Goal: Task Accomplishment & Management: Manage account settings

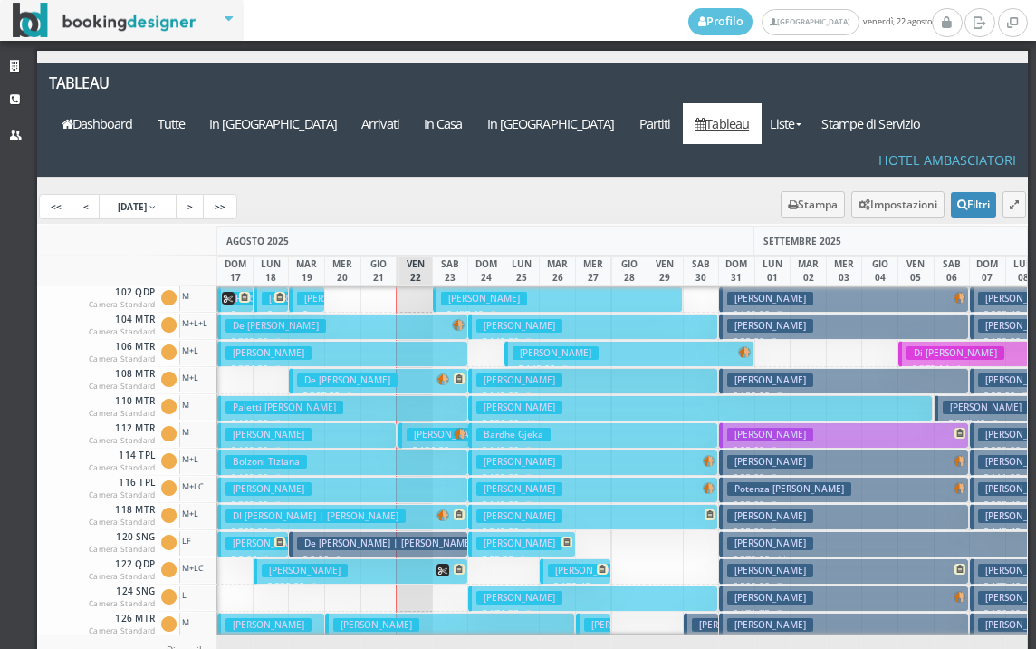
click at [429, 428] on h3 "Abbattiello Lorenza" at bounding box center [450, 435] width 86 height 14
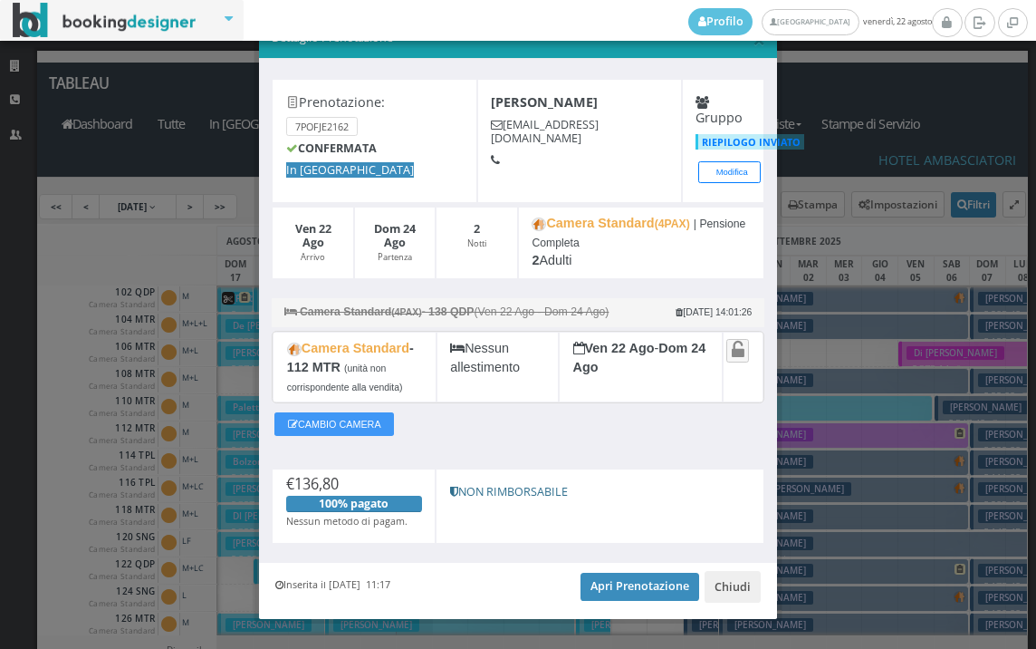
scroll to position [74, 0]
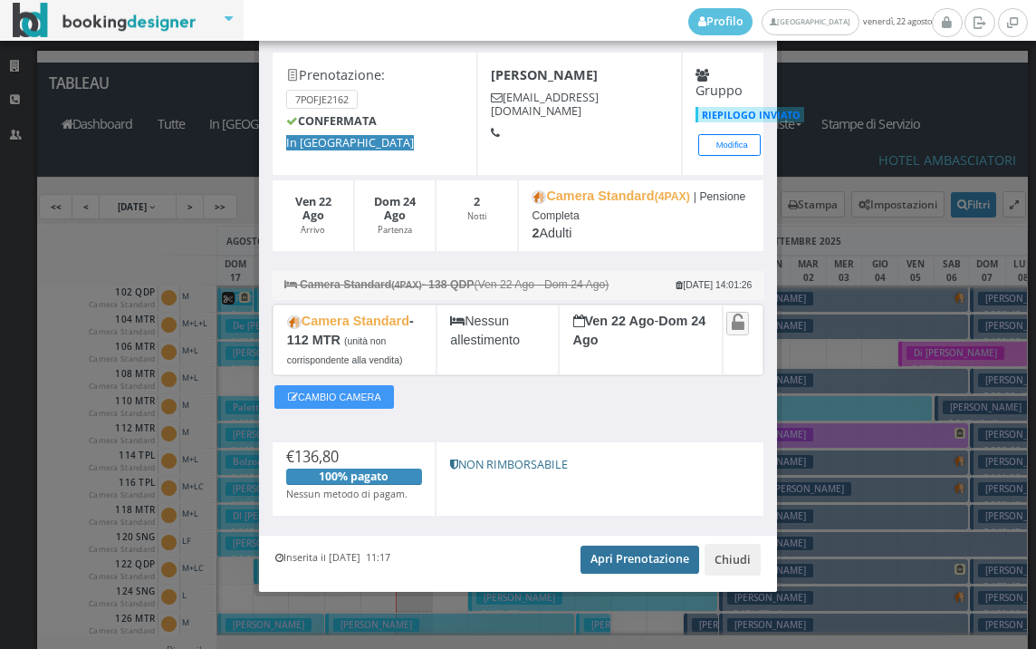
click at [599, 551] on link "Apri Prenotazione" at bounding box center [640, 558] width 119 height 27
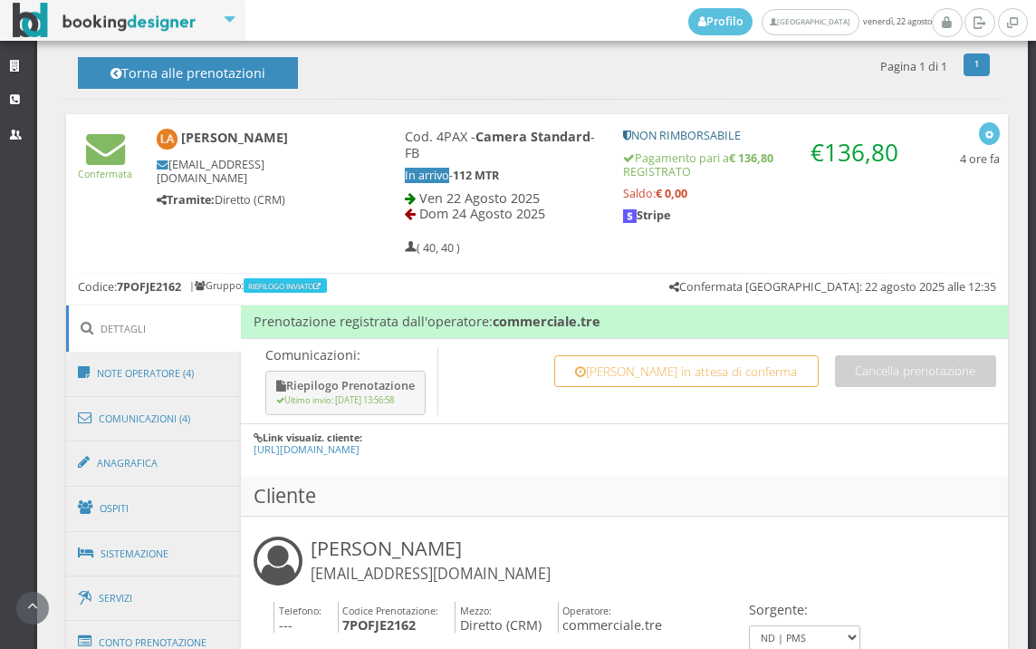
scroll to position [913, 0]
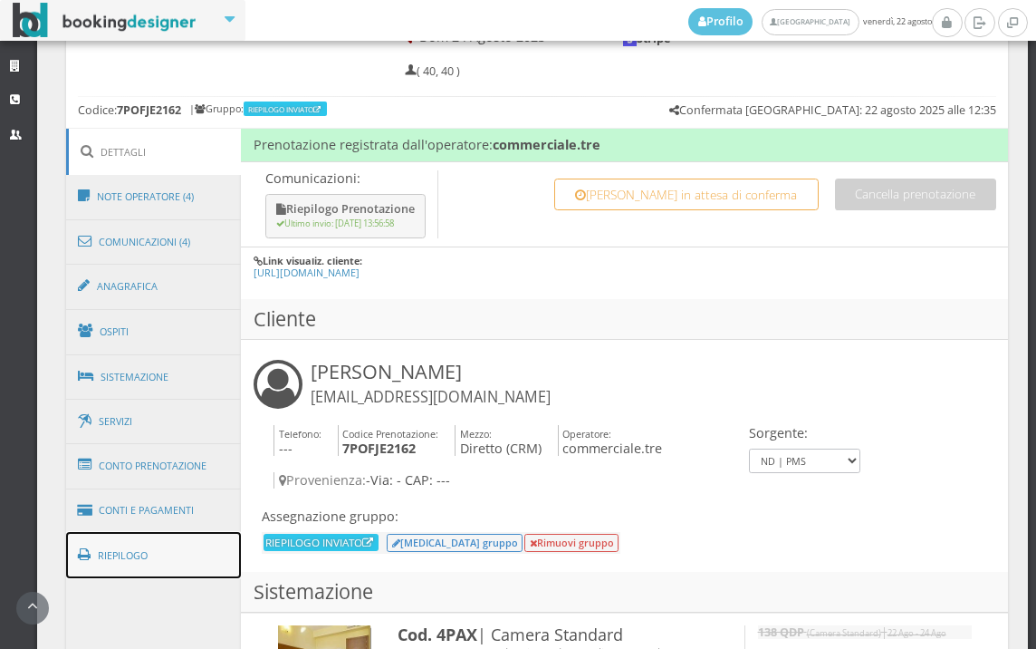
click at [150, 570] on link "Riepilogo" at bounding box center [154, 555] width 176 height 47
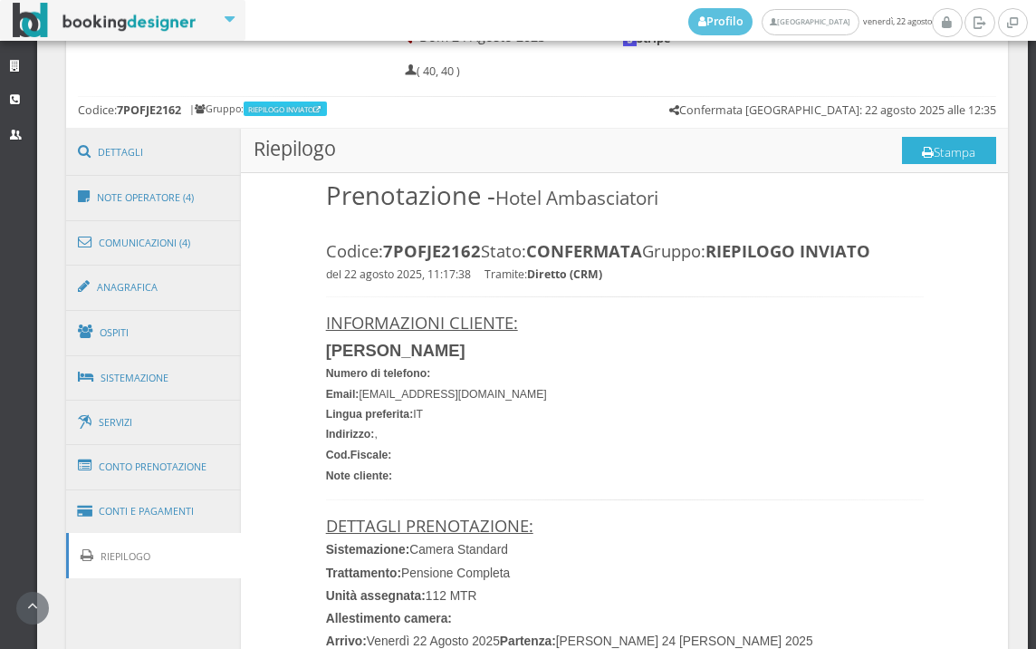
click at [922, 150] on icon at bounding box center [928, 153] width 12 height 13
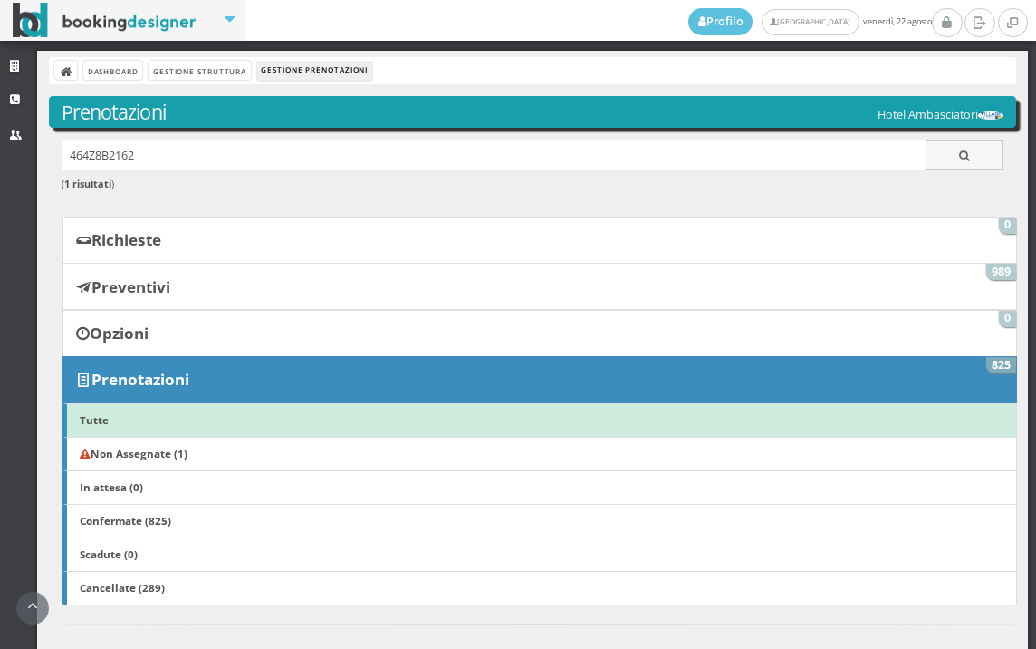
scroll to position [402, 0]
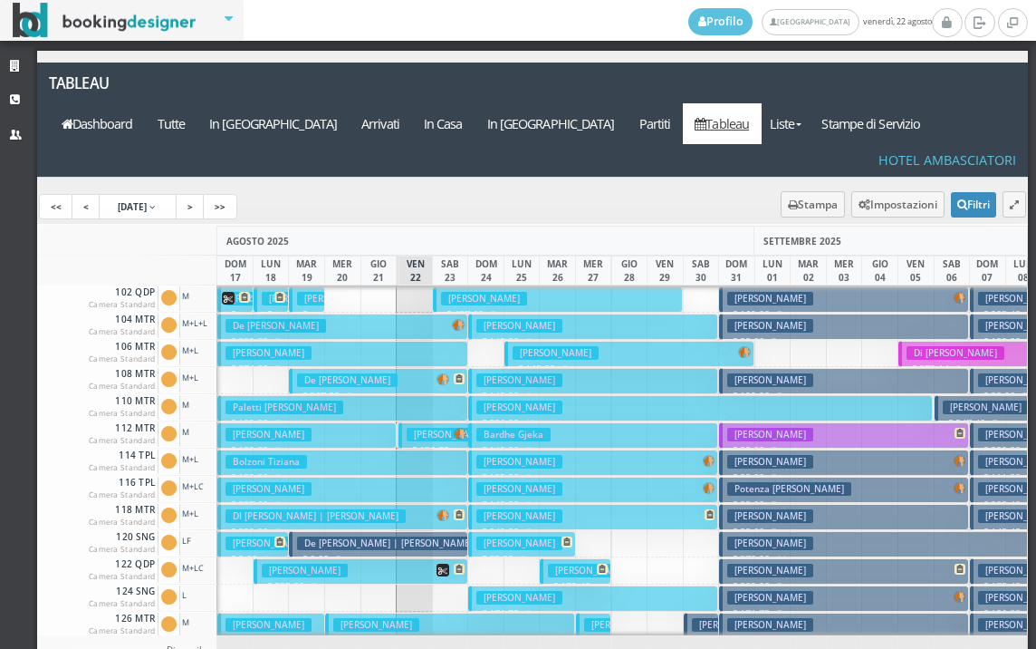
click at [415, 428] on h3 "[PERSON_NAME]" at bounding box center [450, 435] width 86 height 14
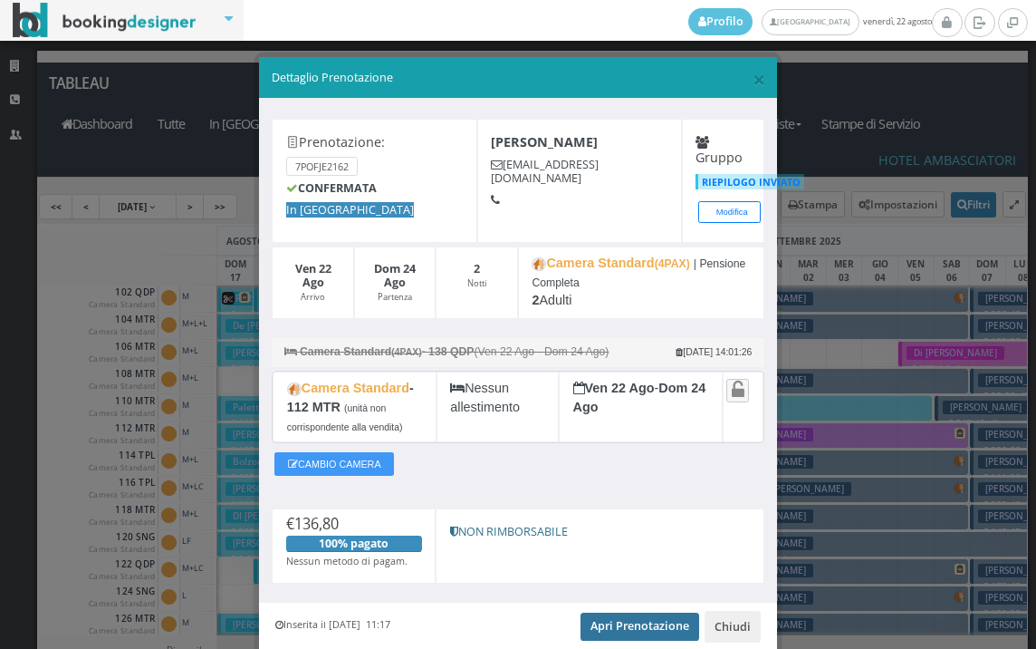
click at [663, 619] on link "Apri Prenotazione" at bounding box center [640, 625] width 119 height 27
click at [753, 74] on span "×" at bounding box center [759, 78] width 13 height 31
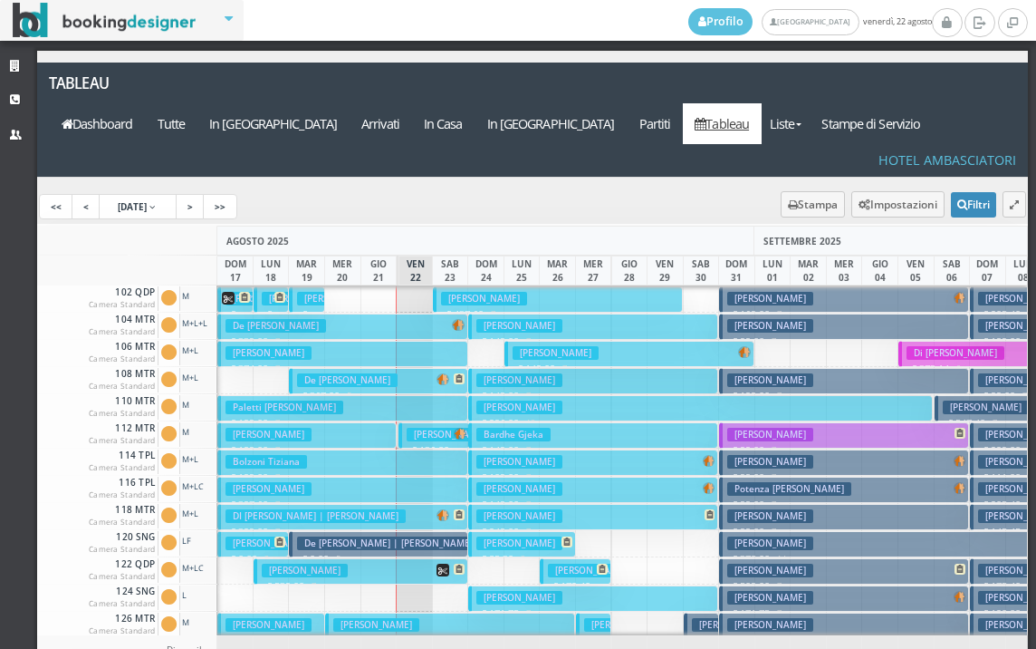
scroll to position [91, 0]
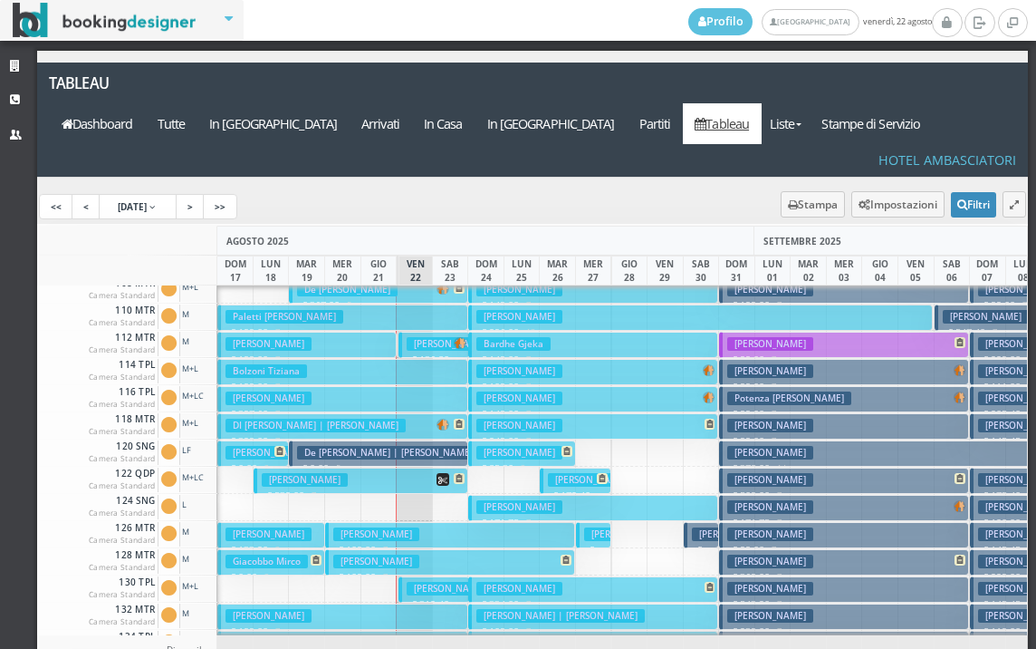
click at [415, 582] on h3 "[PERSON_NAME] | [PERSON_NAME]" at bounding box center [491, 589] width 169 height 14
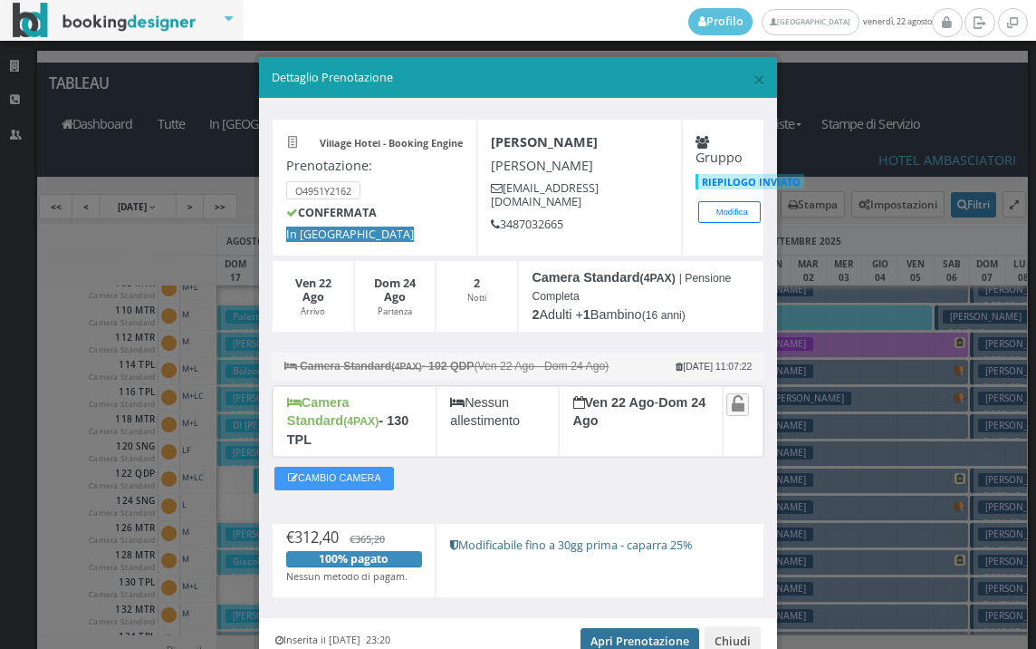
click at [602, 628] on link "Apri Prenotazione" at bounding box center [640, 641] width 119 height 27
click at [753, 76] on span "×" at bounding box center [759, 78] width 13 height 31
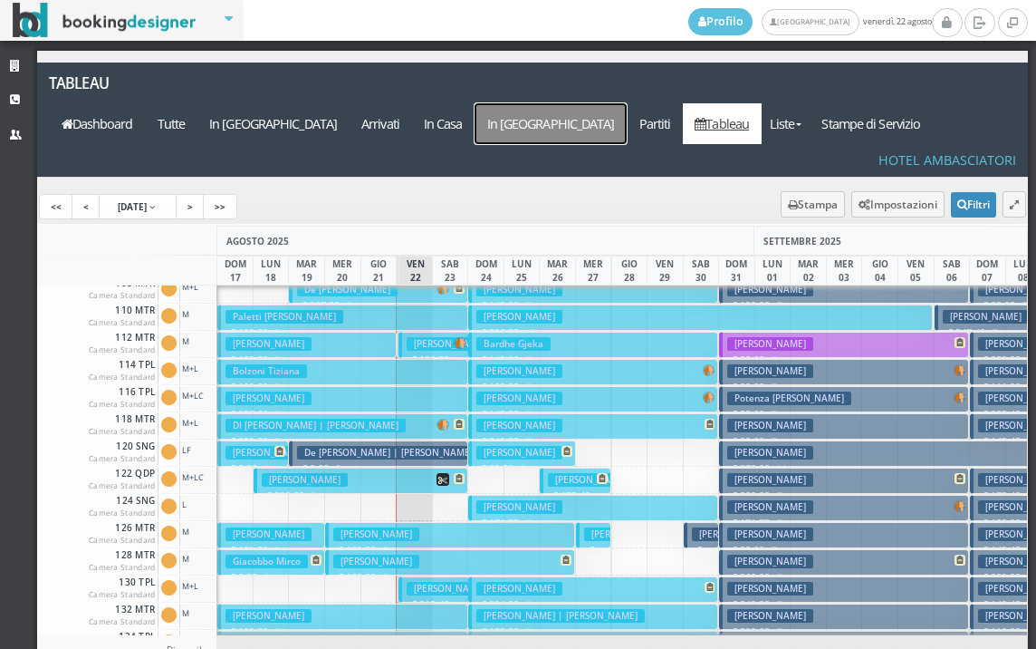
click at [578, 103] on a=pms-departure-reservations"] "In [GEOGRAPHIC_DATA]" at bounding box center [551, 123] width 152 height 41
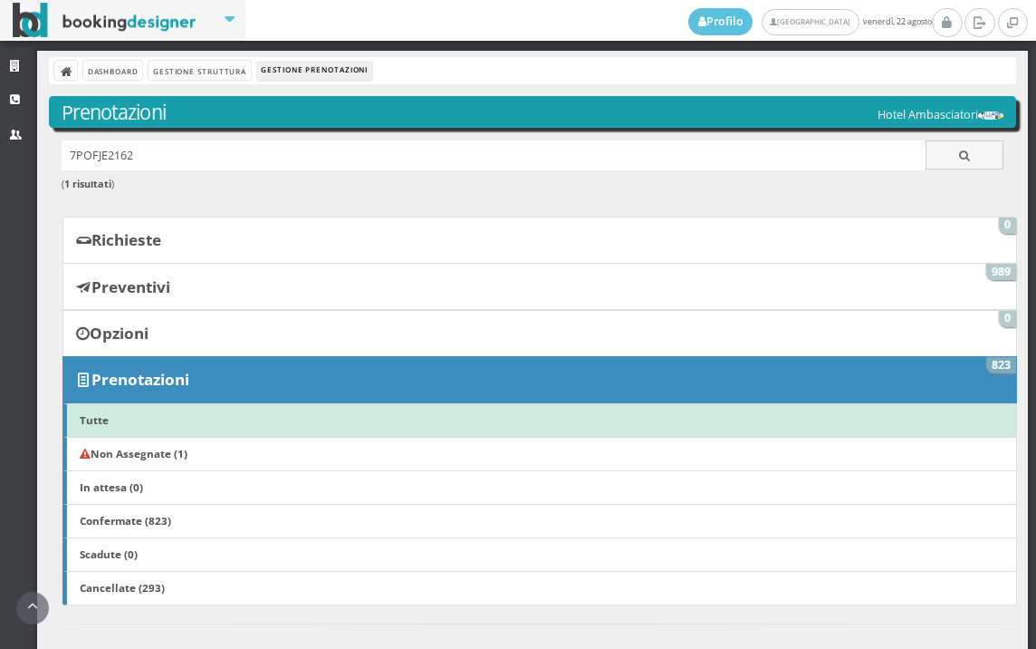
scroll to position [704, 0]
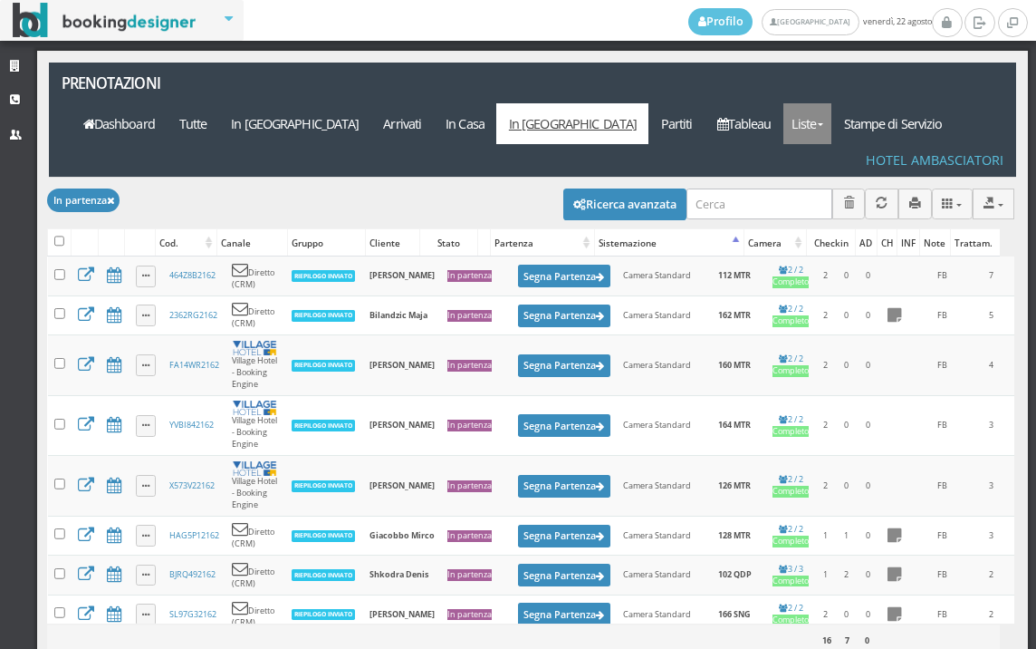
click at [824, 103] on link "Liste" at bounding box center [808, 123] width 48 height 41
click at [840, 207] on link "Foglio Pulizie" at bounding box center [849, 223] width 130 height 32
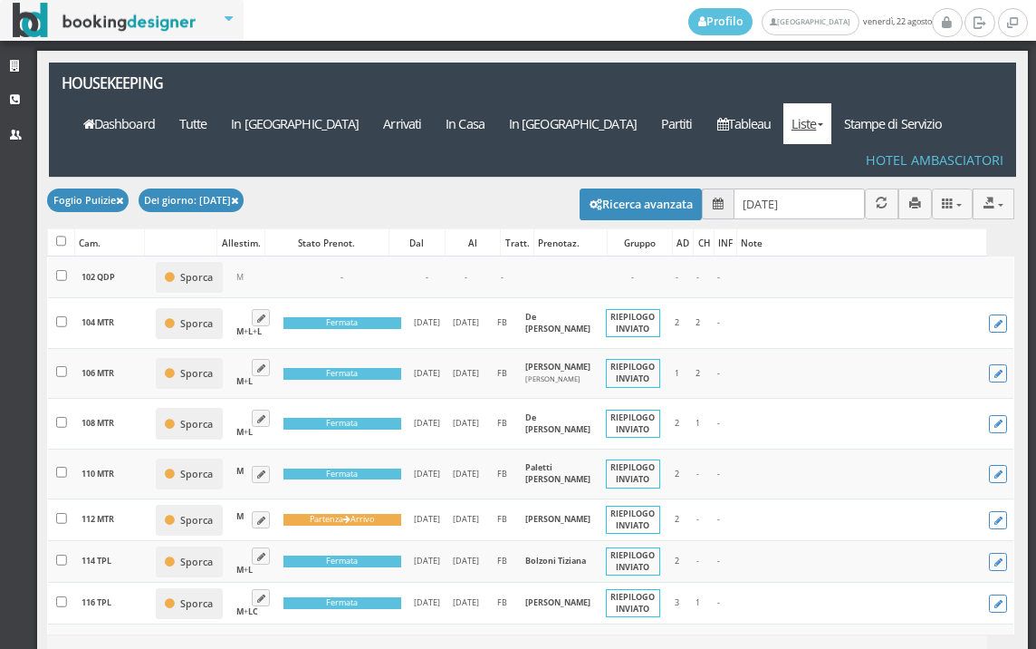
click at [755, 178] on div "Foglio Pulizie Del giorno: [DATE] CSV TXT MS-Excel MS-Word JSON [GEOGRAPHIC_DAT…" at bounding box center [531, 203] width 968 height 51
click at [756, 178] on div "Foglio Pulizie Del giorno: [DATE] CSV TXT MS-Excel MS-Word JSON [GEOGRAPHIC_DAT…" at bounding box center [531, 203] width 968 height 51
click at [756, 188] on input "[DATE]" at bounding box center [799, 203] width 131 height 30
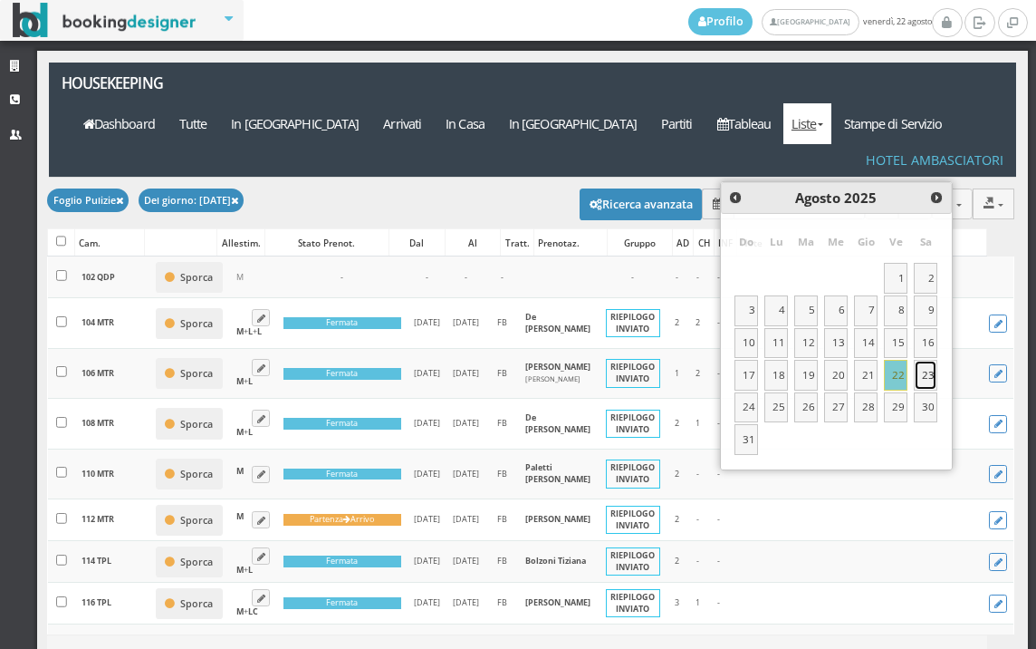
click at [930, 371] on link "23" at bounding box center [926, 375] width 24 height 31
type input "[DATE]"
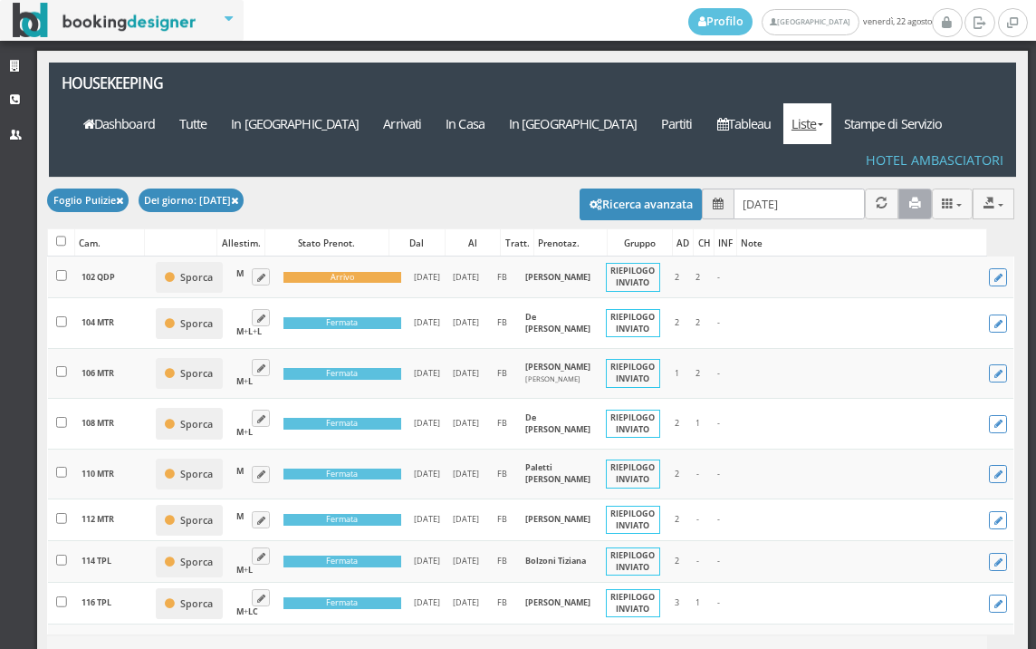
click at [899, 188] on button "button" at bounding box center [916, 203] width 34 height 30
click at [819, 178] on div "Foglio Pulizie Del giorno: [DATE] CSV TXT MS-Excel MS-Word JSON [GEOGRAPHIC_DAT…" at bounding box center [531, 203] width 968 height 51
click at [828, 188] on input "[DATE]" at bounding box center [799, 203] width 131 height 30
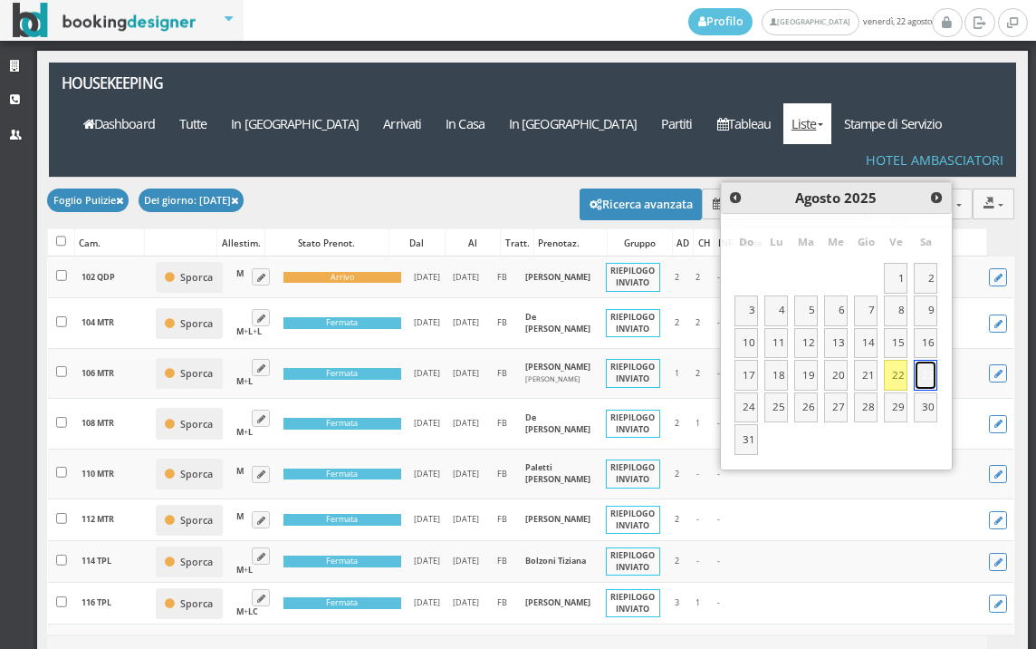
click at [929, 372] on link "23" at bounding box center [926, 375] width 24 height 31
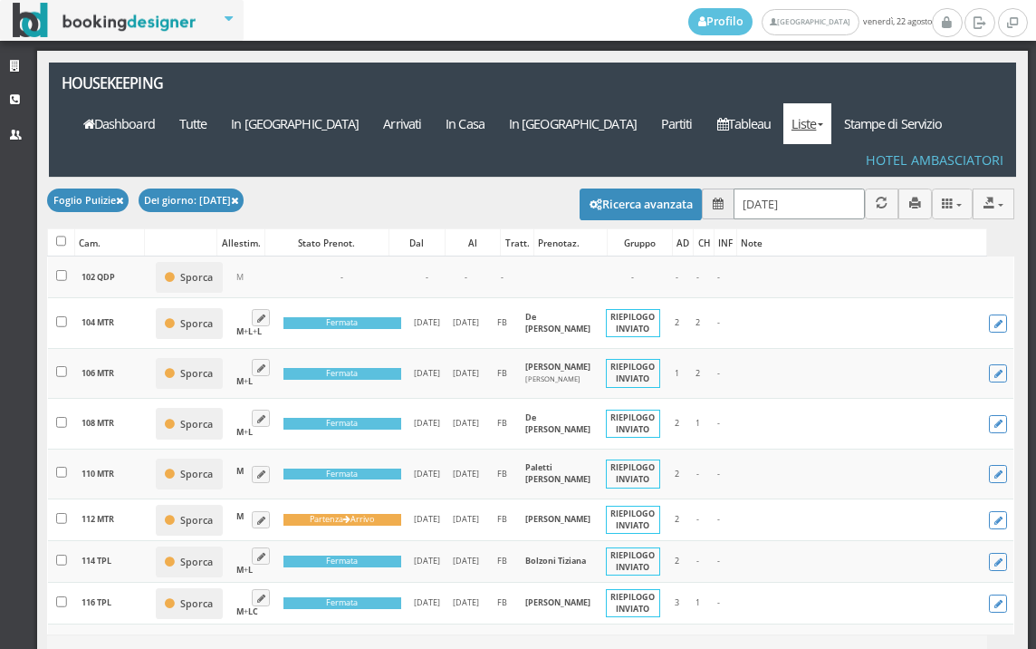
click at [824, 188] on input "[DATE]" at bounding box center [799, 203] width 131 height 30
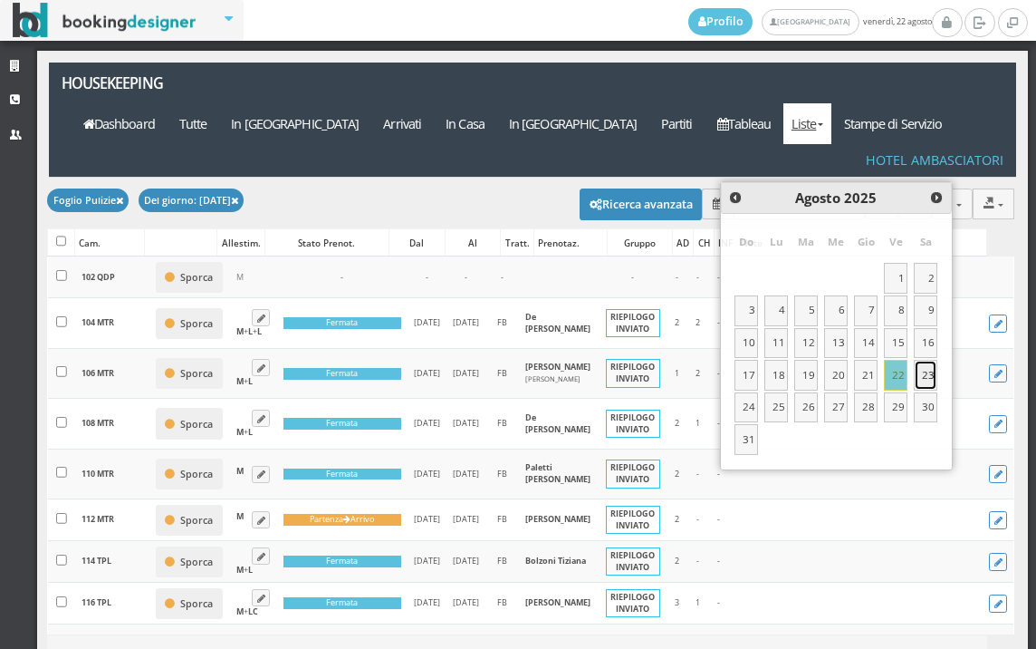
click at [924, 369] on link "23" at bounding box center [926, 375] width 24 height 31
type input "[DATE]"
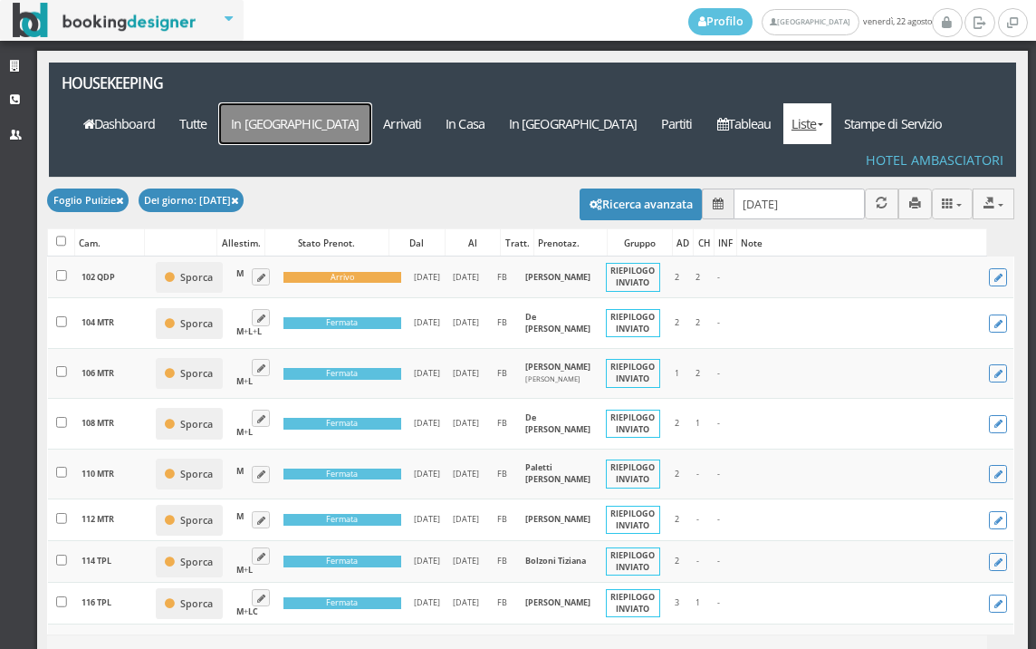
click at [371, 103] on a=pms-arrival-reservations"] "In [GEOGRAPHIC_DATA]" at bounding box center [295, 123] width 152 height 41
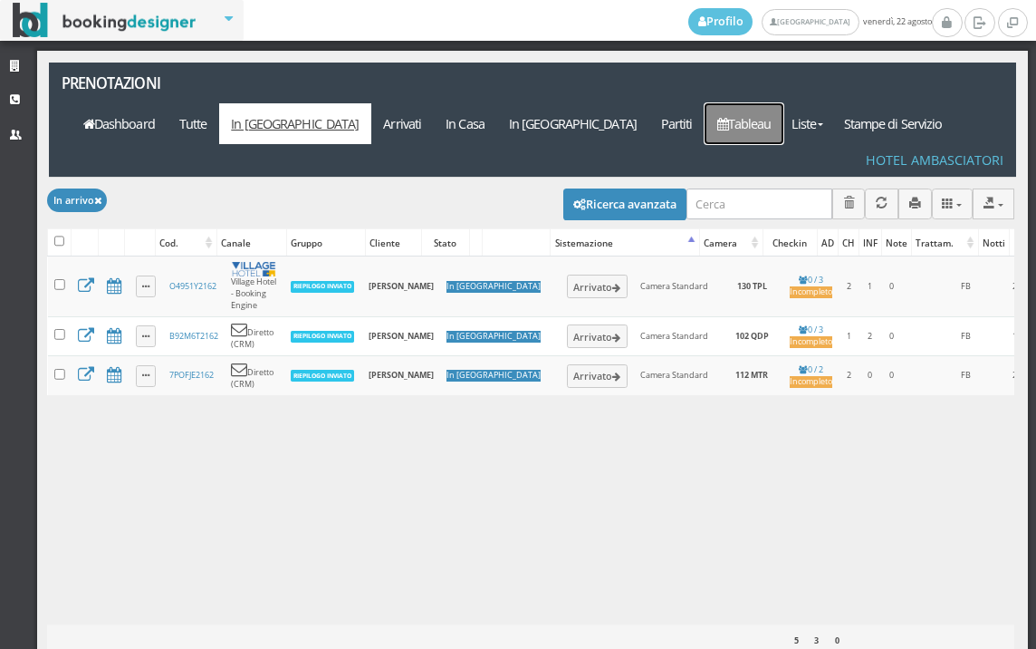
click at [771, 103] on link "Tableau" at bounding box center [744, 123] width 79 height 41
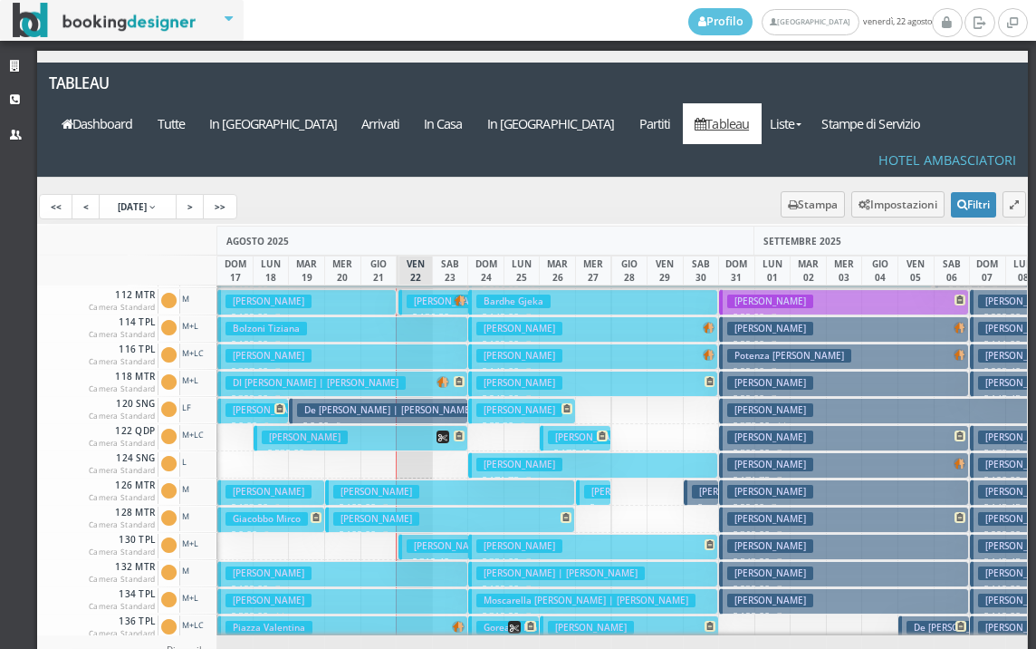
scroll to position [272, 0]
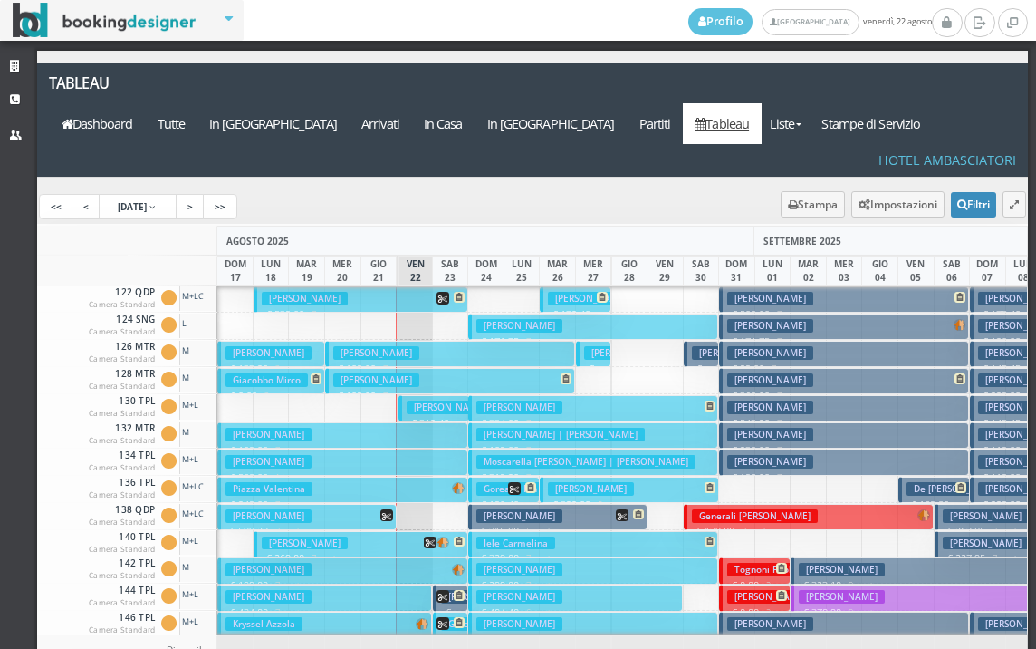
click at [439, 400] on h3 "Grotto Michela | Grotto Michela" at bounding box center [491, 407] width 169 height 14
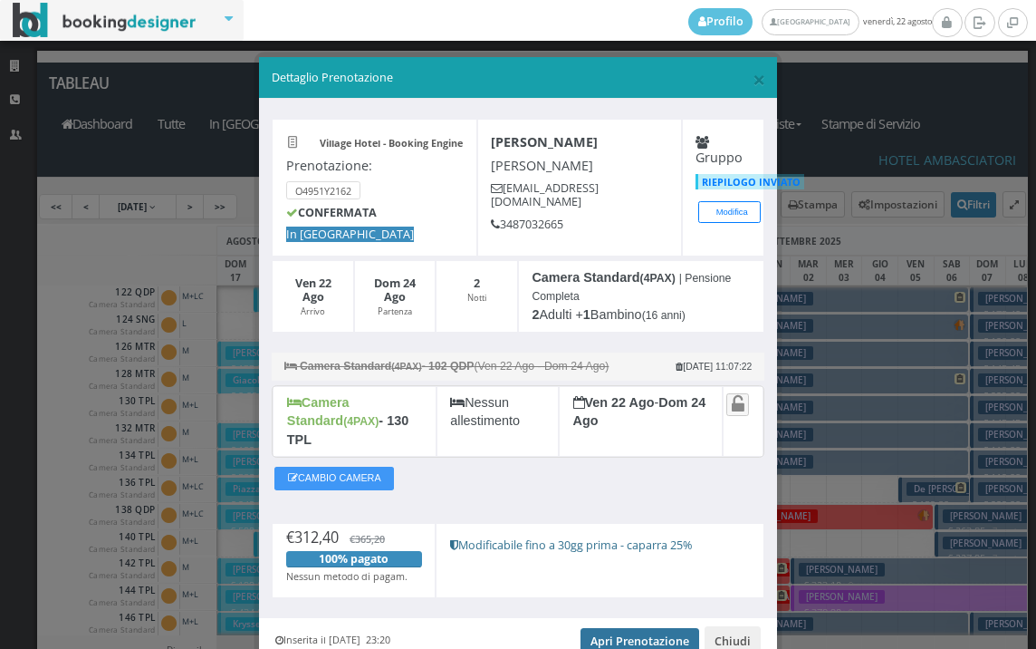
click at [610, 628] on link "Apri Prenotazione" at bounding box center [640, 641] width 119 height 27
click at [753, 77] on span "×" at bounding box center [759, 78] width 13 height 31
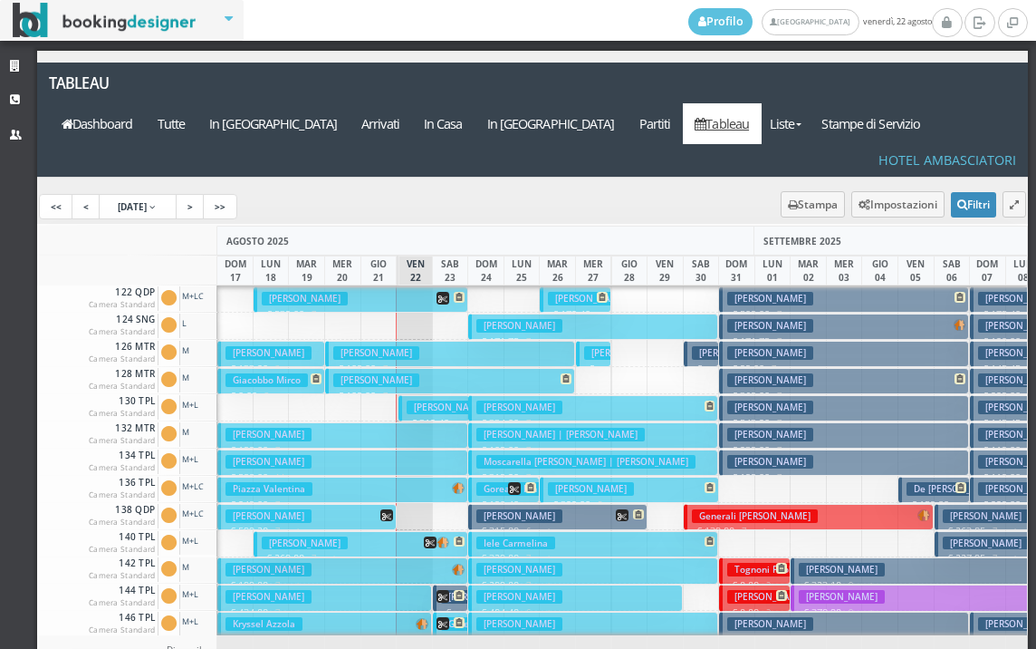
click at [407, 400] on h3 "Grotto Michela | Grotto Michela" at bounding box center [491, 407] width 169 height 14
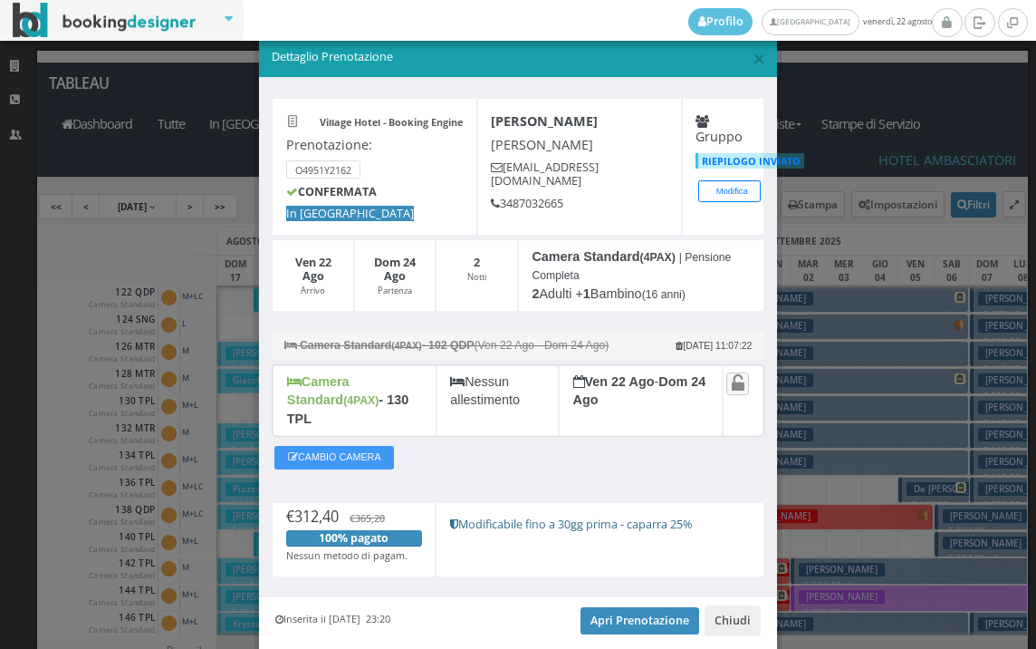
scroll to position [0, 0]
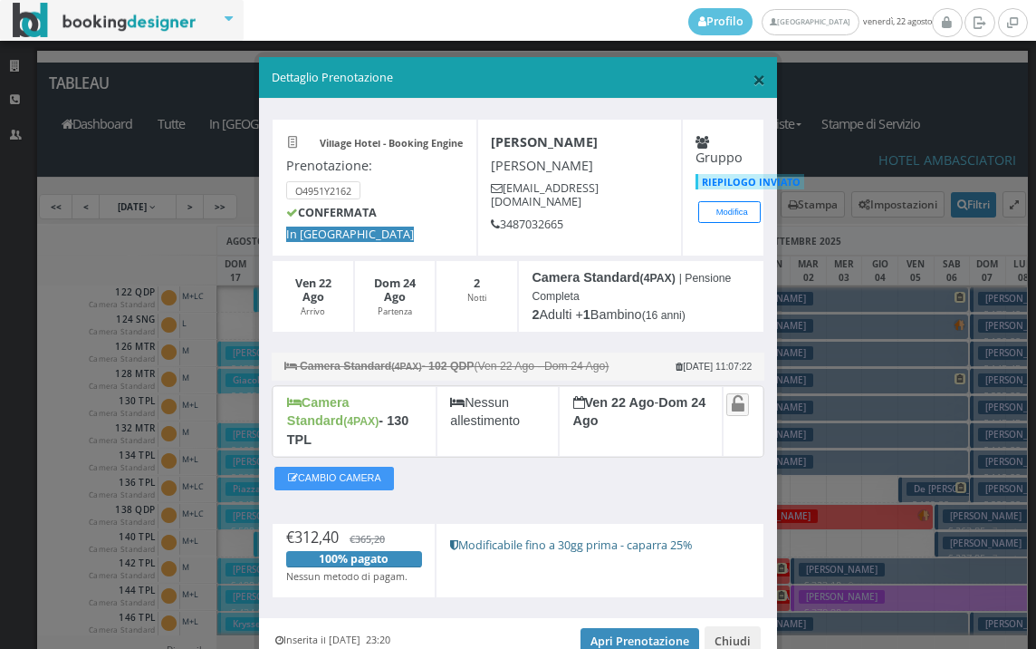
click at [753, 86] on span "×" at bounding box center [759, 78] width 13 height 31
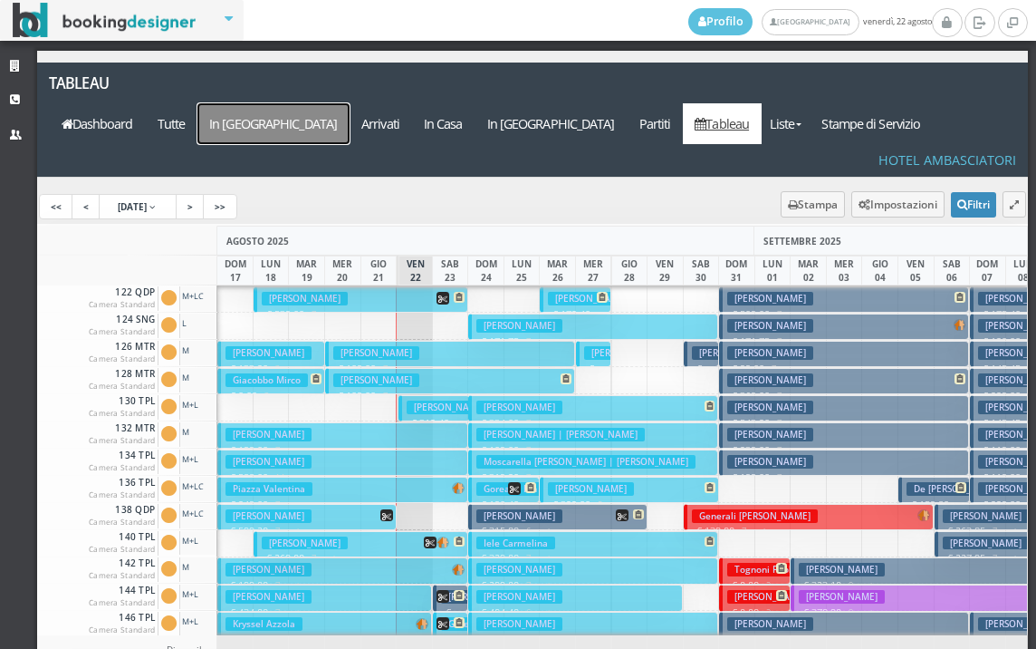
click at [350, 103] on a=pms-arrival-reservations"] "In [GEOGRAPHIC_DATA]" at bounding box center [274, 123] width 152 height 41
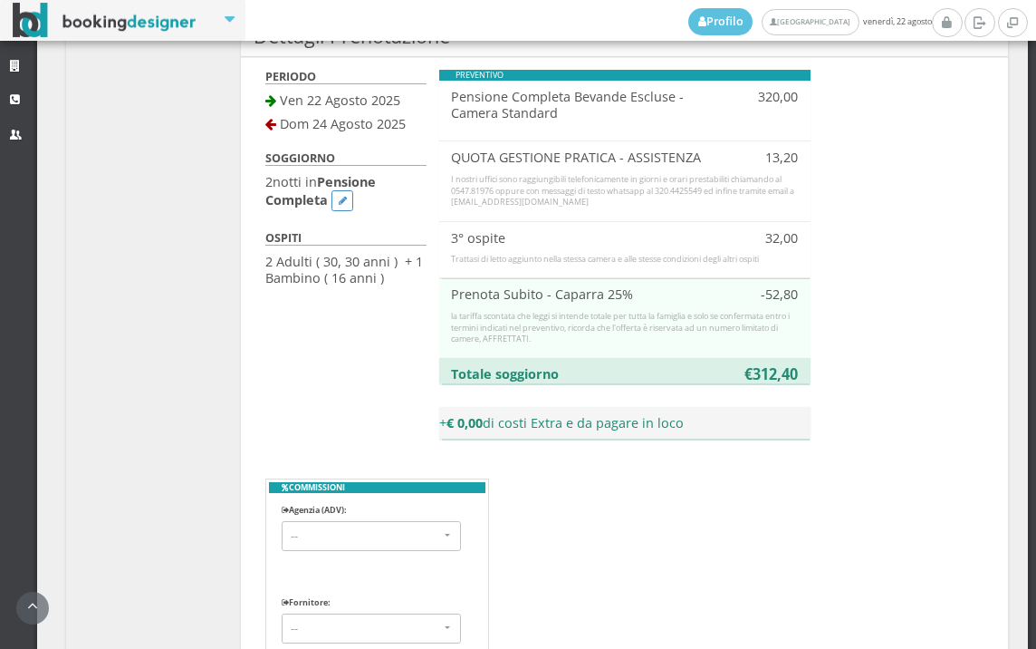
scroll to position [1787, 0]
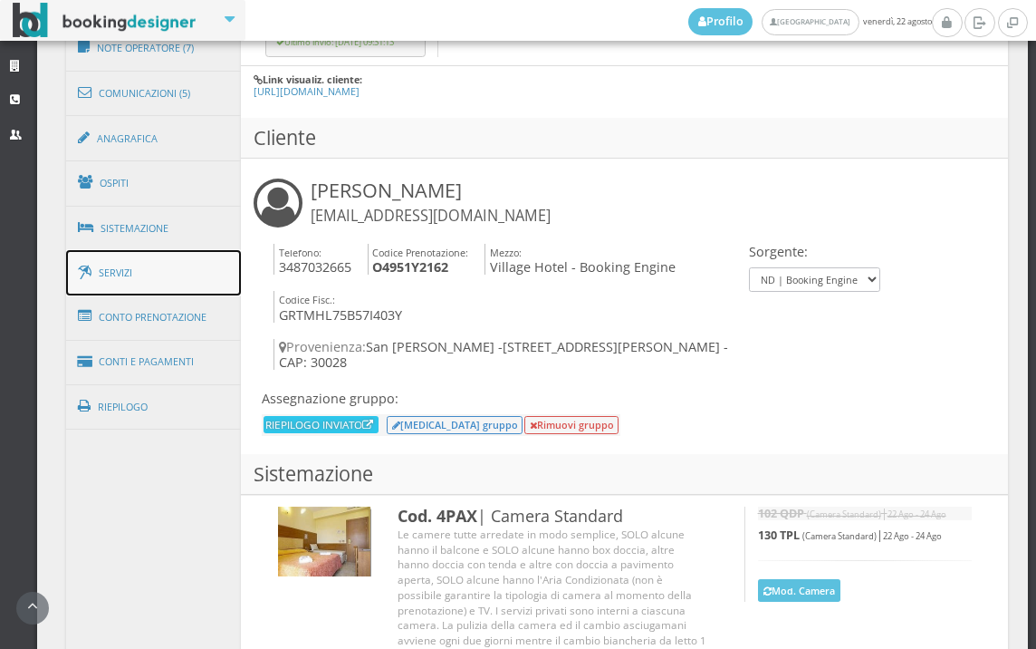
click at [115, 267] on link "Servizi" at bounding box center [154, 273] width 176 height 46
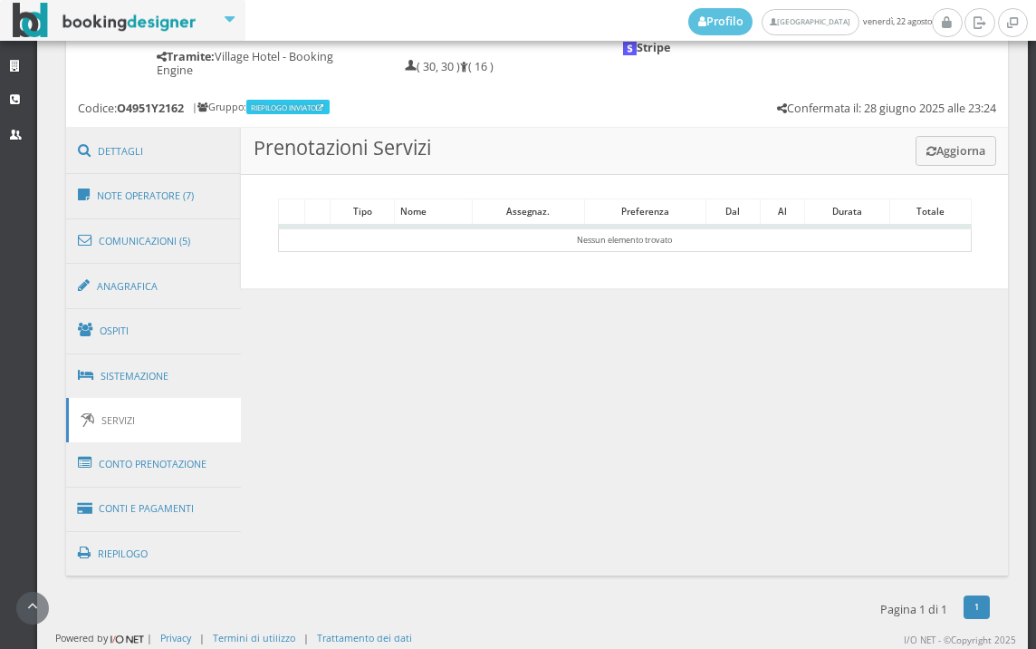
scroll to position [916, 0]
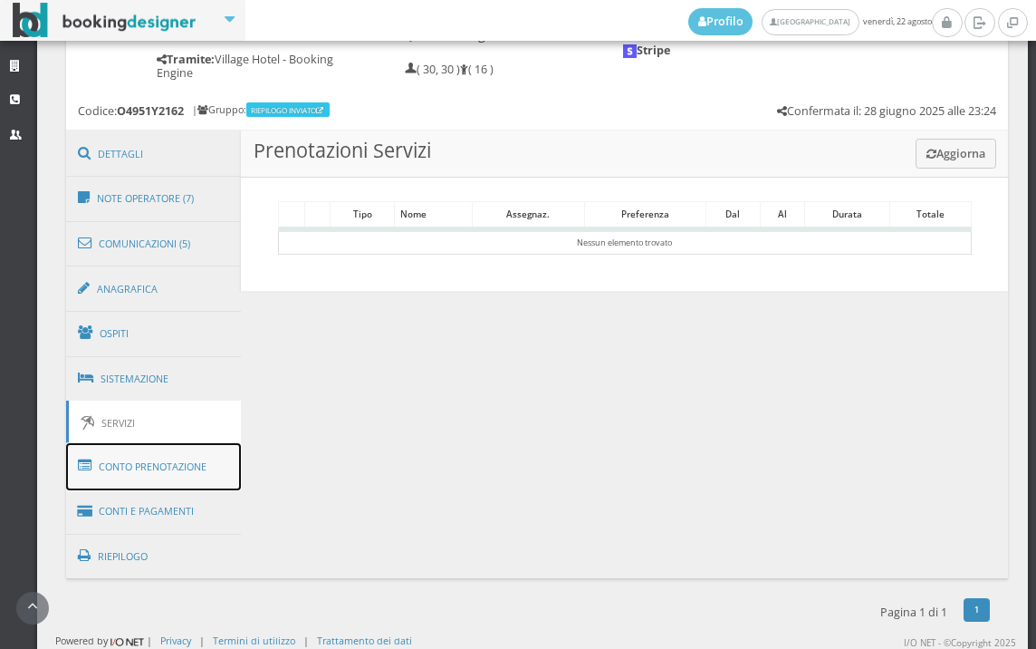
click at [137, 459] on link "Conto Prenotazione" at bounding box center [154, 466] width 176 height 47
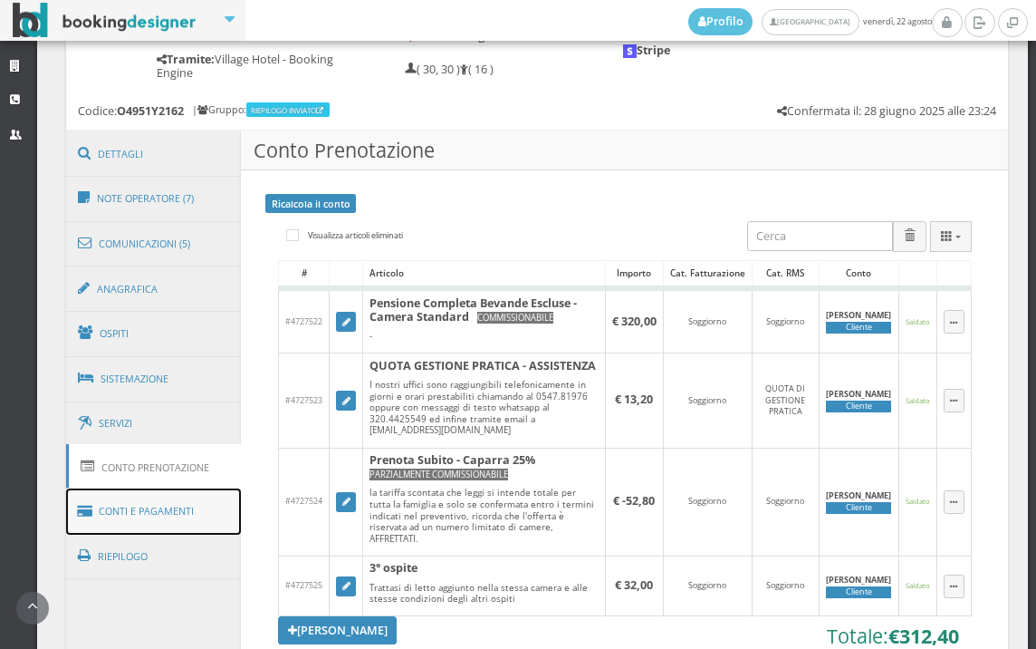
click at [135, 506] on link "Conti e Pagamenti" at bounding box center [154, 511] width 176 height 46
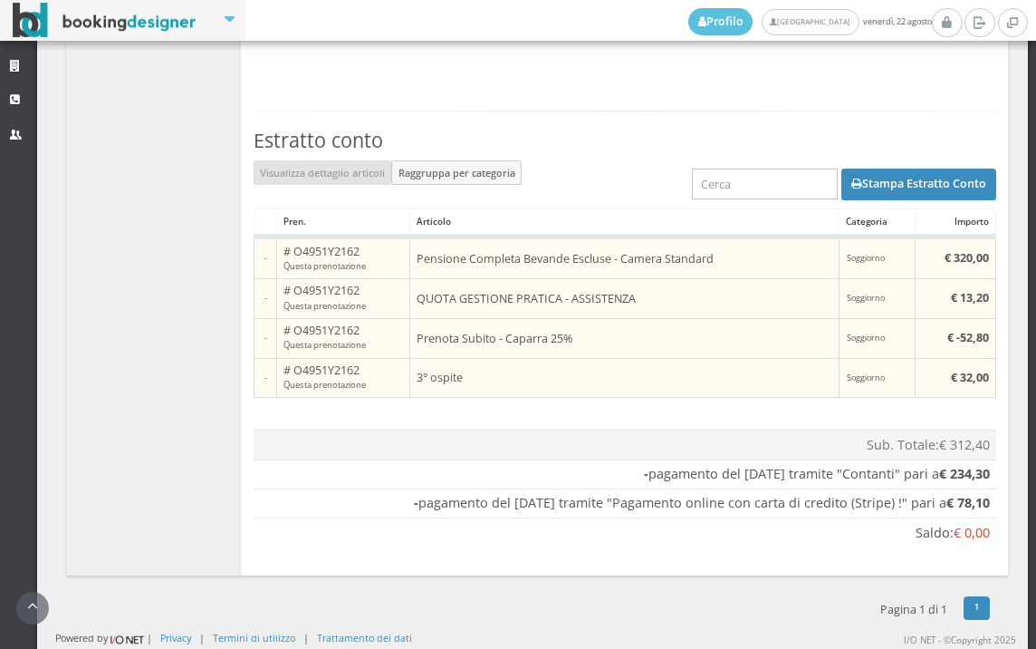
scroll to position [1410, 0]
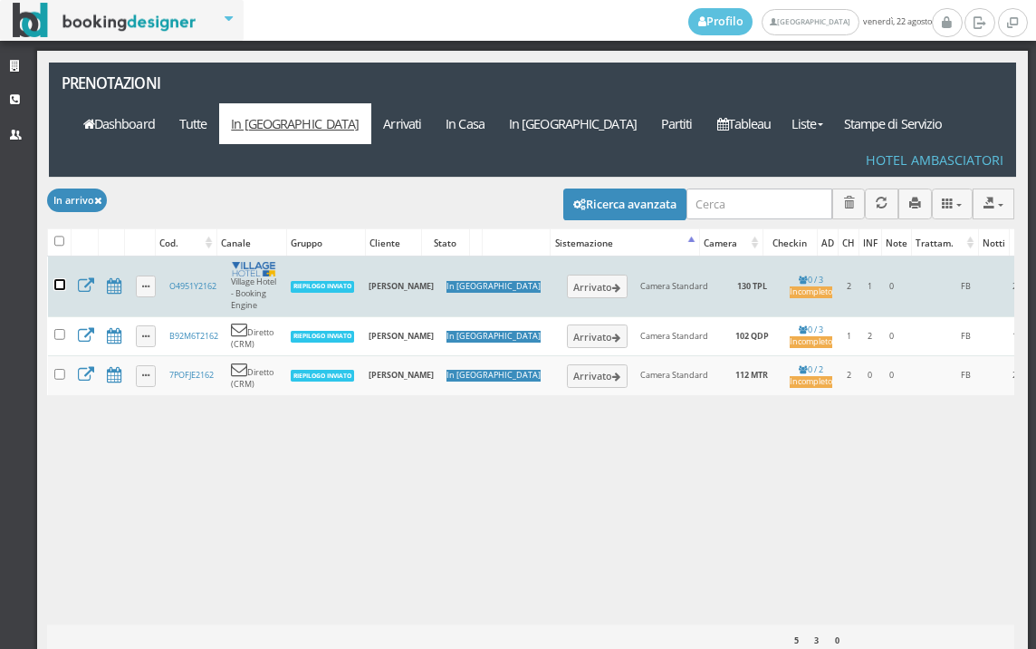
click at [59, 279] on input "checkbox" at bounding box center [59, 284] width 11 height 11
checkbox input "true"
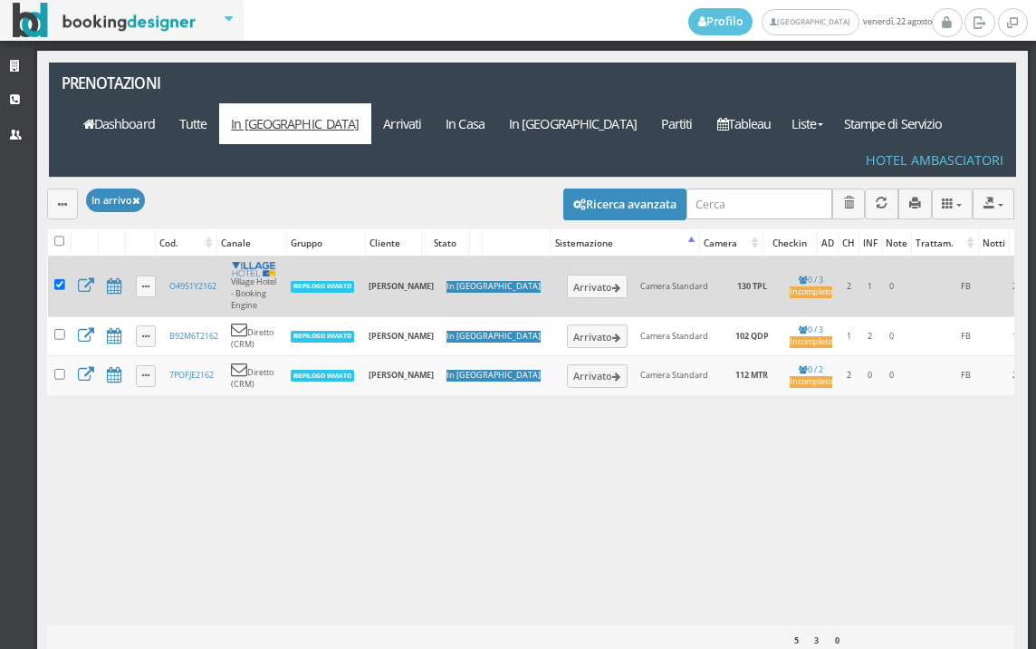
click at [57, 178] on div "Modifica selezionati: Segna come "Arrivato" Segna come "Alloggiato" Segna come …" at bounding box center [531, 203] width 968 height 51
click at [60, 181] on div "Modifica selezionati: Segna come "Arrivato" Segna come "Alloggiato" Segna come …" at bounding box center [531, 203] width 968 height 51
click at [57, 188] on button "button" at bounding box center [62, 203] width 31 height 30
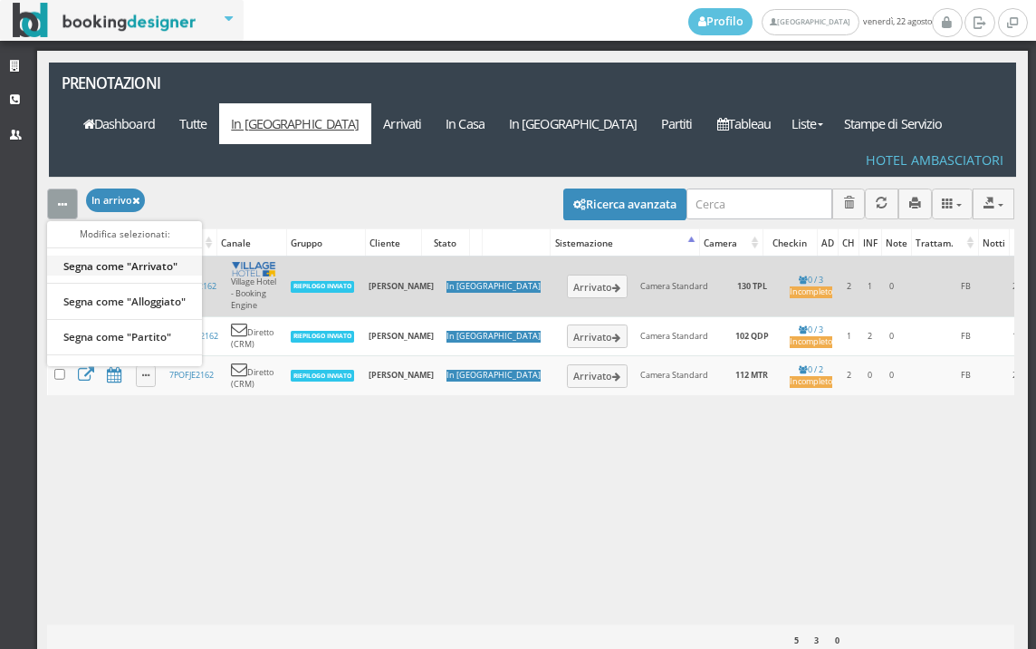
click at [155, 255] on link "Segna come "Arrivato"" at bounding box center [124, 265] width 155 height 20
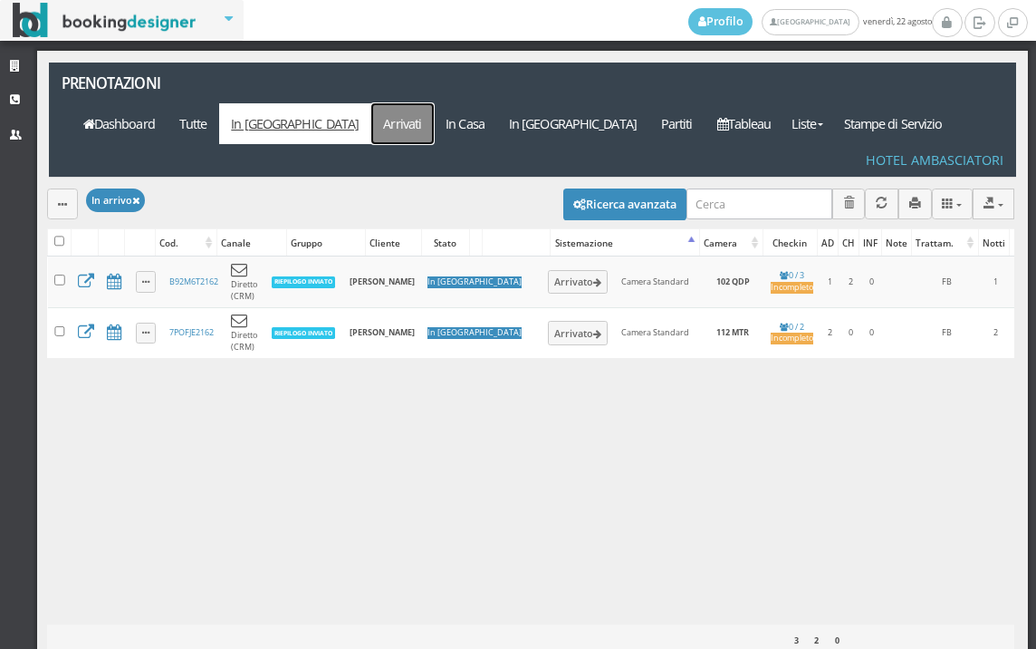
click at [434, 103] on link "Arrivati" at bounding box center [402, 123] width 63 height 41
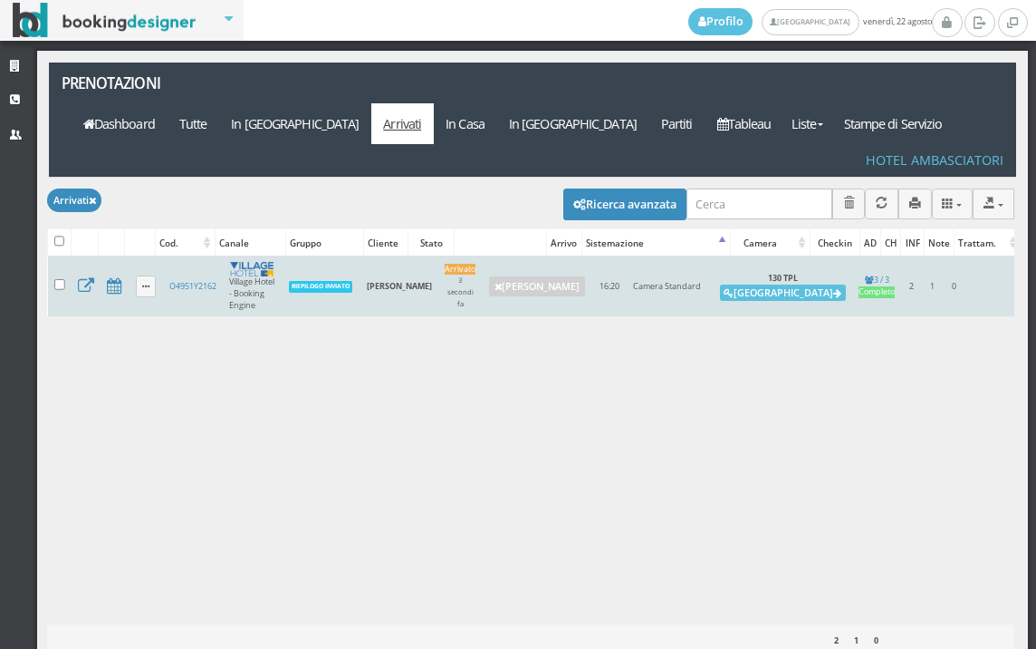
click at [51, 256] on td at bounding box center [60, 286] width 24 height 60
click at [61, 279] on input "checkbox" at bounding box center [59, 284] width 11 height 11
checkbox input "true"
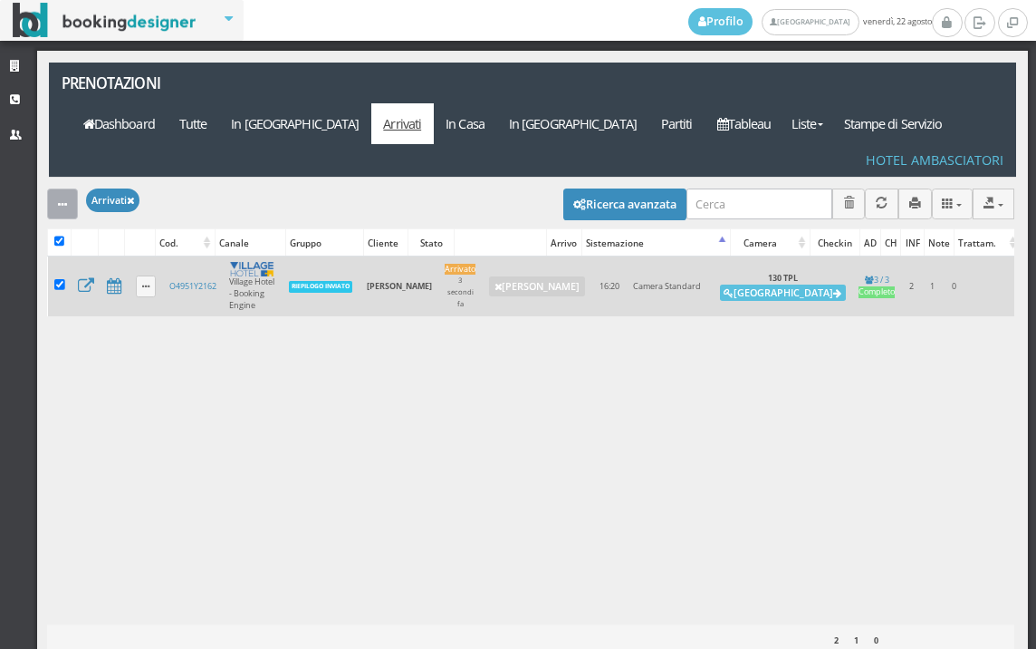
click at [69, 188] on button "button" at bounding box center [62, 203] width 31 height 30
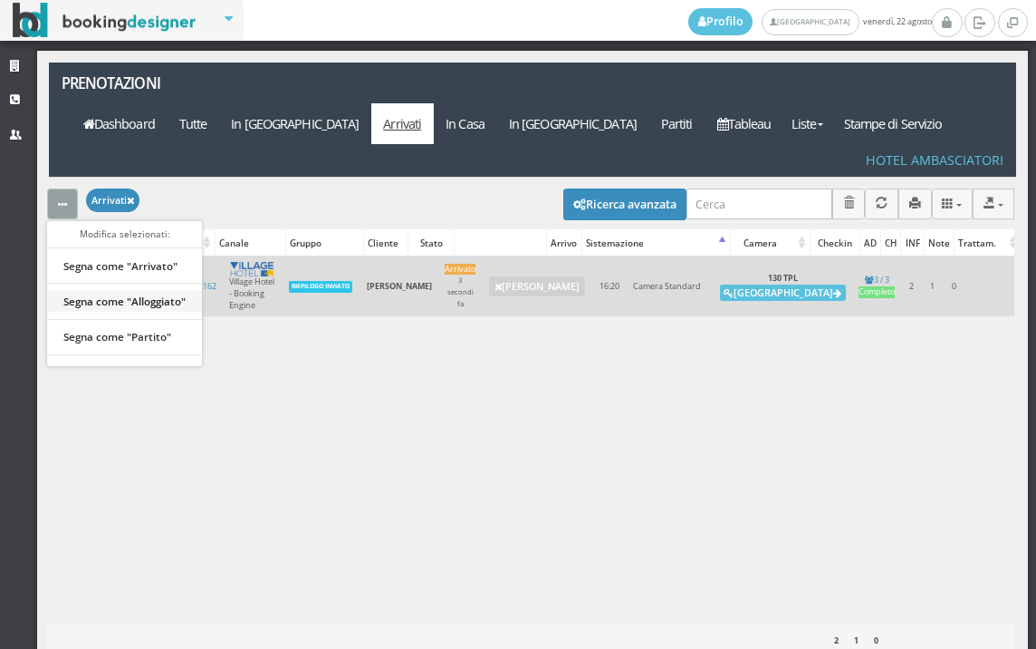
click at [128, 291] on link "Segna come "Alloggiato"" at bounding box center [124, 301] width 155 height 20
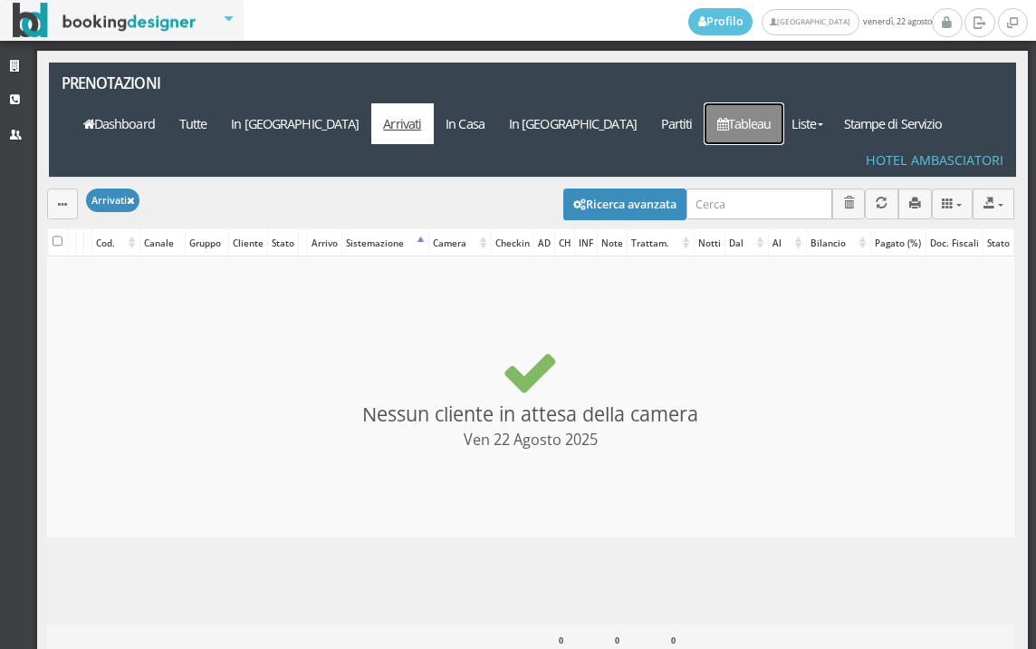
click at [728, 118] on icon at bounding box center [723, 124] width 11 height 13
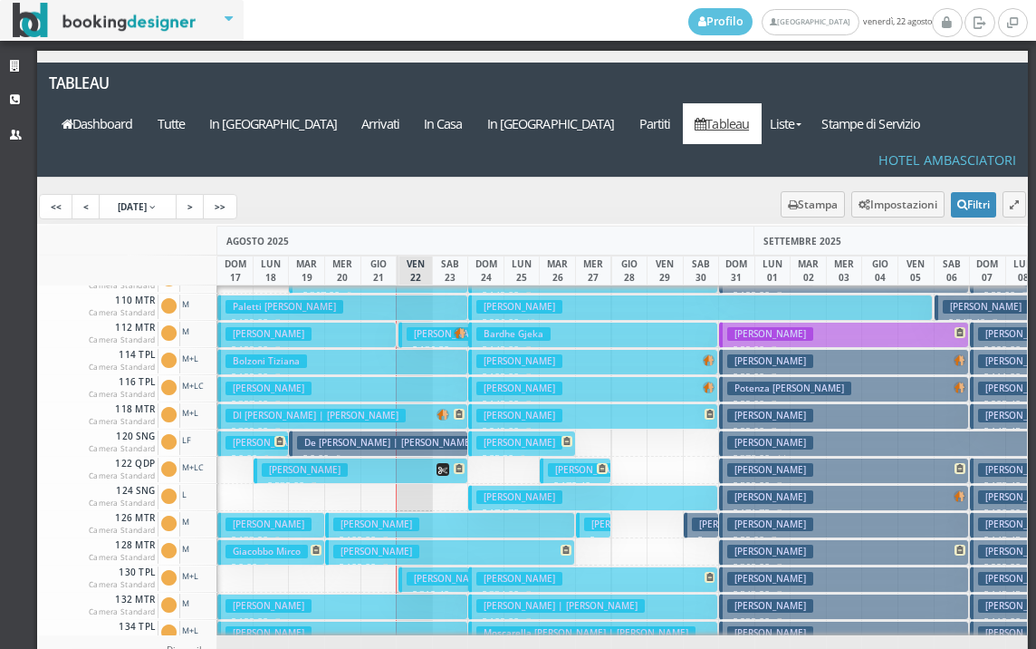
scroll to position [272, 0]
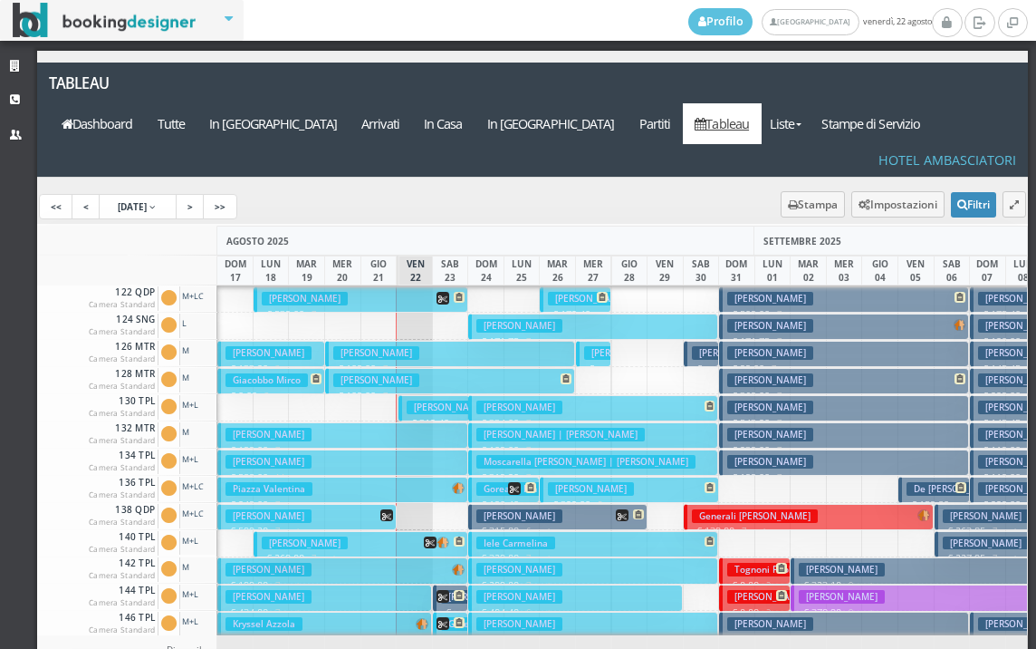
click at [345, 504] on button "[PERSON_NAME] € 599.20 7 notti 2 Adulti + 1 Ragazzo (13 anni) + 1 Bambino (8 an…" at bounding box center [306, 517] width 178 height 26
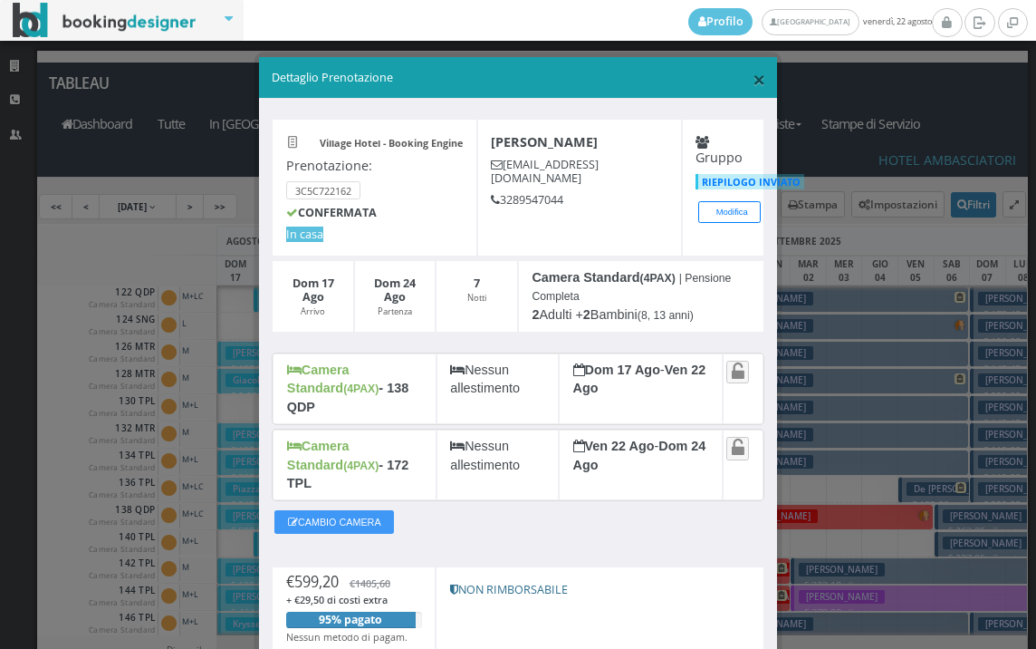
click at [753, 83] on span "×" at bounding box center [759, 78] width 13 height 31
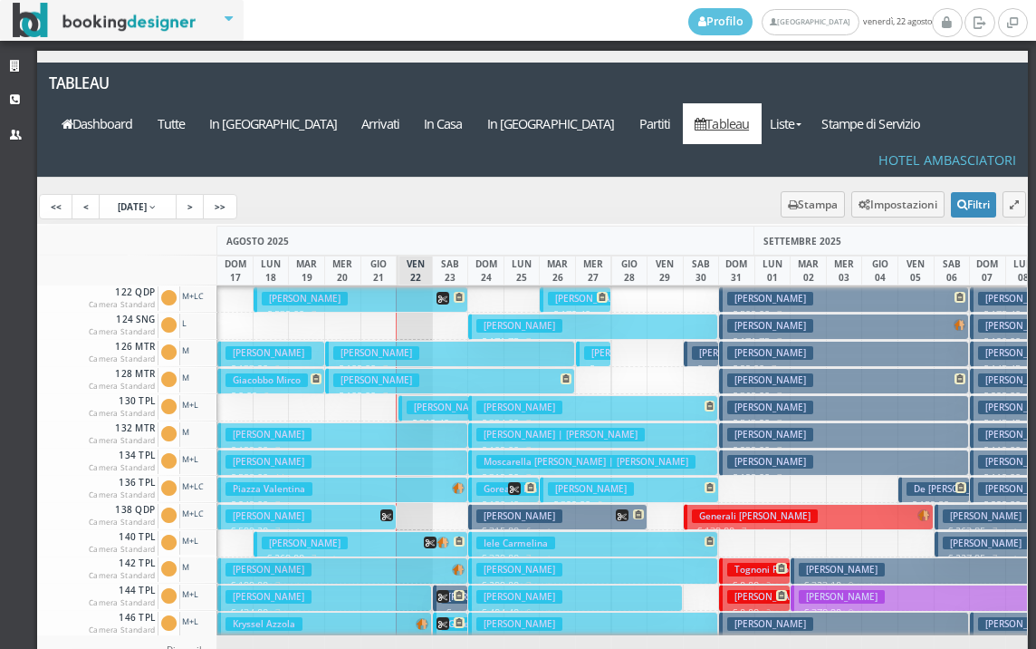
click at [336, 504] on button "[PERSON_NAME] € 599.20 7 notti 2 Adulti + 1 Ragazzo (13 anni) + 1 Bambino (8 an…" at bounding box center [306, 517] width 178 height 26
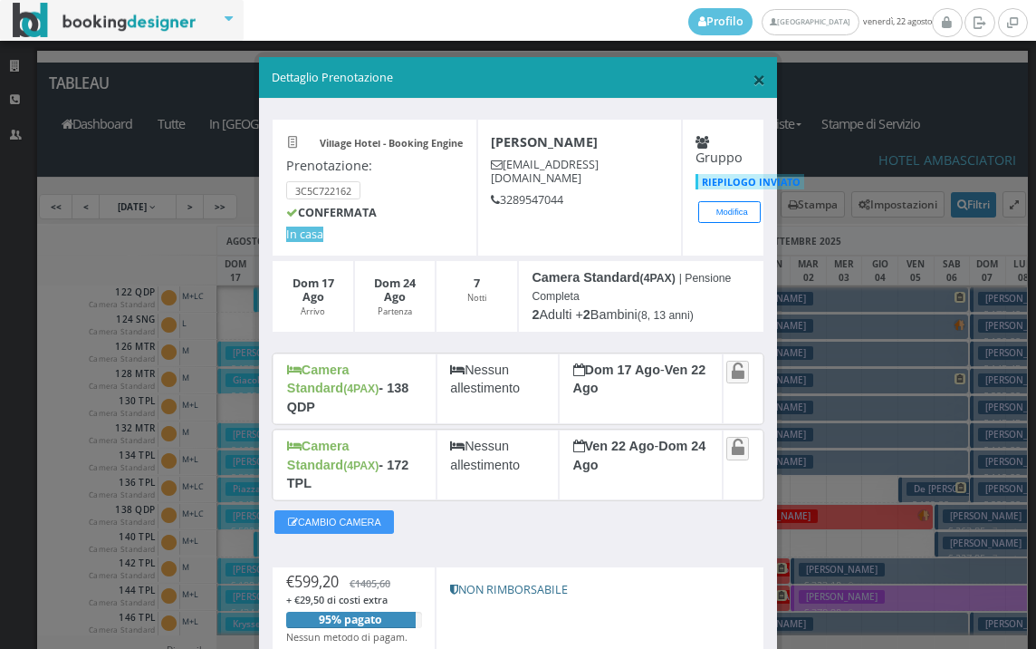
click at [753, 92] on span "×" at bounding box center [759, 78] width 13 height 31
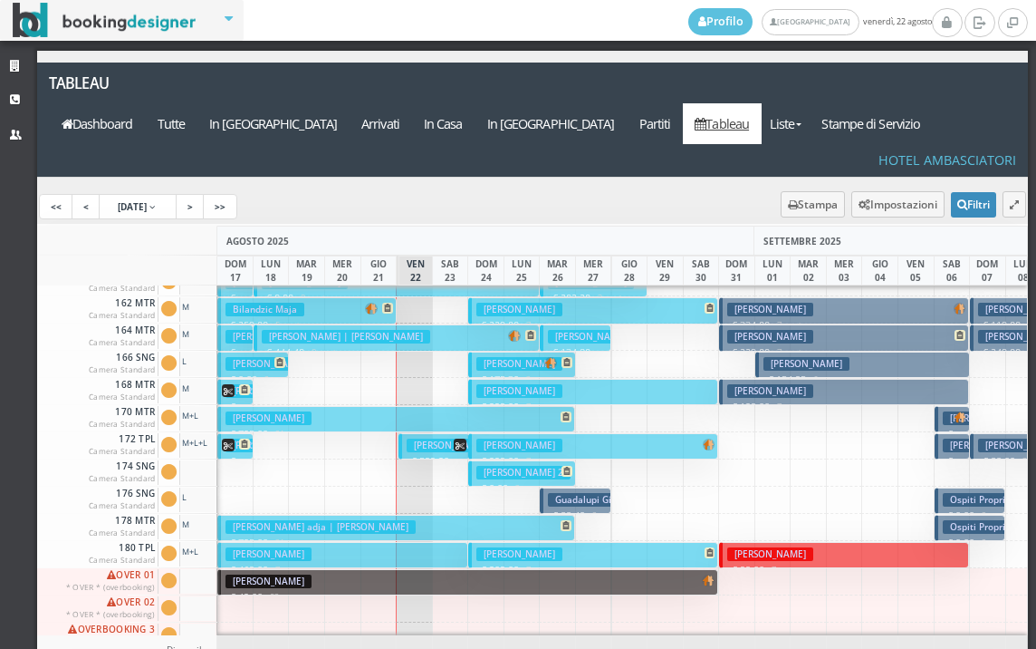
scroll to position [815, 0]
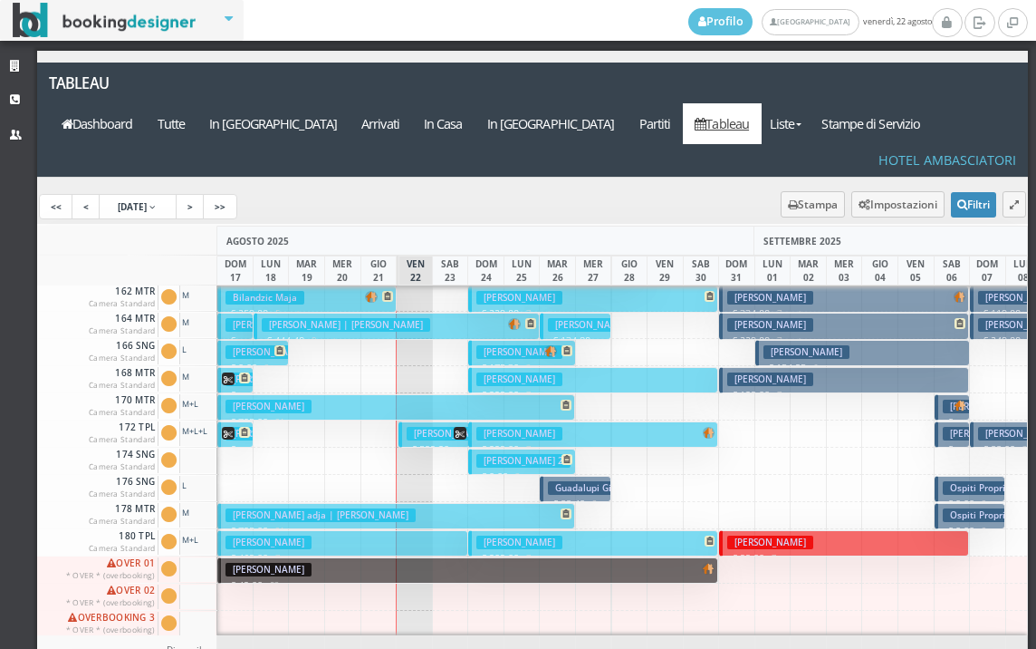
click at [439, 427] on h3 "[PERSON_NAME]" at bounding box center [450, 434] width 86 height 14
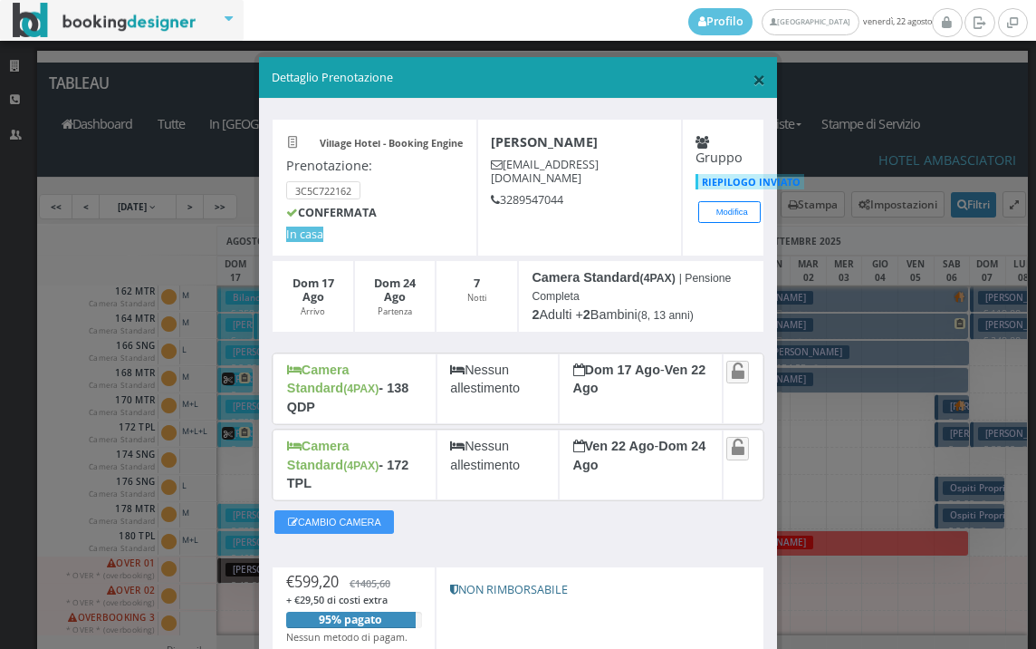
click at [753, 74] on span "×" at bounding box center [759, 78] width 13 height 31
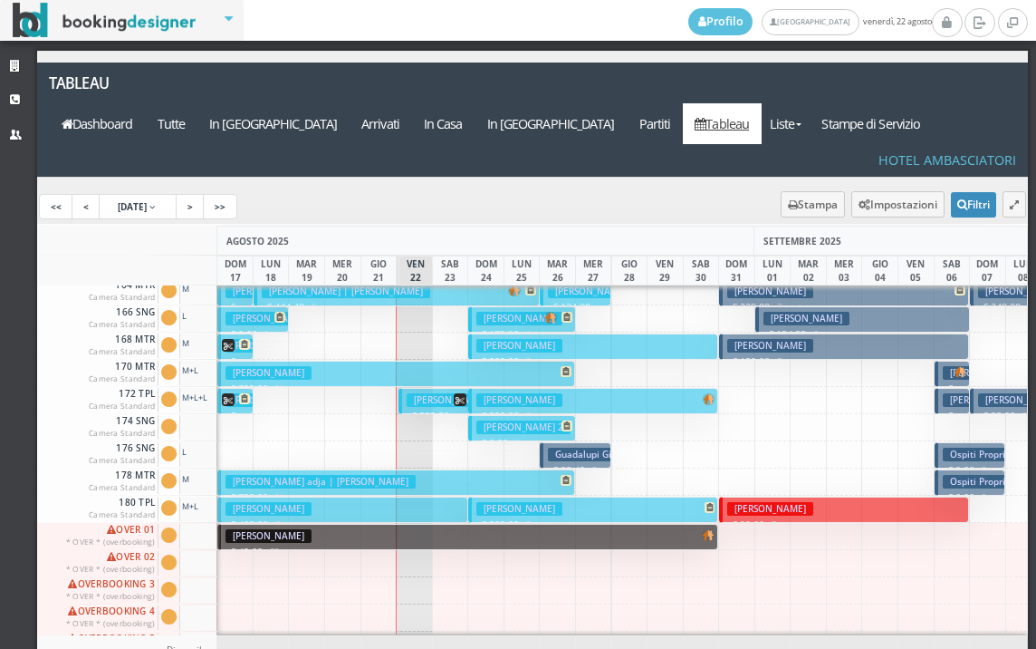
scroll to position [907, 0]
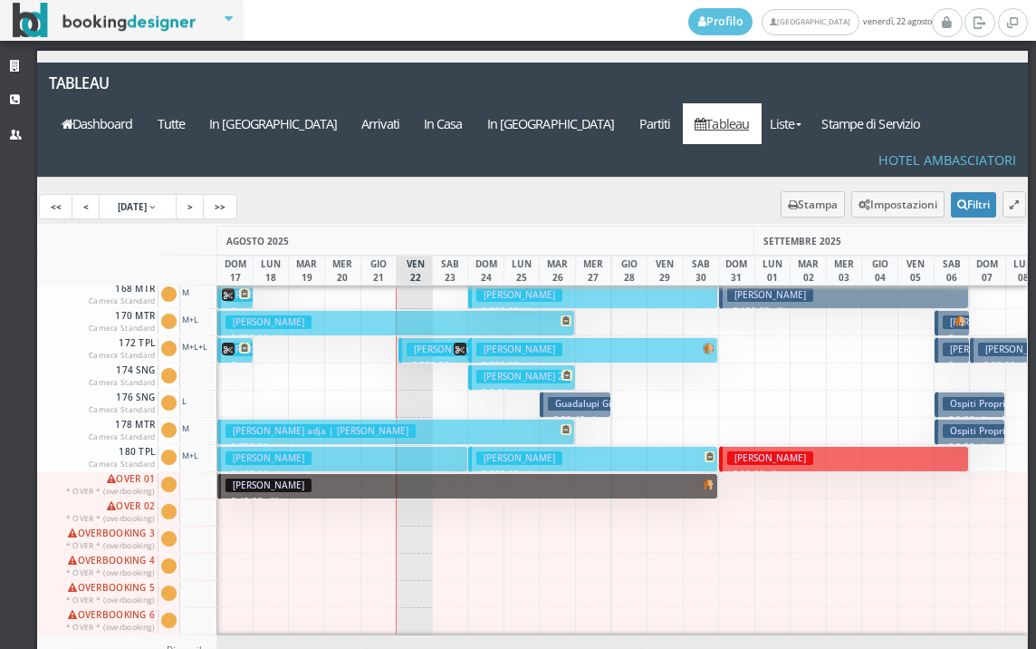
click at [728, 451] on h3 "Meng Ying" at bounding box center [771, 458] width 86 height 14
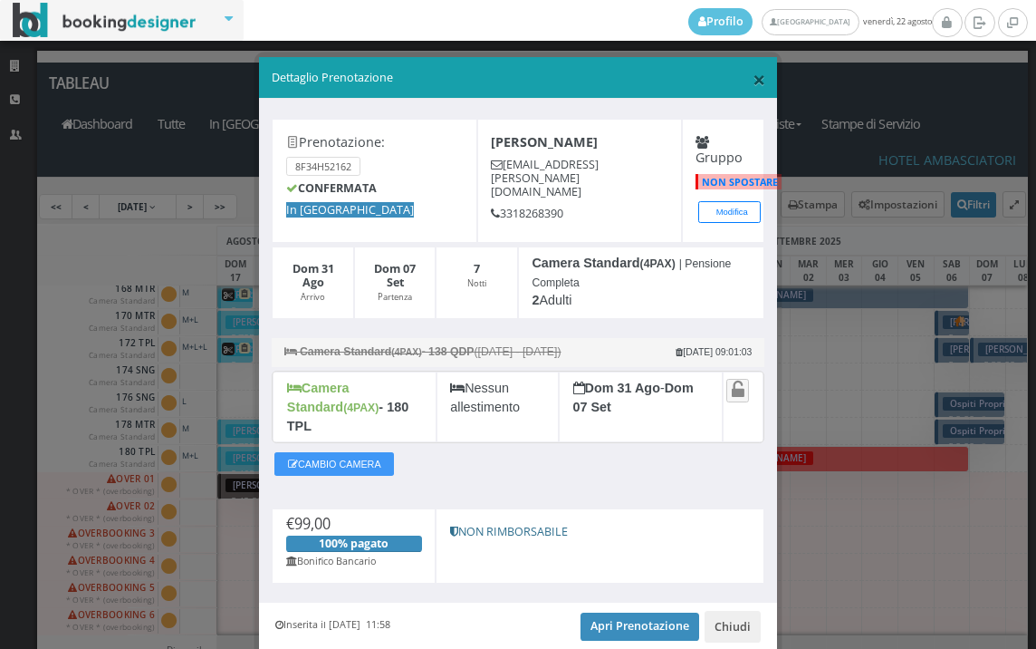
click at [753, 77] on span "×" at bounding box center [759, 78] width 13 height 31
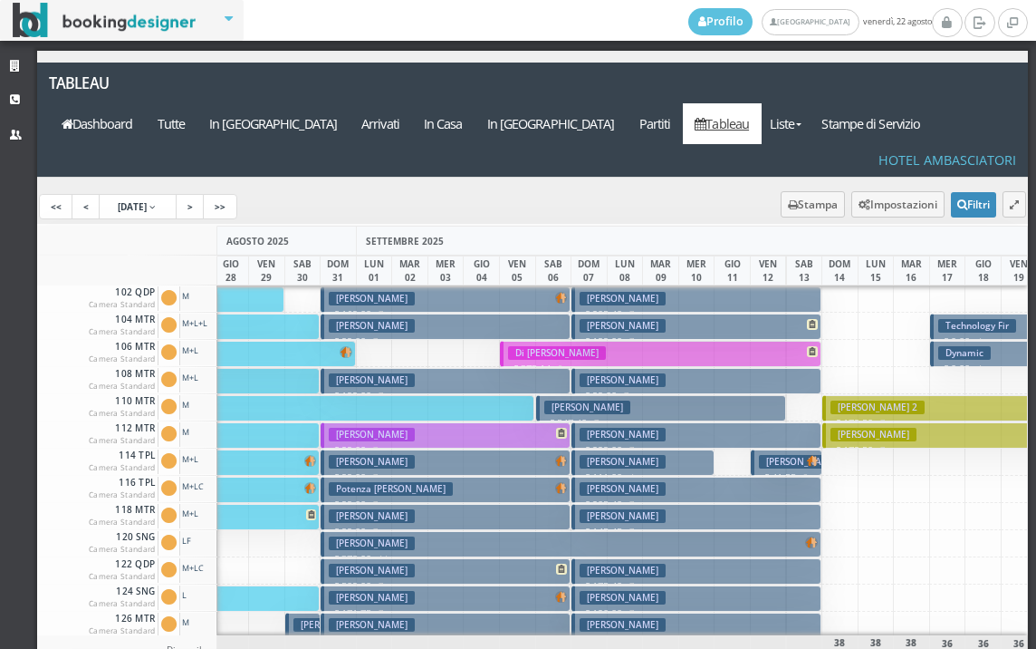
scroll to position [0, 943]
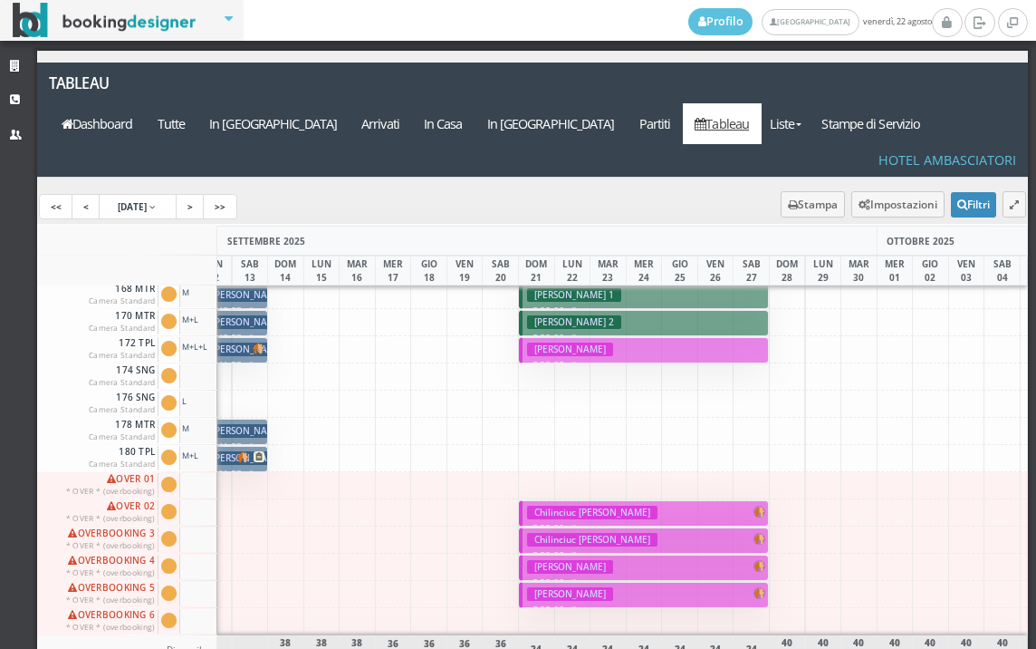
click at [564, 560] on h3 "[PERSON_NAME]" at bounding box center [570, 567] width 86 height 14
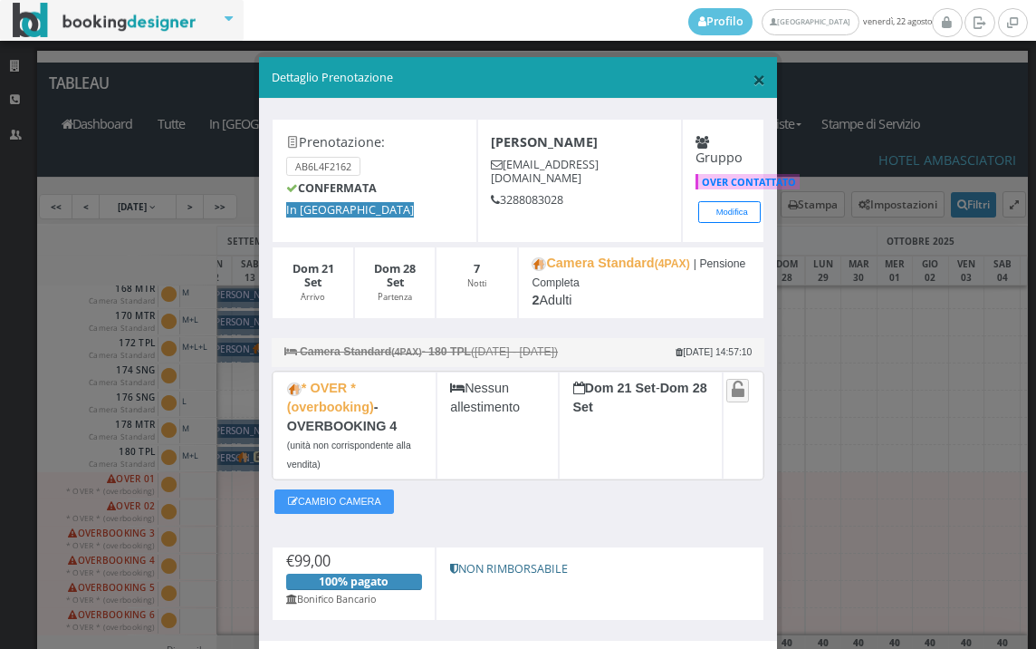
click at [753, 77] on span "×" at bounding box center [759, 78] width 13 height 31
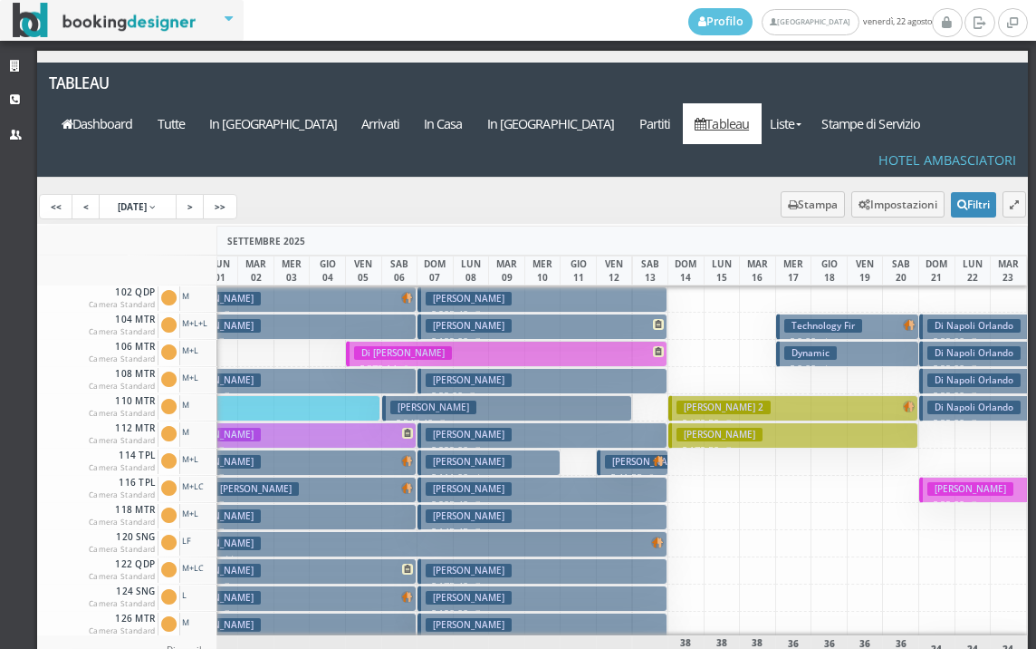
click at [743, 428] on h3 "Graziosi Raffaele" at bounding box center [720, 435] width 86 height 14
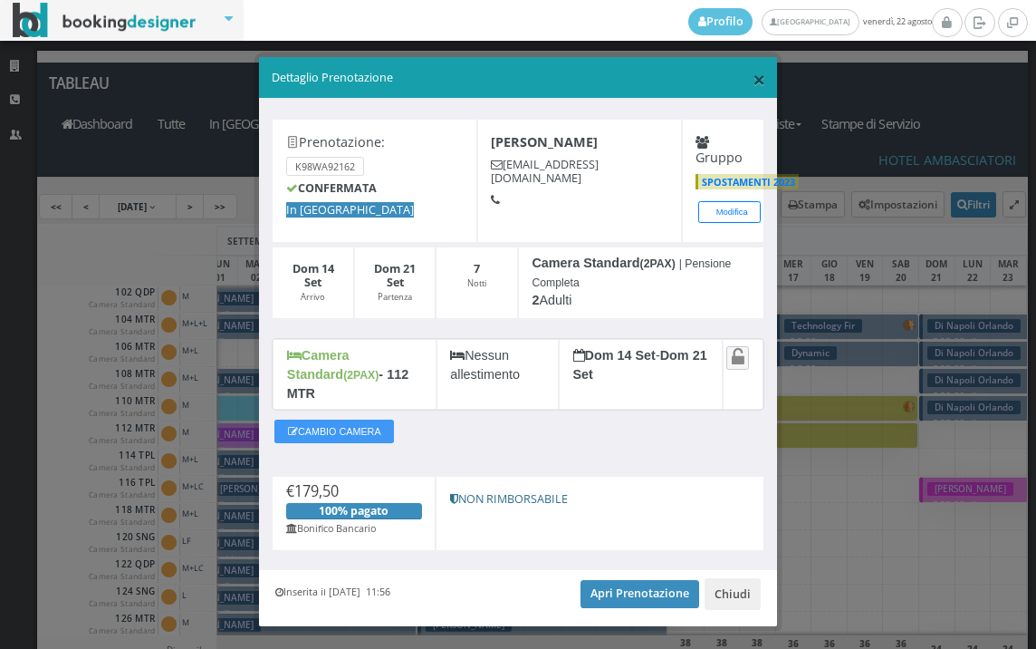
click at [753, 82] on span "×" at bounding box center [759, 78] width 13 height 31
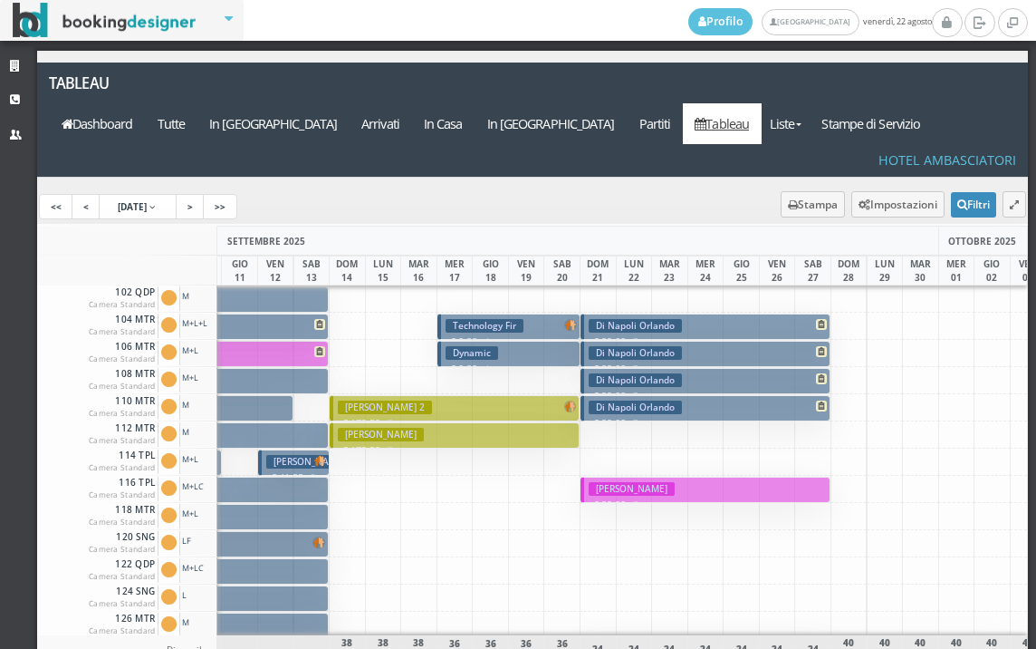
click at [621, 319] on h3 "Di Napoli Orlando" at bounding box center [635, 326] width 93 height 14
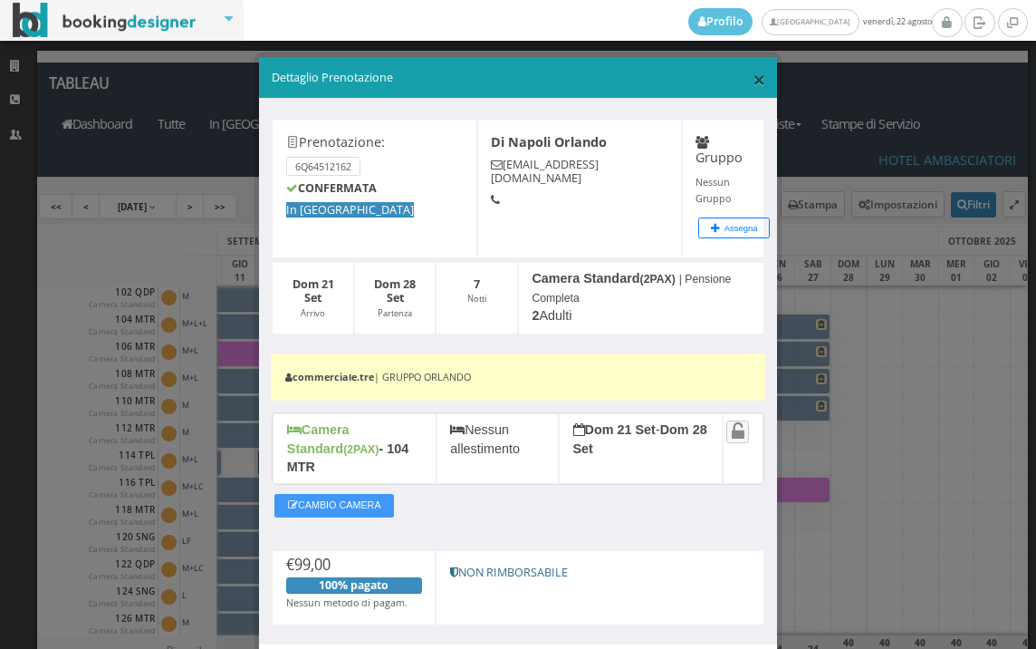
click at [753, 70] on span "×" at bounding box center [759, 78] width 13 height 31
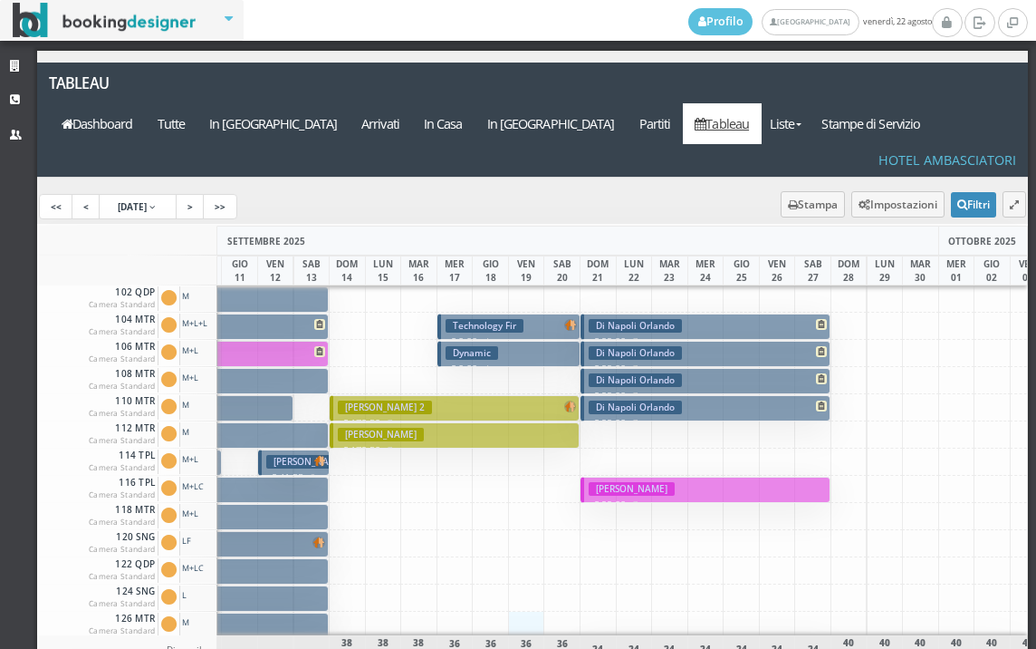
click at [516, 612] on div at bounding box center [526, 625] width 37 height 27
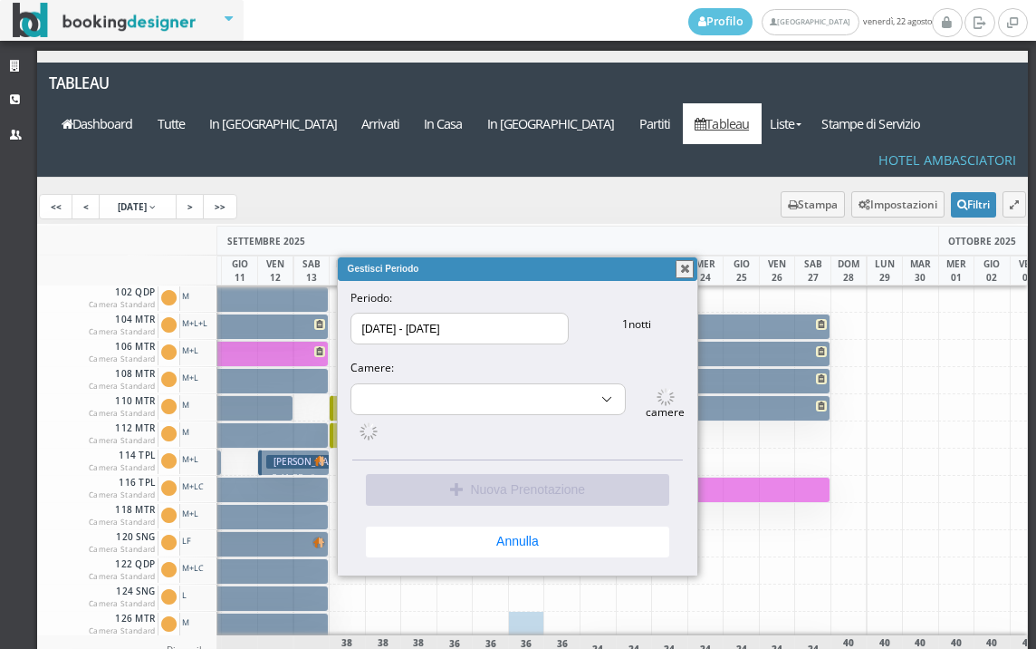
select select "6151"
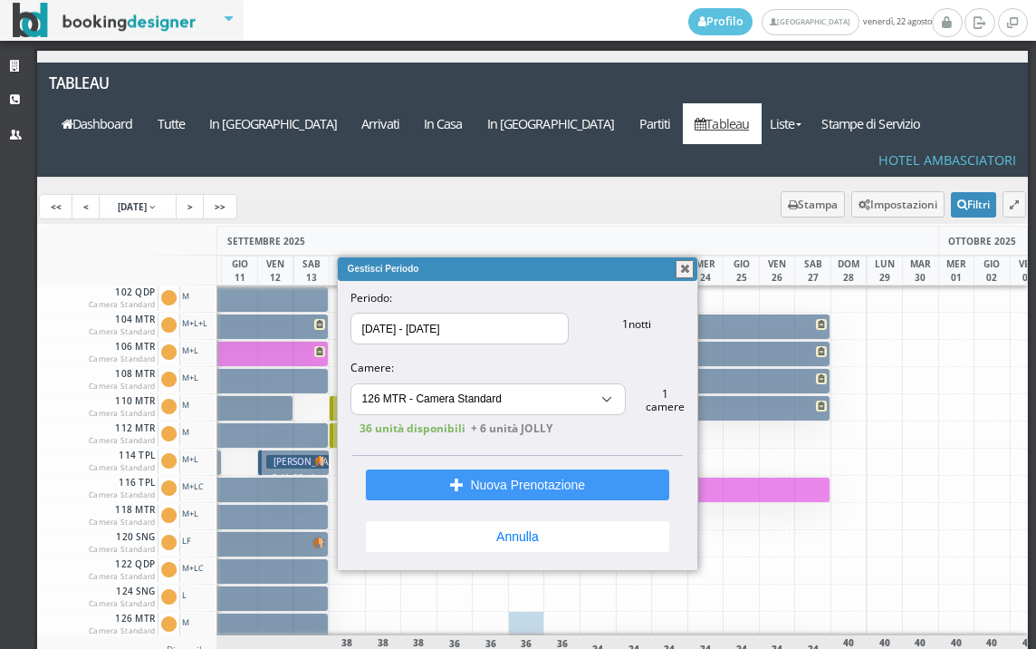
click at [686, 265] on button "button" at bounding box center [685, 269] width 18 height 18
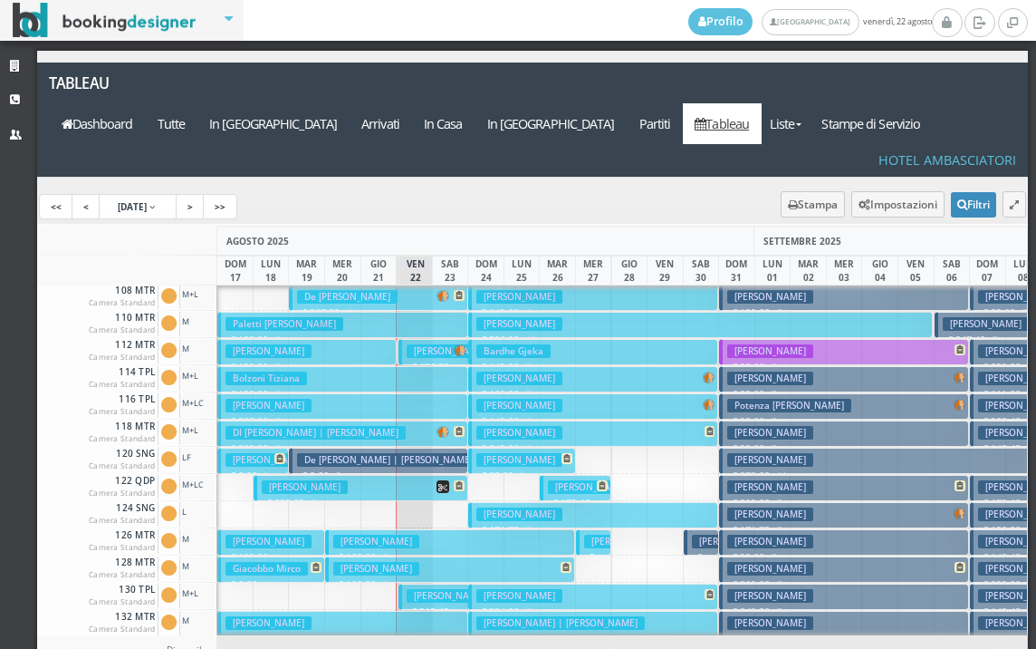
scroll to position [272, 0]
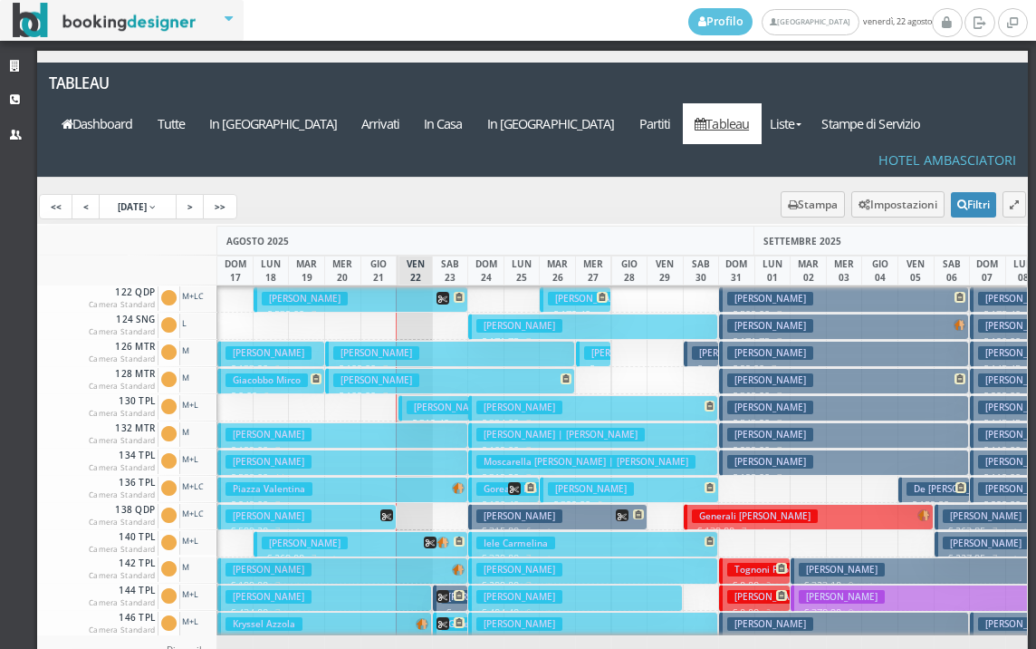
click at [431, 400] on h3 "[PERSON_NAME] | [PERSON_NAME]" at bounding box center [491, 407] width 169 height 14
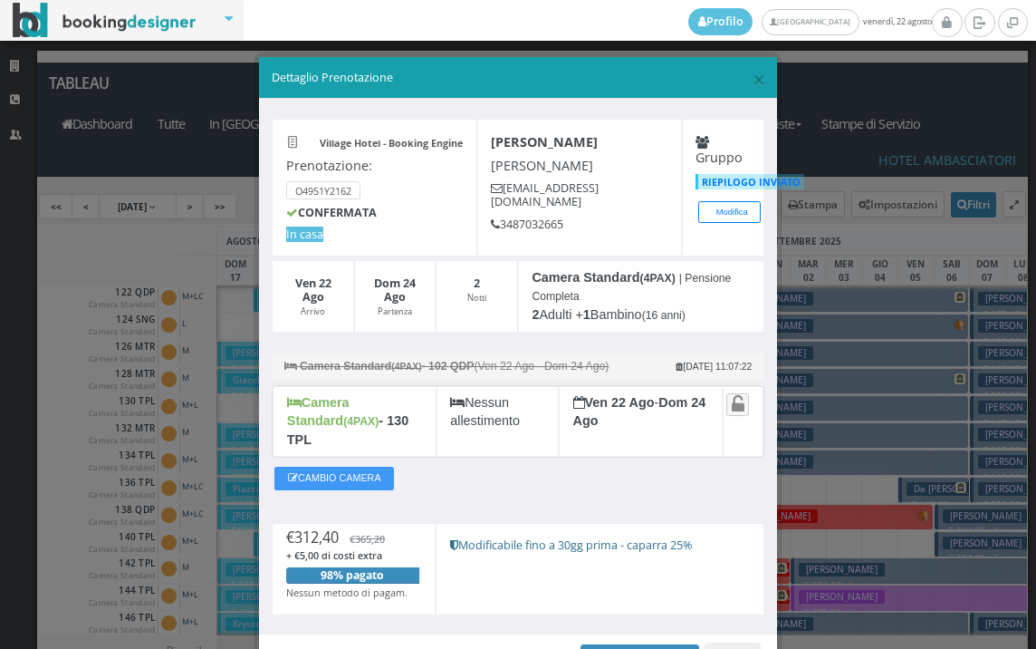
scroll to position [88, 0]
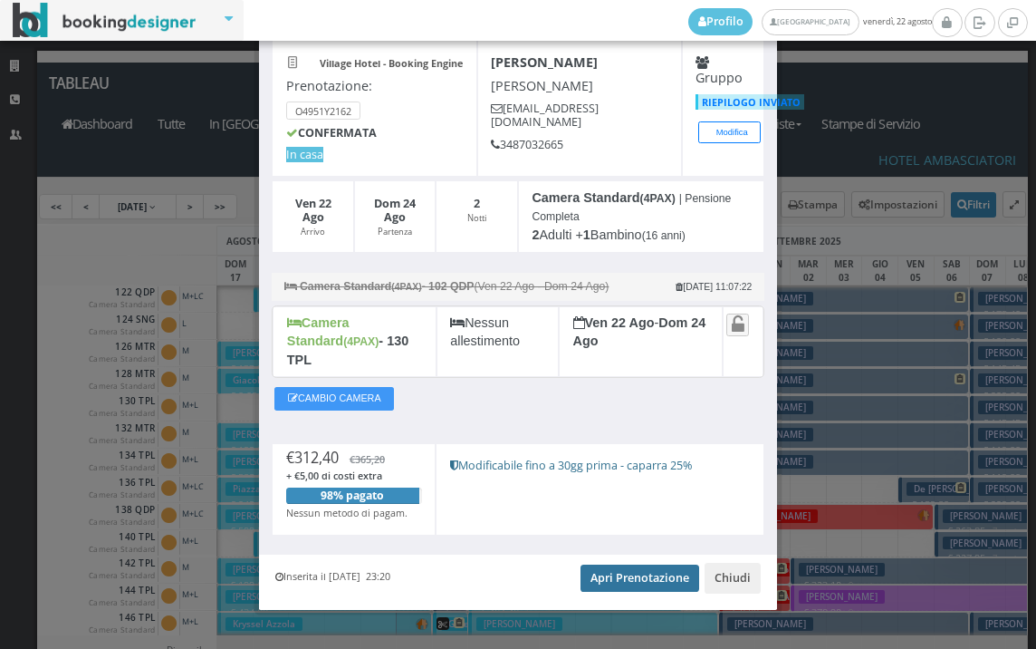
click at [640, 564] on link "Apri Prenotazione" at bounding box center [640, 577] width 119 height 27
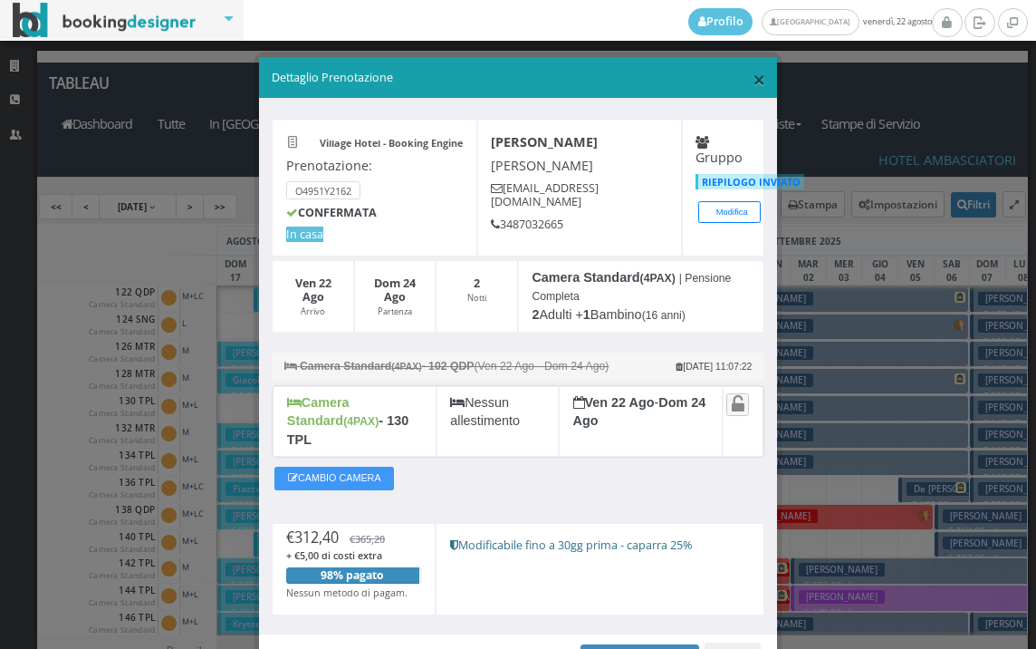
click at [753, 66] on span "×" at bounding box center [759, 78] width 13 height 31
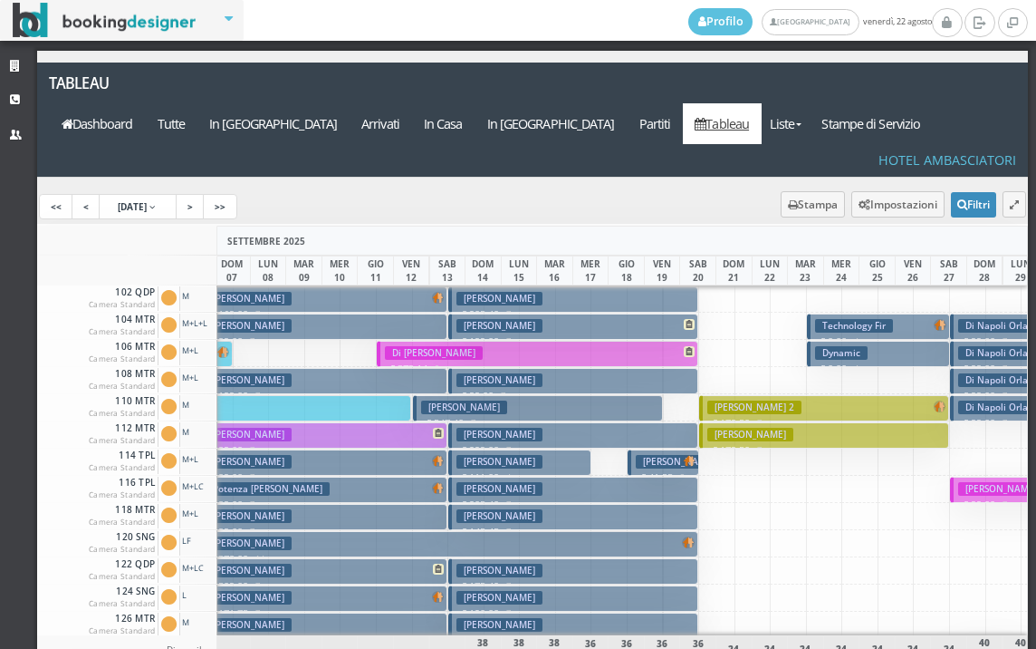
scroll to position [0, 522]
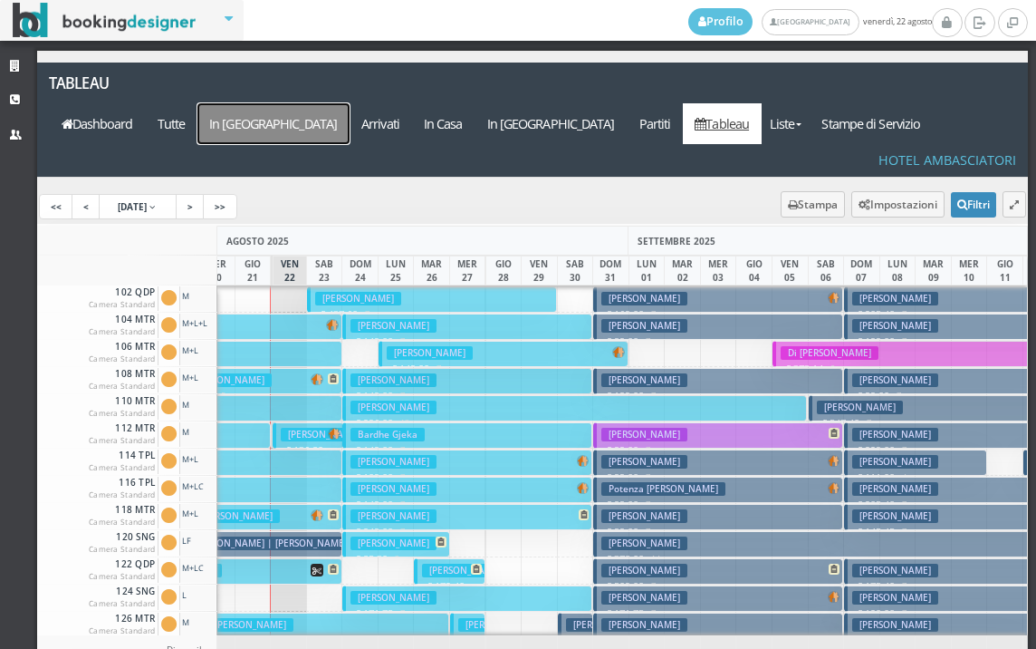
click at [350, 103] on a=pms-arrival-reservations"] "In [GEOGRAPHIC_DATA]" at bounding box center [274, 123] width 152 height 41
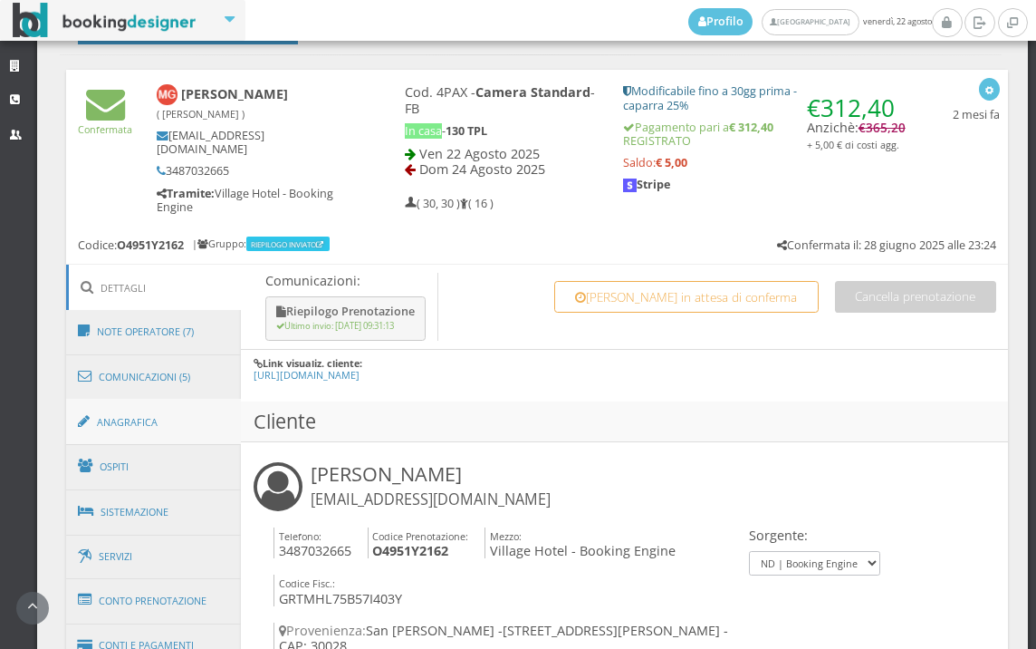
scroll to position [743, 0]
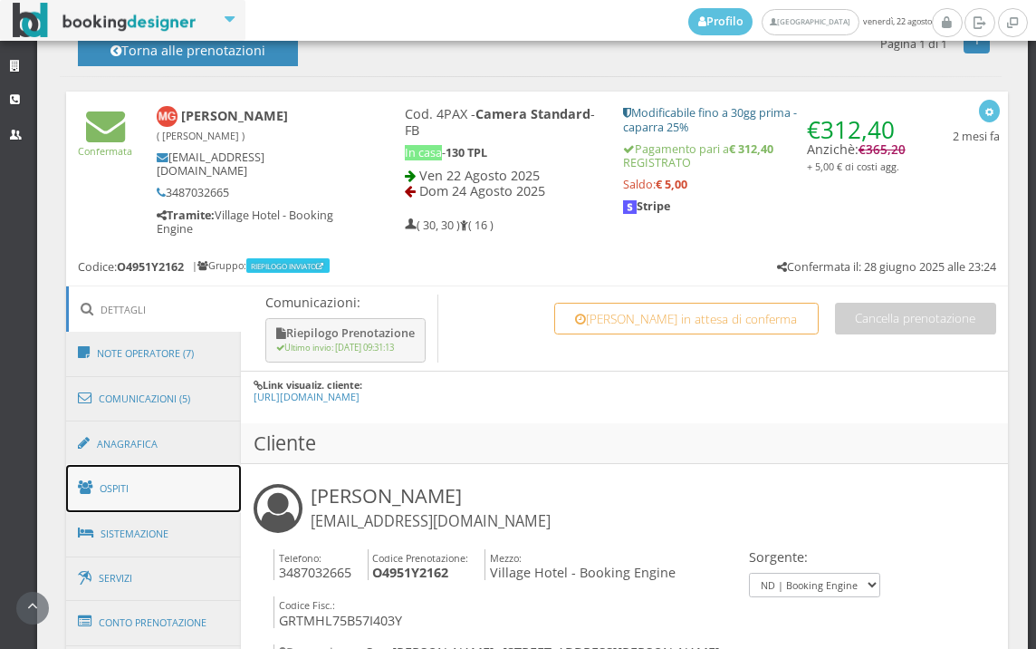
click at [131, 469] on link "Ospiti" at bounding box center [154, 488] width 176 height 47
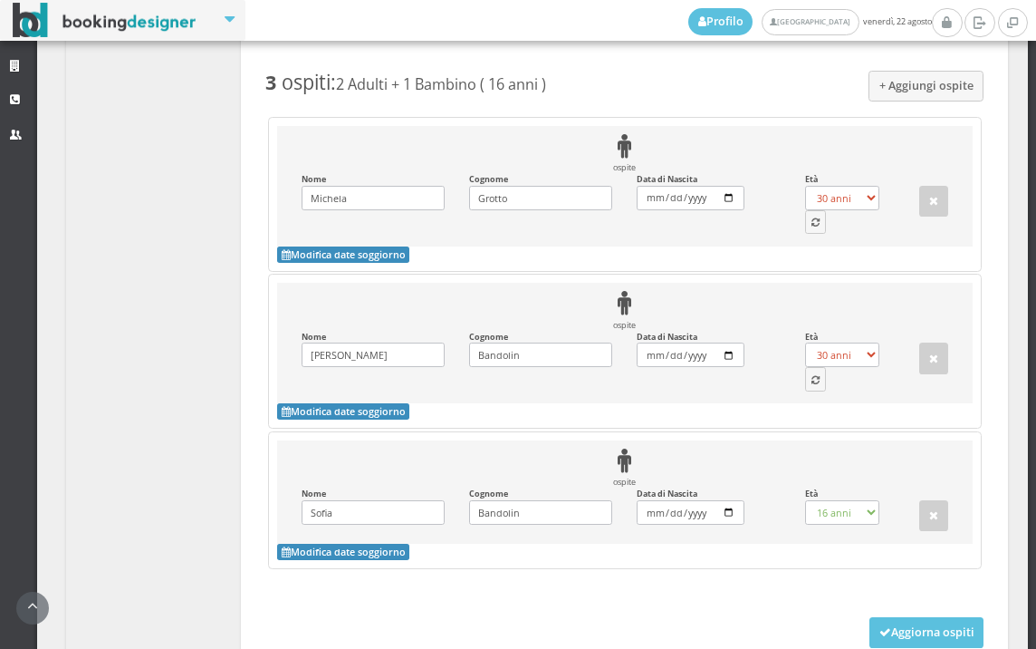
scroll to position [1749, 0]
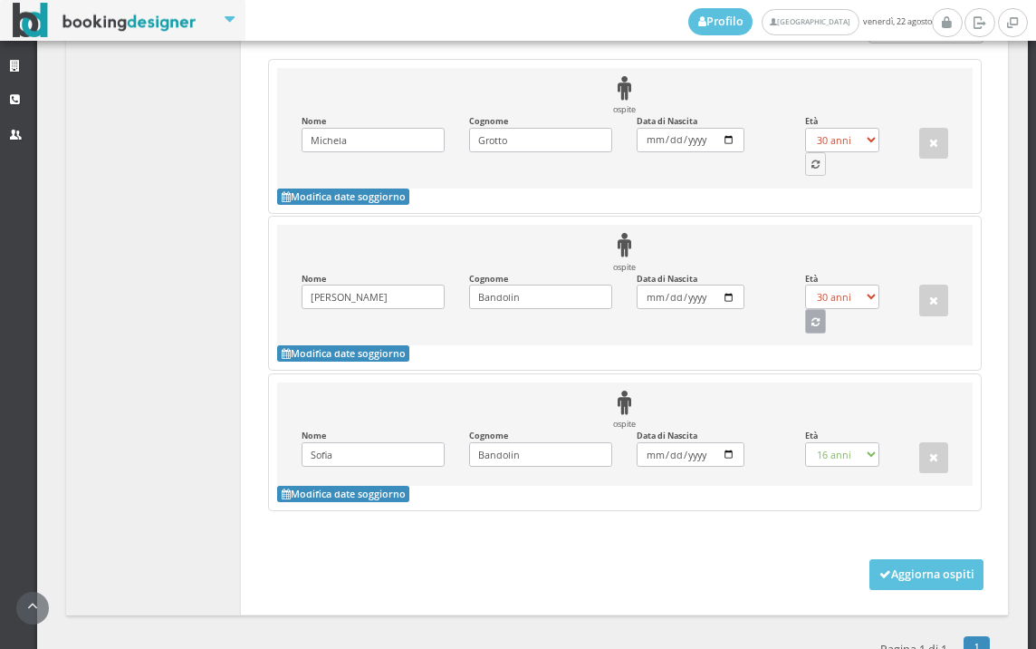
click at [805, 313] on button "button" at bounding box center [816, 321] width 22 height 24
select select "51"
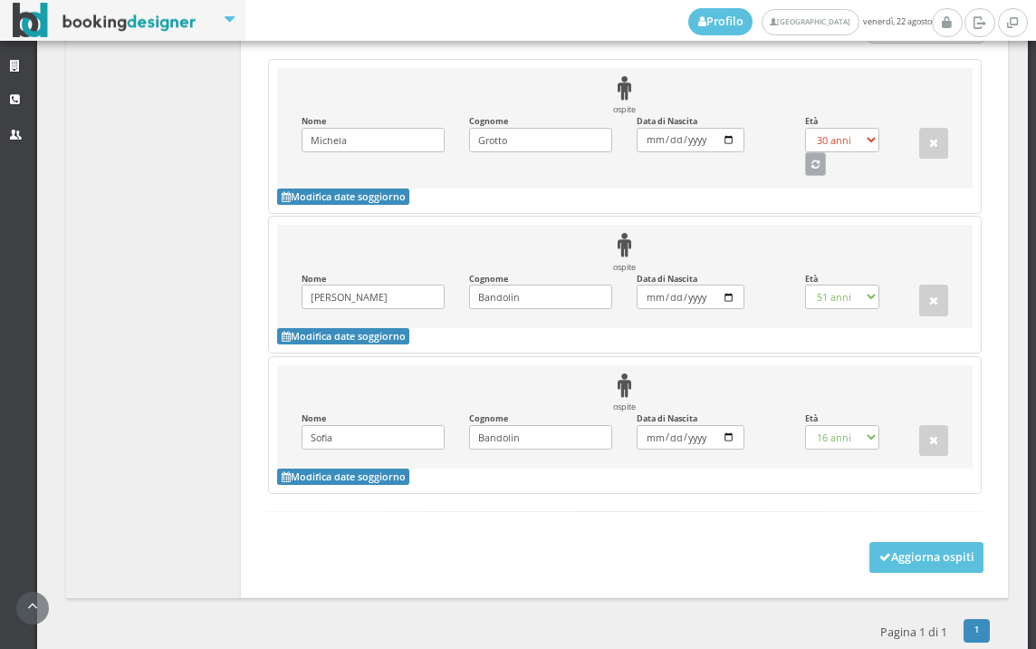
click at [812, 152] on button "button" at bounding box center [816, 164] width 22 height 24
select select "50"
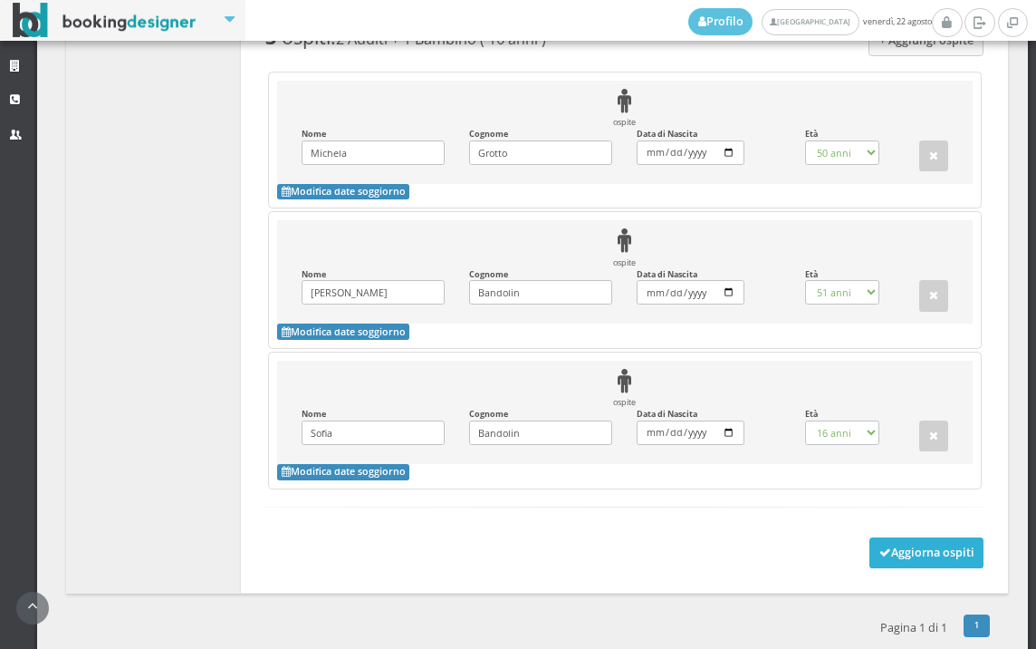
click at [870, 542] on button "Aggiorna ospiti" at bounding box center [927, 552] width 115 height 31
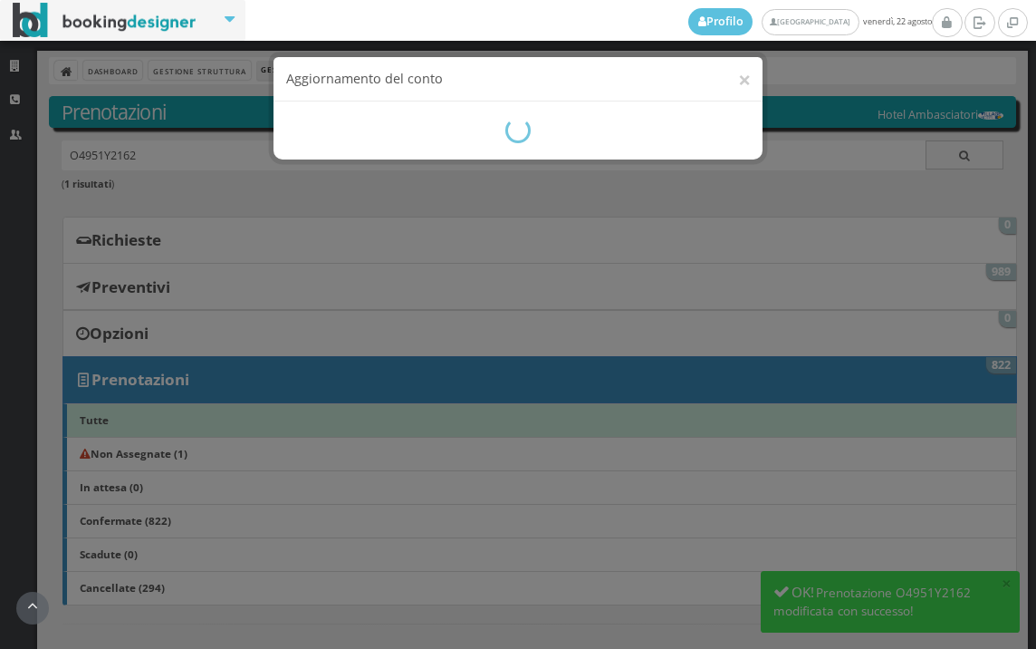
scroll to position [402, 0]
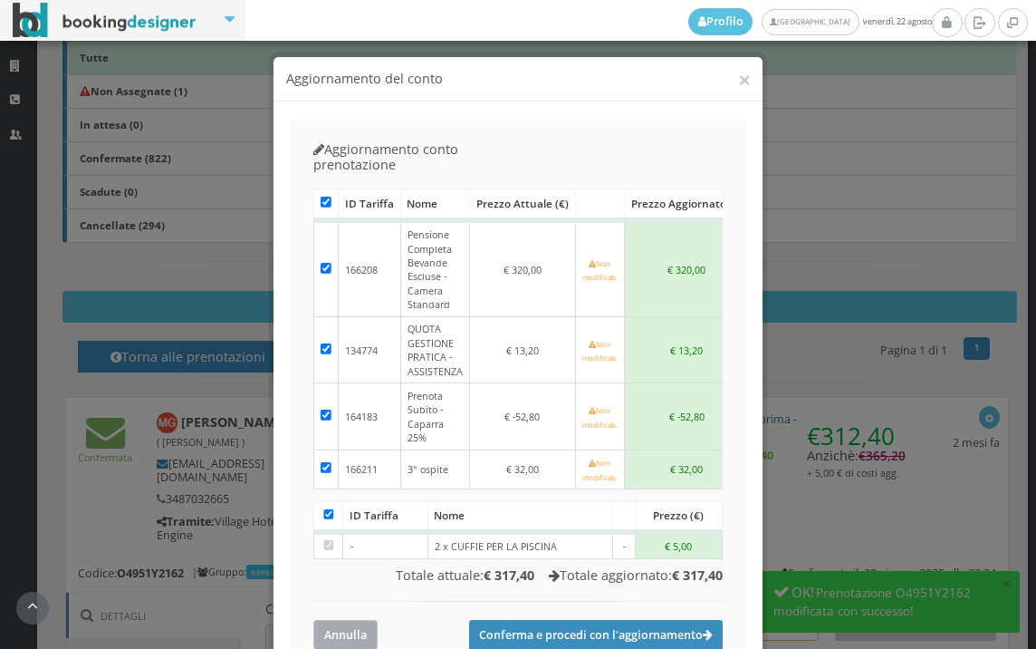
click at [354, 620] on button "Annulla" at bounding box center [345, 635] width 64 height 30
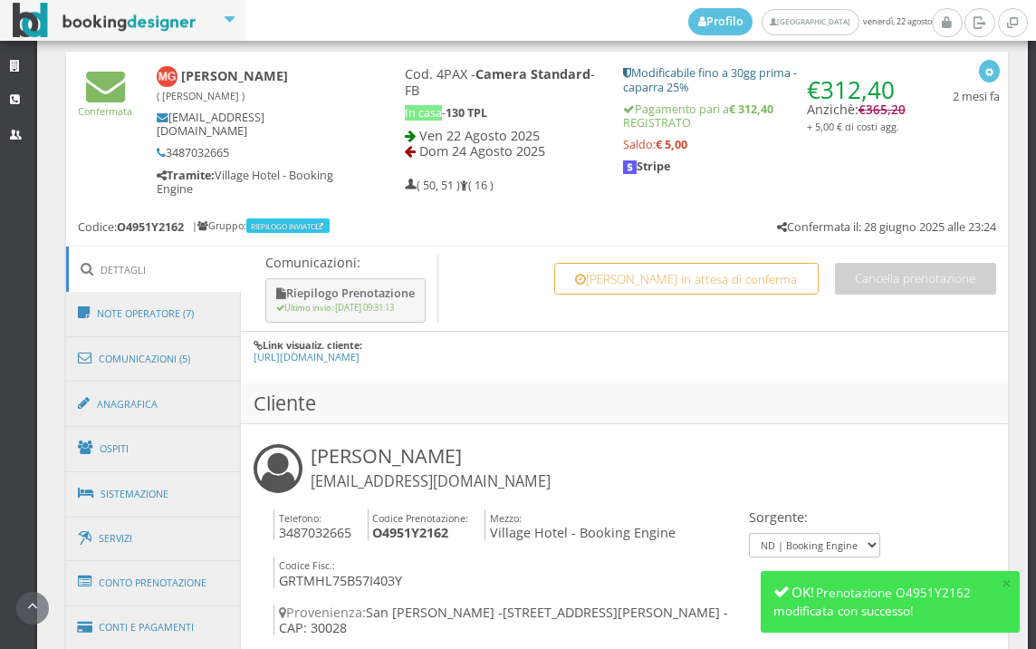
scroll to position [805, 0]
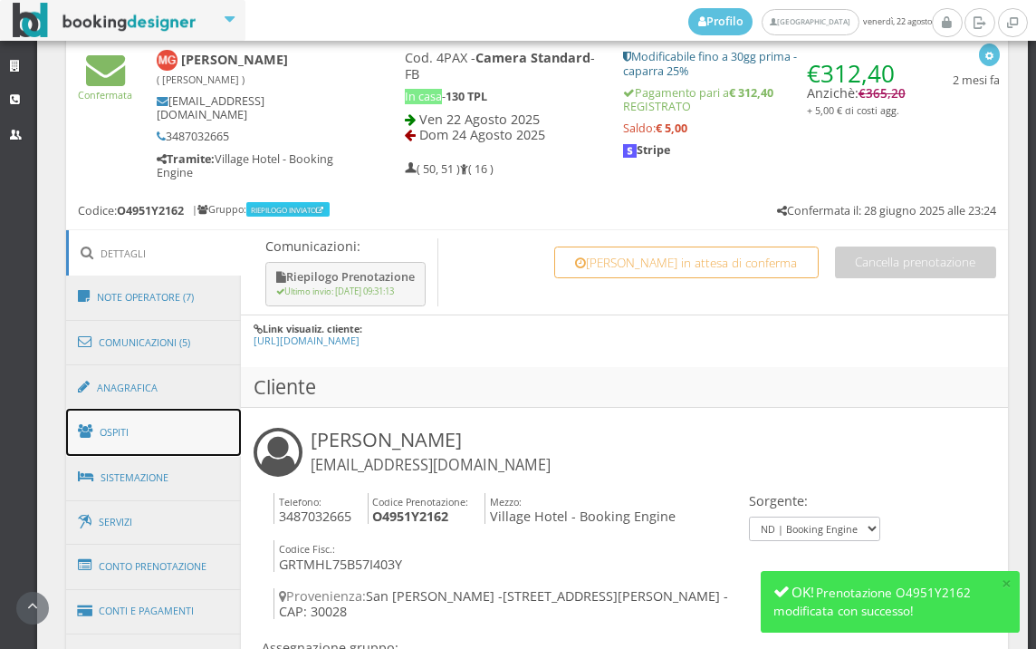
click at [109, 409] on link "Ospiti" at bounding box center [154, 432] width 176 height 47
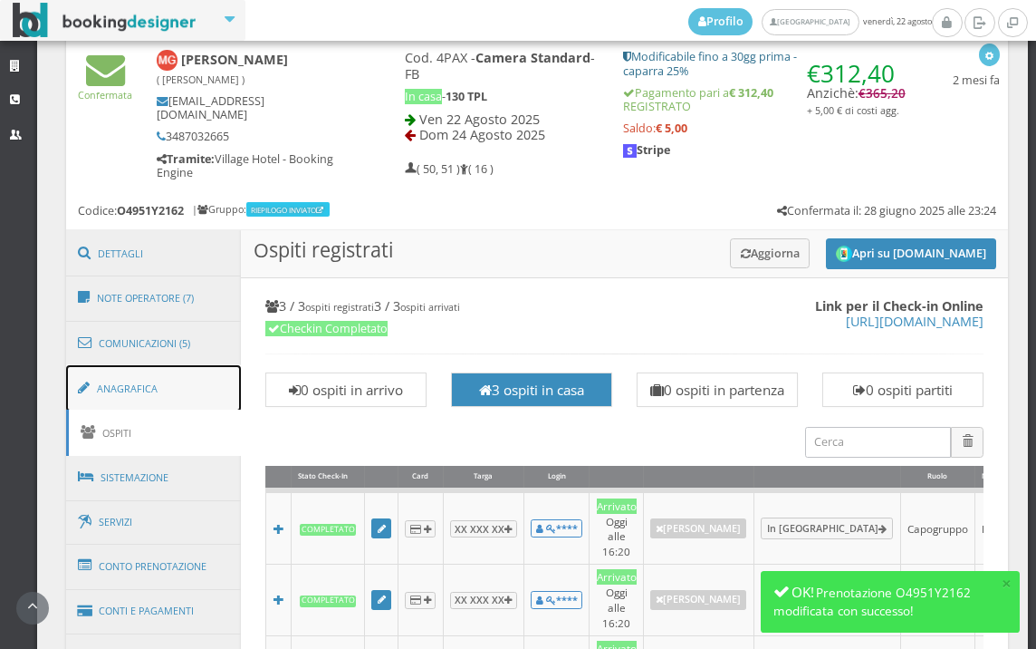
click at [124, 379] on link "Anagrafica" at bounding box center [154, 388] width 176 height 47
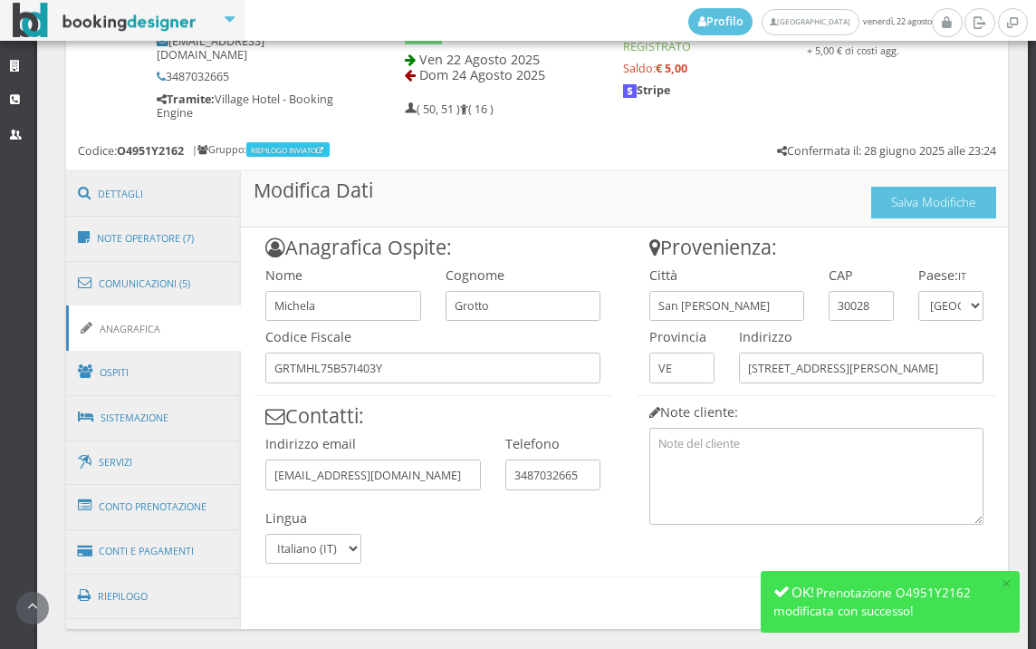
scroll to position [928, 0]
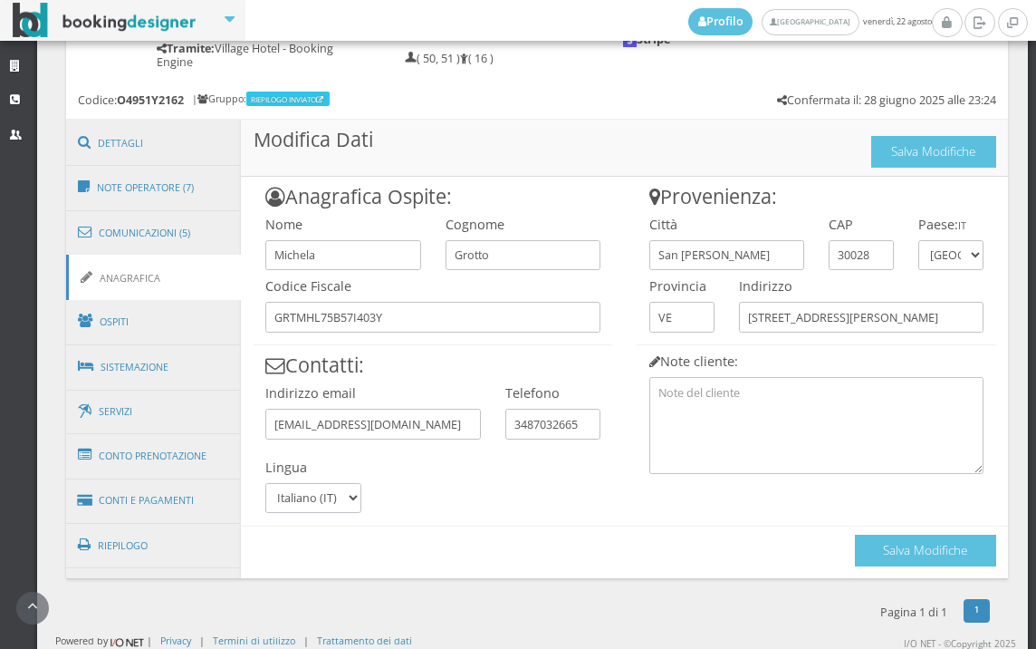
click at [920, 570] on div "Anagrafica Ospite: Nome Michela [GEOGRAPHIC_DATA] Codice Fiscale GRTMHL75B57I40…" at bounding box center [624, 378] width 767 height 402
click at [877, 550] on button "Salva Modifiche" at bounding box center [925, 551] width 141 height 32
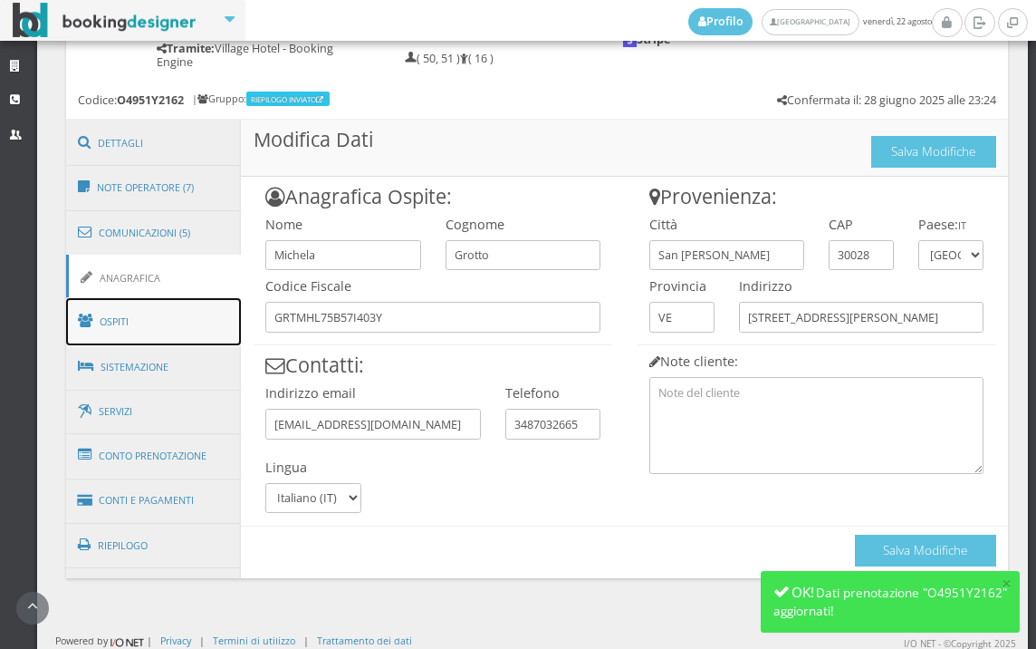
click at [134, 317] on link "Ospiti" at bounding box center [154, 321] width 176 height 47
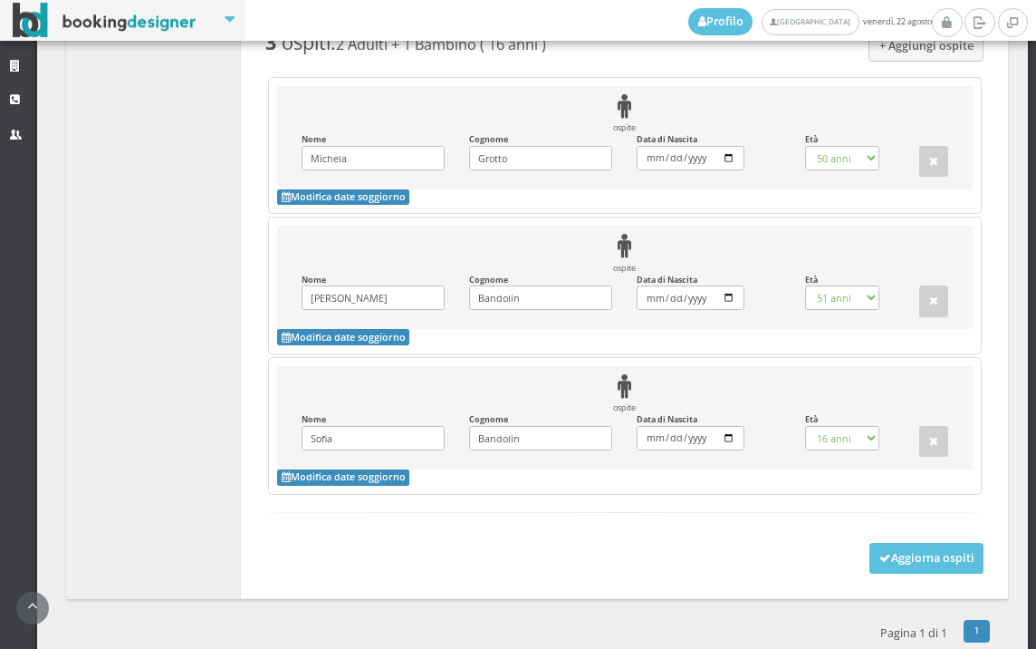
scroll to position [1735, 0]
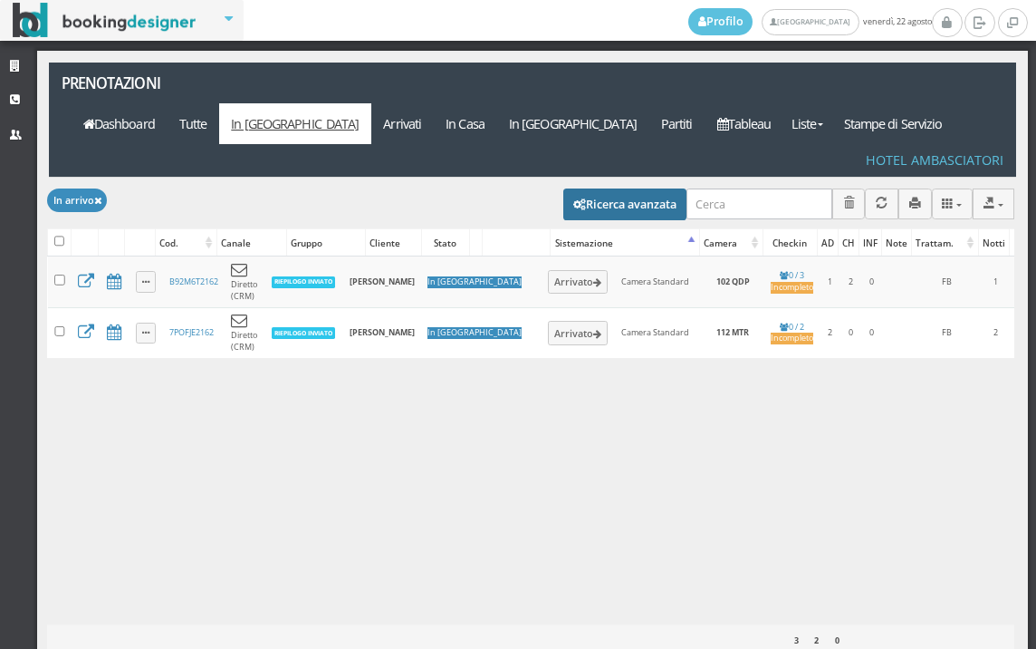
click at [624, 188] on button "Ricerca avanzata" at bounding box center [625, 203] width 123 height 31
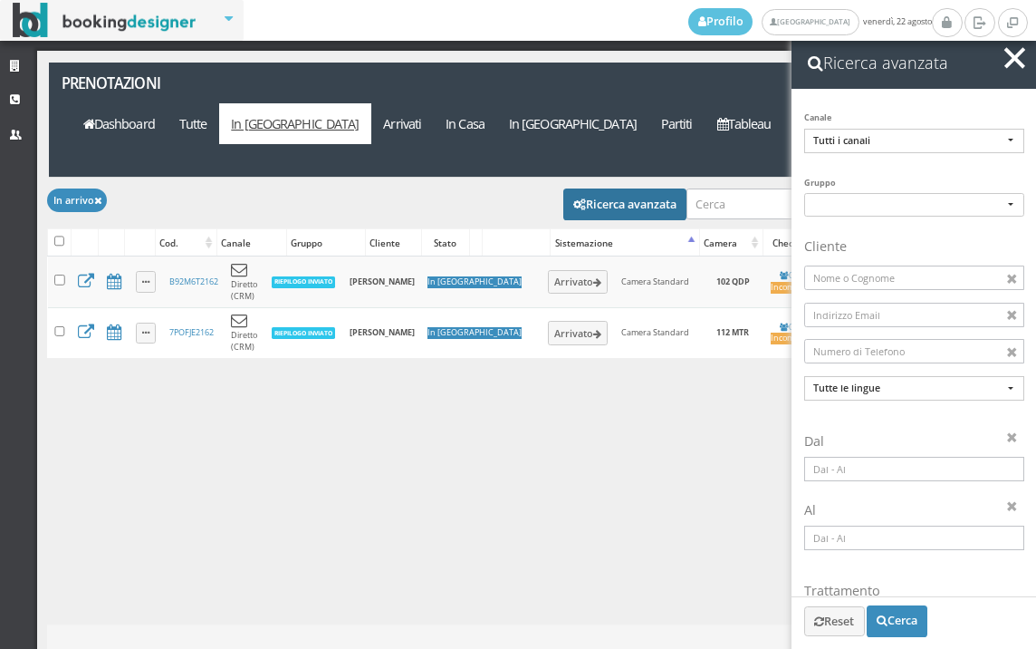
click at [844, 467] on input at bounding box center [915, 469] width 220 height 24
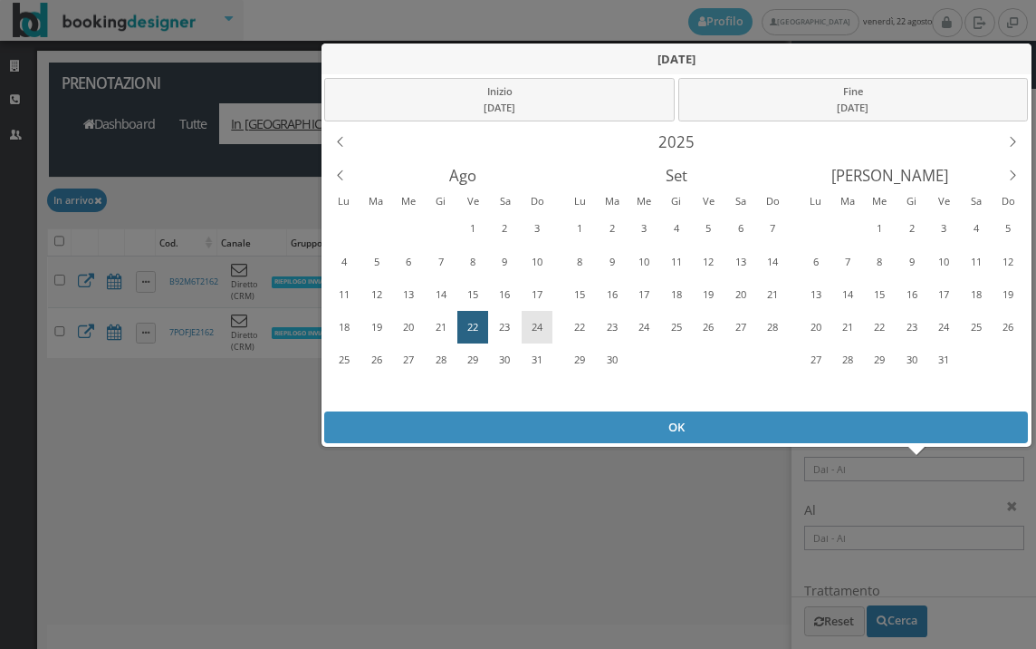
click at [538, 324] on div "24" at bounding box center [537, 327] width 28 height 29
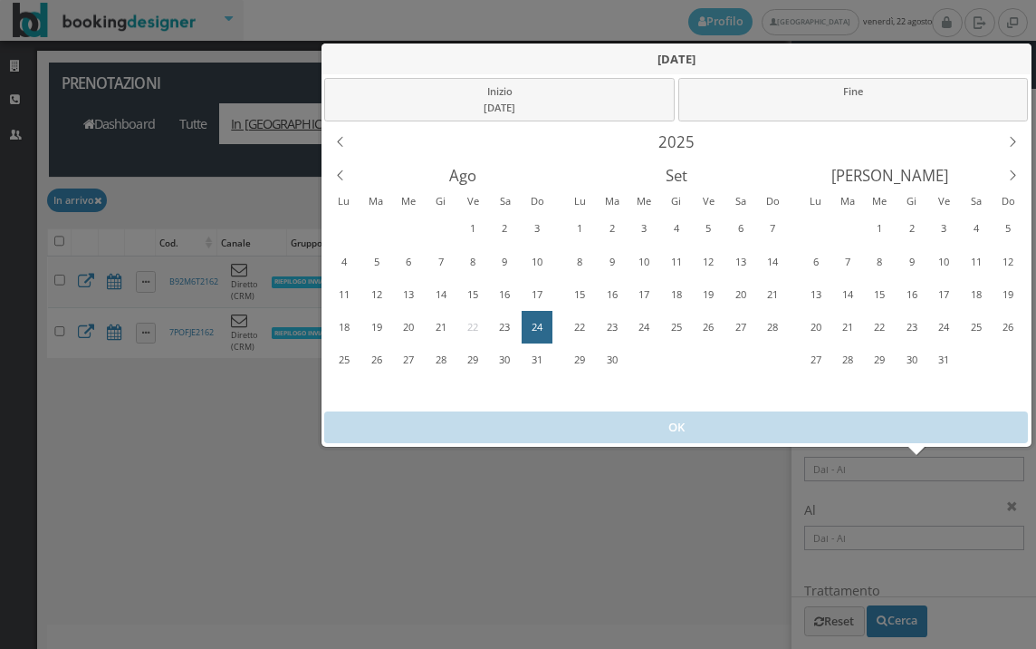
click at [538, 324] on div "24" at bounding box center [537, 327] width 28 height 29
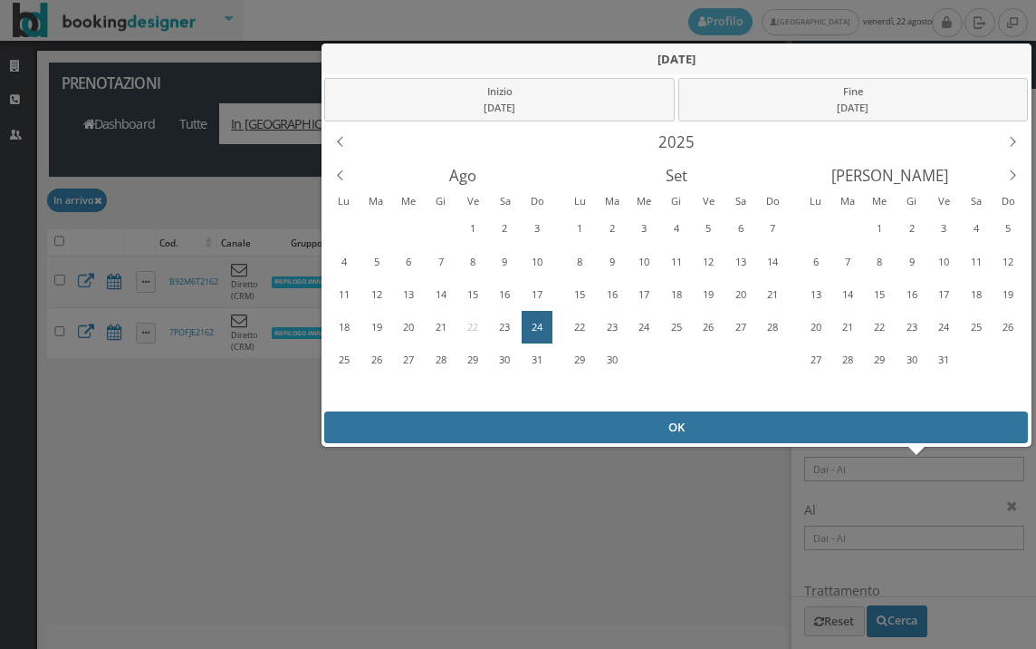
click at [591, 429] on div "OK" at bounding box center [676, 427] width 704 height 32
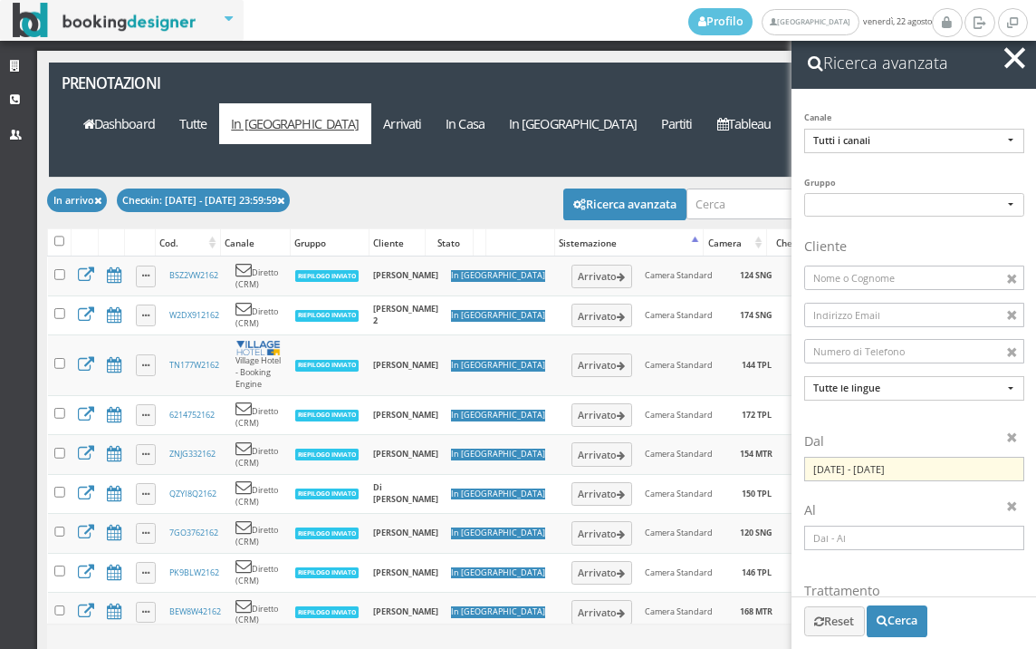
click at [1012, 65] on button "button" at bounding box center [1015, 58] width 26 height 26
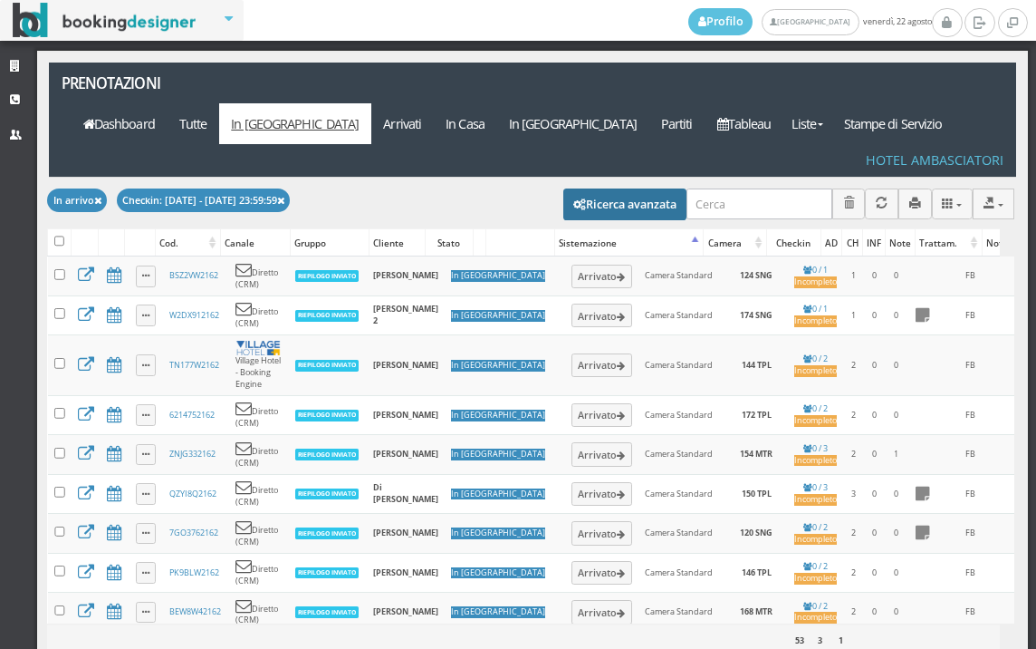
click at [625, 188] on button "Ricerca avanzata" at bounding box center [625, 203] width 123 height 31
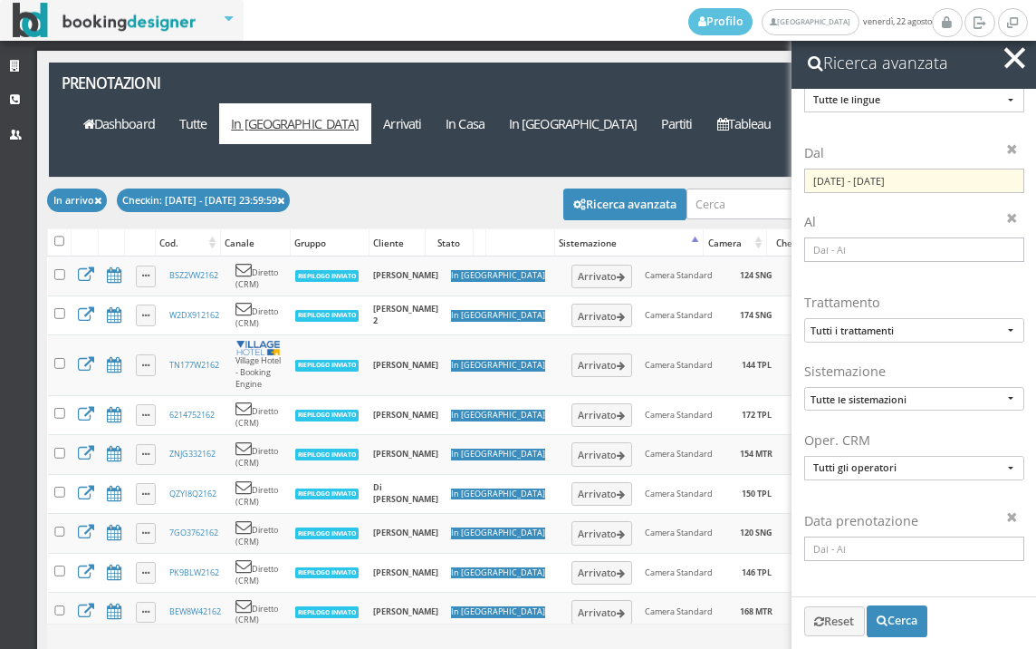
click at [1003, 64] on button "button" at bounding box center [1015, 58] width 26 height 26
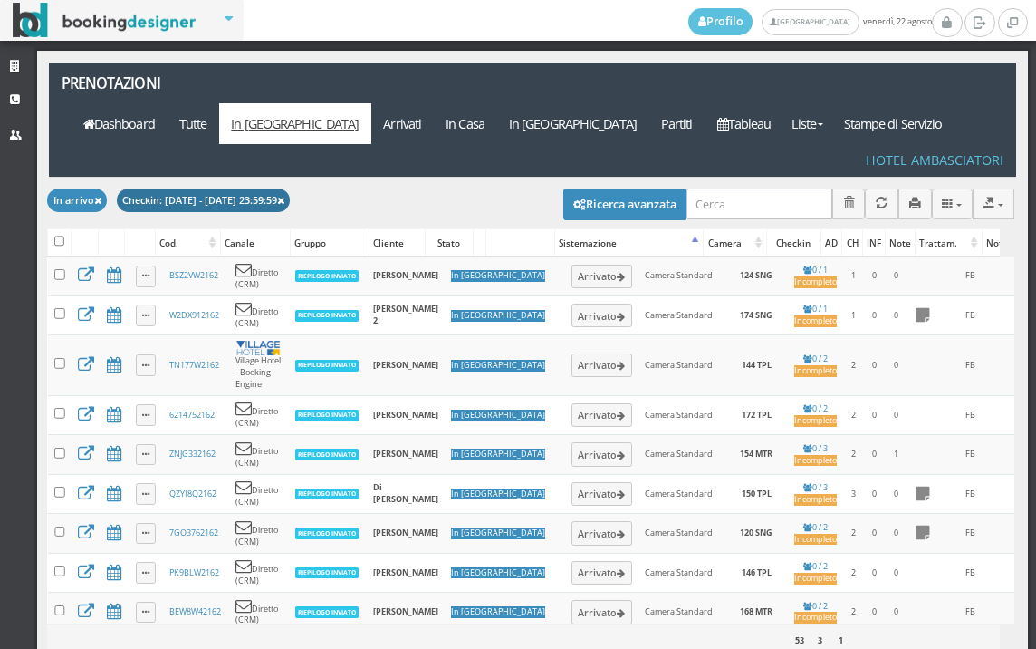
click at [284, 197] on icon at bounding box center [280, 202] width 7 height 10
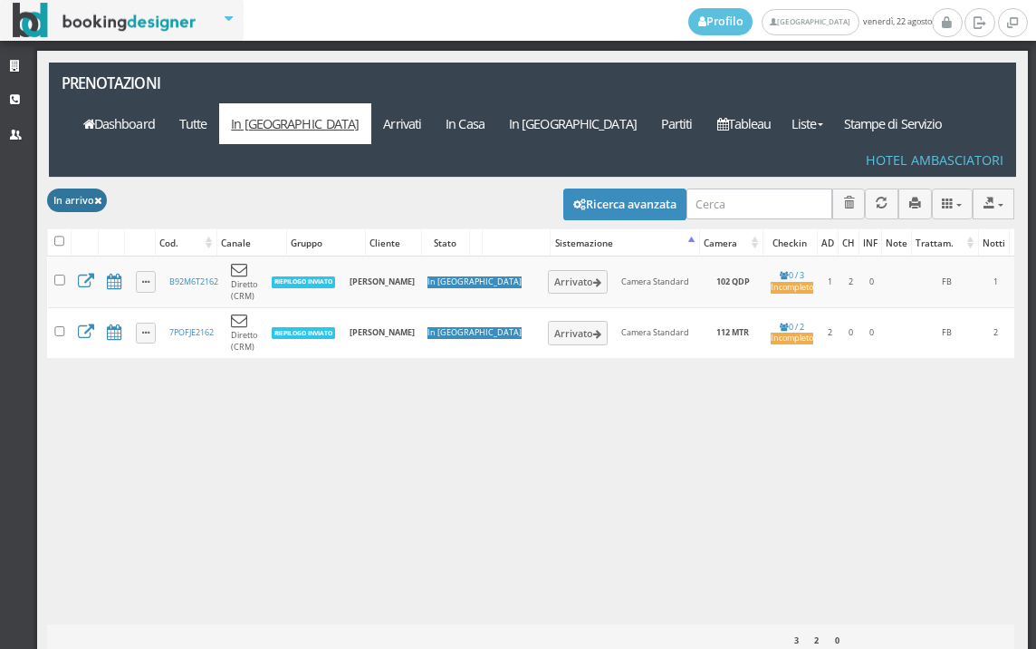
click at [94, 188] on button "In arrivo" at bounding box center [77, 199] width 60 height 23
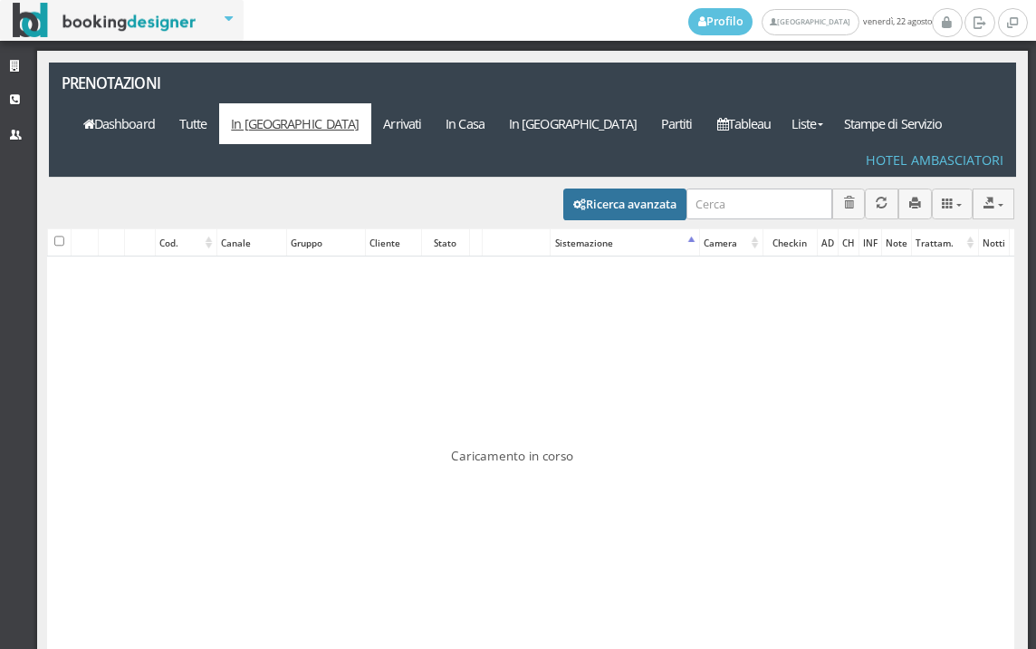
click at [565, 188] on button "Ricerca avanzata" at bounding box center [625, 203] width 123 height 31
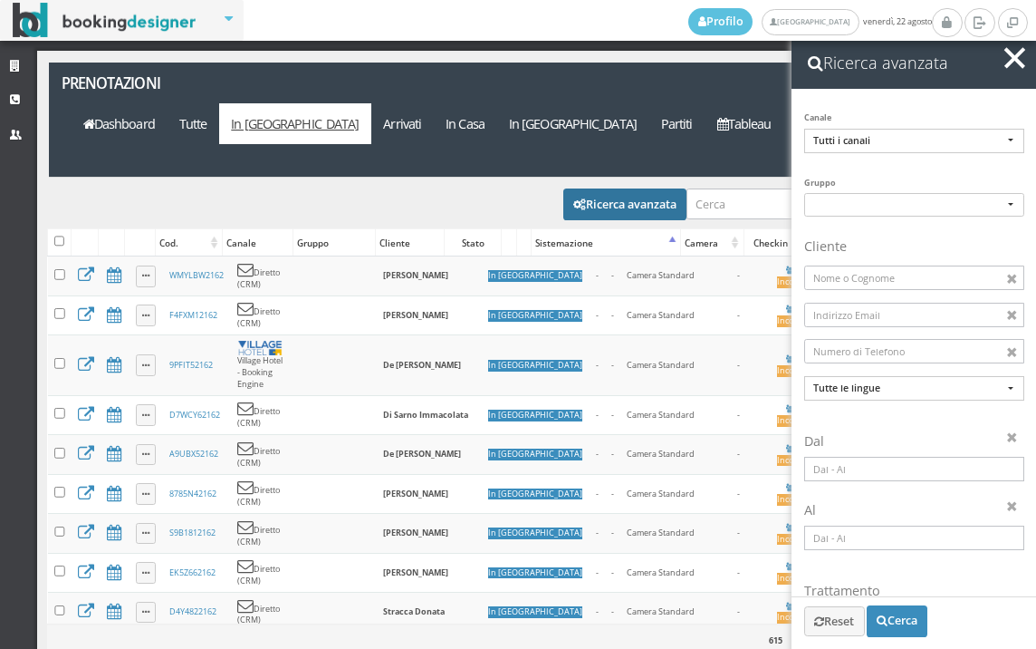
click at [911, 473] on input at bounding box center [915, 469] width 220 height 24
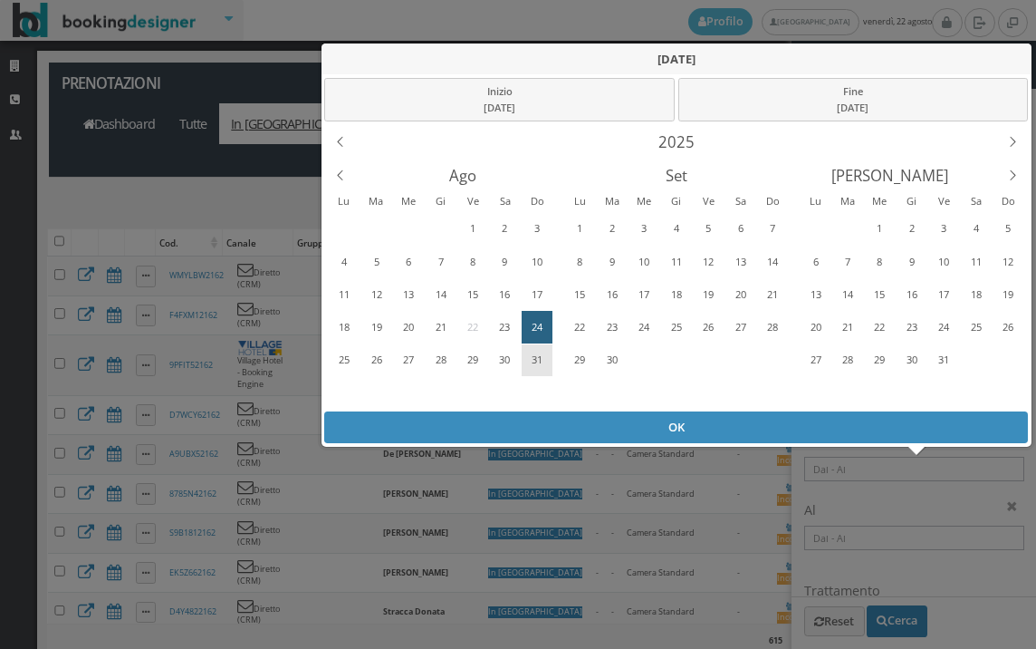
click at [531, 352] on div "31" at bounding box center [537, 359] width 28 height 29
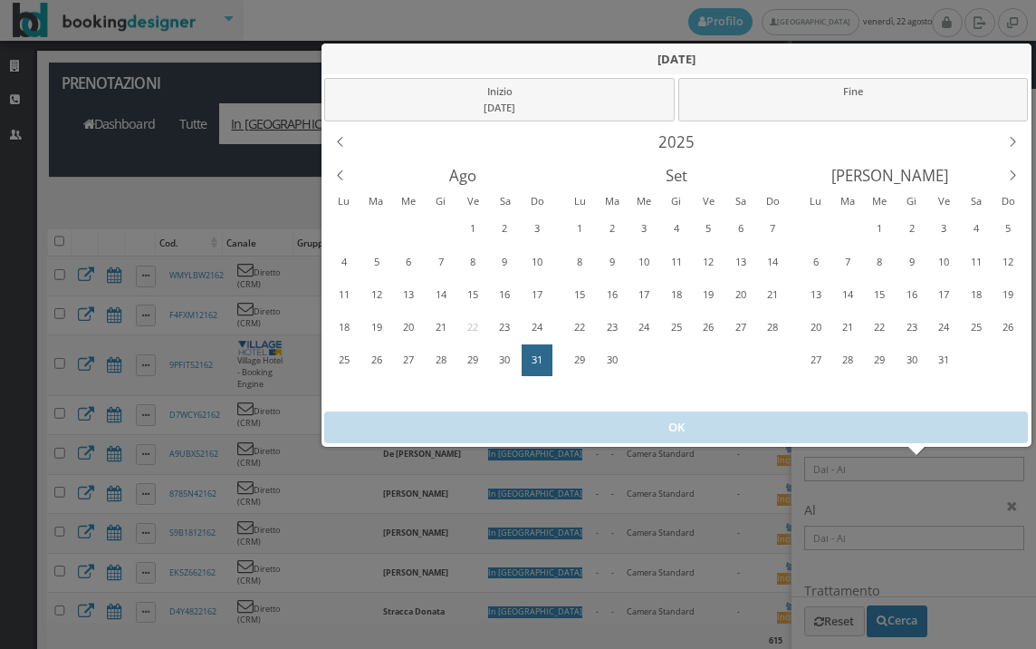
click at [531, 352] on div "31" at bounding box center [537, 359] width 28 height 29
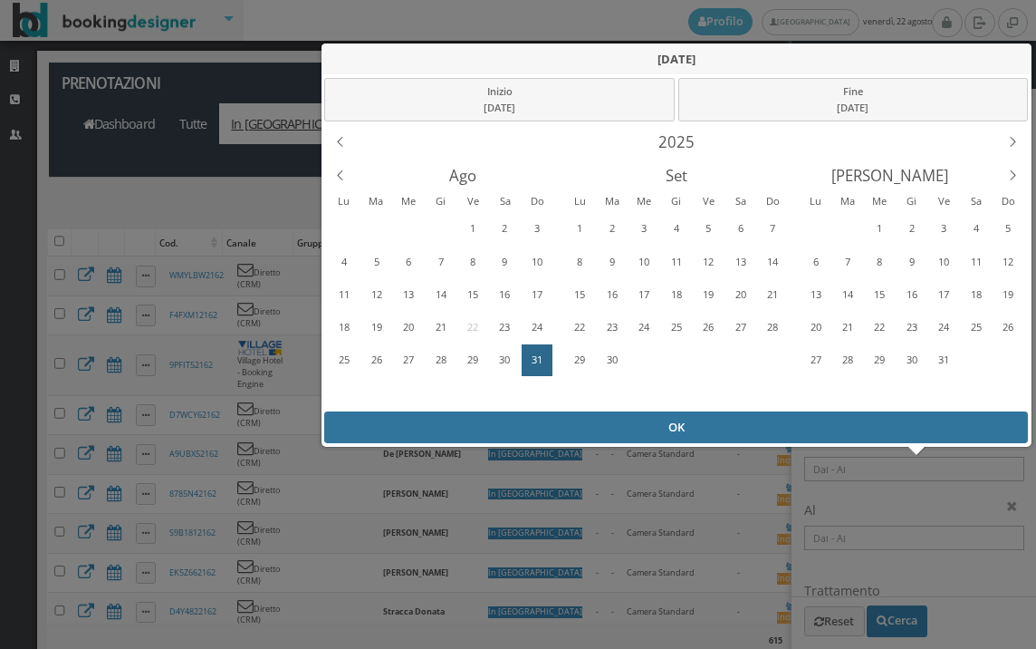
click at [573, 428] on div "OK" at bounding box center [676, 427] width 704 height 32
type input "31/08/2025 - 31/08/2025"
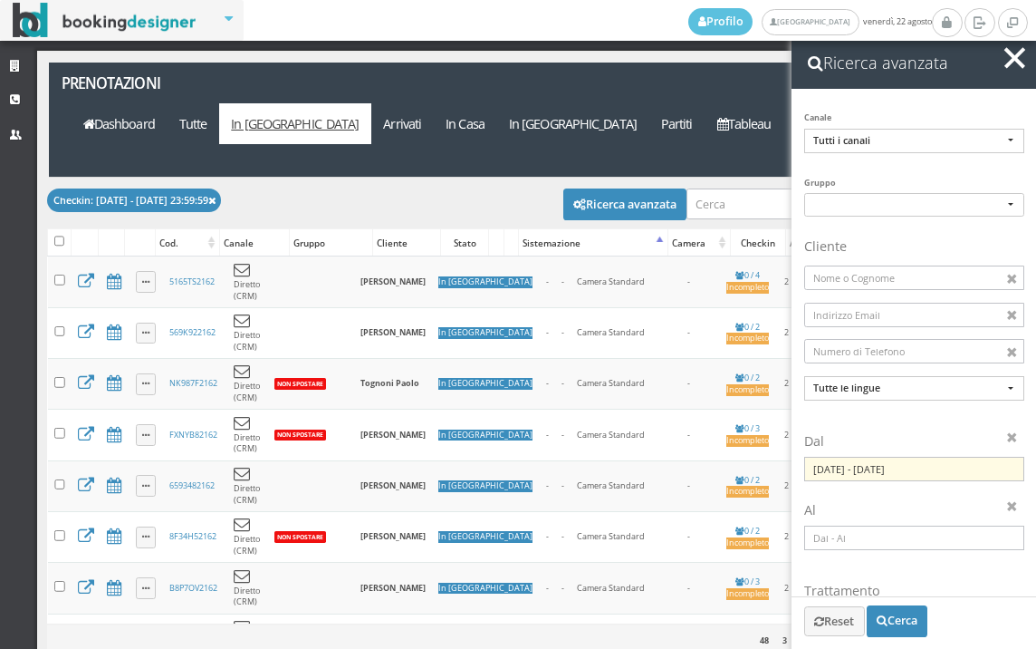
click at [1016, 66] on button "button" at bounding box center [1015, 58] width 26 height 26
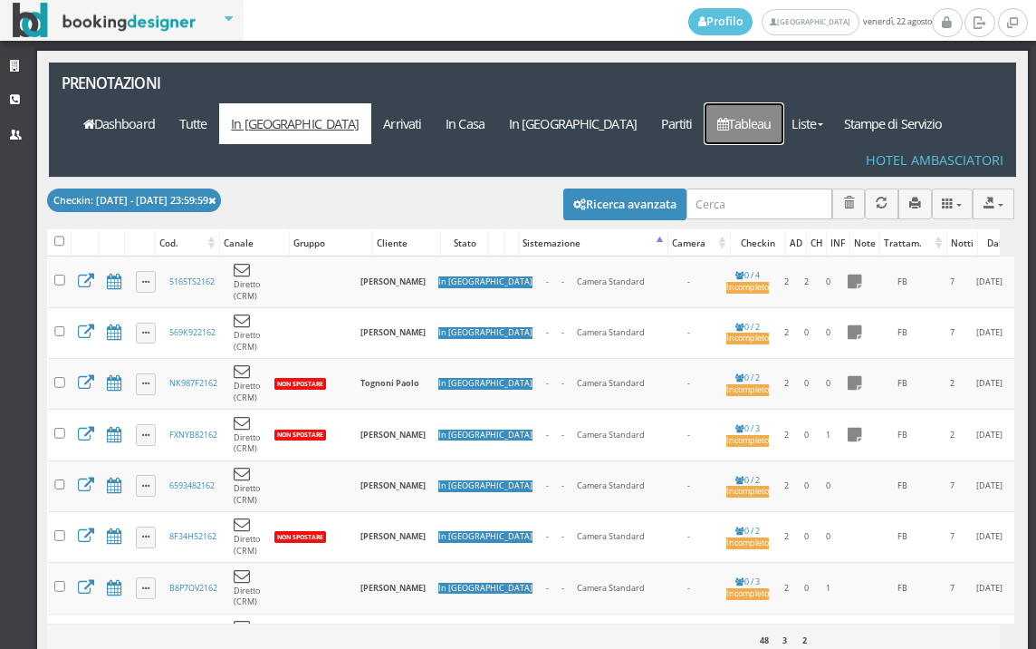
click at [728, 118] on icon at bounding box center [723, 124] width 11 height 13
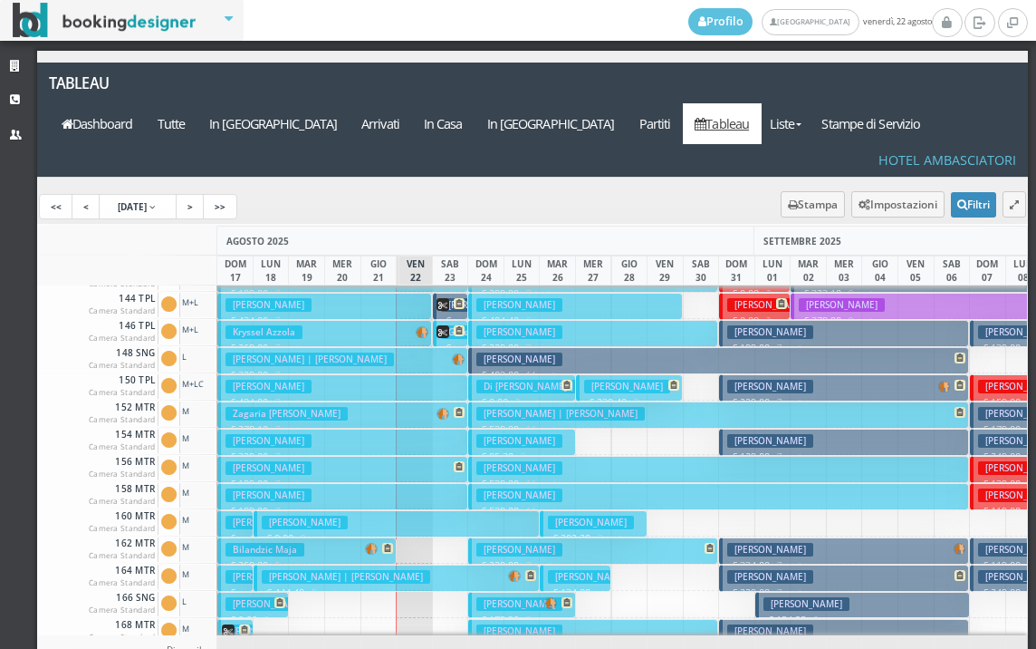
scroll to position [548, 0]
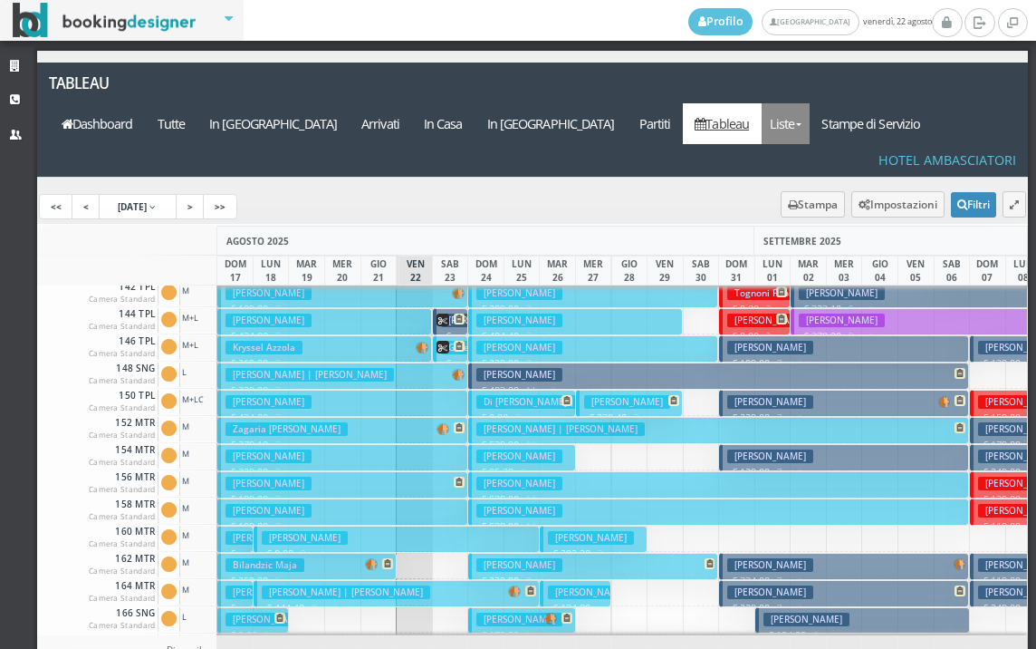
click at [810, 103] on link "Liste" at bounding box center [786, 123] width 48 height 41
click at [818, 207] on link "Foglio Pulizie" at bounding box center [827, 223] width 130 height 32
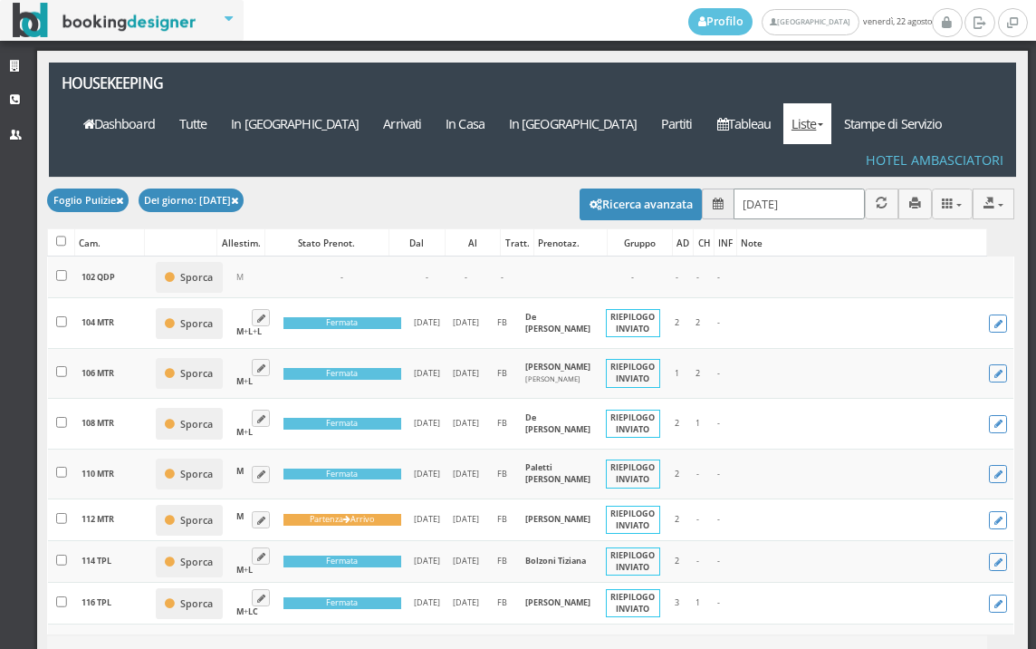
click at [822, 188] on input "[DATE]" at bounding box center [799, 203] width 131 height 30
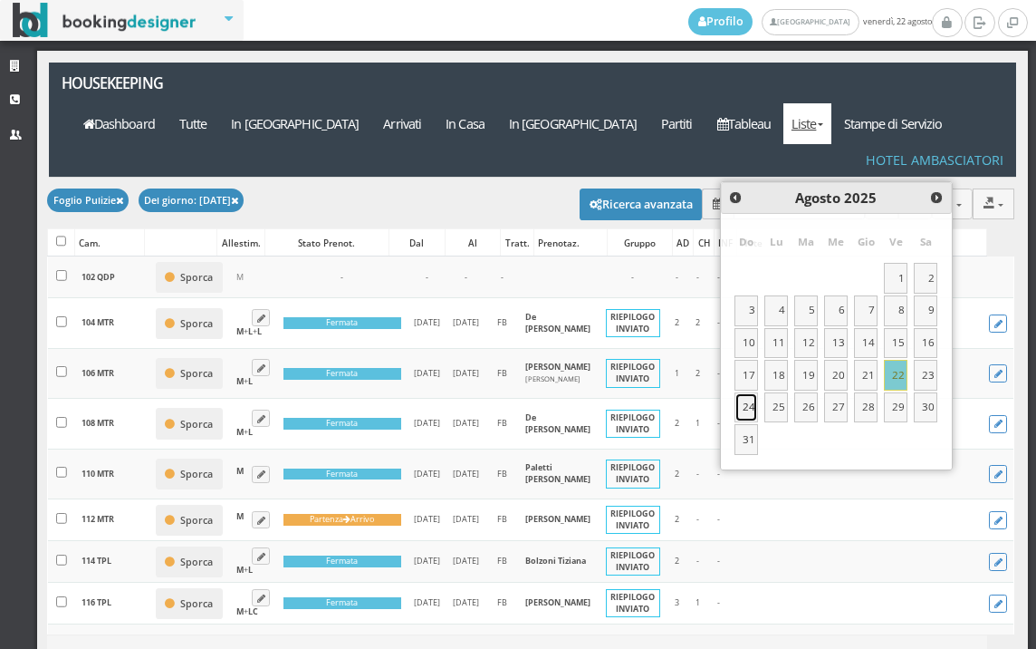
click at [745, 403] on link "24" at bounding box center [747, 407] width 24 height 31
type input "[DATE]"
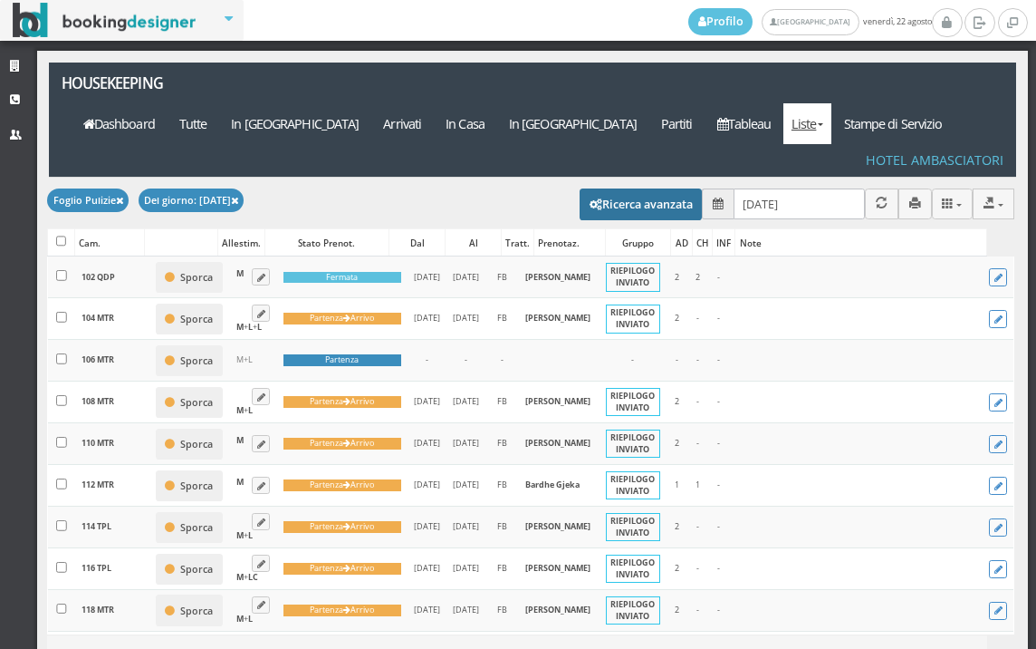
click at [594, 188] on button "Ricerca avanzata" at bounding box center [641, 203] width 123 height 31
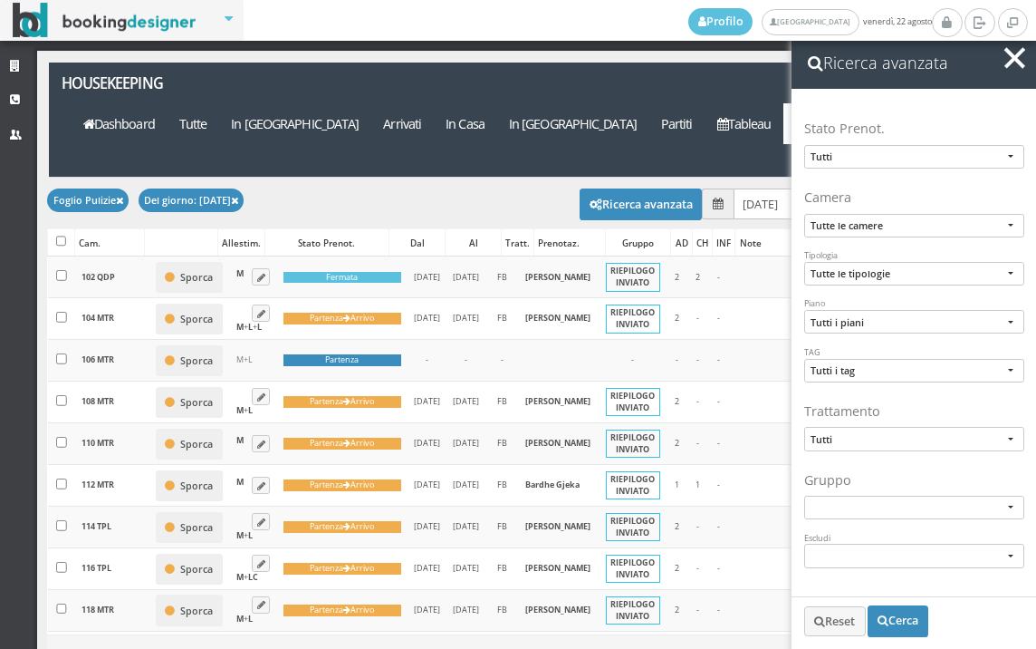
click at [426, 178] on div "Foglio Pulizie Del giorno: [DATE] CSV TXT MS-Excel MS-Word JSON [GEOGRAPHIC_DAT…" at bounding box center [531, 203] width 968 height 51
click at [371, 103] on a=pms-arrival-reservations"] "In [GEOGRAPHIC_DATA]" at bounding box center [295, 123] width 152 height 41
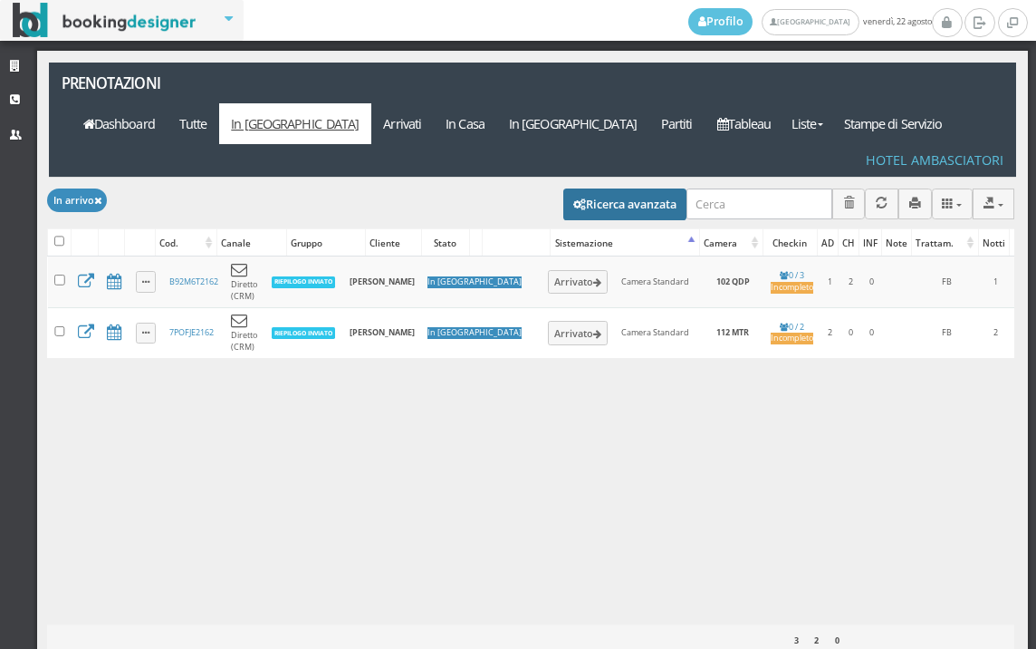
click at [626, 188] on button "Ricerca avanzata" at bounding box center [625, 203] width 123 height 31
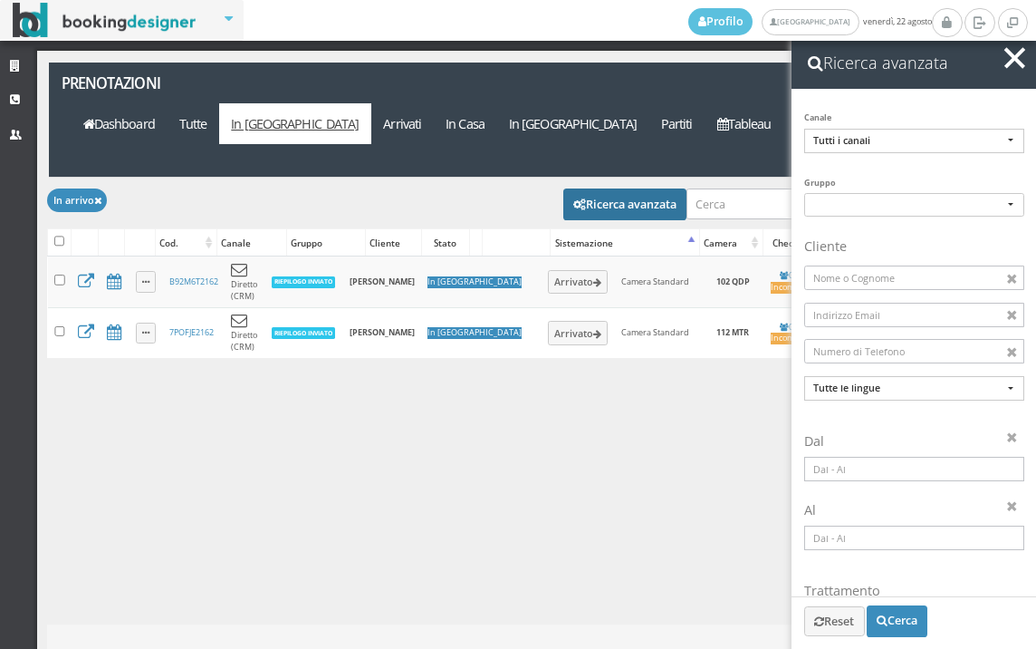
click at [929, 473] on input at bounding box center [915, 469] width 220 height 24
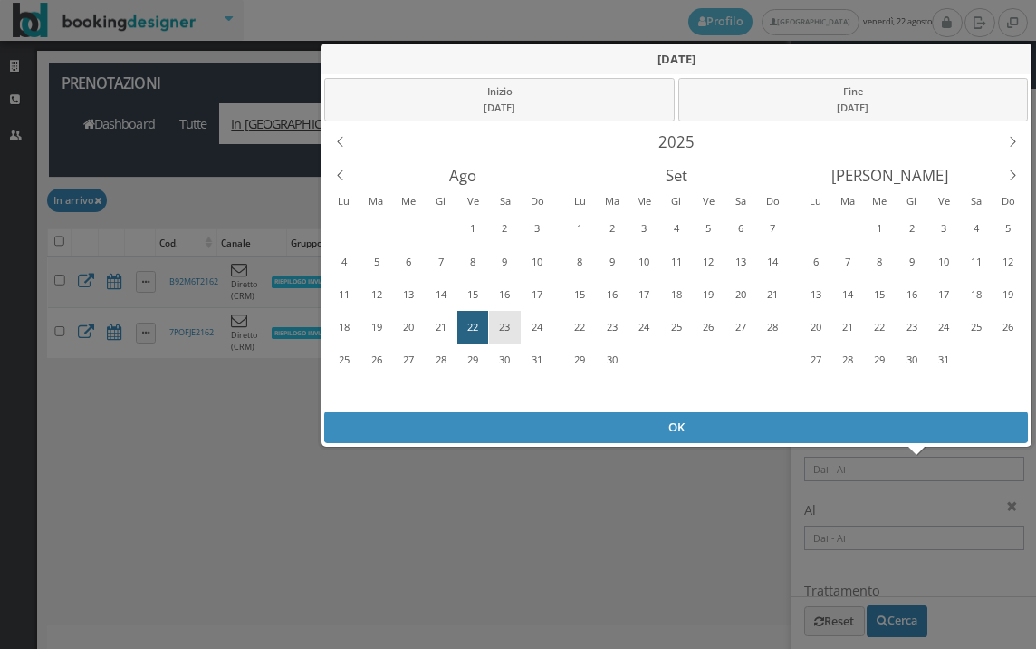
click at [501, 324] on div "23" at bounding box center [505, 327] width 28 height 29
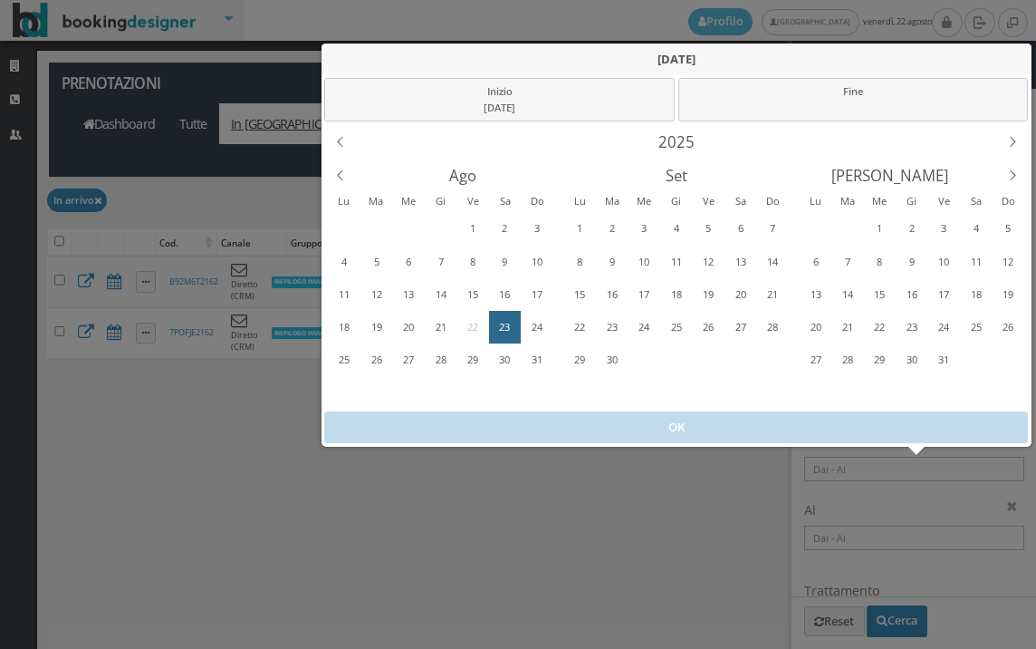
click at [501, 324] on div "23" at bounding box center [505, 327] width 28 height 29
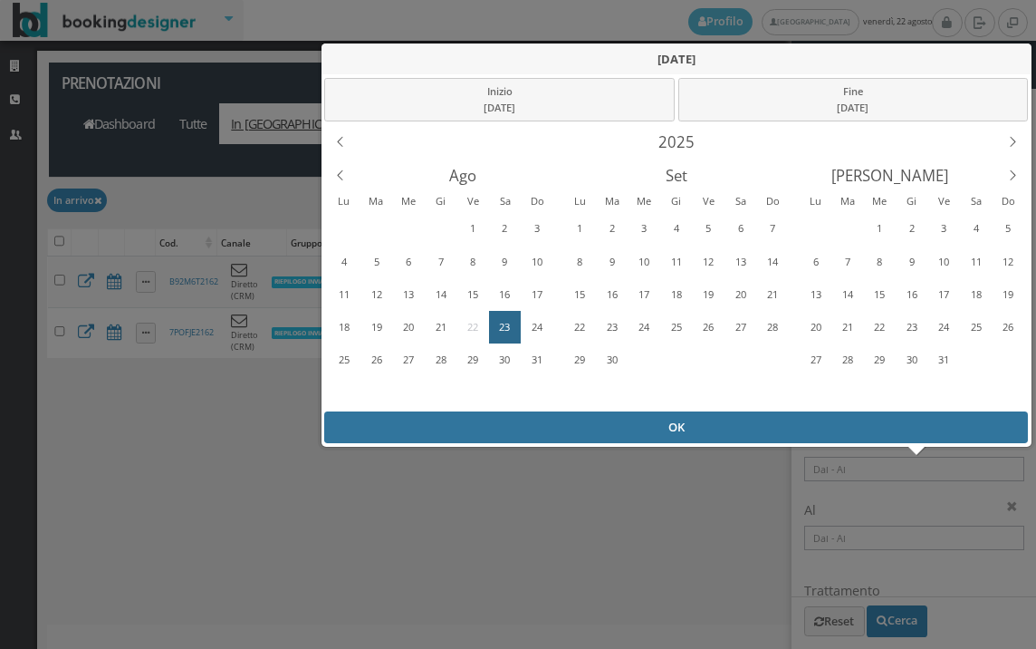
click at [540, 429] on div "OK" at bounding box center [676, 427] width 704 height 32
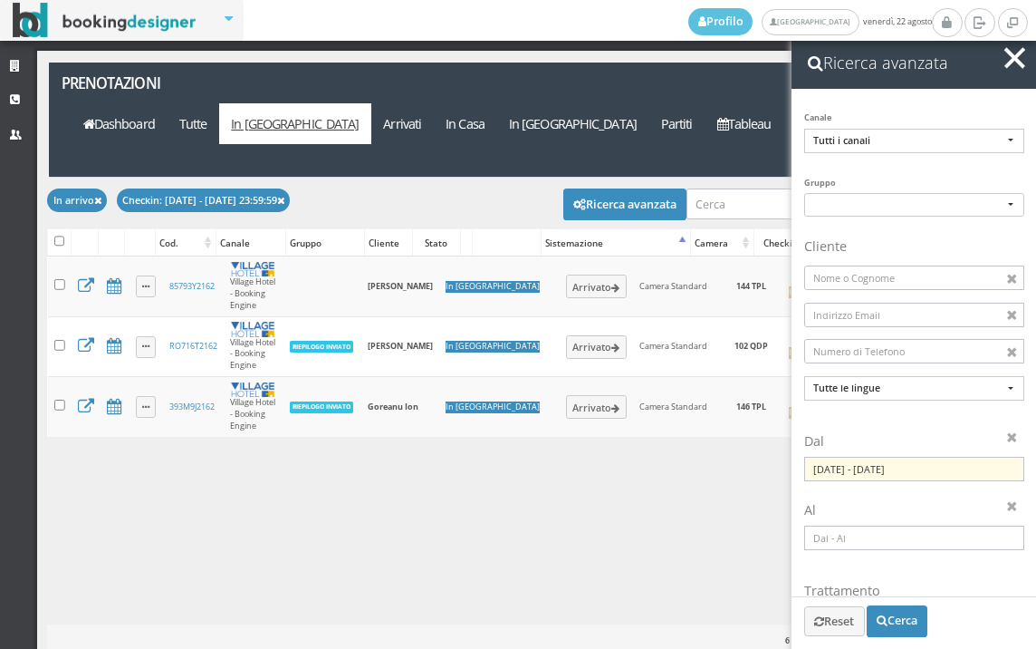
click at [1007, 50] on span "button" at bounding box center [1015, 57] width 21 height 21
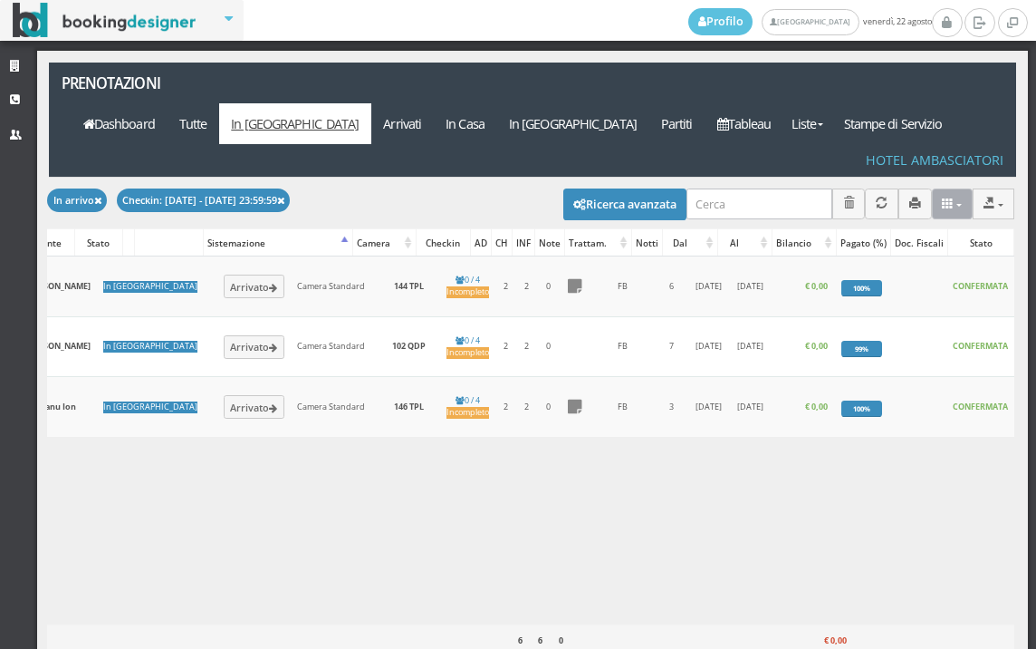
click at [946, 188] on button at bounding box center [953, 203] width 42 height 30
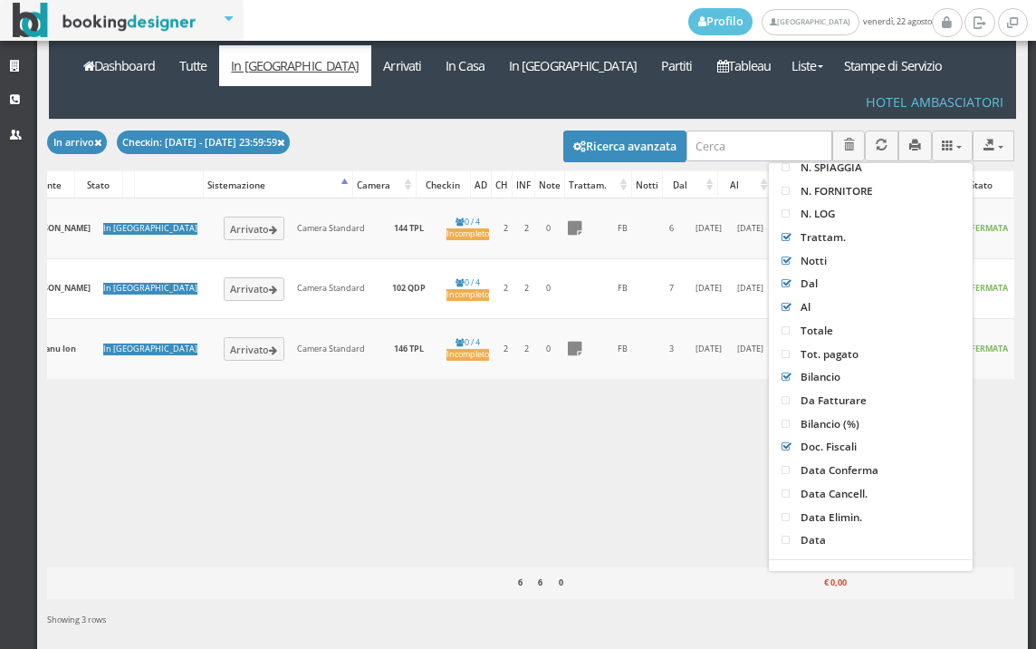
click at [631, 416] on div "Caricamento in corso Cod. Canale Gruppo Cliente Stato Sistemazione Camera Check…" at bounding box center [531, 381] width 968 height 367
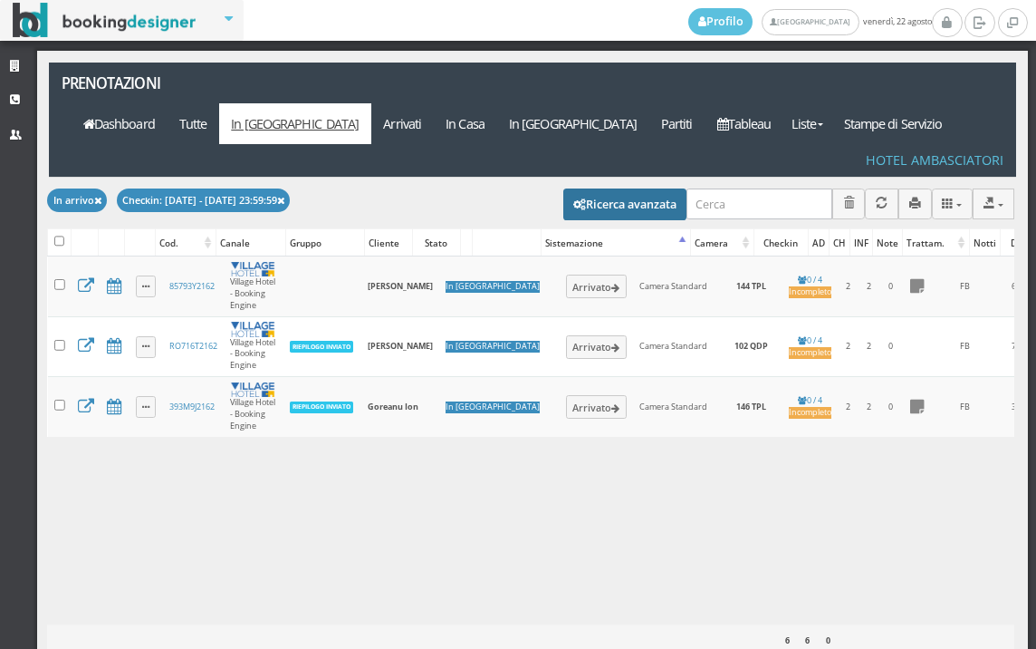
click at [620, 188] on button "Ricerca avanzata" at bounding box center [625, 203] width 123 height 31
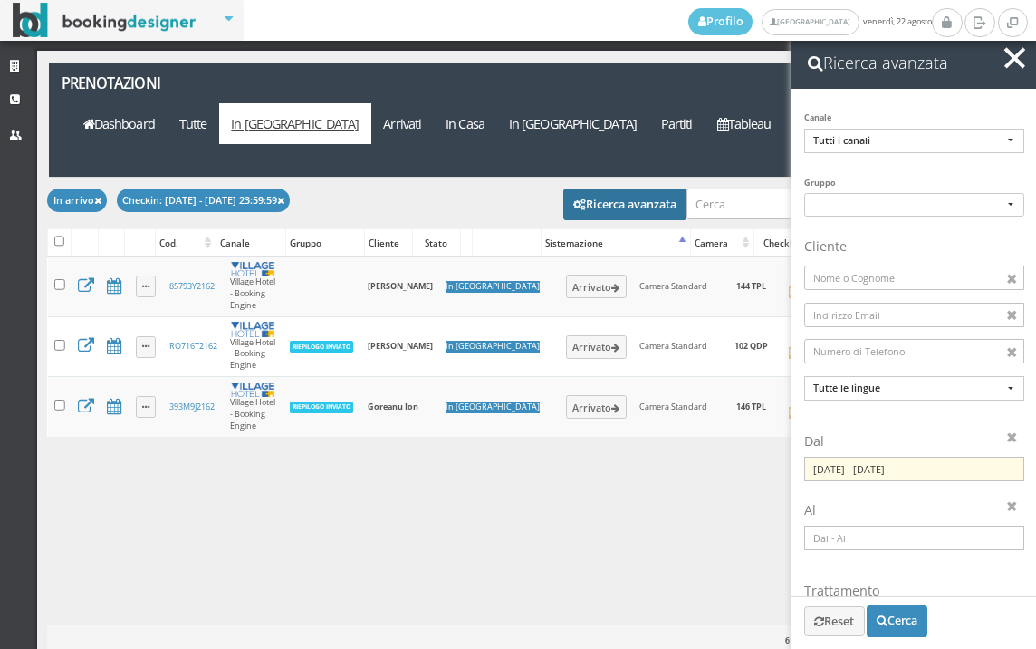
click at [863, 472] on input "23/08/2025 - 23/08/2025" at bounding box center [915, 469] width 220 height 24
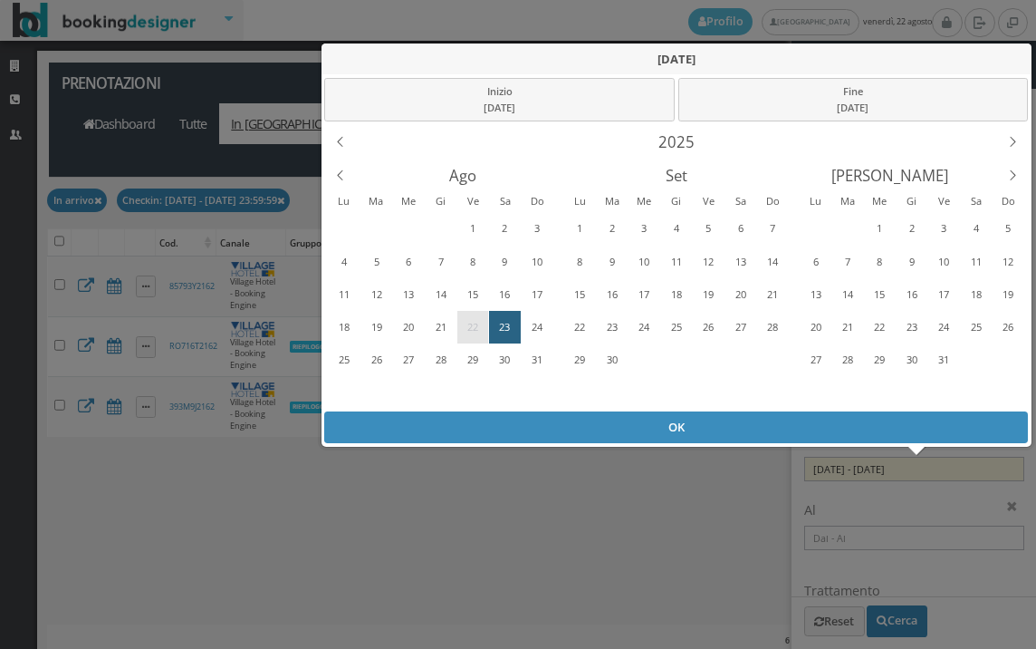
click at [476, 333] on div "22" at bounding box center [473, 327] width 28 height 29
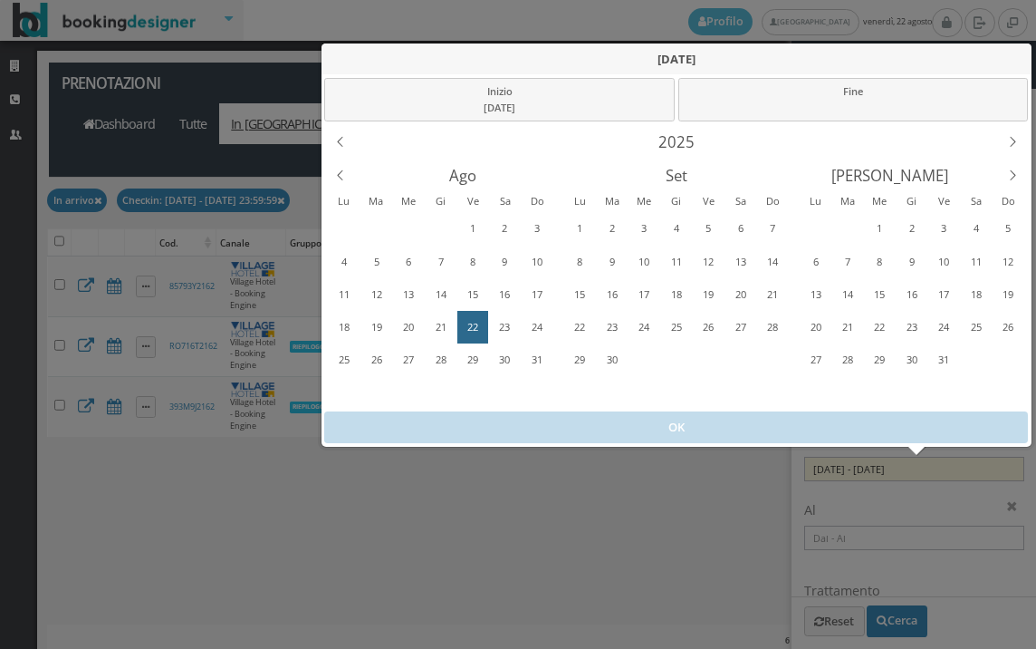
click at [476, 333] on div "22" at bounding box center [473, 327] width 28 height 29
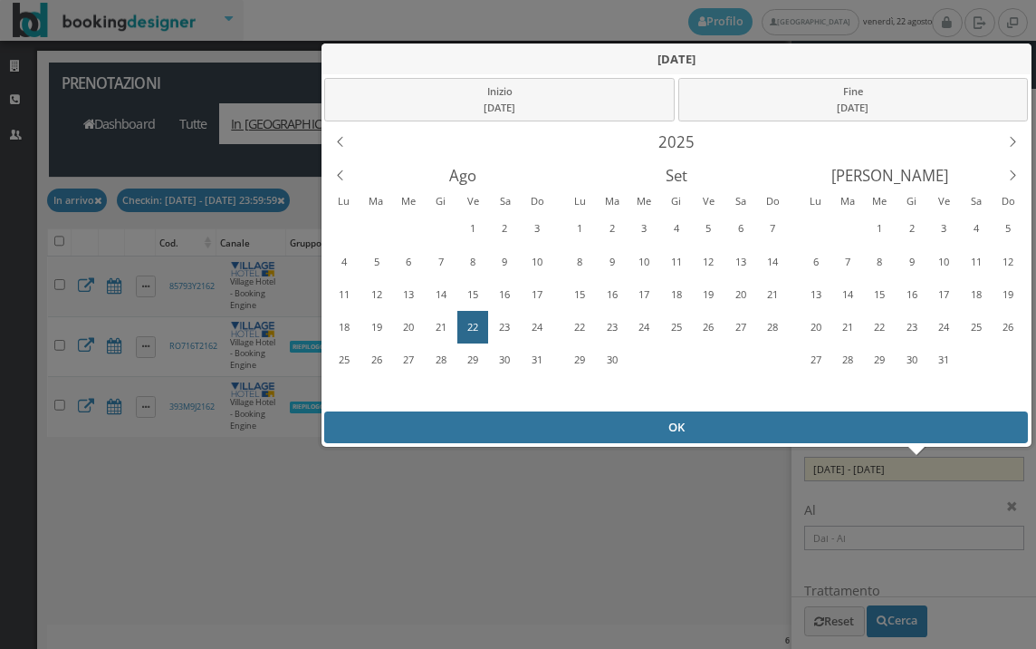
click at [561, 436] on div "OK" at bounding box center [676, 427] width 704 height 32
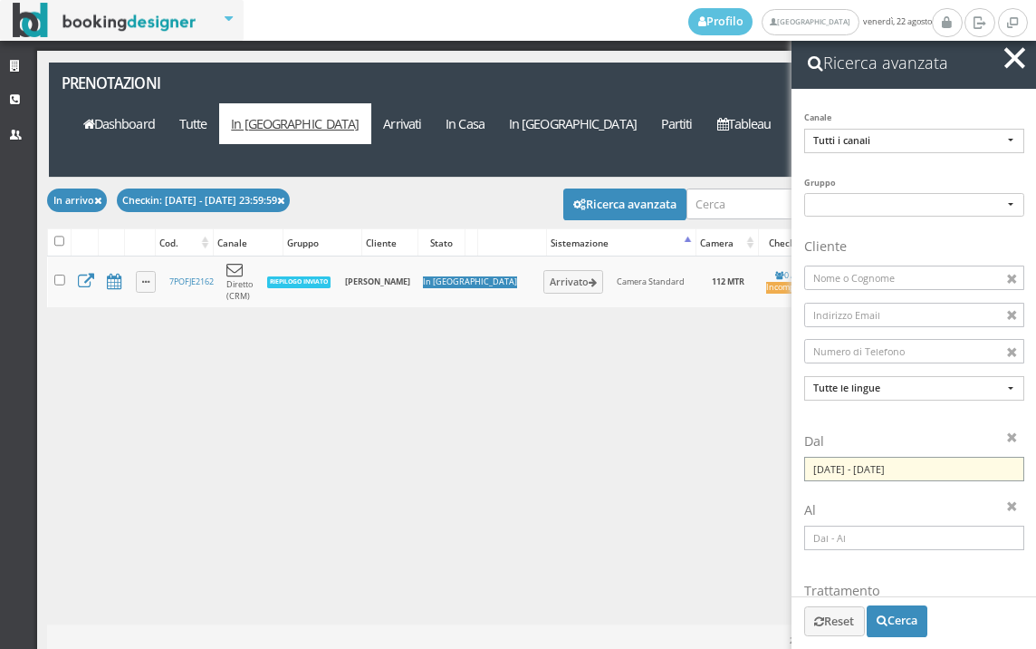
click at [906, 474] on input "22/08/2025 - 22/08/2025" at bounding box center [915, 469] width 220 height 24
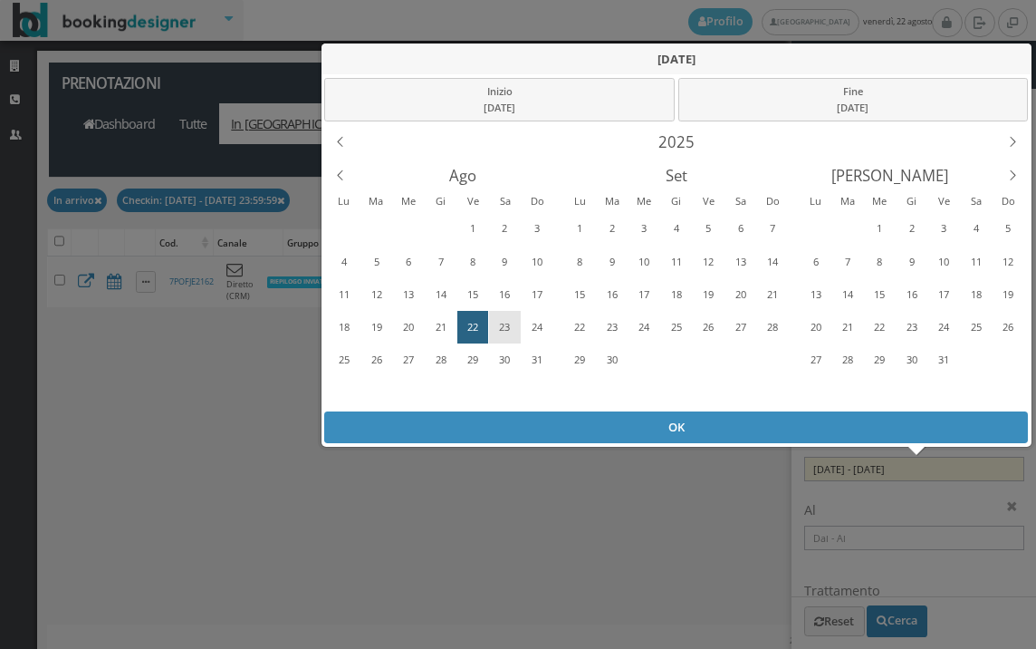
click at [508, 321] on div "23" at bounding box center [505, 327] width 28 height 29
click at [507, 321] on div "23" at bounding box center [505, 327] width 28 height 29
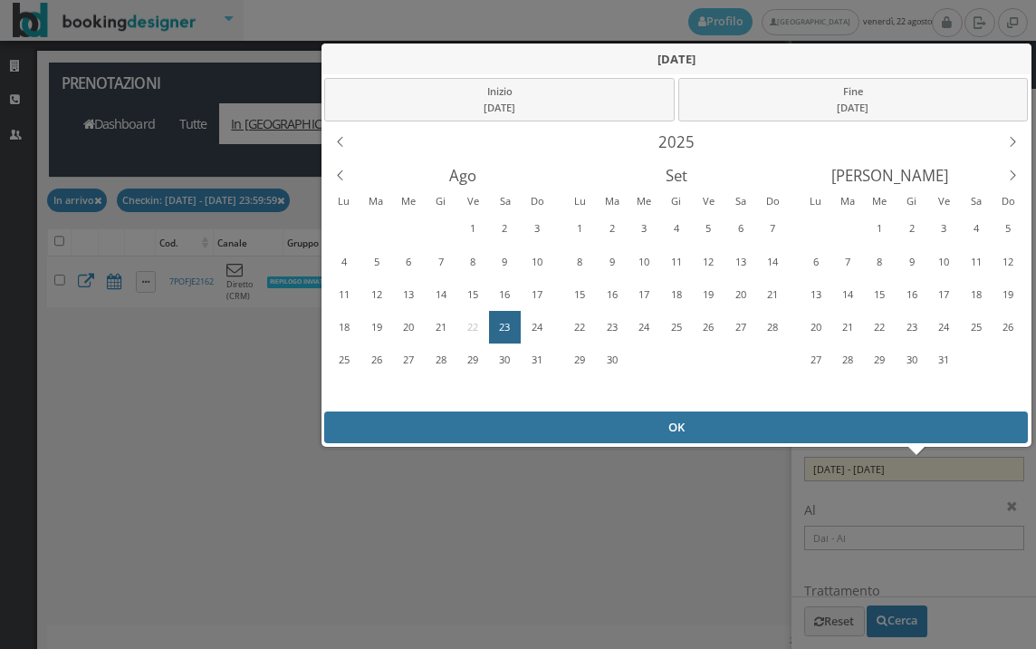
click at [525, 419] on div "OK" at bounding box center [676, 427] width 704 height 32
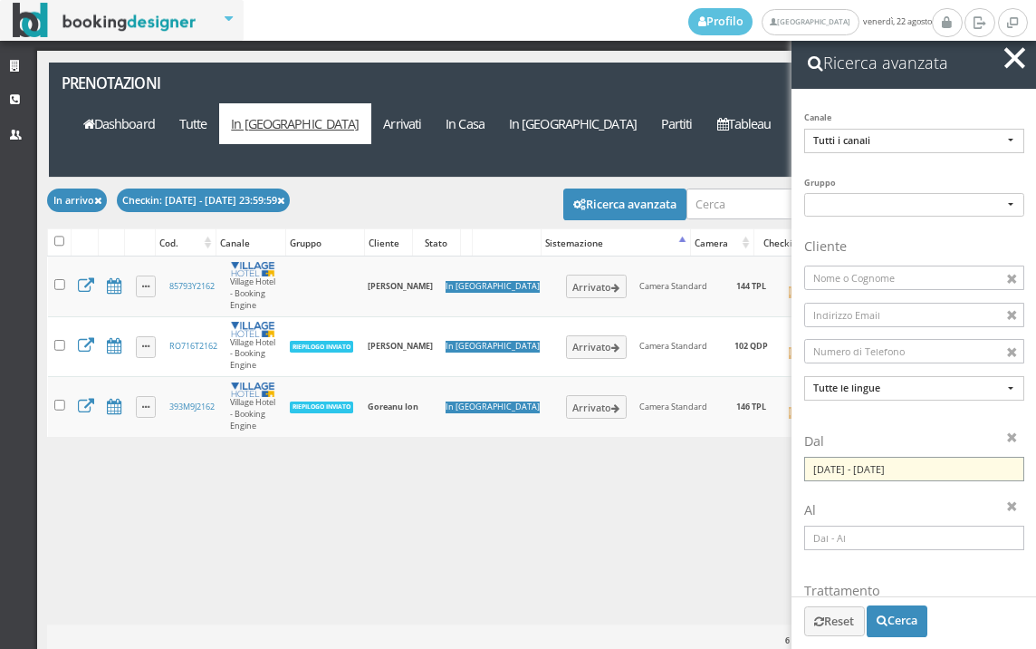
click at [956, 477] on input "23/08/2025 - 23/08/2025" at bounding box center [915, 469] width 220 height 24
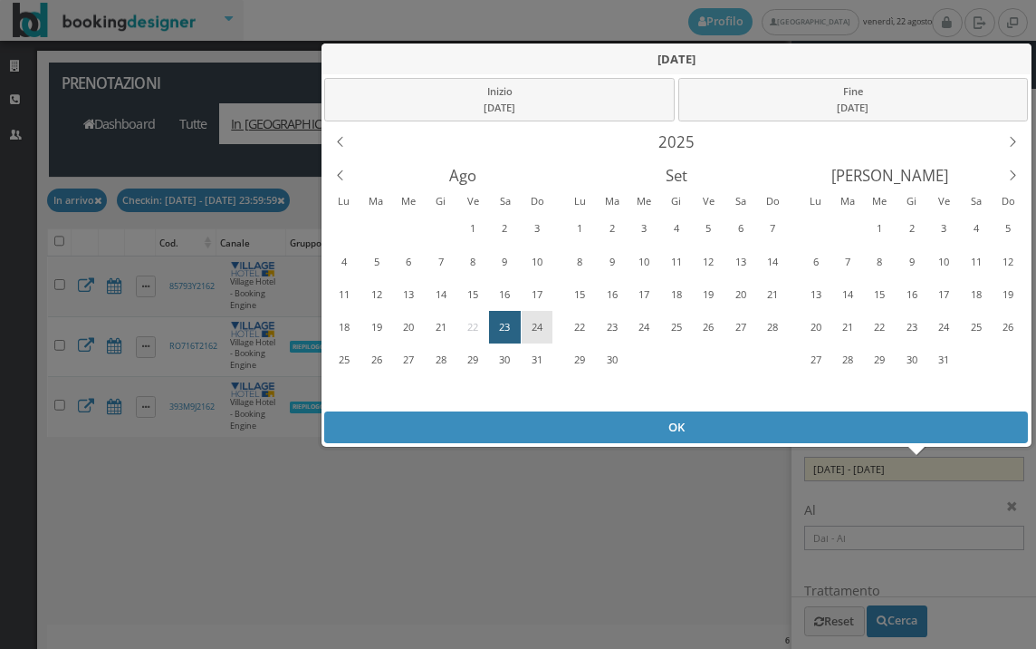
click at [540, 337] on div "24" at bounding box center [537, 327] width 28 height 29
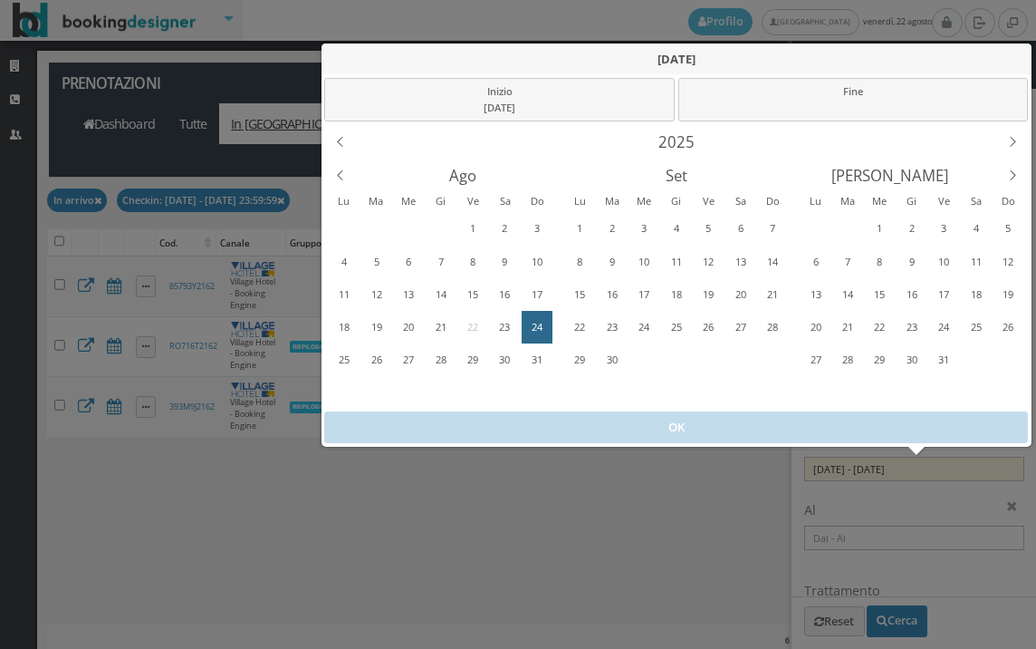
click at [540, 337] on div "24" at bounding box center [537, 327] width 28 height 29
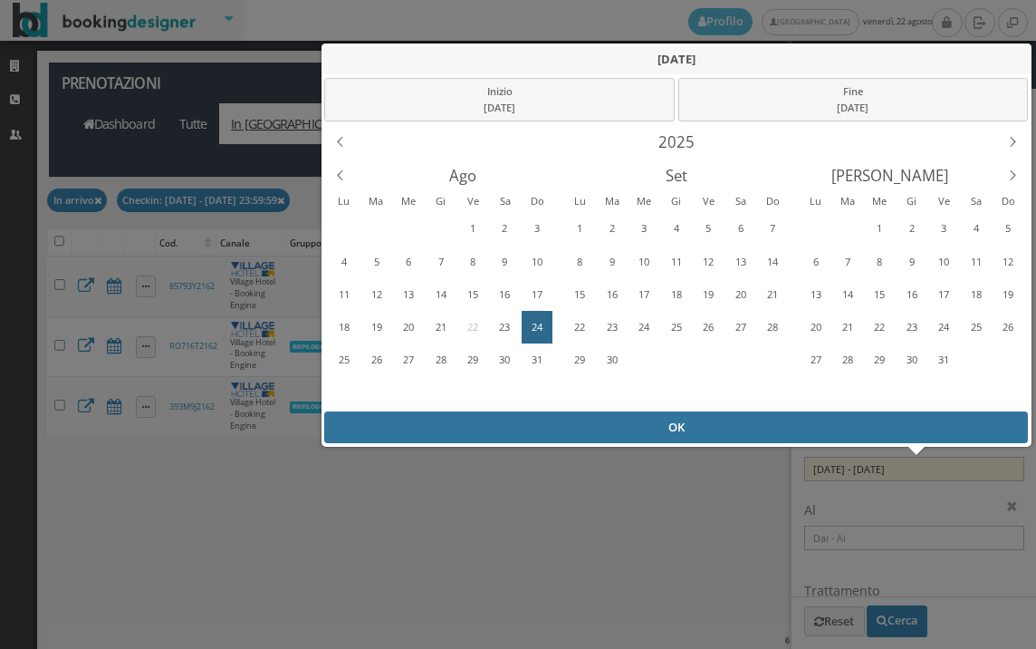
click at [561, 430] on div "OK" at bounding box center [676, 427] width 704 height 32
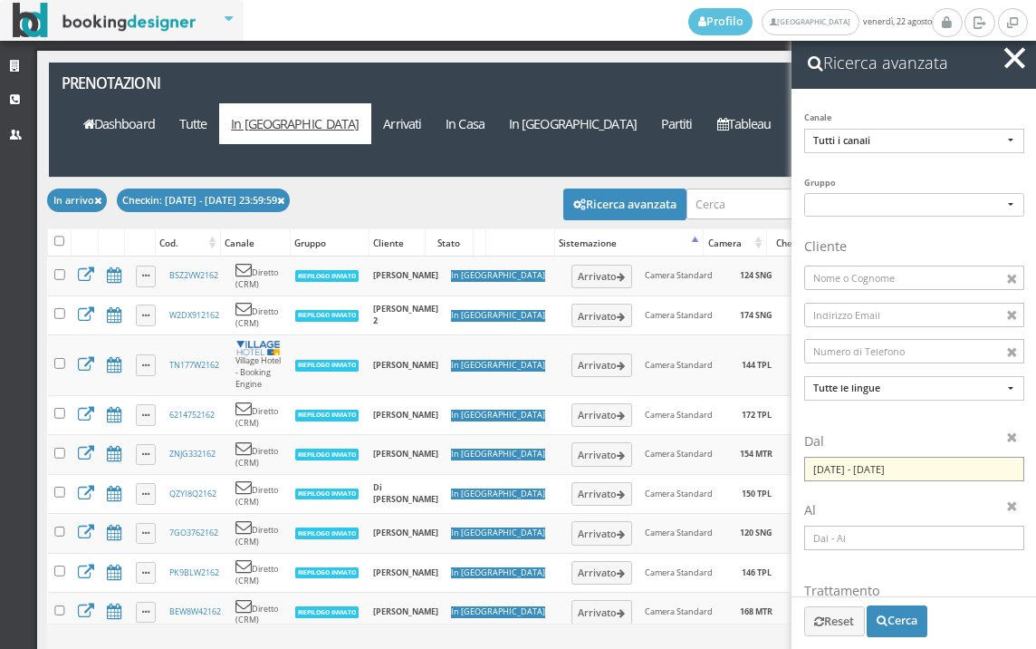
click at [915, 467] on input "24/08/2025 - 24/08/2025" at bounding box center [915, 469] width 220 height 24
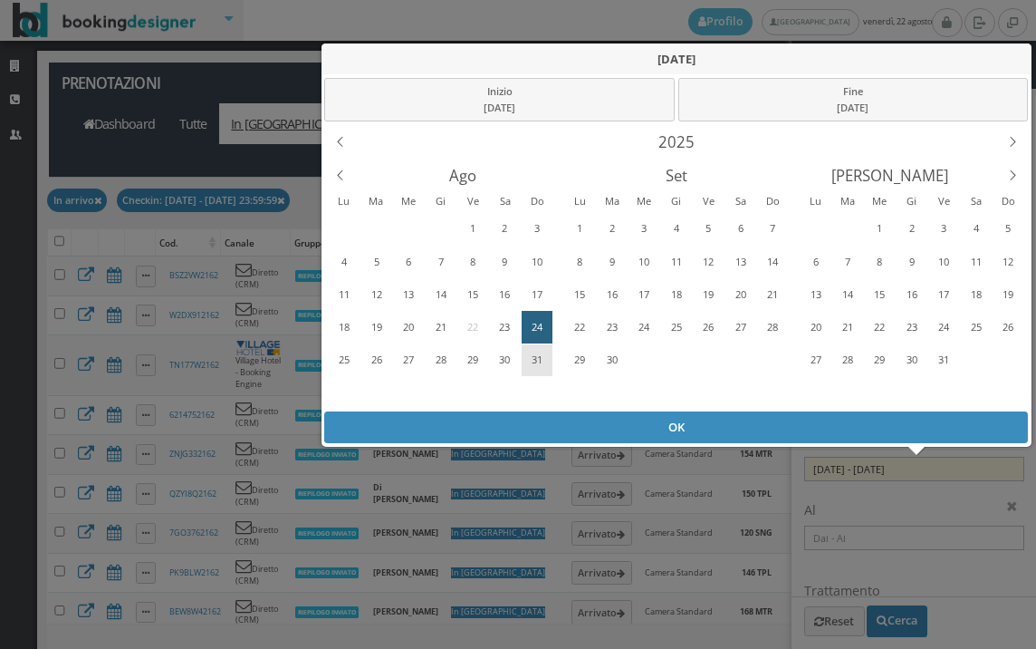
click at [530, 361] on div "31" at bounding box center [537, 359] width 28 height 29
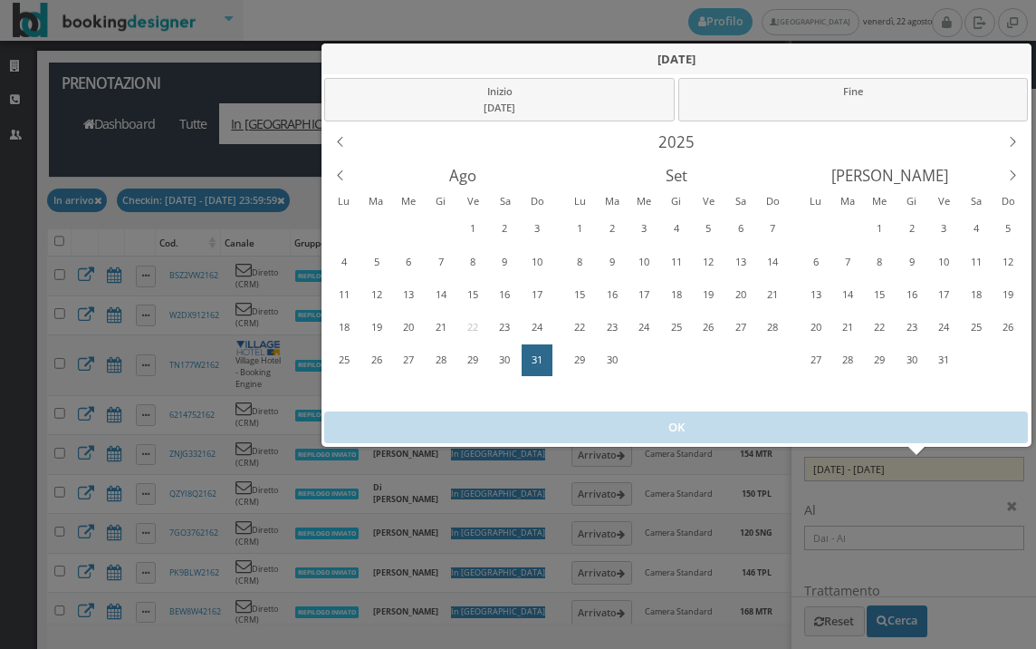
click at [530, 361] on div "31" at bounding box center [537, 359] width 28 height 29
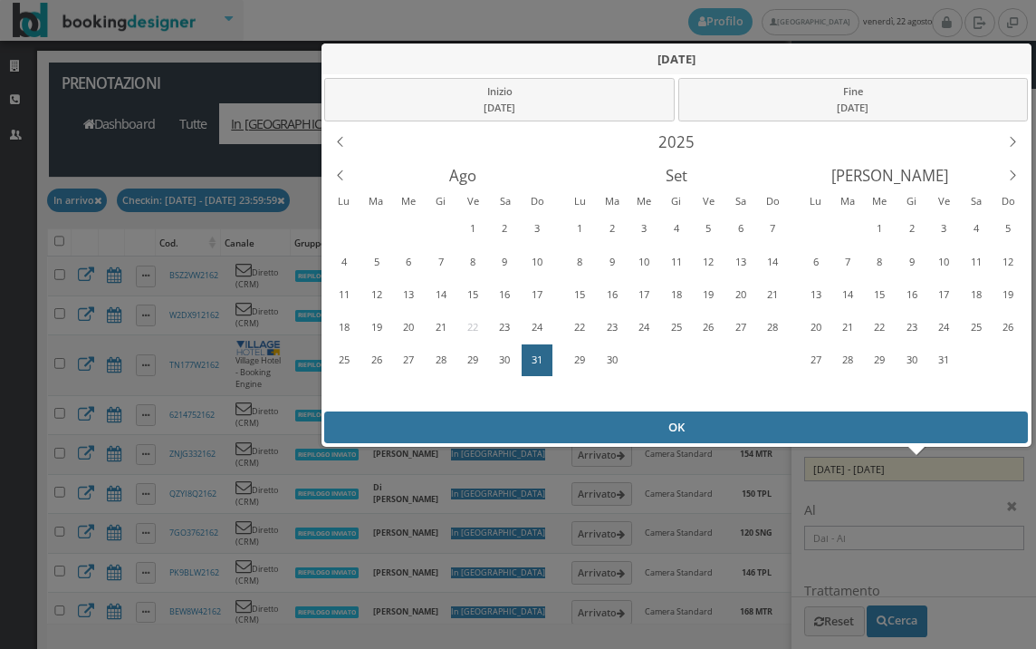
click at [544, 430] on div "OK" at bounding box center [676, 427] width 704 height 32
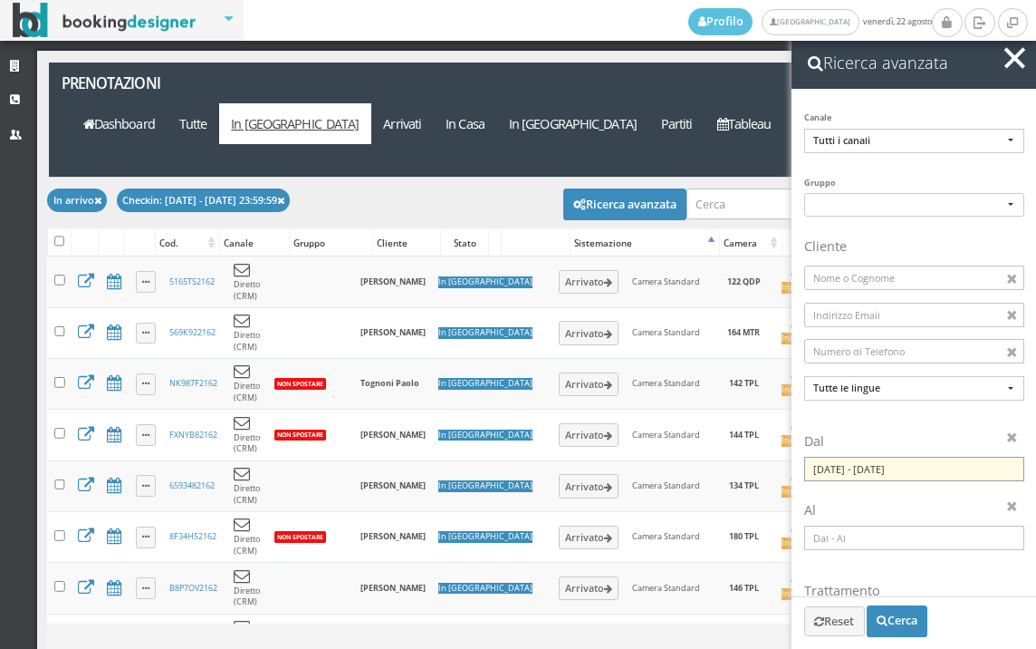
click at [882, 469] on input "31/08/2025 - 31/08/2025" at bounding box center [915, 469] width 220 height 24
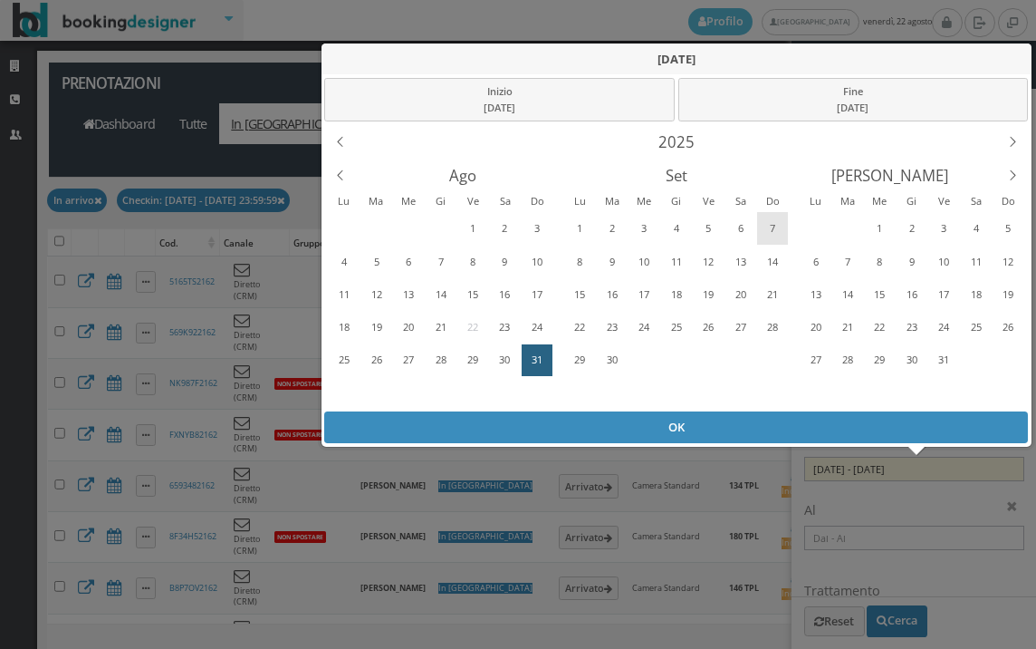
click at [776, 222] on div "7" at bounding box center [773, 228] width 28 height 29
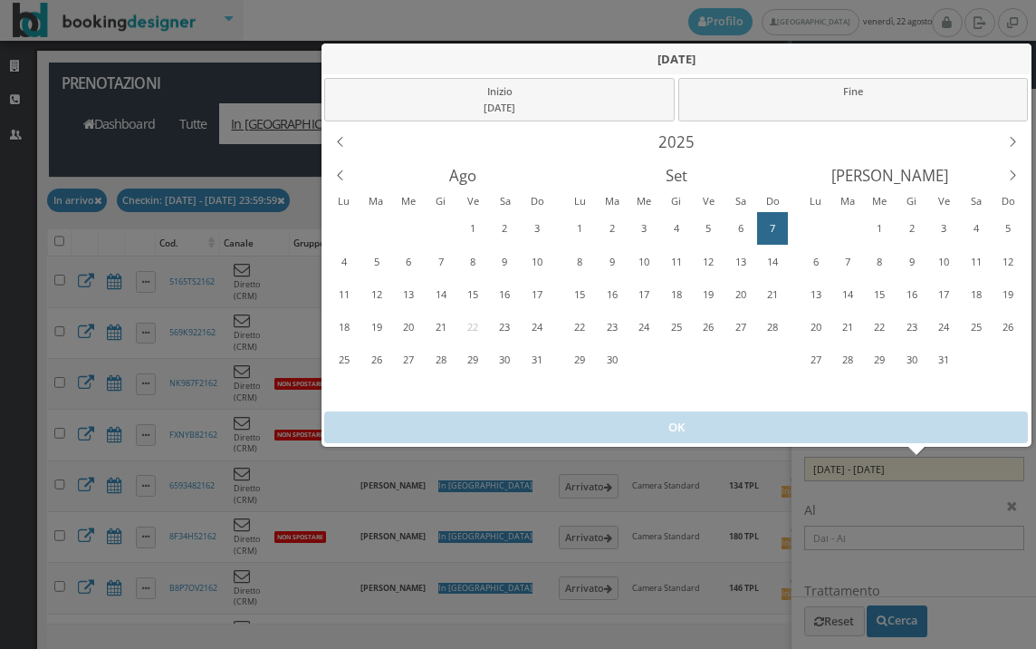
click at [776, 222] on div "7" at bounding box center [773, 228] width 28 height 29
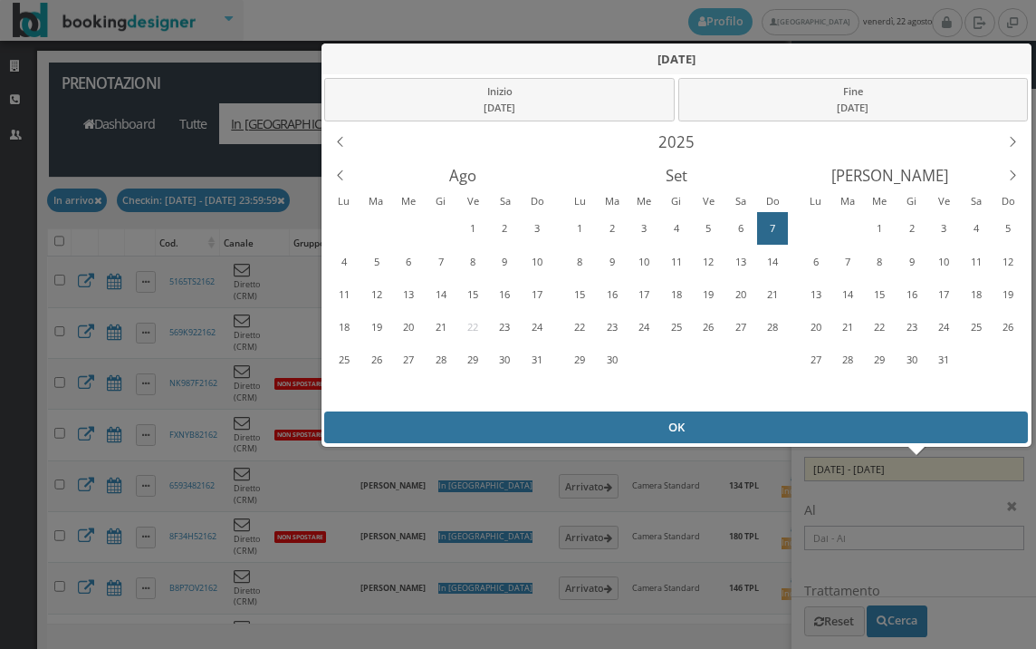
click at [781, 425] on div "OK" at bounding box center [676, 427] width 704 height 32
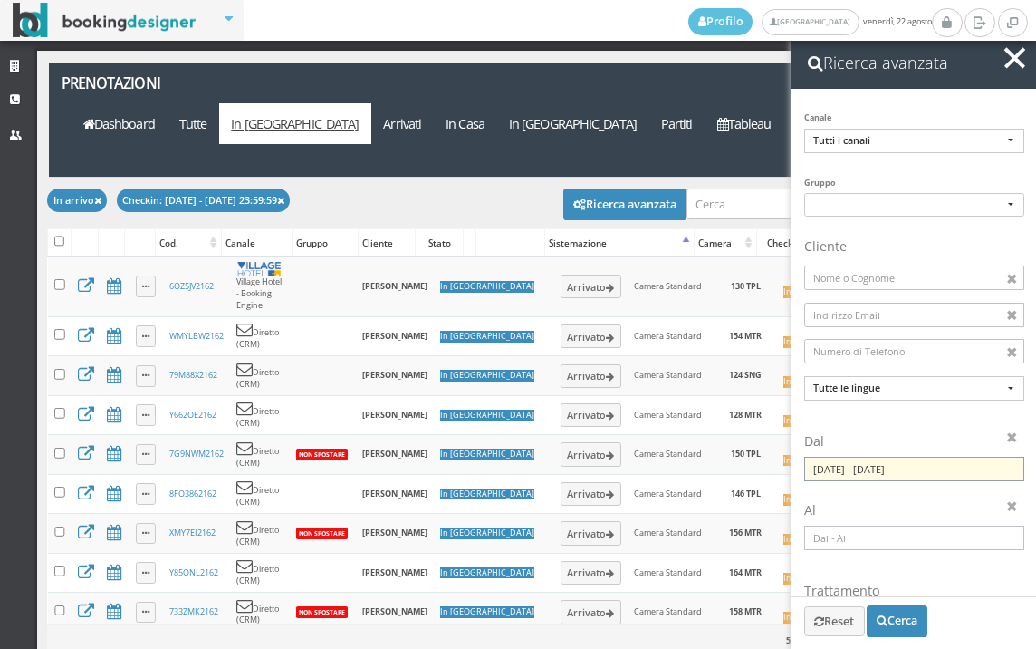
click at [863, 474] on input "07/09/2025 - 07/09/2025" at bounding box center [915, 469] width 220 height 24
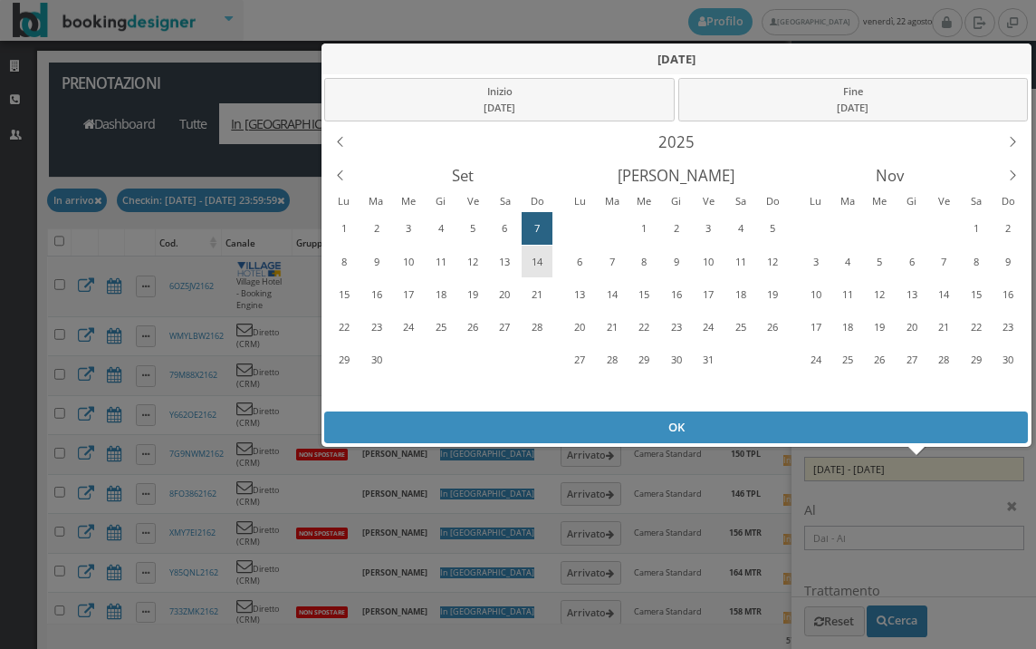
click at [534, 260] on div "14" at bounding box center [537, 261] width 28 height 29
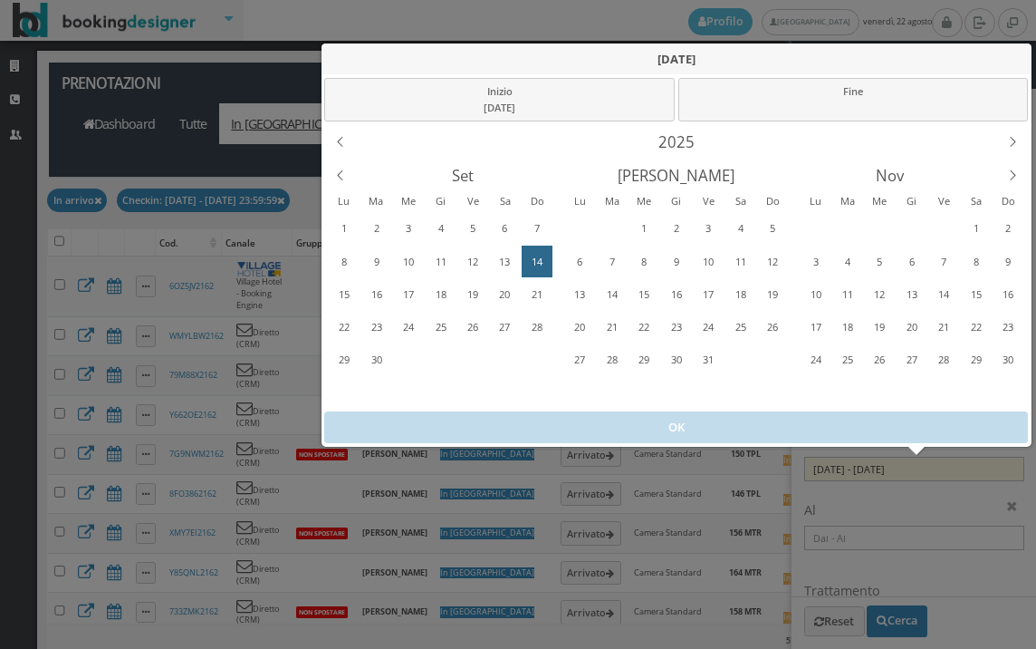
click at [534, 260] on div "14" at bounding box center [537, 261] width 28 height 29
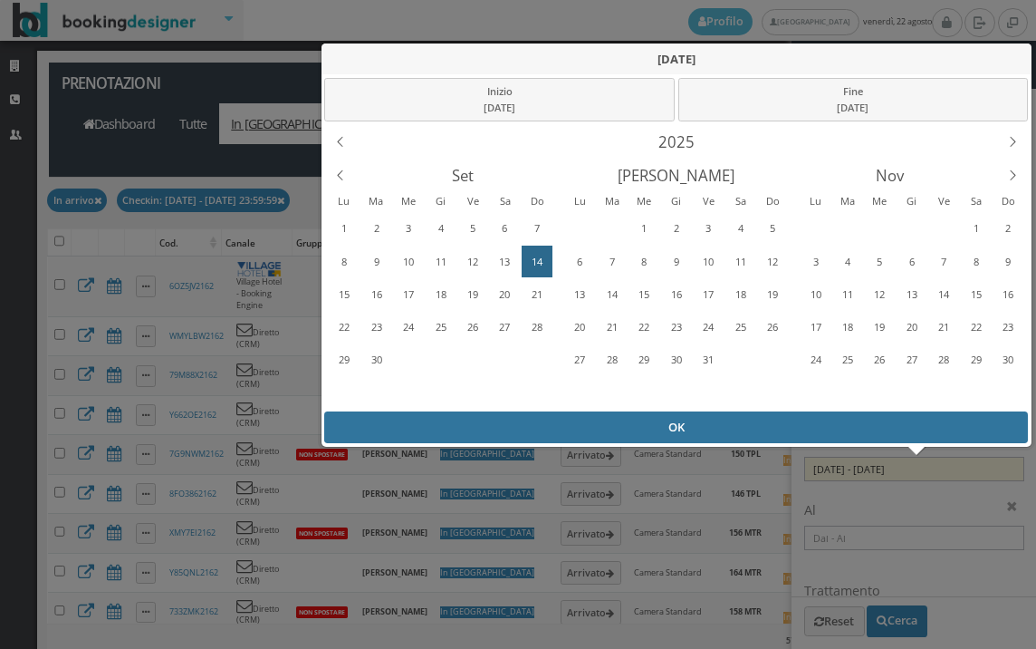
click at [554, 434] on div "OK" at bounding box center [676, 427] width 704 height 32
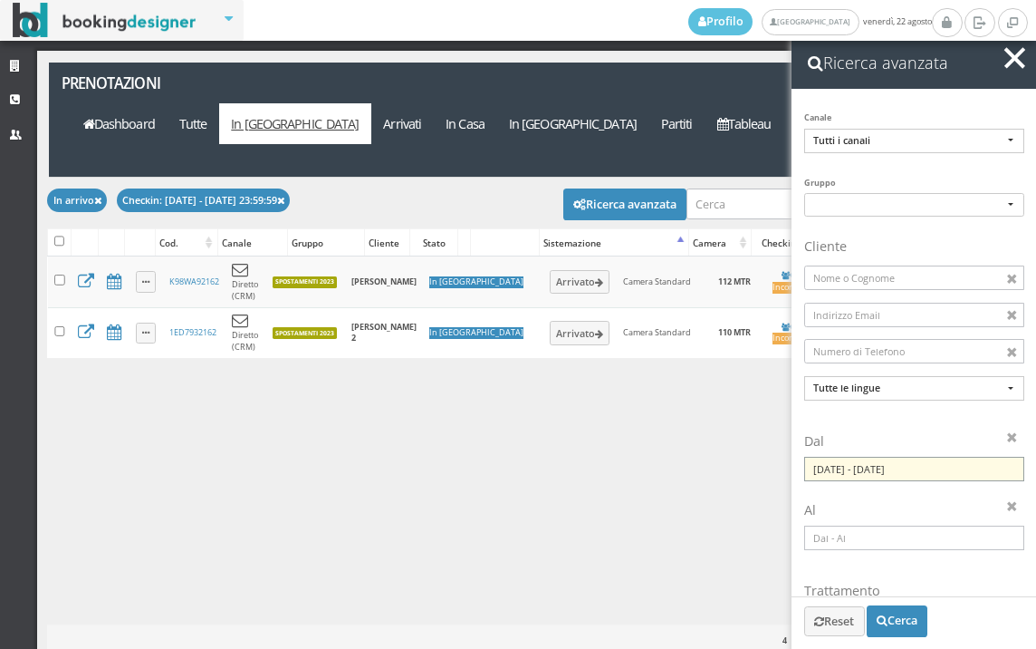
click at [858, 477] on input "14/09/2025 - 14/09/2025" at bounding box center [915, 469] width 220 height 24
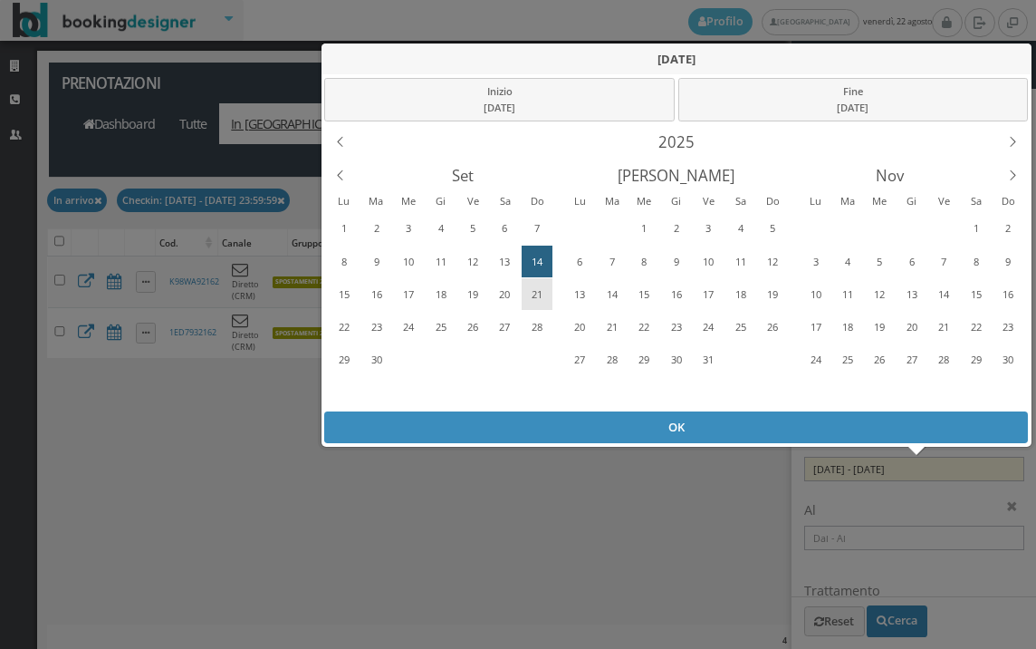
click at [537, 294] on div "21" at bounding box center [537, 294] width 28 height 29
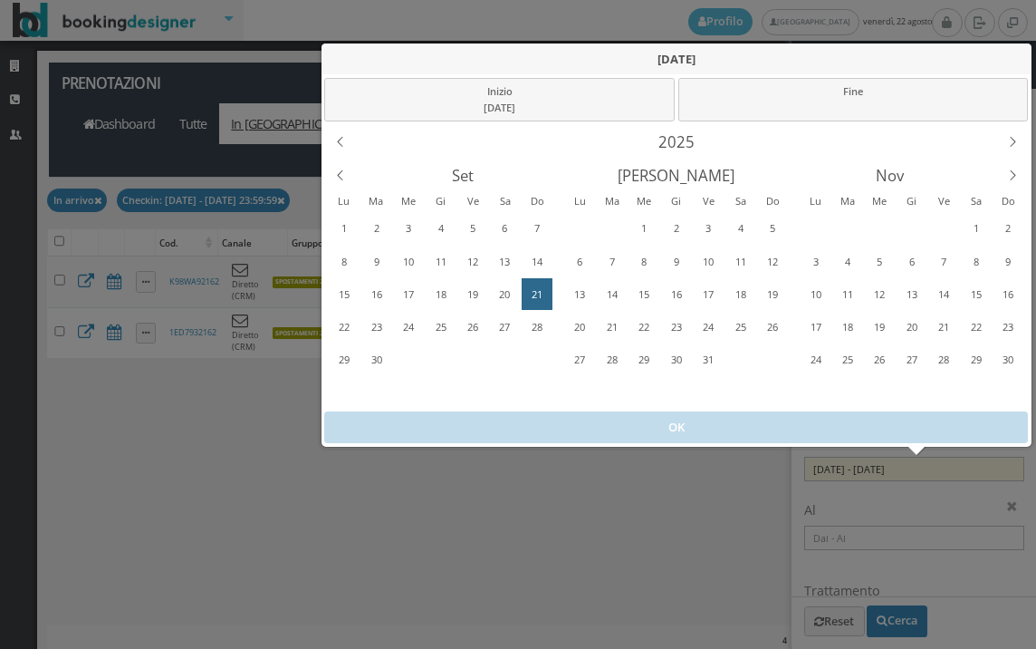
click at [537, 294] on div "21" at bounding box center [537, 294] width 28 height 29
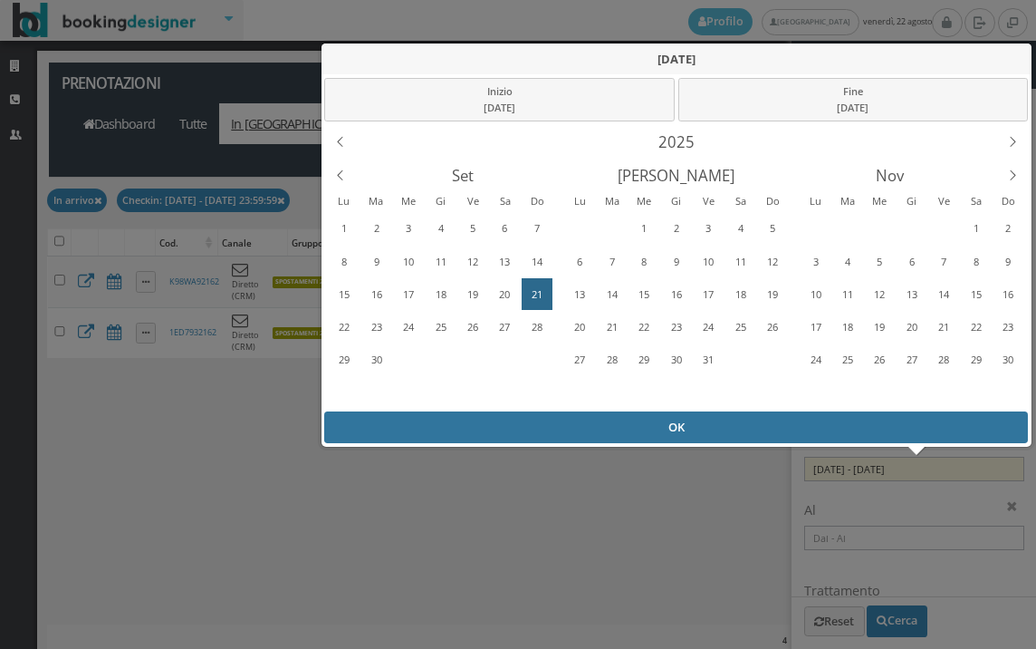
click at [580, 425] on div "OK" at bounding box center [676, 427] width 704 height 32
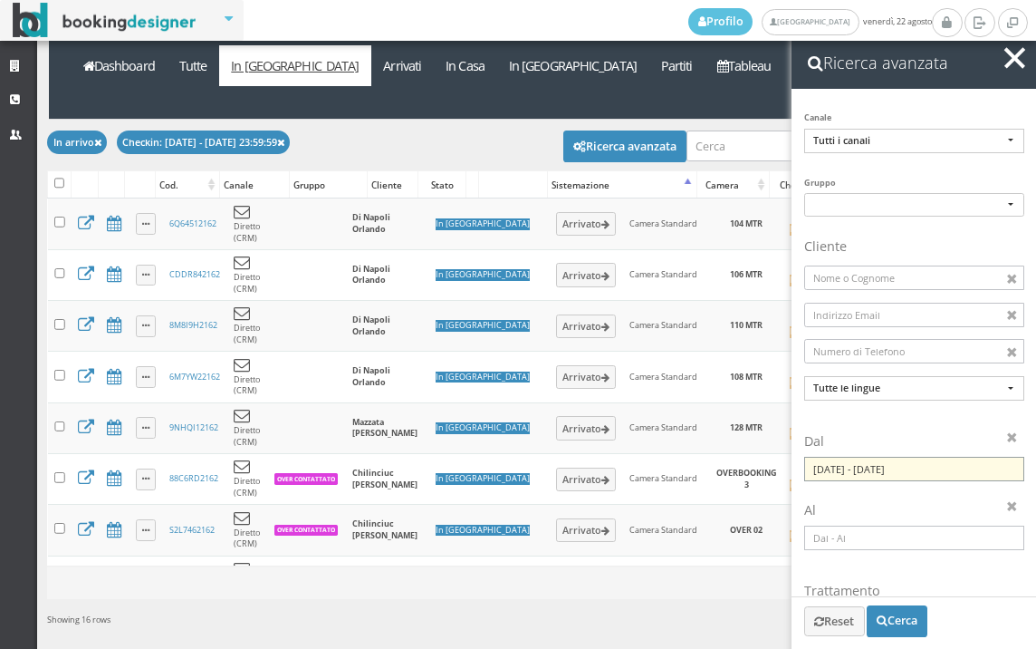
click at [914, 461] on input "21/09/2025 - 21/09/2025" at bounding box center [915, 469] width 220 height 24
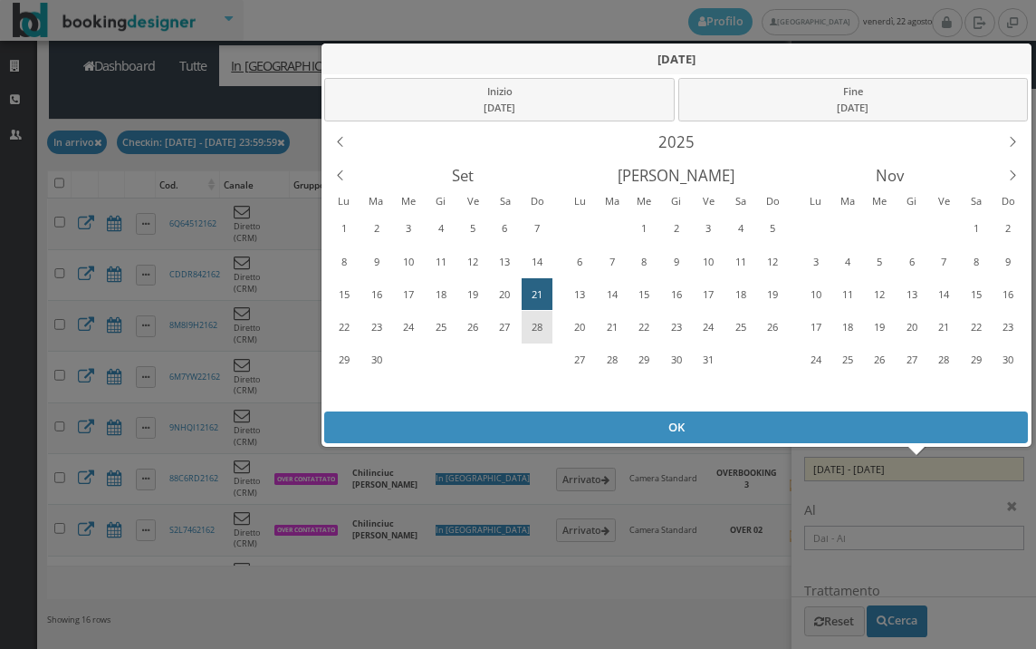
click at [545, 318] on div "28" at bounding box center [537, 327] width 28 height 29
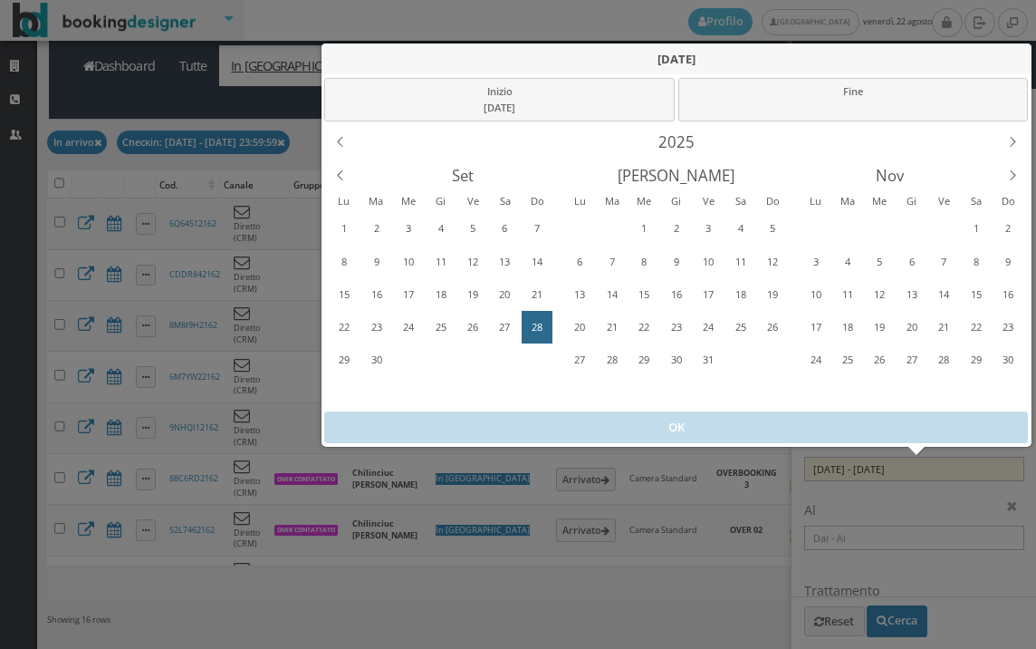
click at [545, 315] on div "28" at bounding box center [537, 327] width 28 height 29
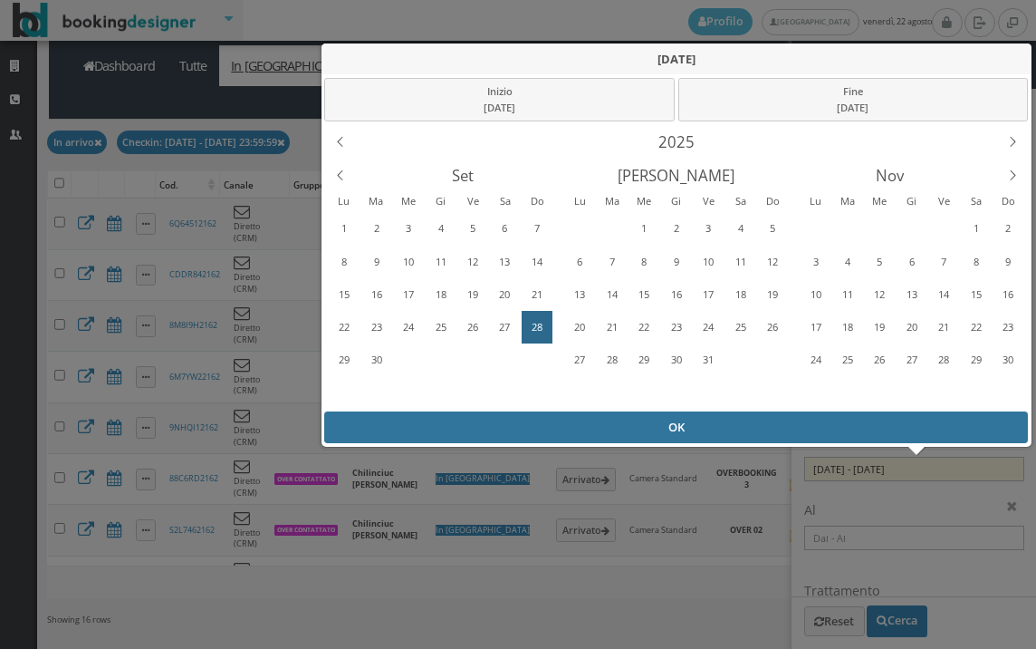
click at [591, 423] on div "OK" at bounding box center [676, 427] width 704 height 32
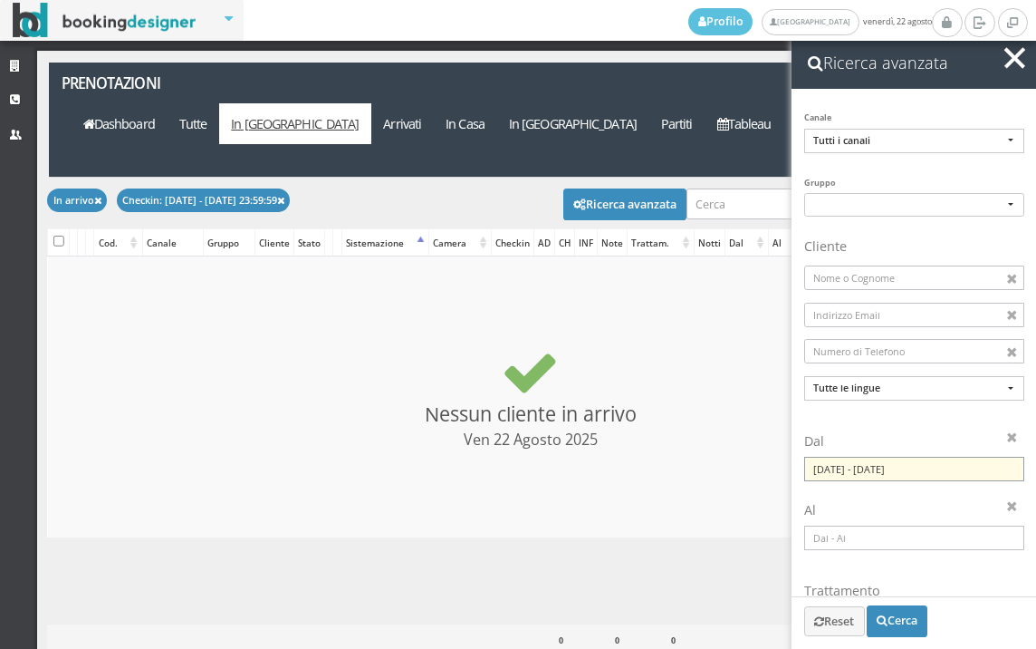
click at [840, 460] on input "28/09/2025 - 28/09/2025" at bounding box center [915, 469] width 220 height 24
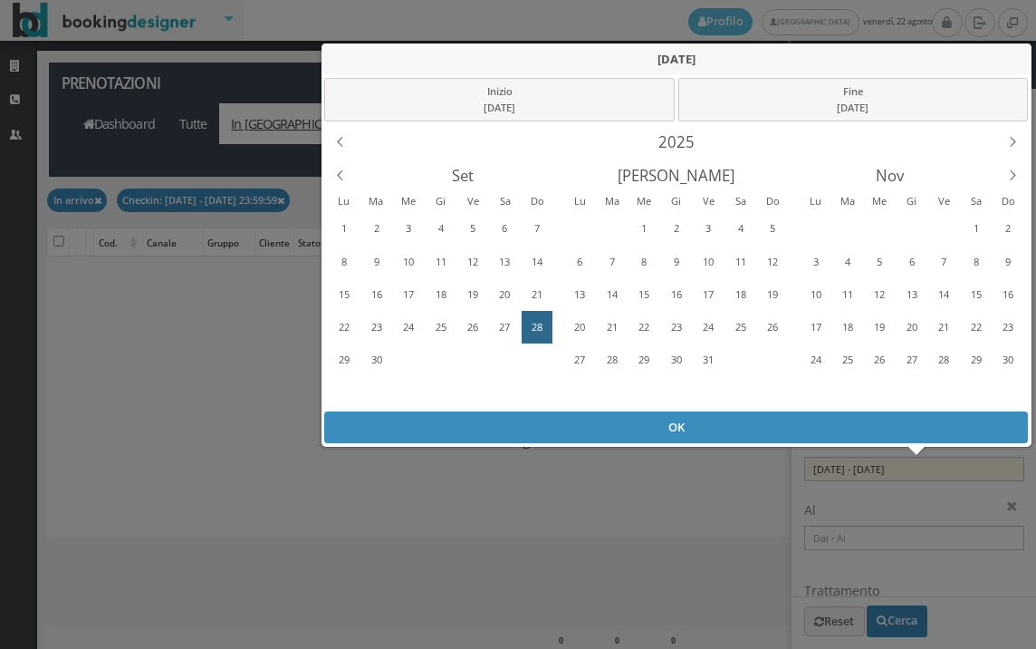
click at [342, 162] on div "Previous Month" at bounding box center [340, 176] width 34 height 34
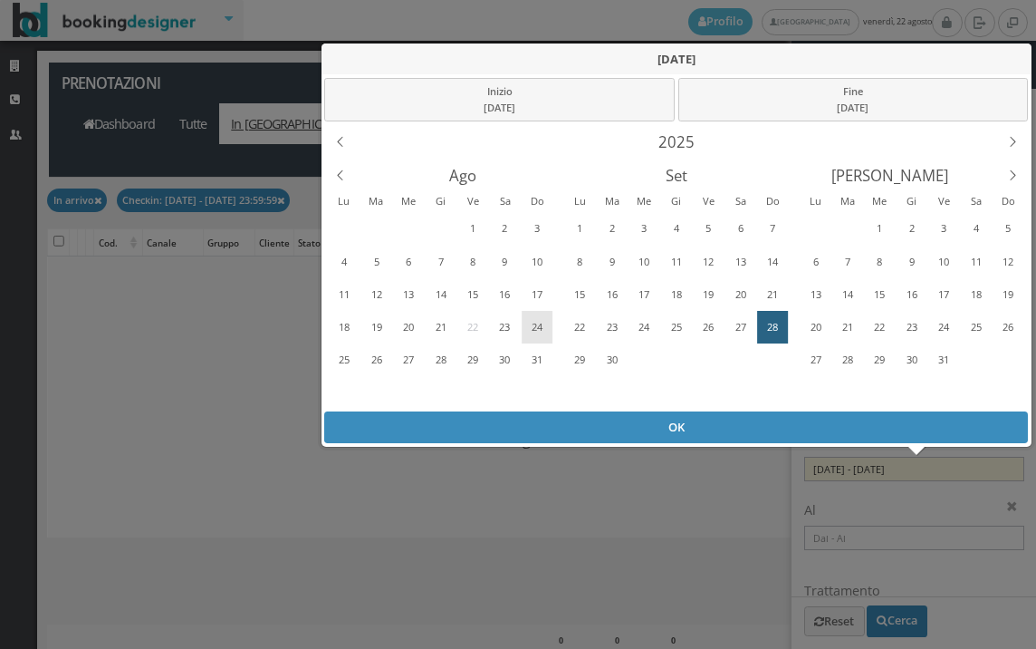
click at [530, 318] on div "24" at bounding box center [537, 327] width 28 height 29
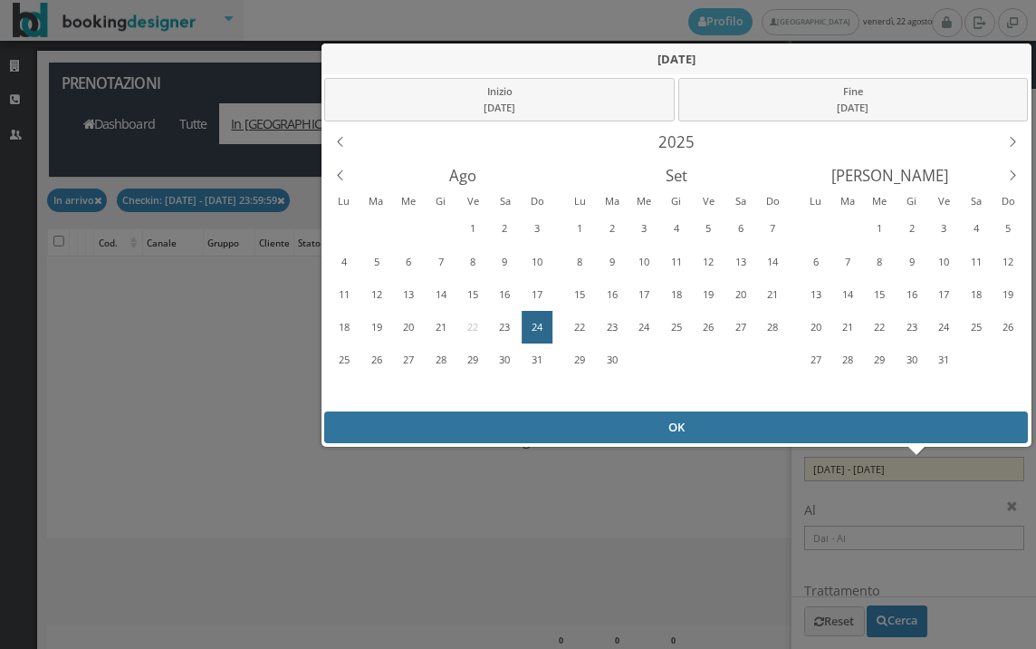
click at [538, 421] on div "OK" at bounding box center [676, 427] width 704 height 32
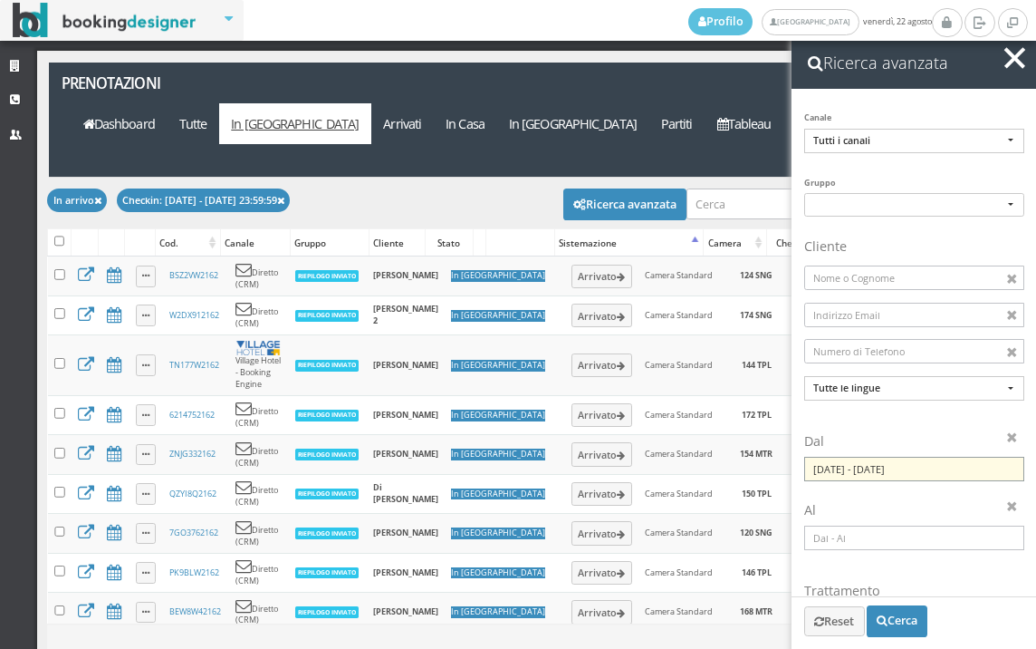
drag, startPoint x: 842, startPoint y: 475, endPoint x: 818, endPoint y: 492, distance: 29.2
click at [840, 477] on input "24/08/2025 - 24/08/2025" at bounding box center [915, 469] width 220 height 24
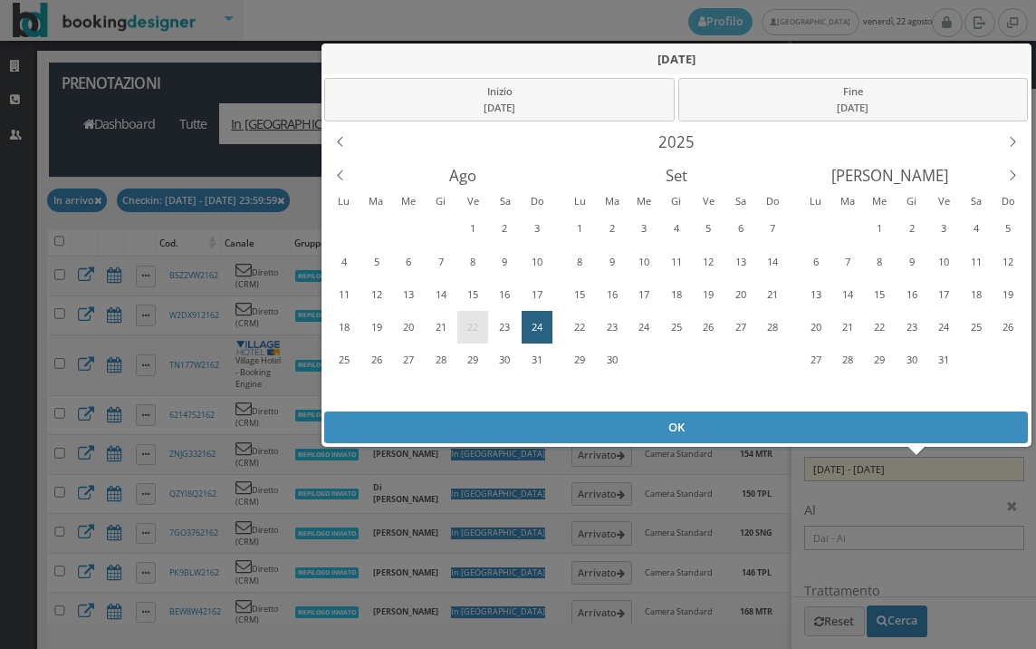
click at [473, 324] on div "22" at bounding box center [473, 327] width 28 height 29
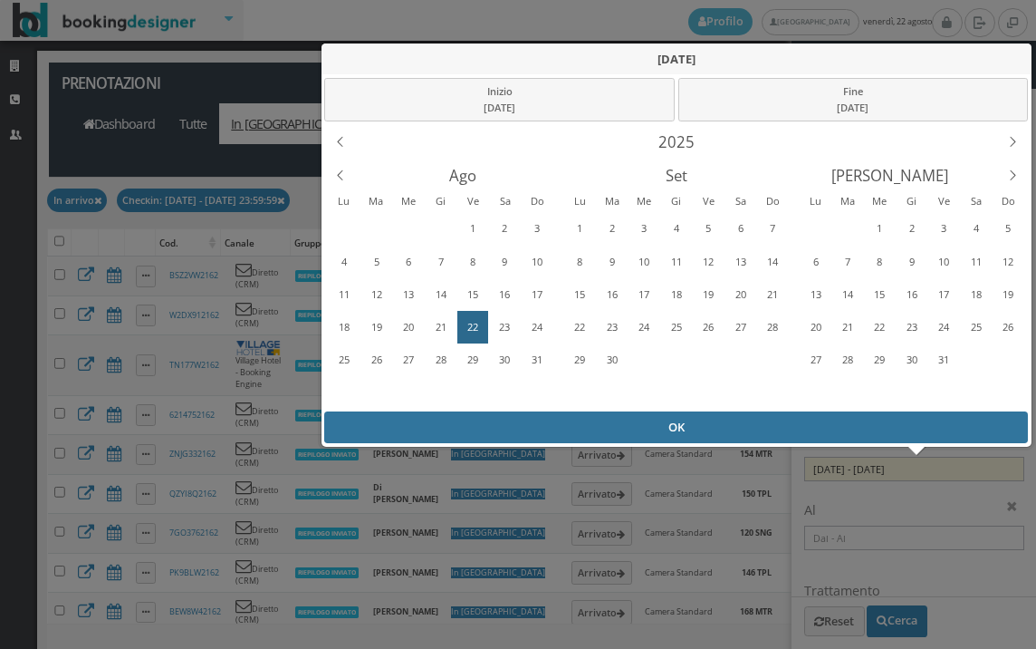
click at [481, 426] on div "OK" at bounding box center [676, 427] width 704 height 32
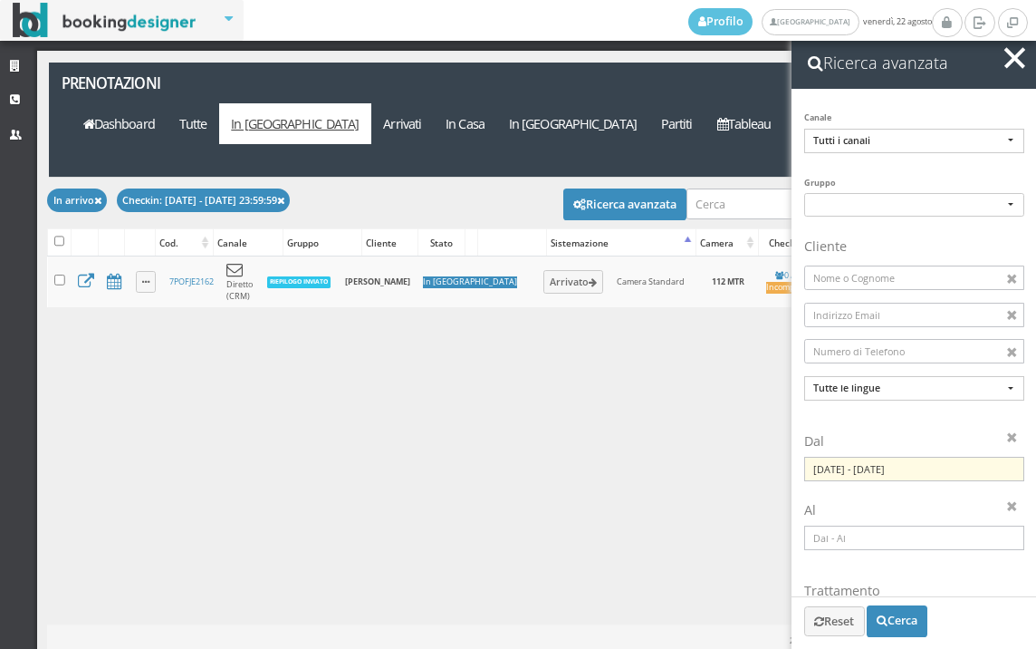
click at [1010, 64] on span "button" at bounding box center [1015, 57] width 21 height 21
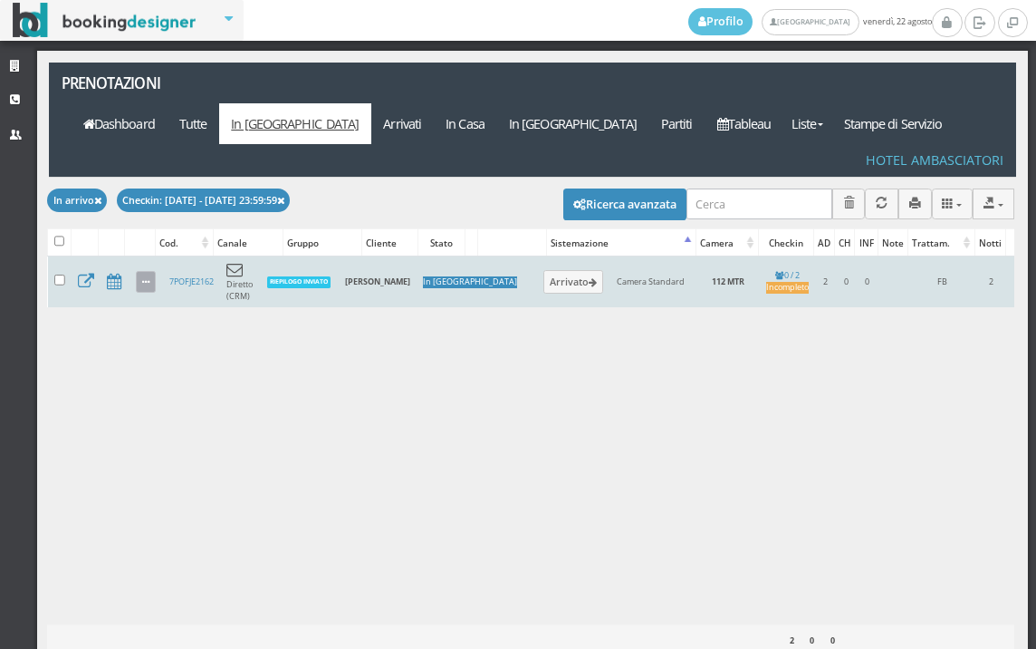
click at [142, 278] on icon at bounding box center [145, 283] width 7 height 10
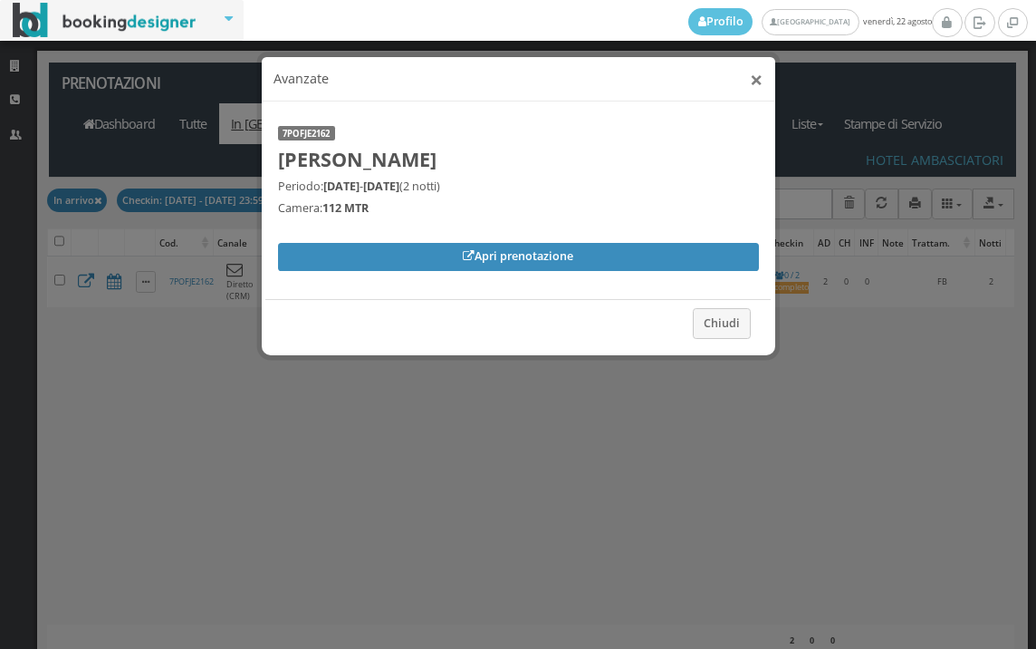
click at [759, 76] on button "×" at bounding box center [756, 79] width 13 height 23
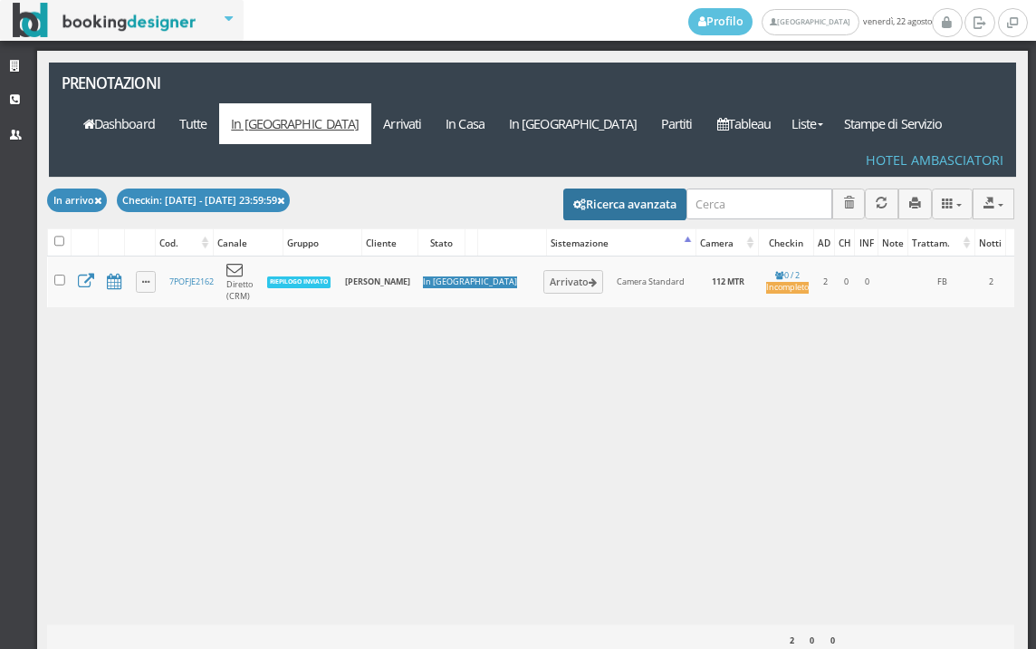
click at [596, 188] on button "Ricerca avanzata" at bounding box center [625, 203] width 123 height 31
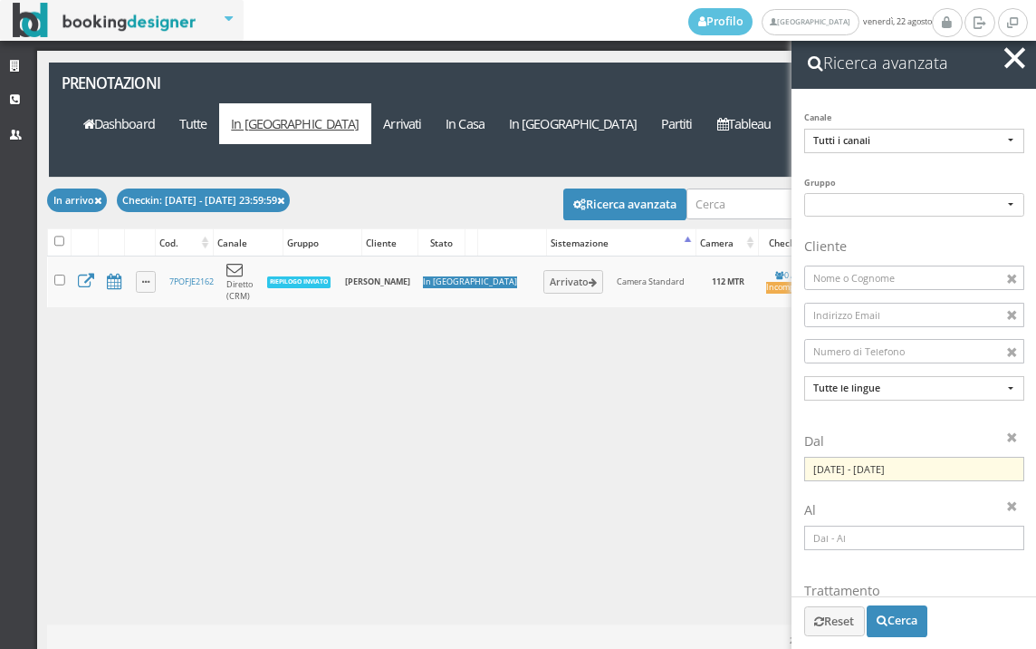
click at [854, 483] on div "Dal 22/08/2025 - 22/08/2025" at bounding box center [915, 459] width 220 height 69
click at [855, 465] on input "22/08/2025 - 22/08/2025" at bounding box center [915, 469] width 220 height 24
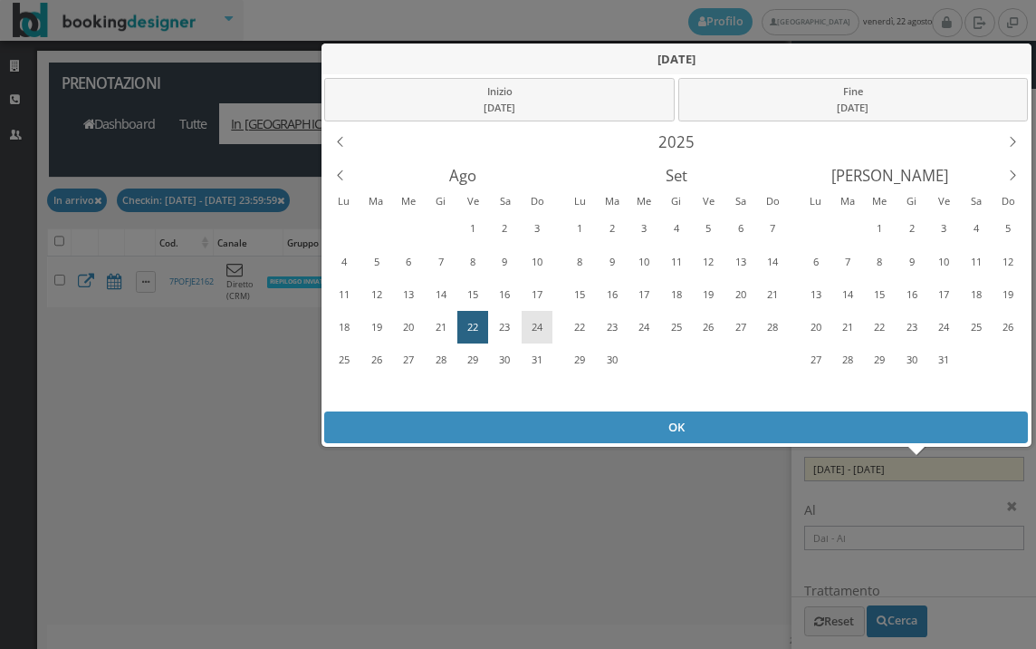
click at [534, 324] on div "24" at bounding box center [537, 327] width 28 height 29
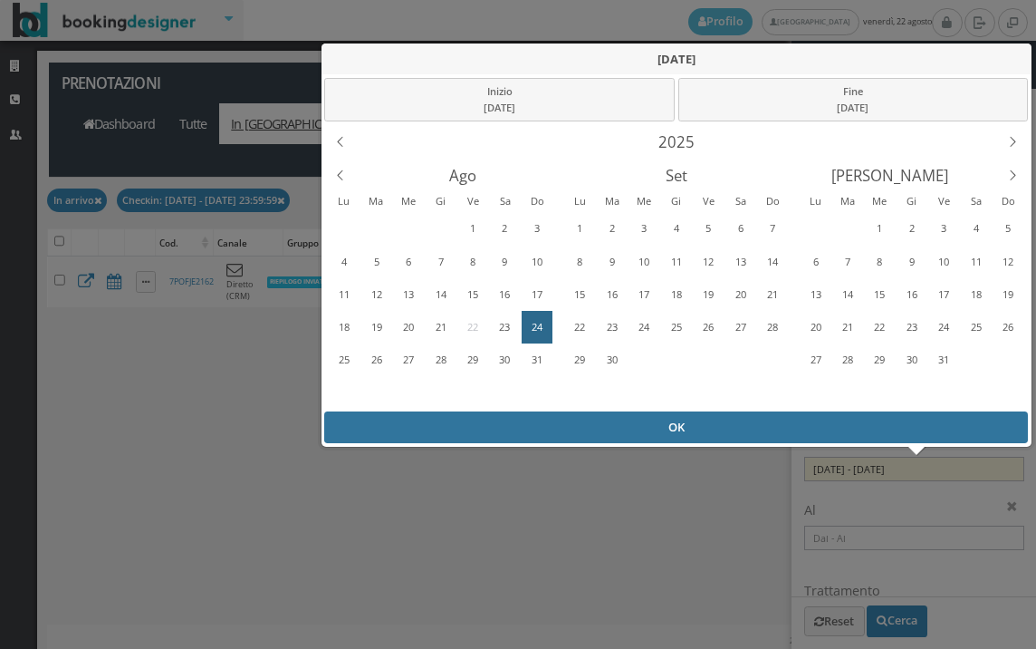
click at [554, 412] on div "OK" at bounding box center [676, 427] width 704 height 32
type input "24/08/2025 - 24/08/2025"
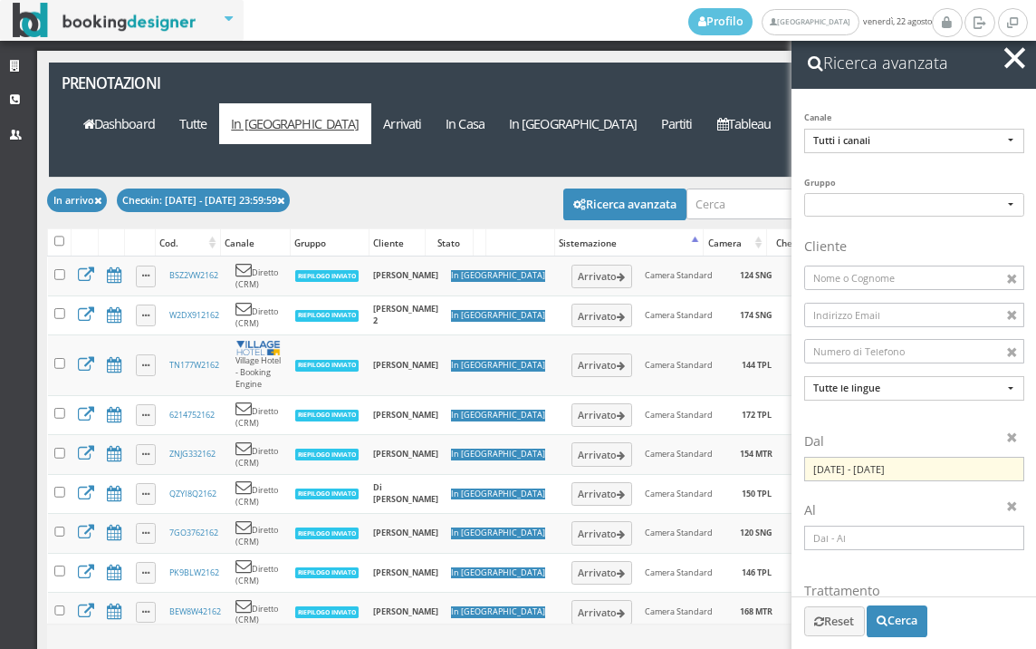
click at [1021, 49] on span "button" at bounding box center [1015, 57] width 21 height 21
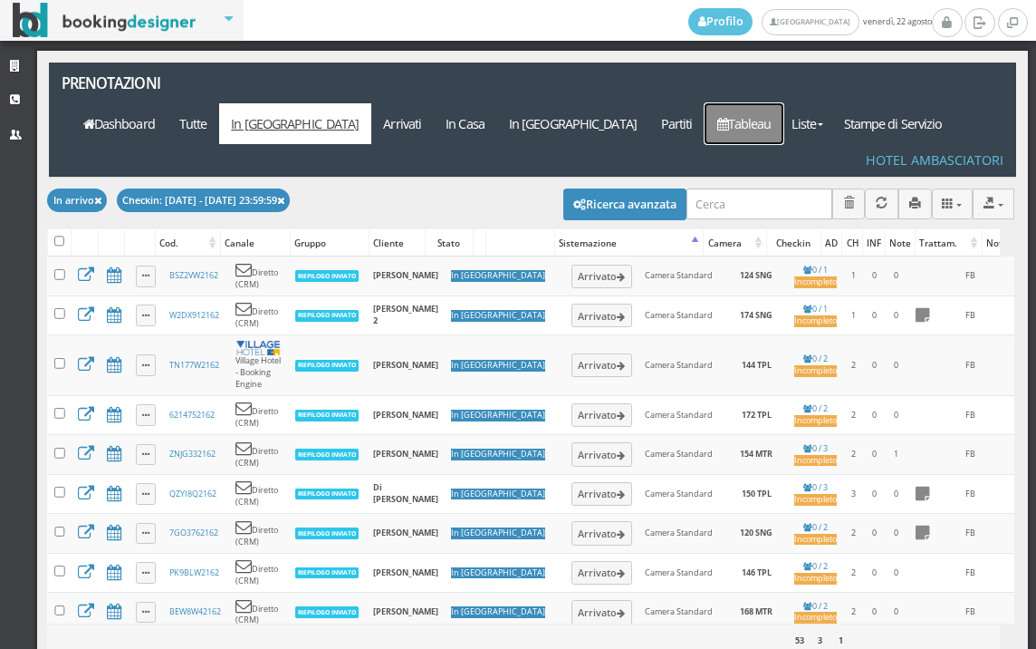
click at [784, 103] on link "Tableau" at bounding box center [744, 123] width 79 height 41
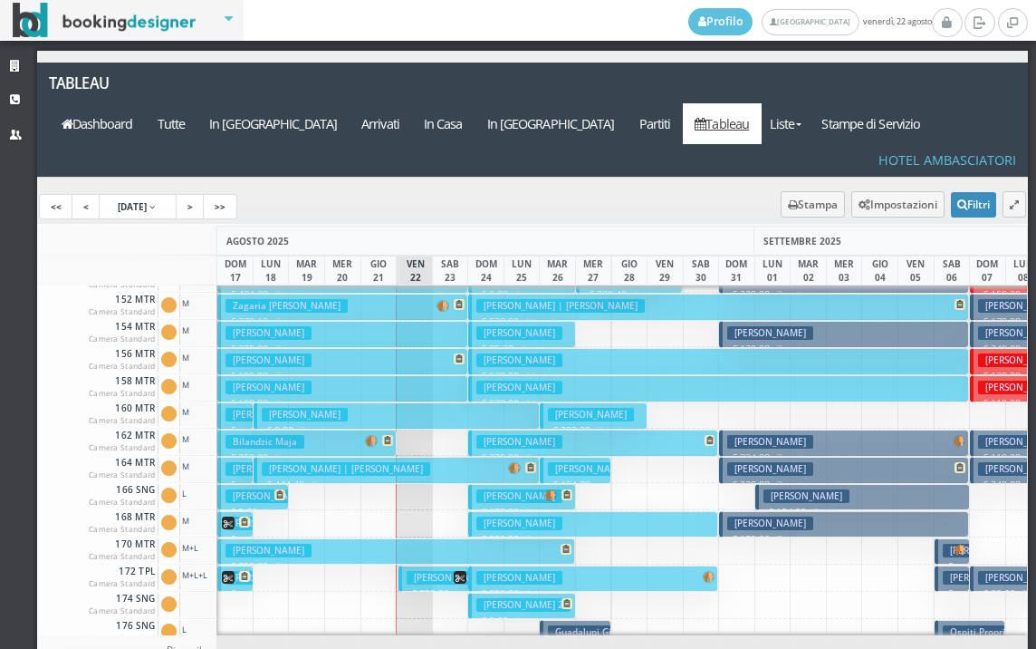
scroll to position [725, 0]
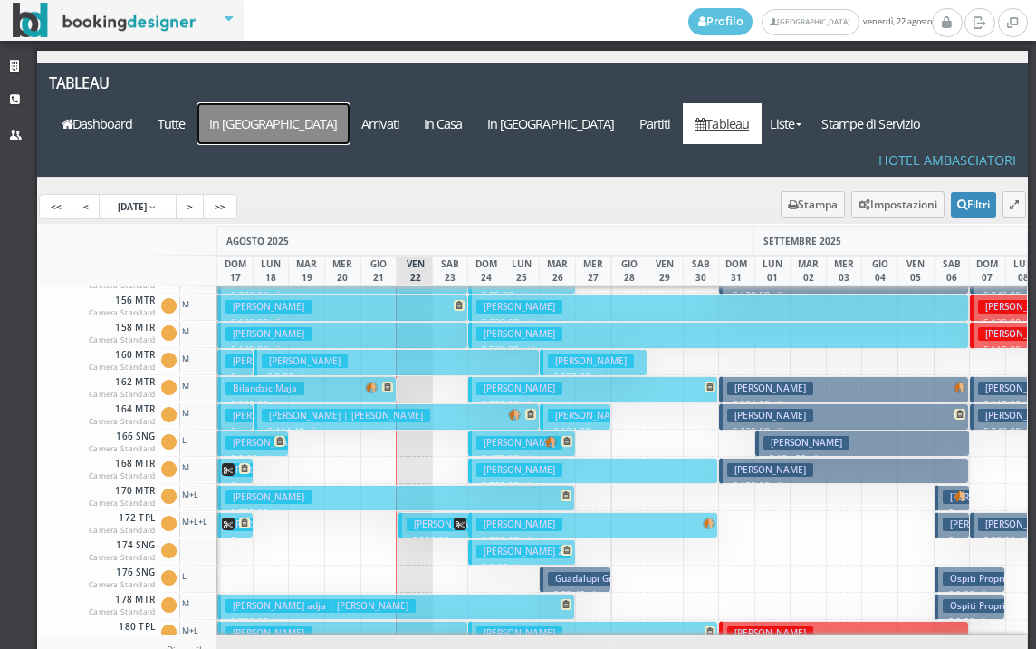
click at [350, 103] on a=pms-arrival-reservations"] "In [GEOGRAPHIC_DATA]" at bounding box center [274, 123] width 152 height 41
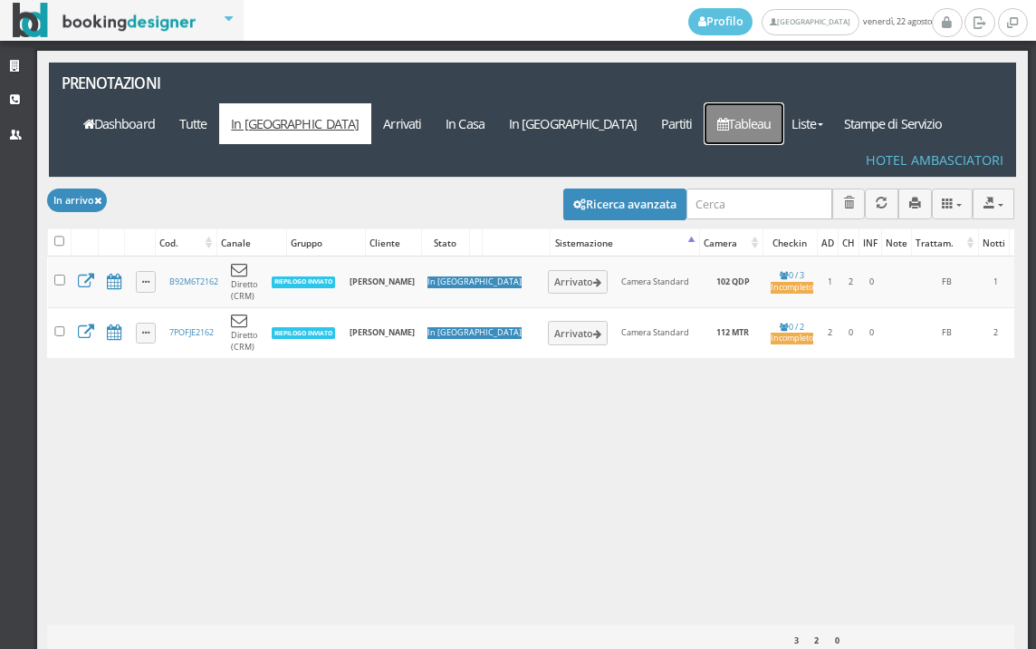
click at [784, 103] on link "Tableau" at bounding box center [744, 123] width 79 height 41
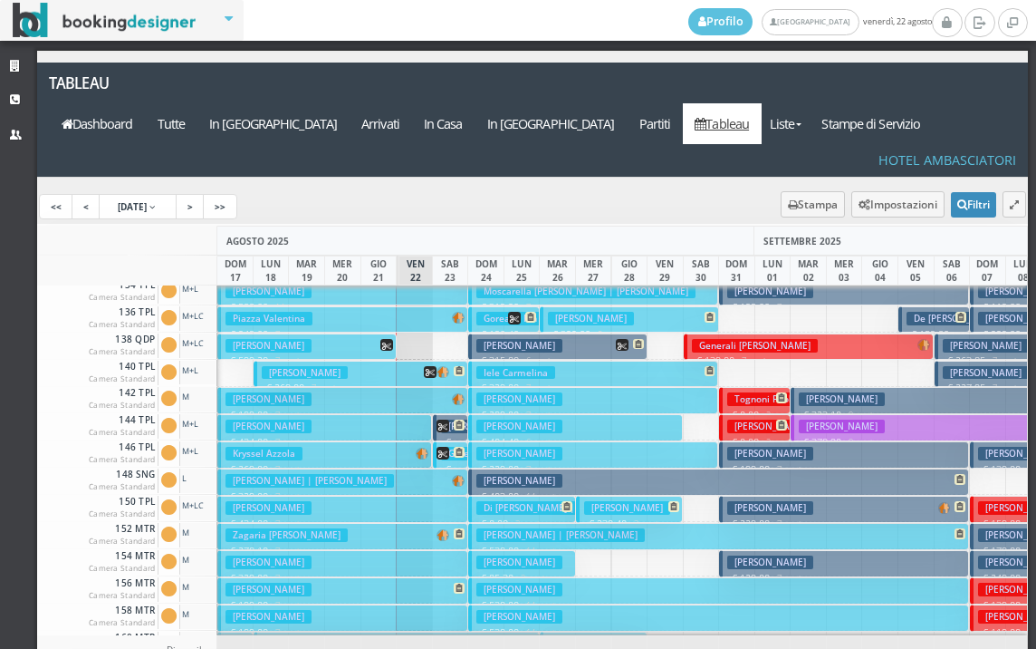
scroll to position [453, 0]
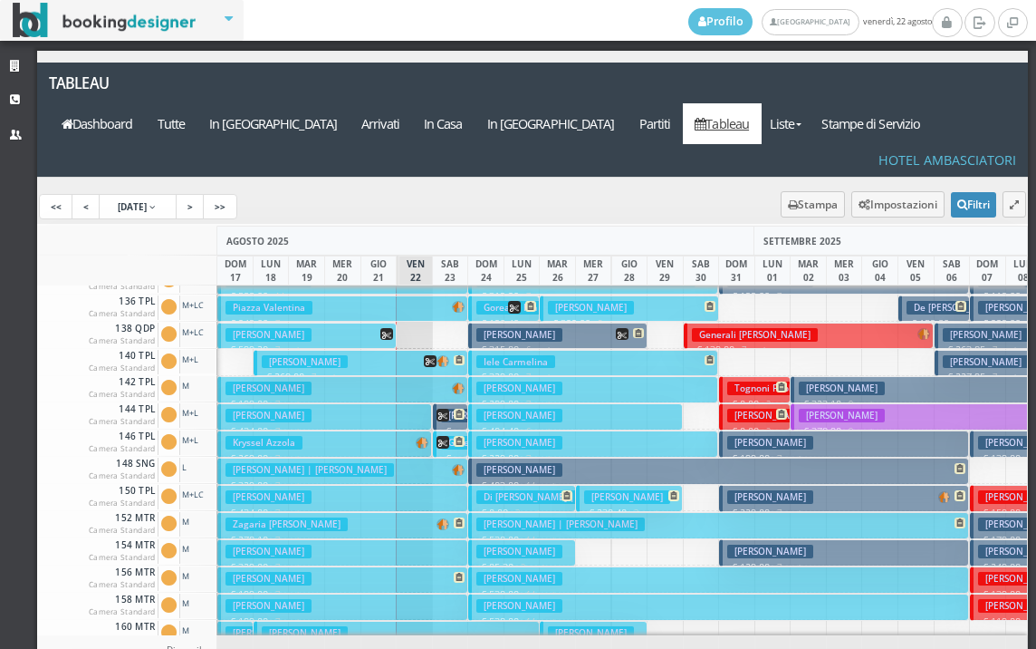
click at [492, 328] on h3 "[PERSON_NAME]" at bounding box center [520, 335] width 86 height 14
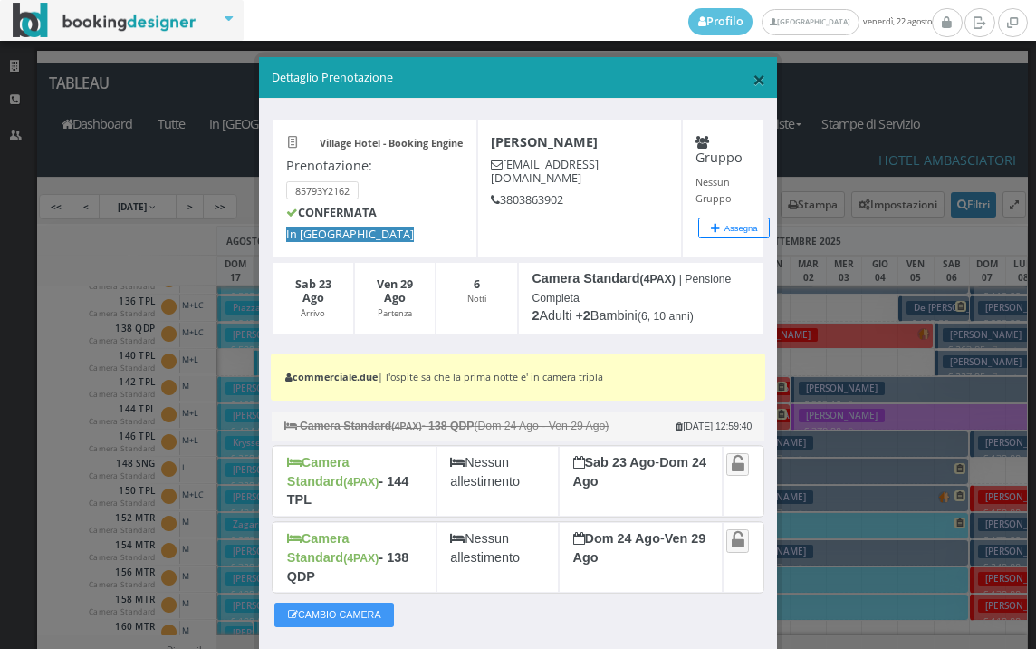
click at [753, 82] on span "×" at bounding box center [759, 78] width 13 height 31
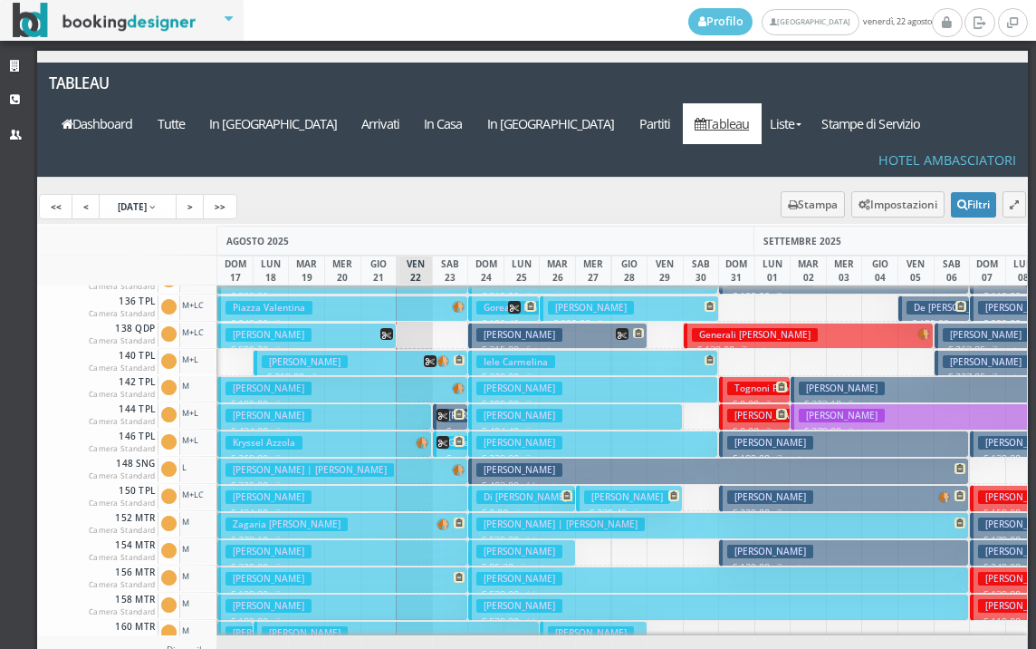
click at [562, 328] on h3 "[PERSON_NAME]" at bounding box center [520, 335] width 86 height 14
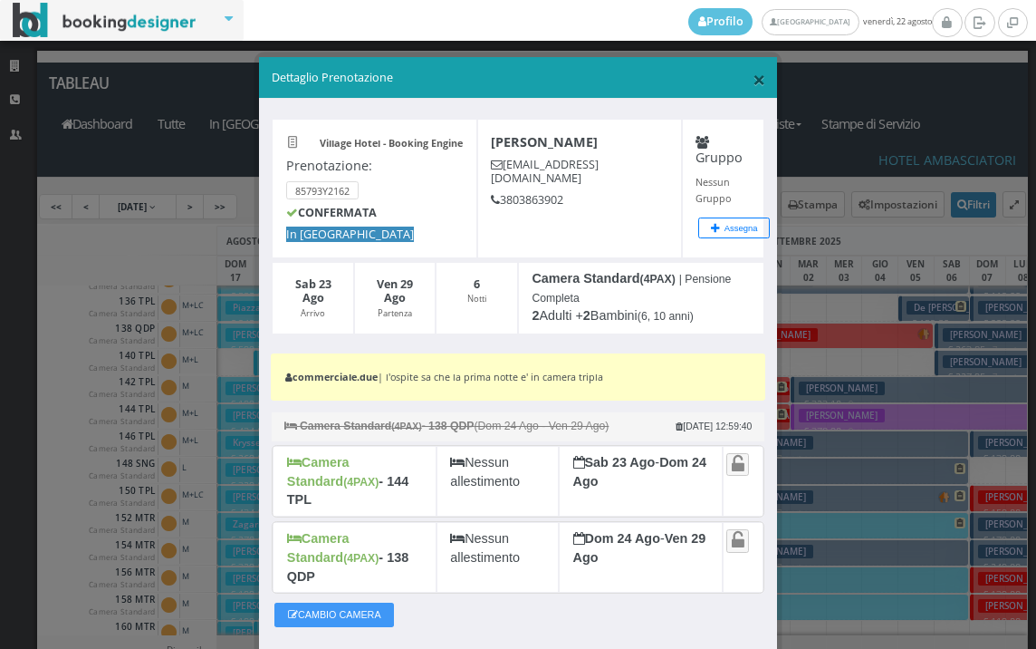
click at [753, 82] on span "×" at bounding box center [759, 78] width 13 height 31
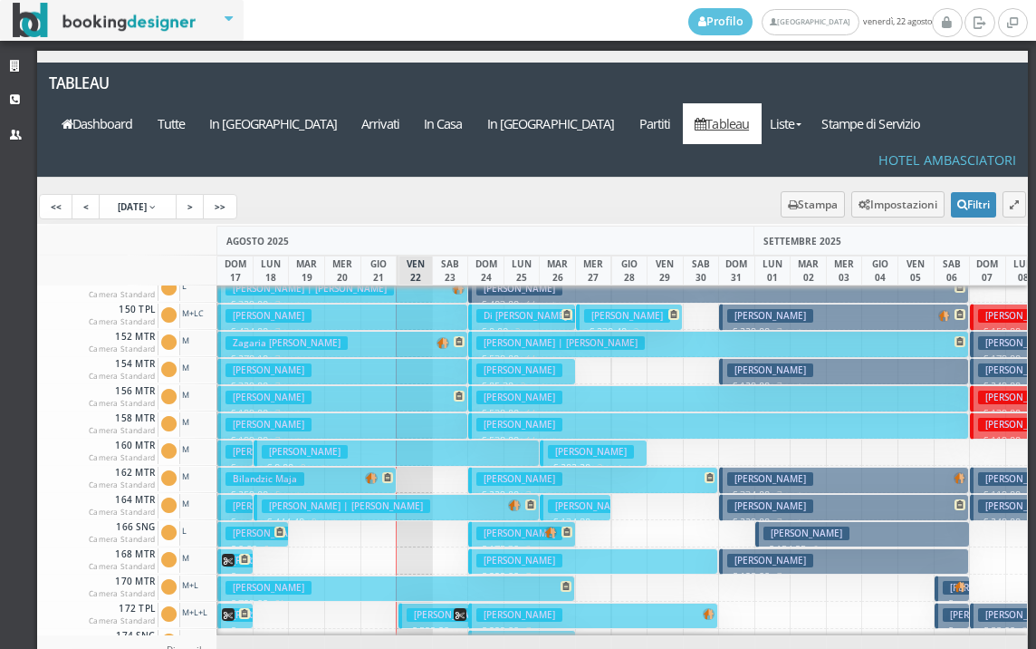
scroll to position [907, 0]
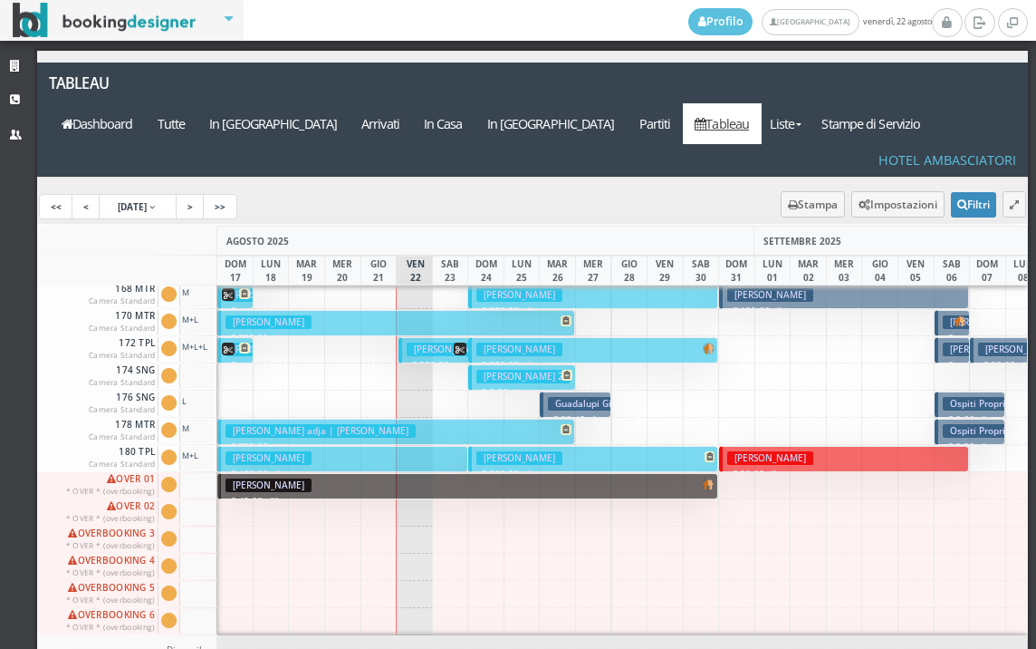
click at [428, 342] on h3 "[PERSON_NAME]" at bounding box center [450, 349] width 86 height 14
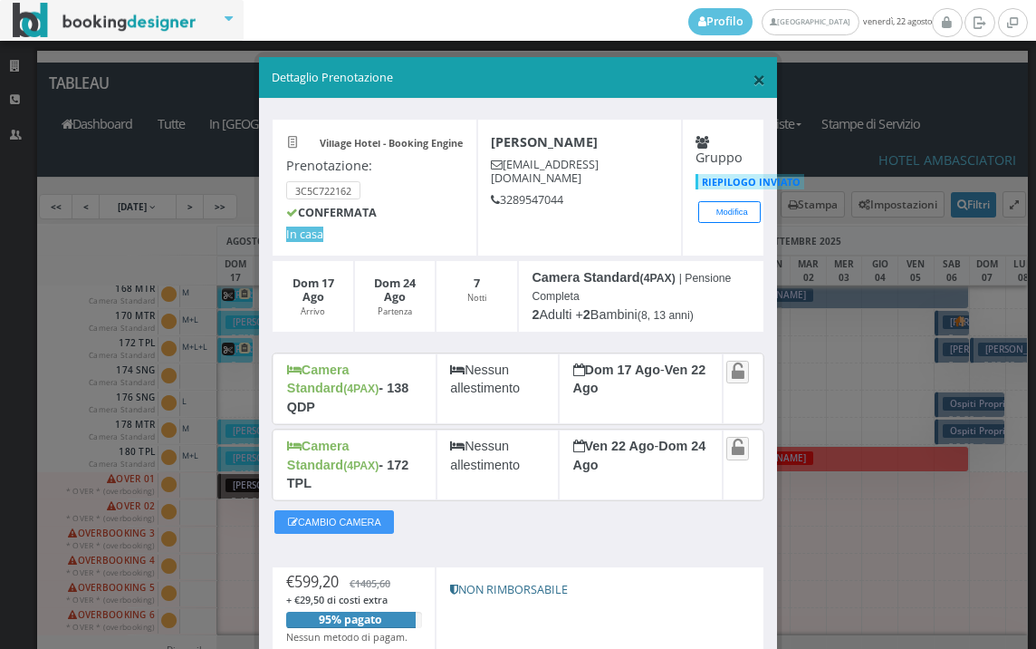
click at [753, 78] on span "×" at bounding box center [759, 78] width 13 height 31
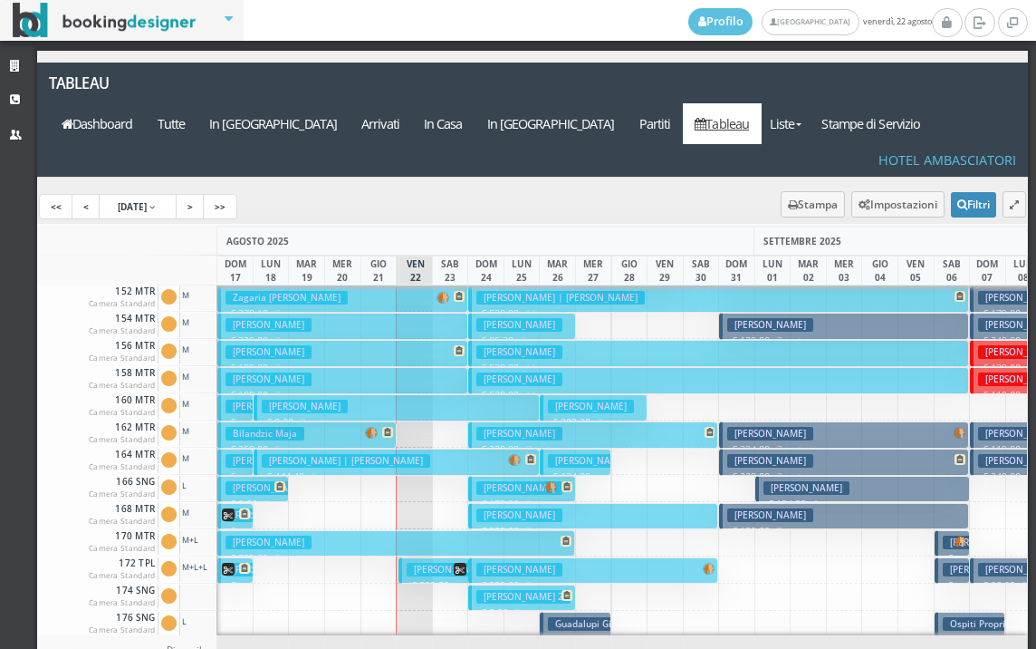
scroll to position [815, 0]
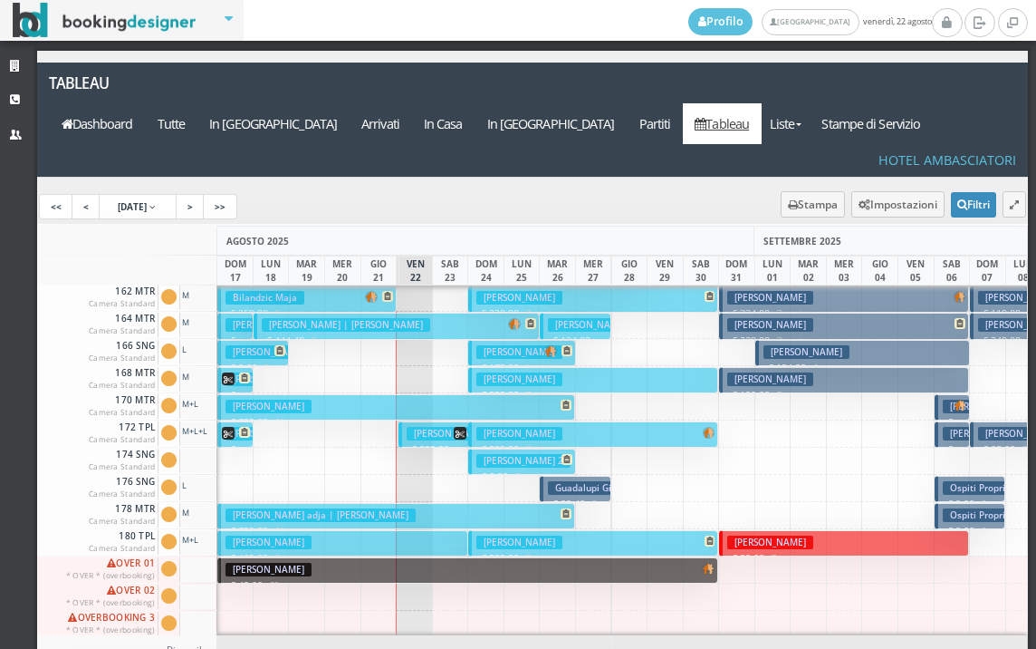
click at [417, 427] on h3 "[PERSON_NAME]" at bounding box center [450, 434] width 86 height 14
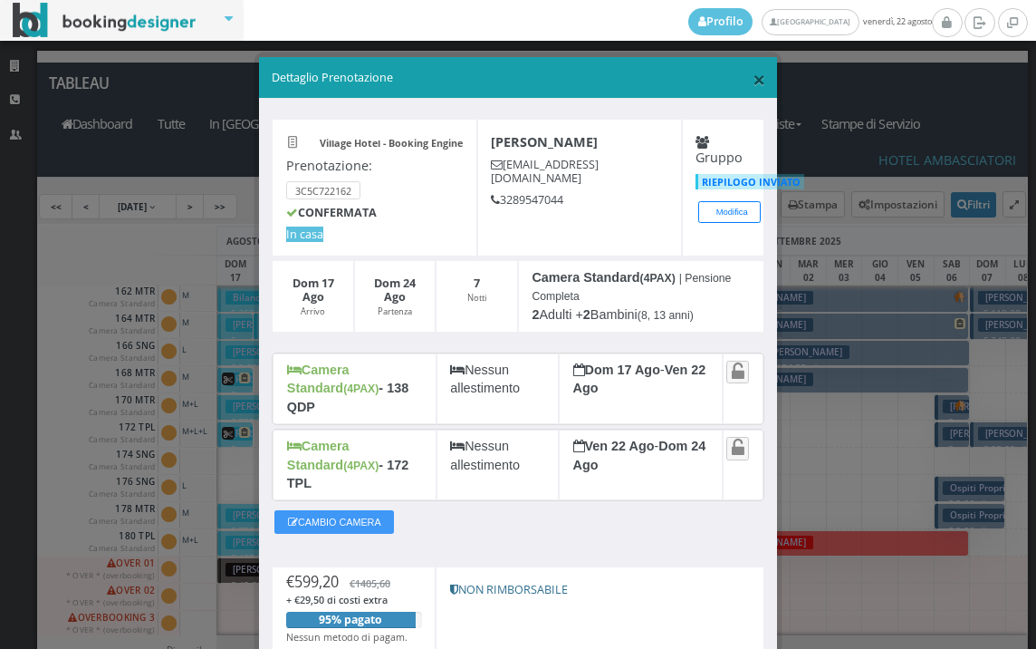
click at [753, 78] on span "×" at bounding box center [759, 78] width 13 height 31
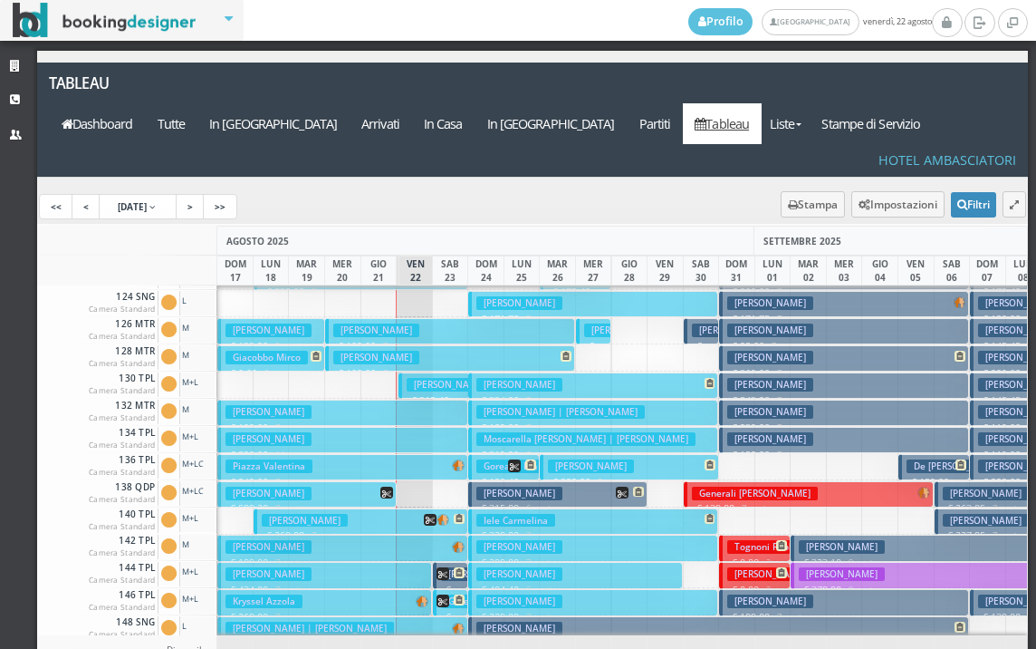
scroll to position [362, 0]
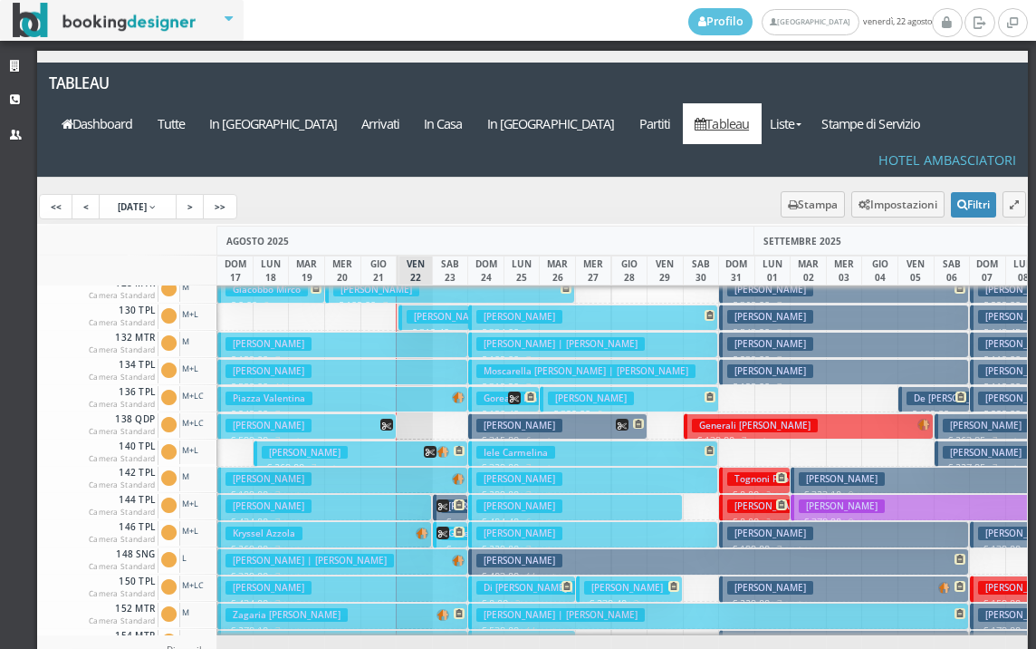
click at [448, 499] on icon at bounding box center [443, 505] width 13 height 13
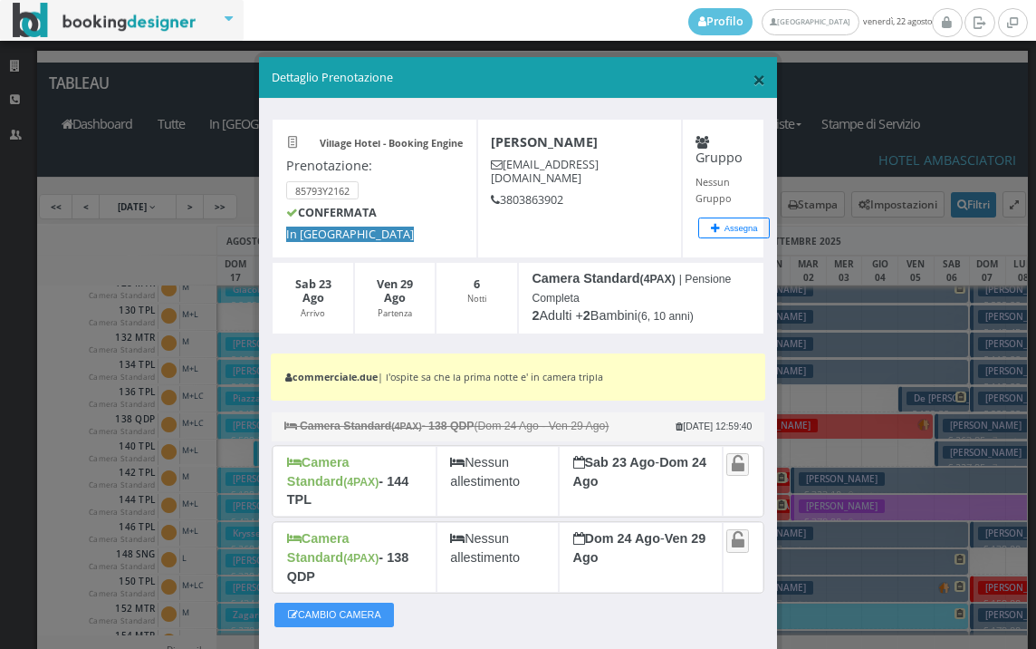
click at [753, 81] on span "×" at bounding box center [759, 78] width 13 height 31
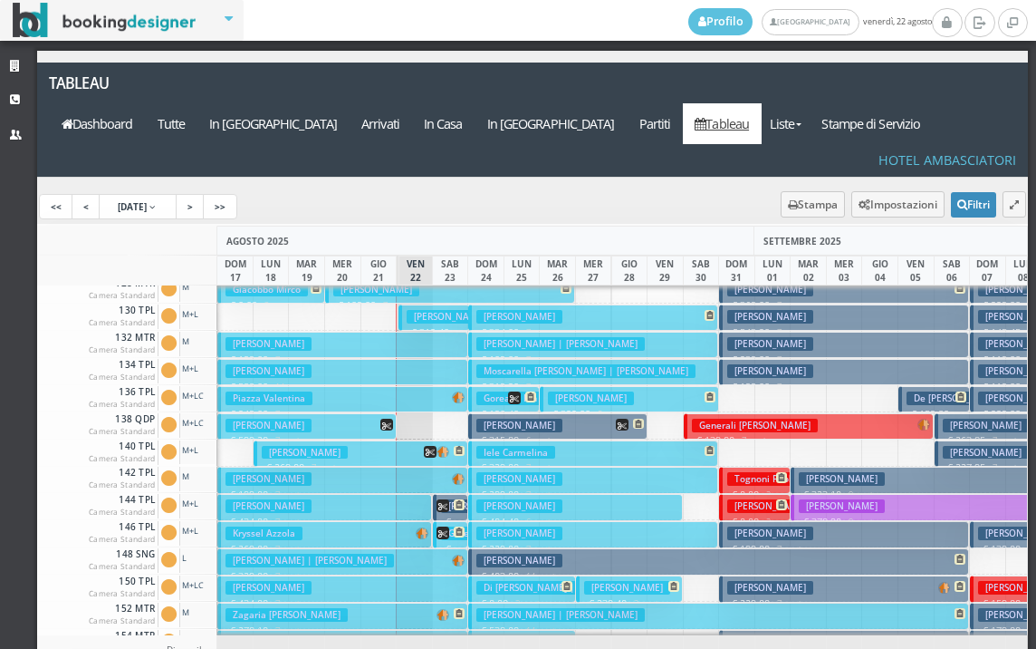
click at [454, 526] on span at bounding box center [451, 532] width 28 height 13
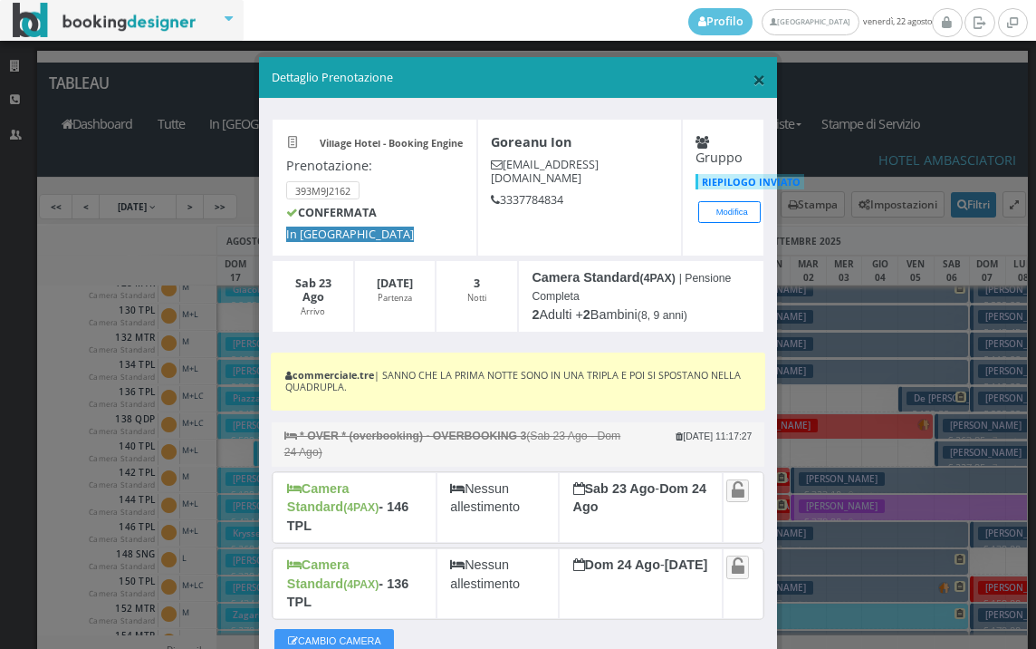
click at [753, 76] on span "×" at bounding box center [759, 78] width 13 height 31
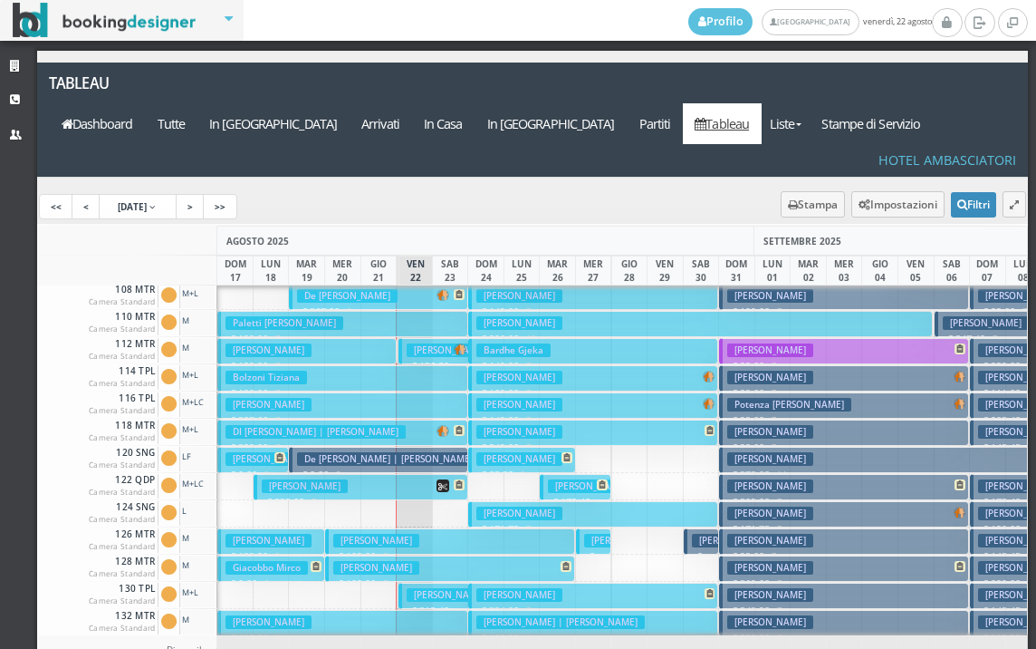
scroll to position [91, 0]
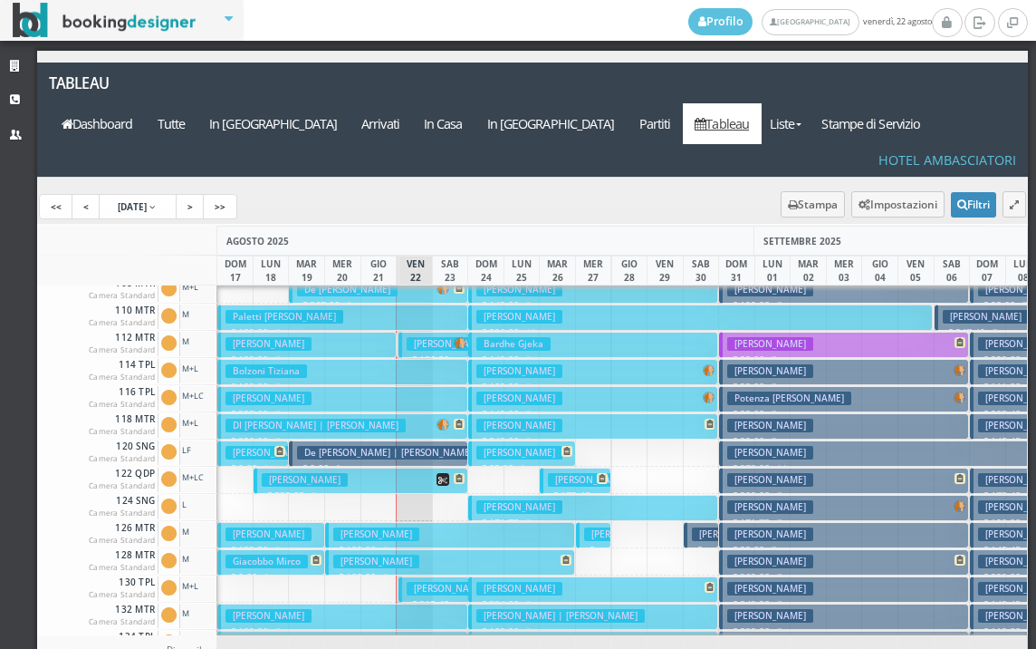
click at [704, 527] on h3 "[PERSON_NAME]" at bounding box center [735, 534] width 86 height 14
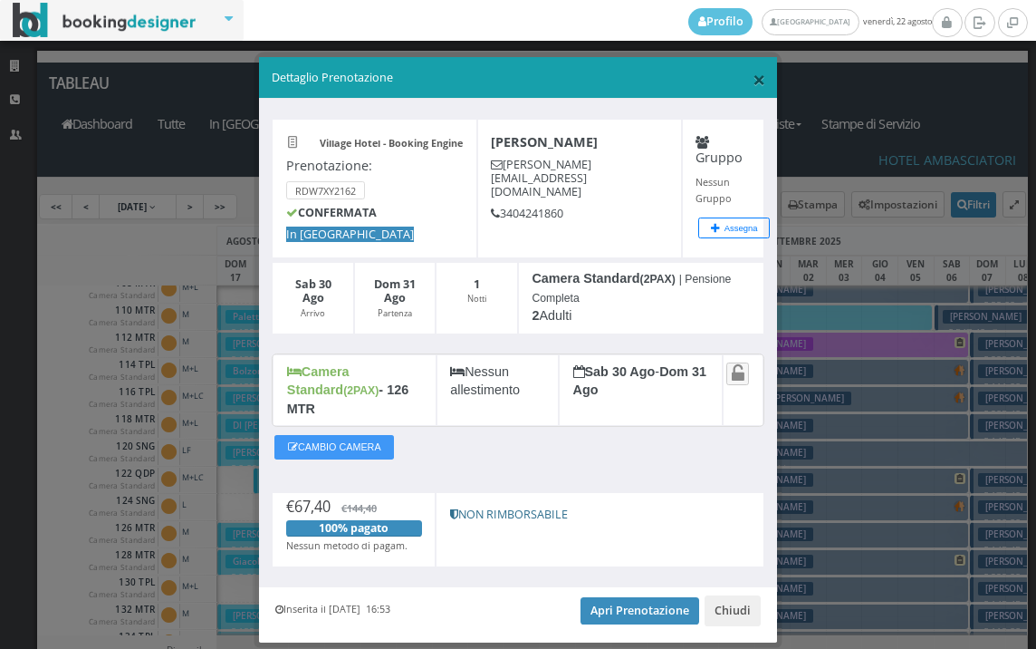
click at [753, 78] on span "×" at bounding box center [759, 78] width 13 height 31
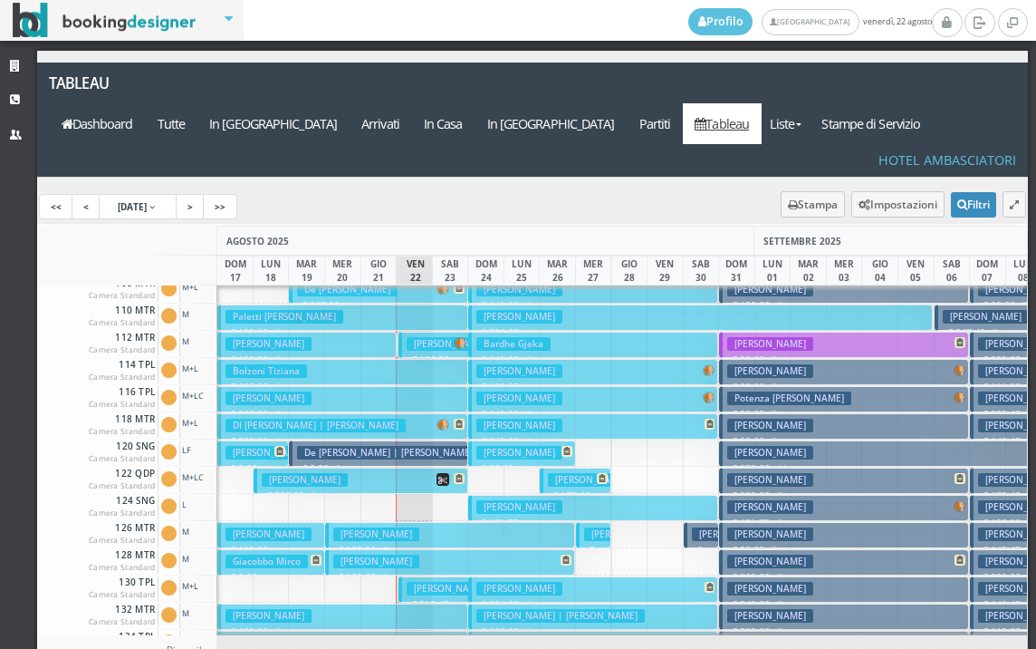
click at [698, 527] on h3 "[PERSON_NAME]" at bounding box center [735, 534] width 86 height 14
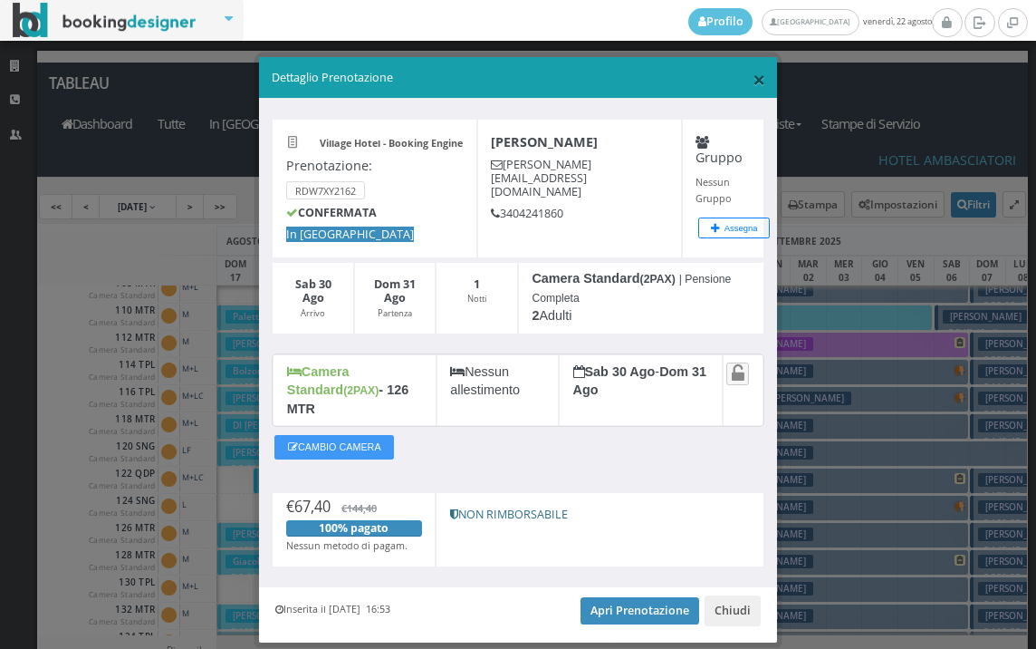
click at [753, 84] on span "×" at bounding box center [759, 78] width 13 height 31
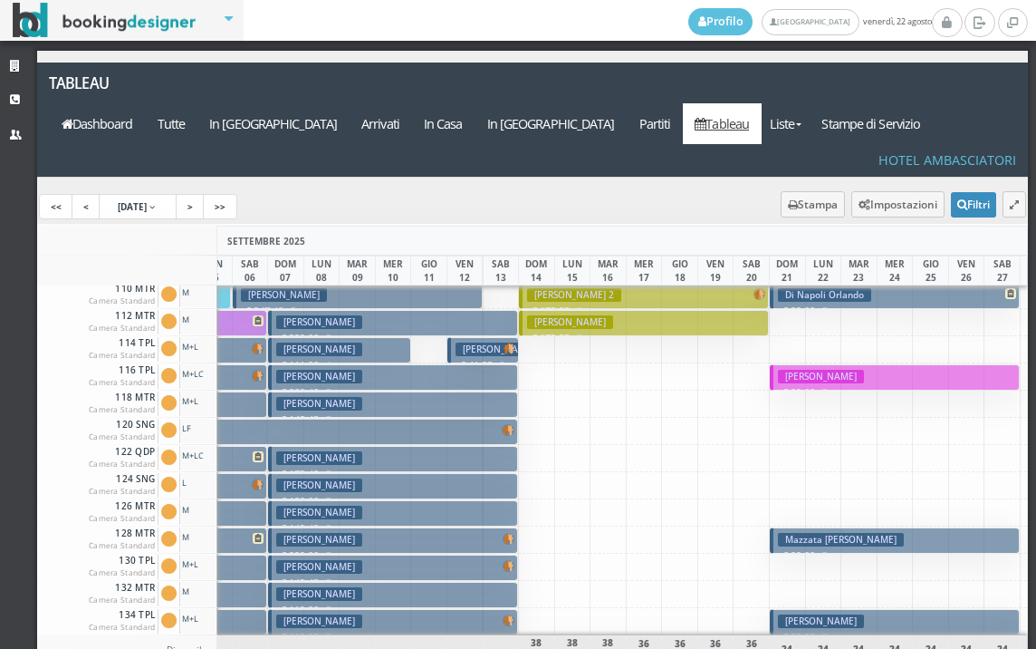
scroll to position [5, 702]
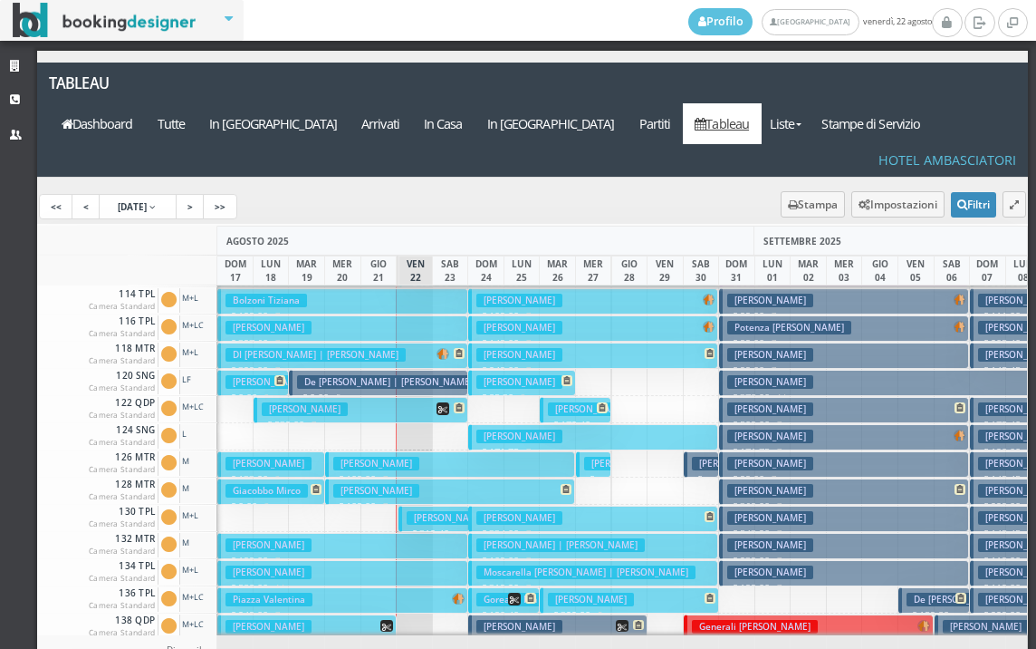
scroll to position [181, 0]
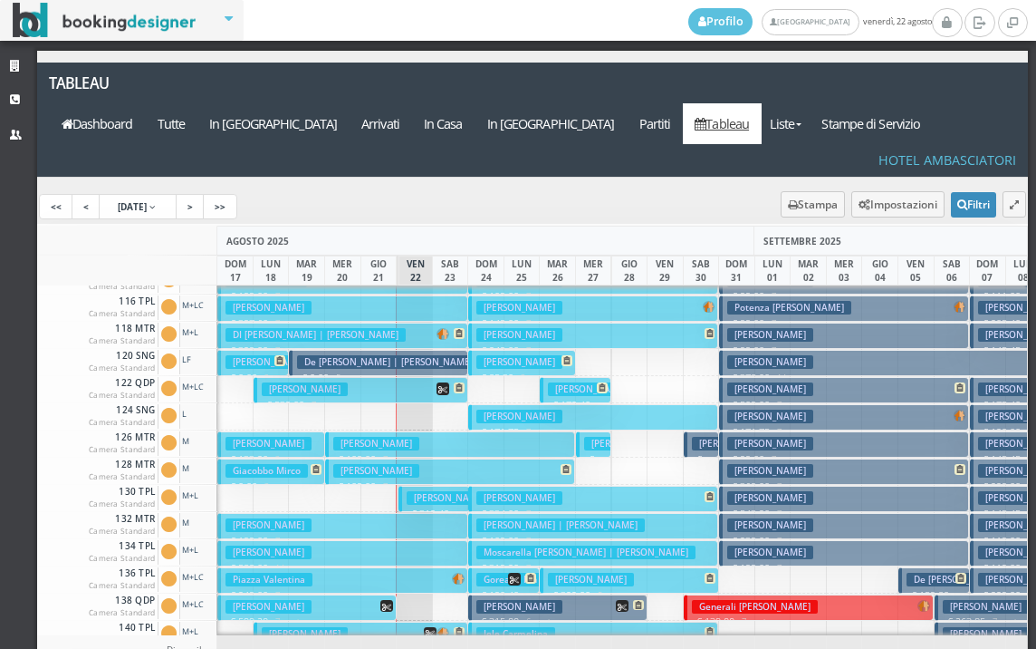
click at [394, 567] on button "Piazza Valentina € 249.00 7 notti 2 Adulti + 2 Bambini (11, 9 anni)" at bounding box center [342, 580] width 250 height 26
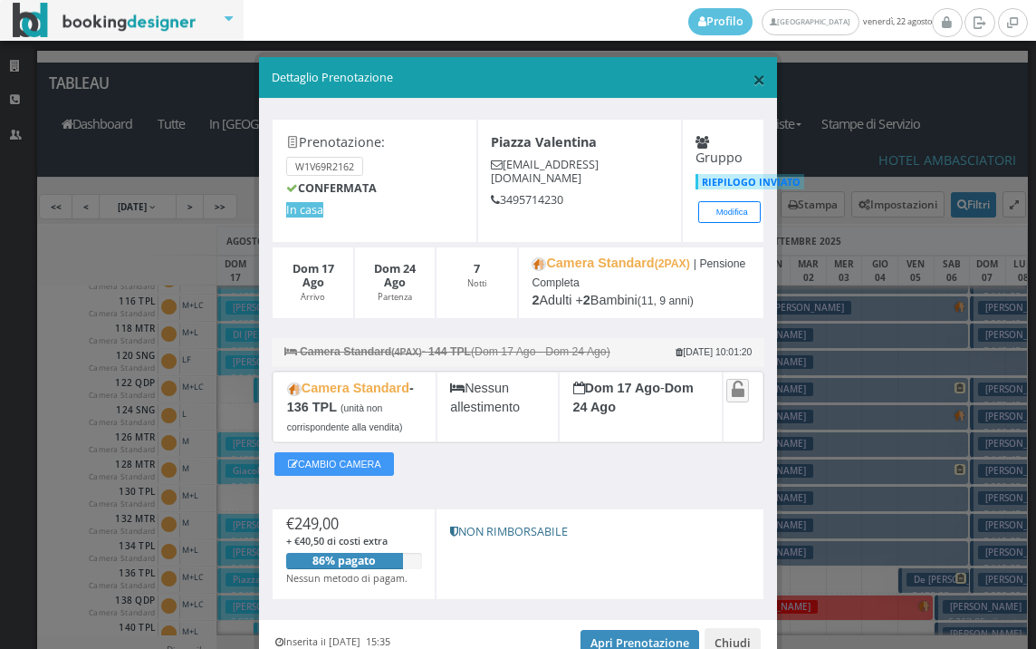
click at [753, 77] on span "×" at bounding box center [759, 78] width 13 height 31
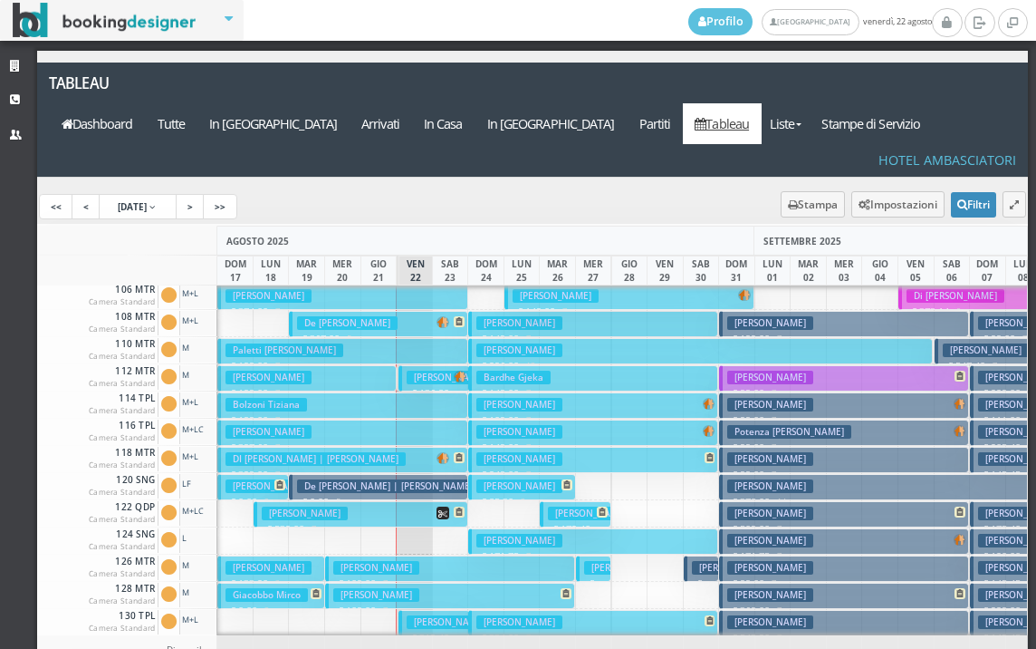
scroll to position [0, 0]
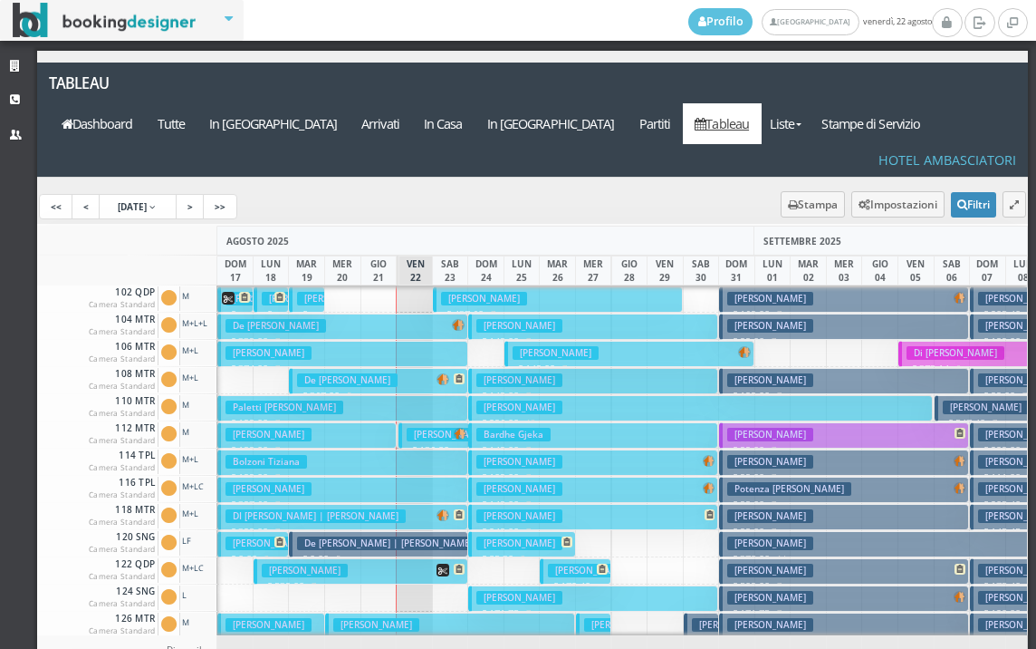
click at [397, 373] on h3 "De Bartolo Domenico" at bounding box center [347, 380] width 101 height 14
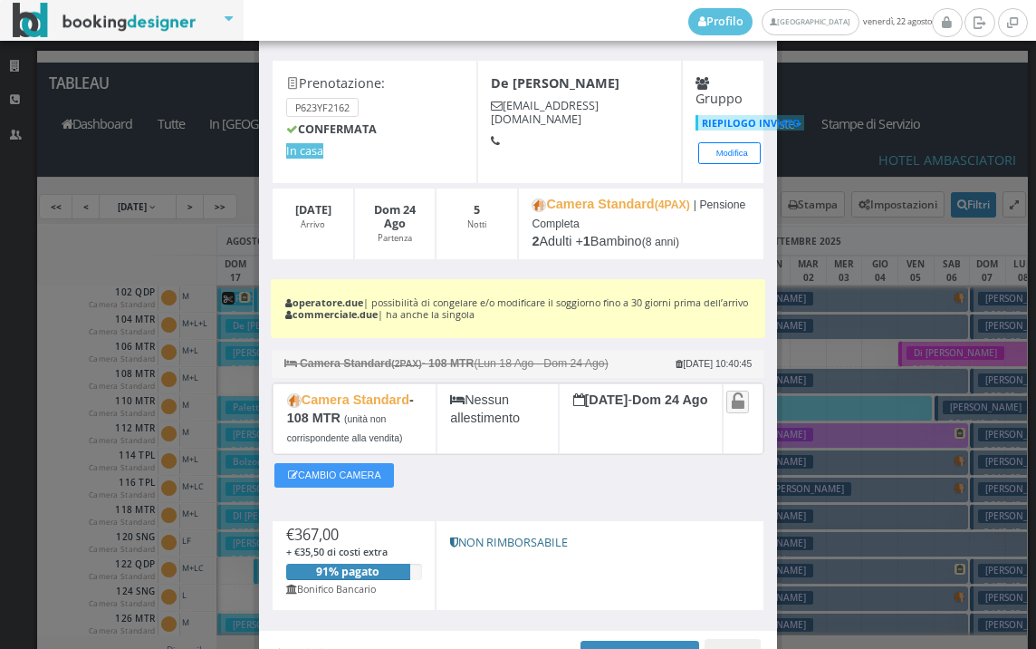
scroll to position [101, 0]
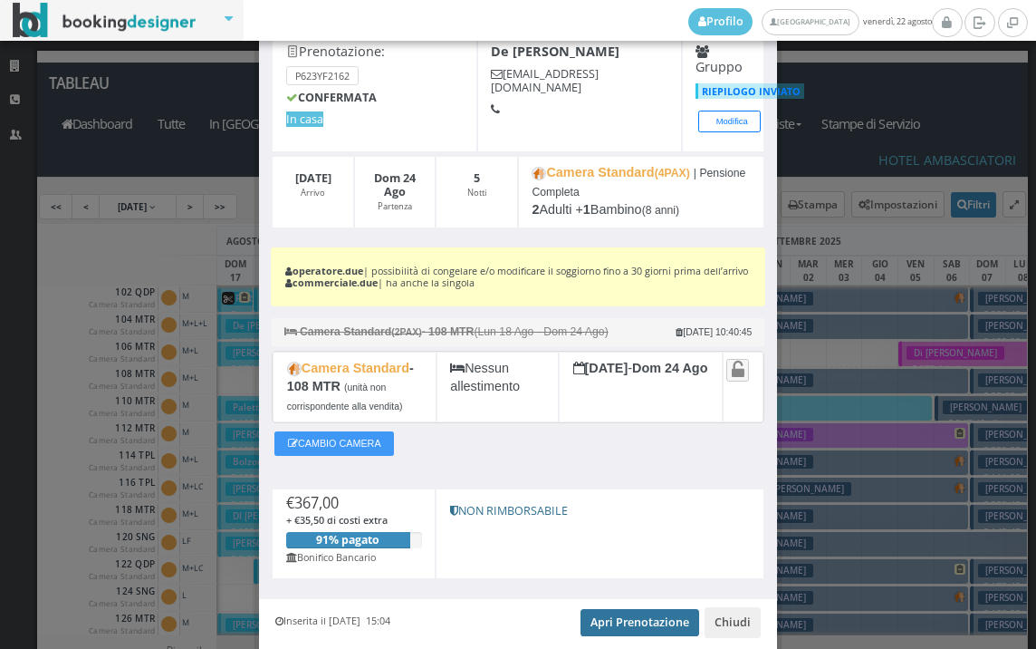
click at [591, 636] on link "Apri Prenotazione" at bounding box center [640, 622] width 119 height 27
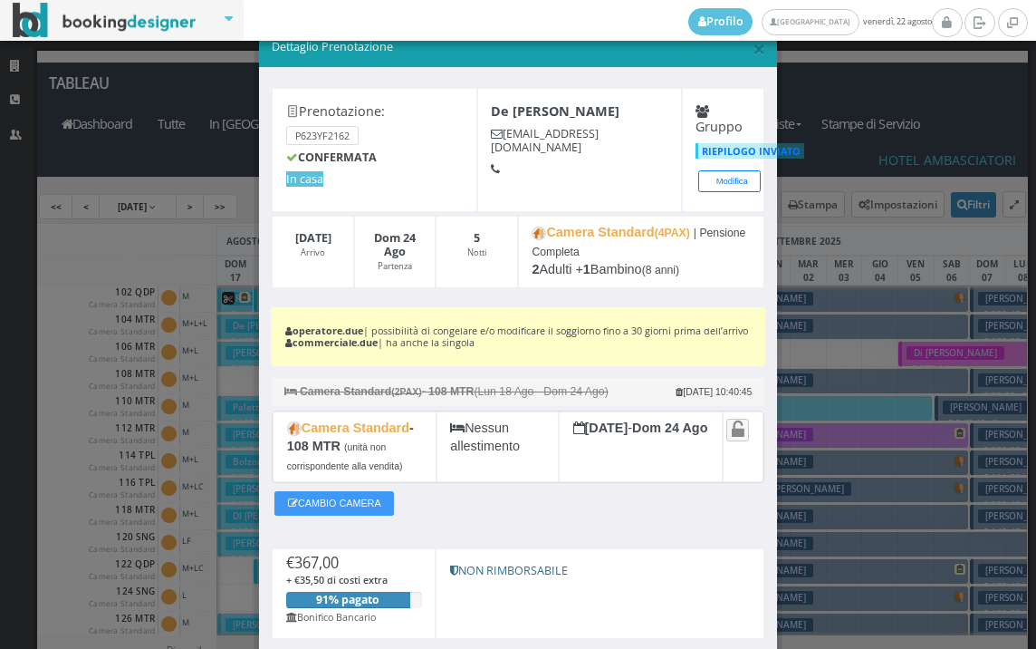
scroll to position [0, 0]
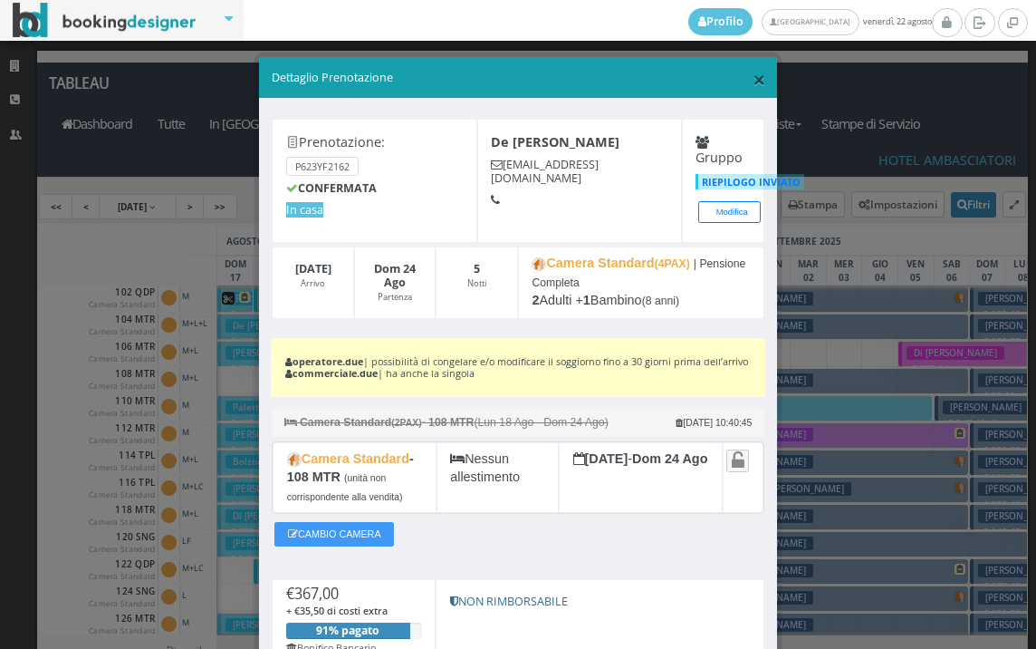
click at [753, 81] on span "×" at bounding box center [759, 78] width 13 height 31
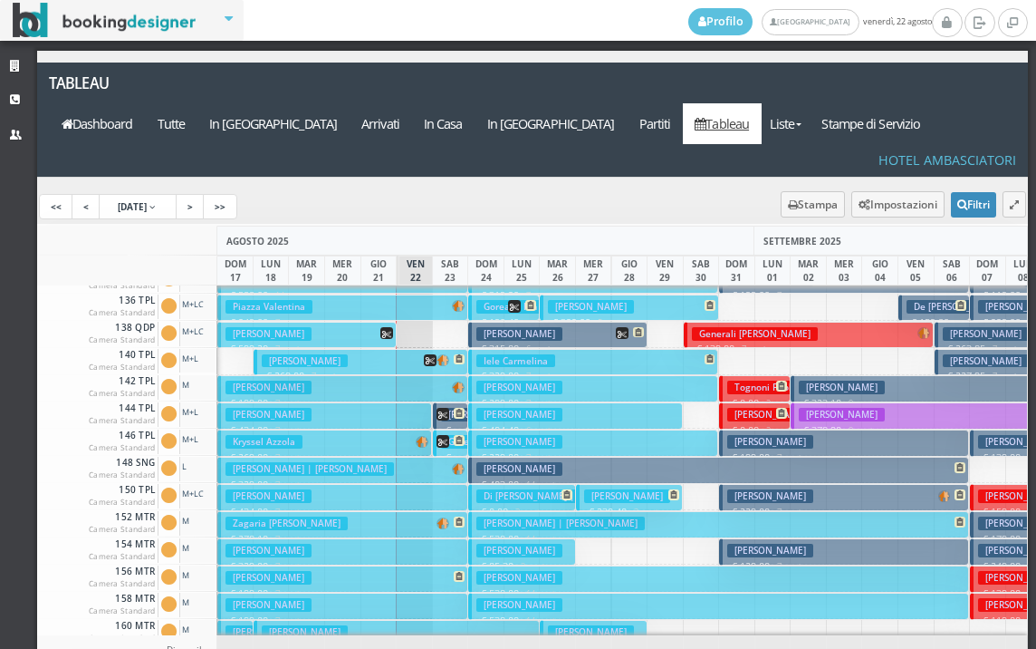
scroll to position [453, 0]
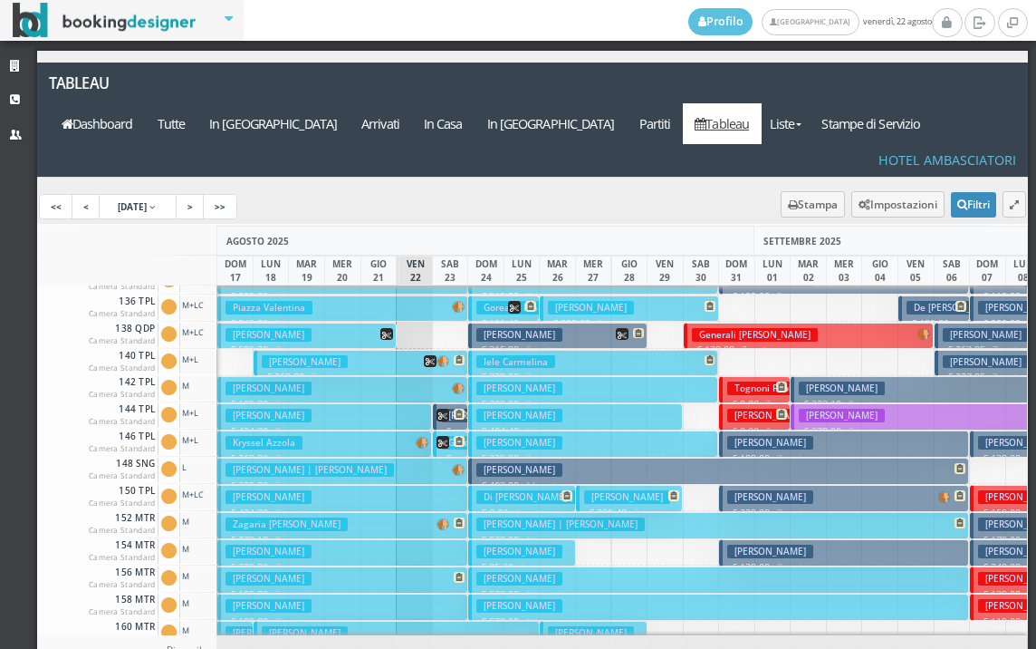
click at [597, 226] on div "AGOSTO 2025" at bounding box center [485, 241] width 537 height 30
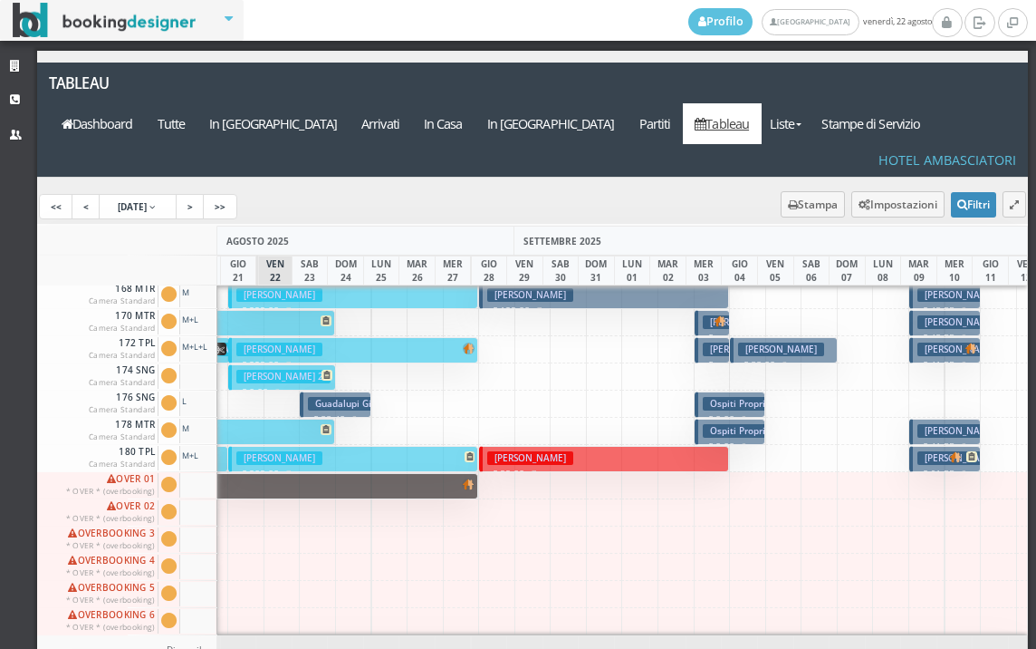
scroll to position [0, 240]
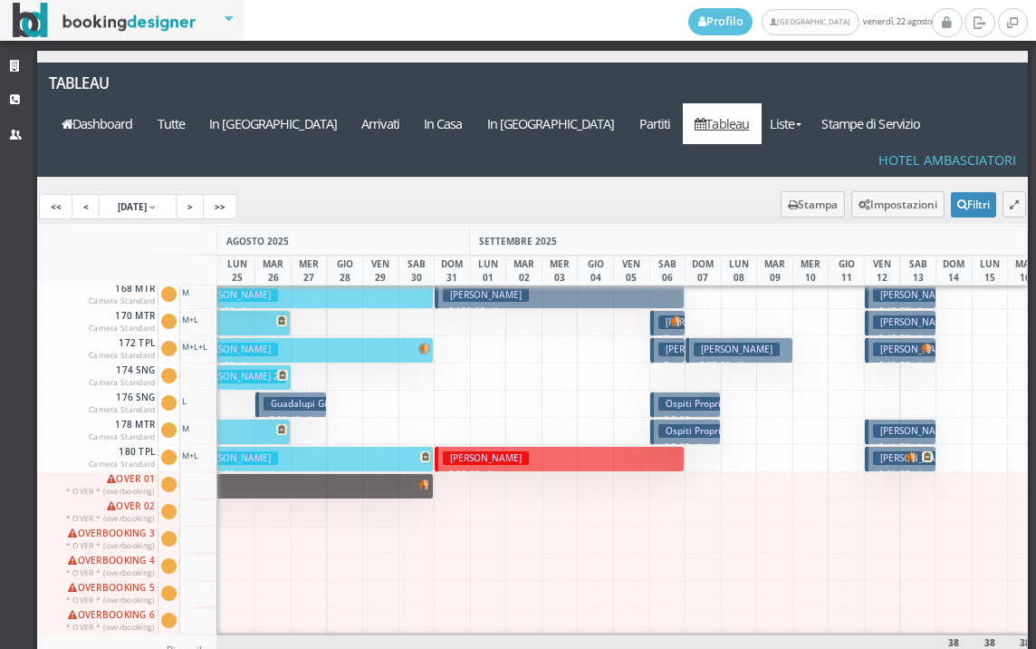
click at [684, 397] on h3 "Ospiti Proprieta'" at bounding box center [702, 404] width 86 height 14
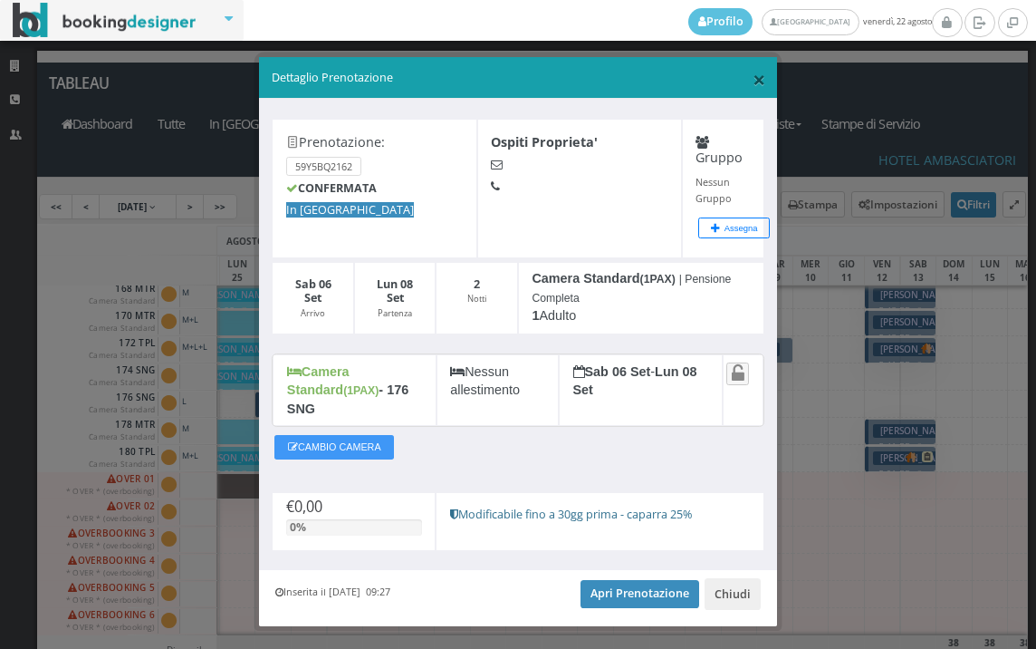
click at [753, 78] on span "×" at bounding box center [759, 78] width 13 height 31
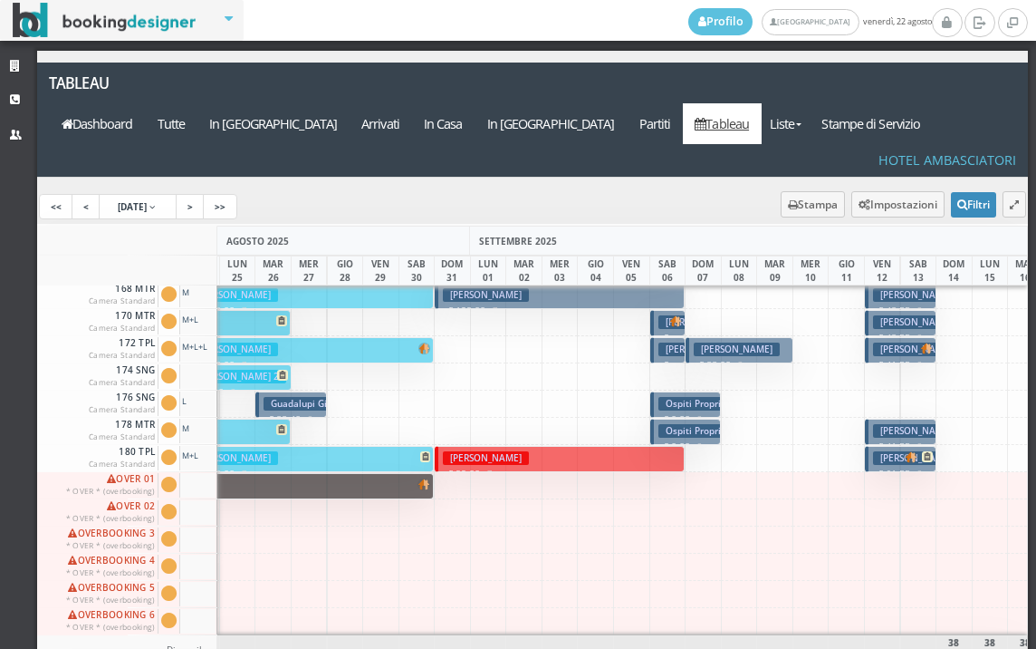
click at [692, 424] on h3 "Ospiti Proprieta'" at bounding box center [702, 431] width 86 height 14
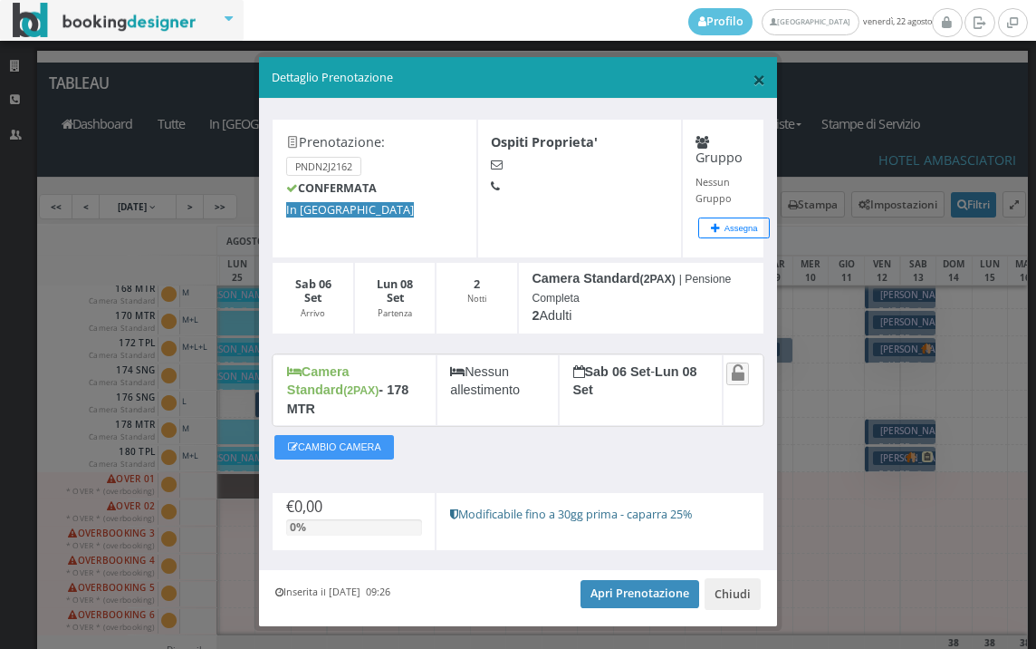
click at [753, 79] on span "×" at bounding box center [759, 78] width 13 height 31
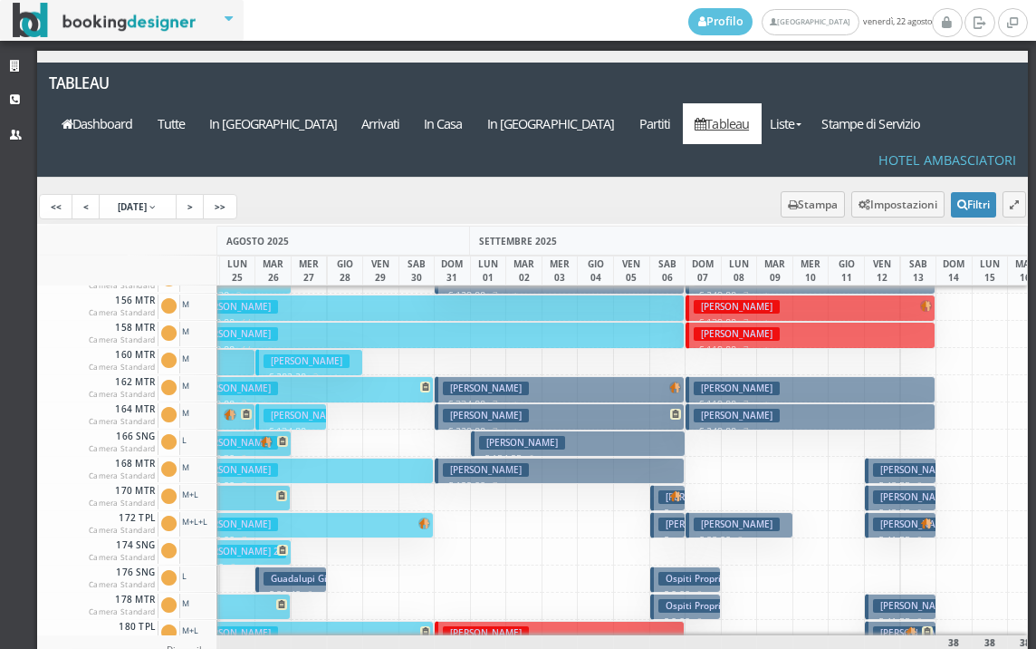
scroll to position [815, 284]
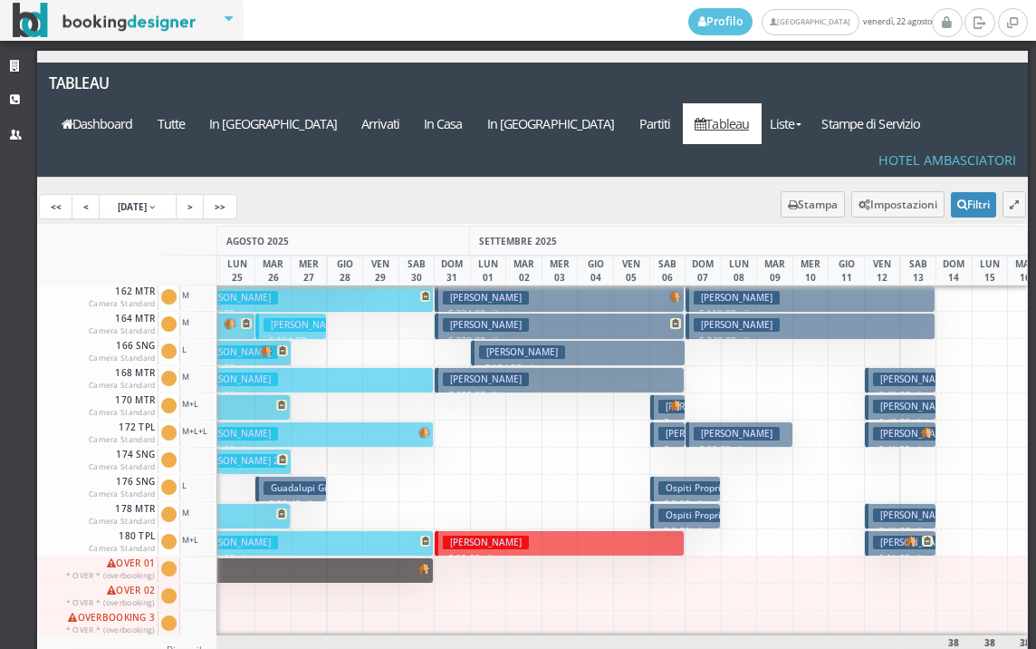
click at [690, 481] on h3 "Ospiti Proprieta'" at bounding box center [702, 488] width 86 height 14
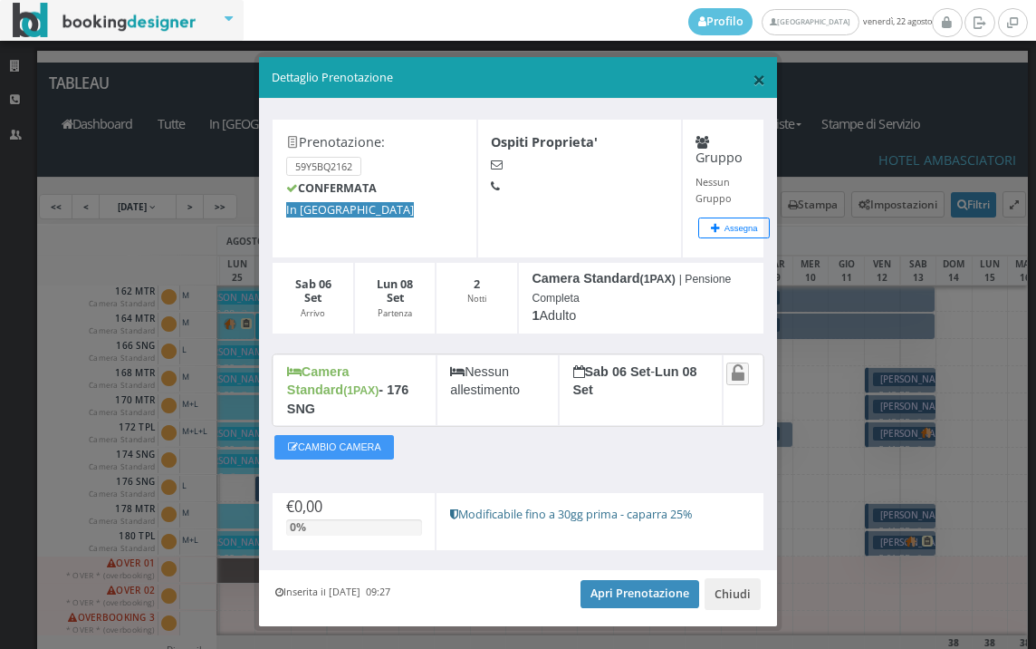
click at [753, 78] on span "×" at bounding box center [759, 78] width 13 height 31
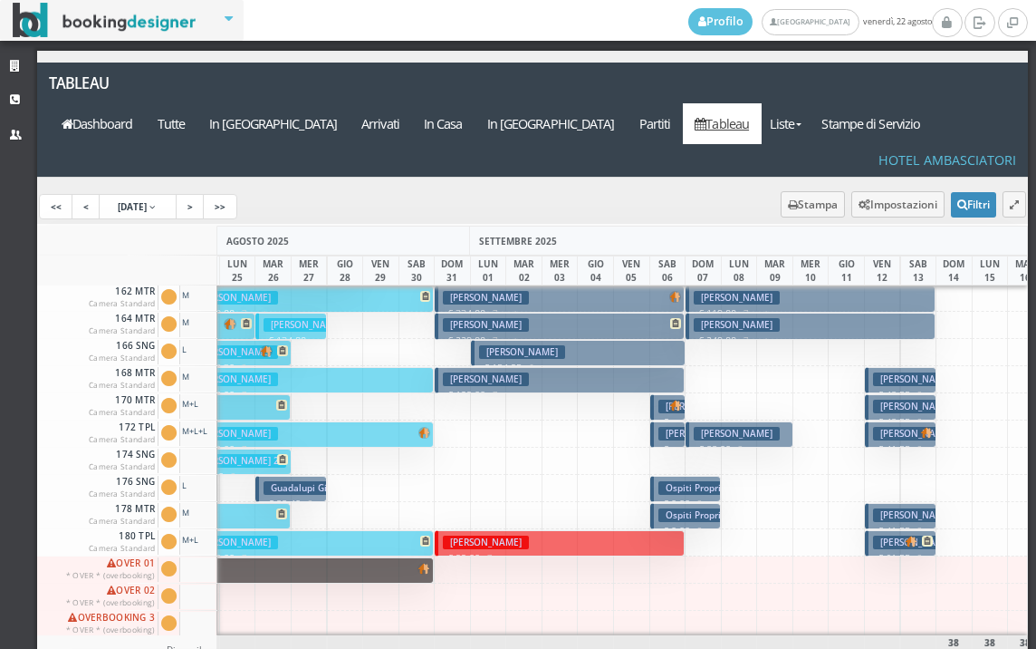
click at [677, 476] on button "Ospiti Proprieta' € 0.00 2 notti 1 Adulto" at bounding box center [687, 489] width 72 height 26
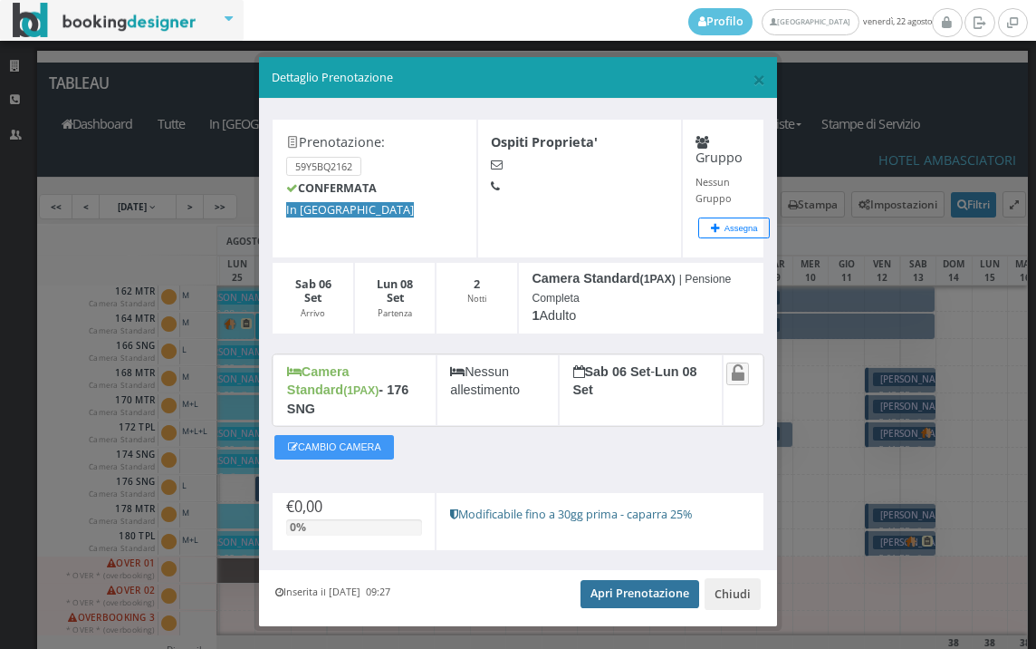
click at [635, 582] on link "Apri Prenotazione" at bounding box center [640, 593] width 119 height 27
click at [737, 76] on h5 "Dettaglio Prenotazione" at bounding box center [519, 78] width 494 height 16
click at [753, 79] on span "×" at bounding box center [759, 78] width 13 height 31
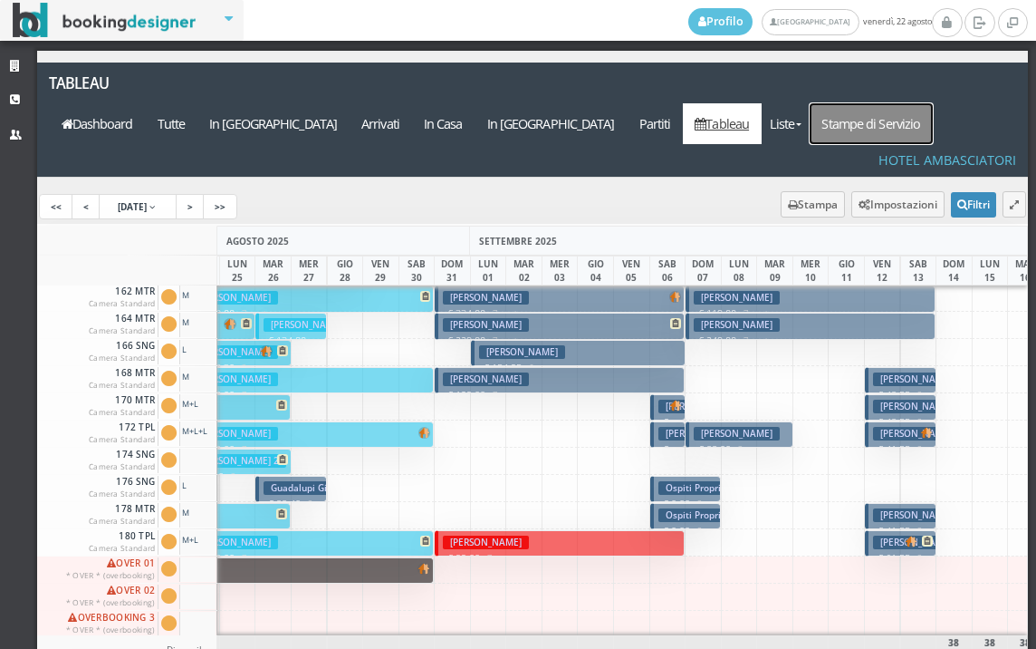
click at [867, 103] on link "Stampe di Servizio" at bounding box center [871, 123] width 123 height 41
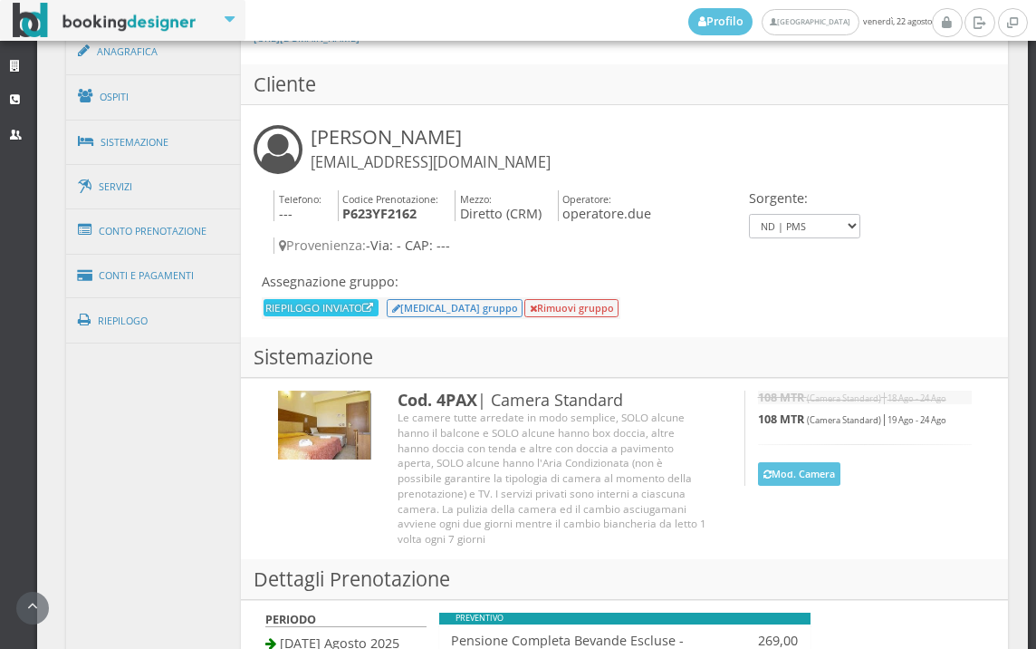
scroll to position [1409, 0]
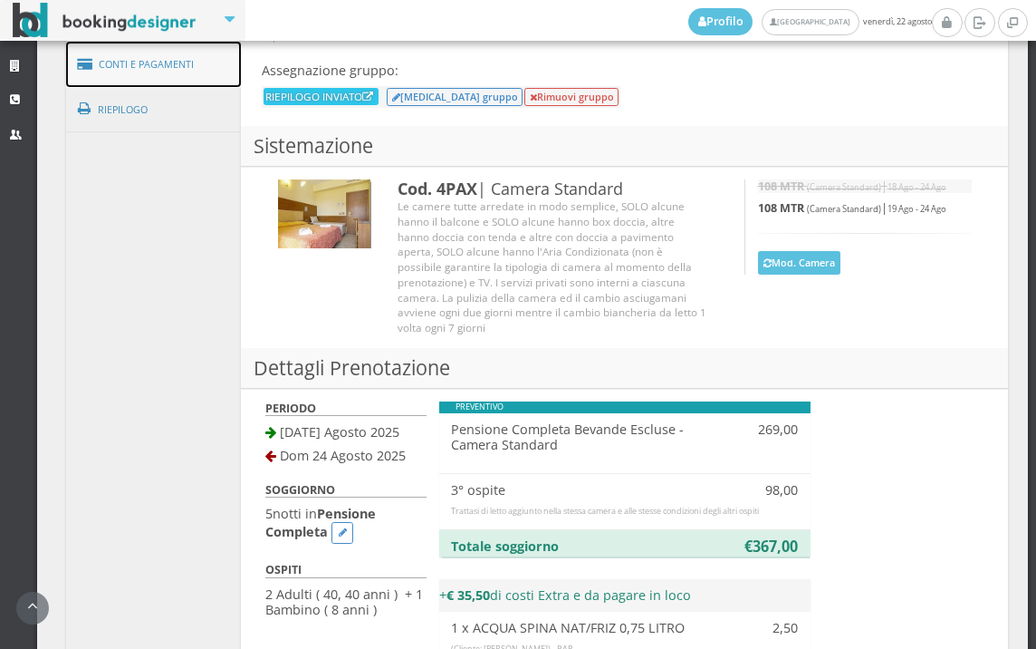
click at [207, 68] on link "Conti e Pagamenti" at bounding box center [154, 65] width 176 height 46
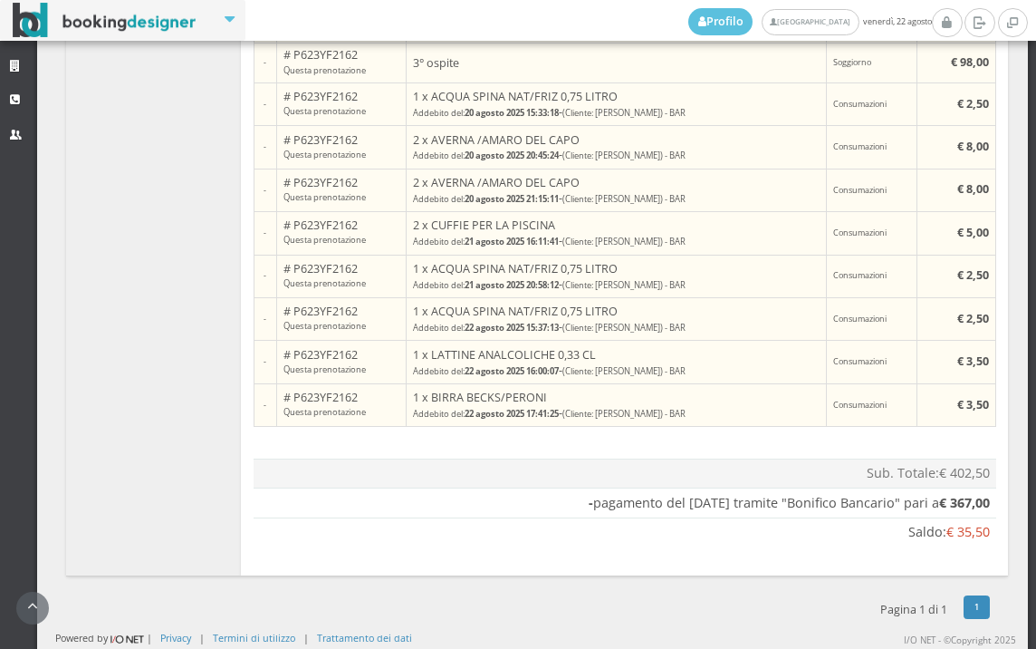
scroll to position [1587, 0]
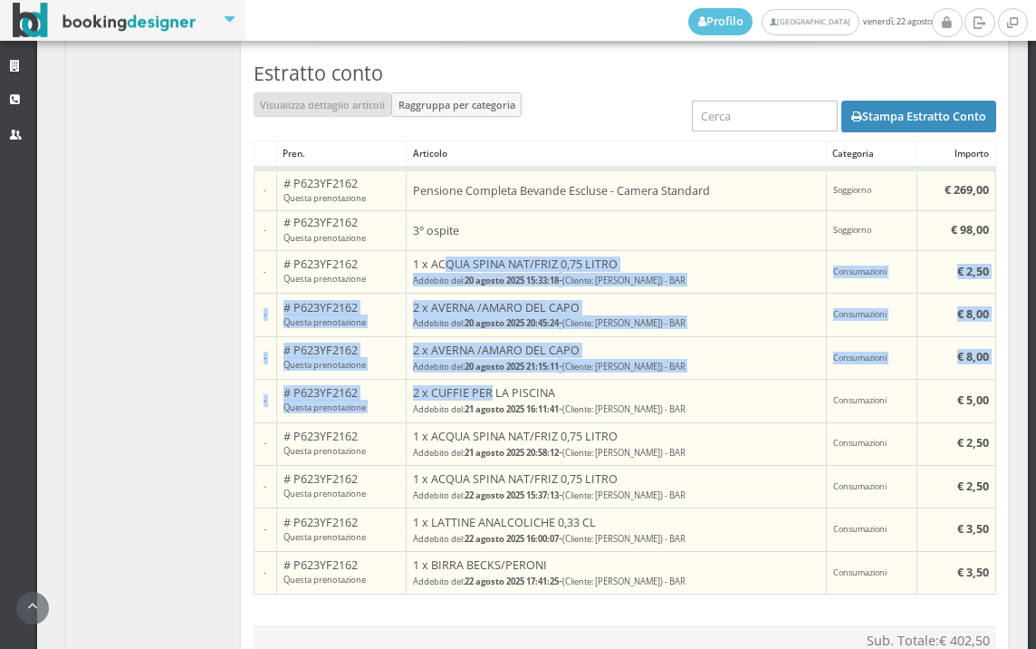
drag, startPoint x: 448, startPoint y: 274, endPoint x: 491, endPoint y: 410, distance: 142.7
click at [491, 410] on tbody "- # P623YF2162 Questa prenotazione Pensione Completa Bevande Escluse - Camera S…" at bounding box center [625, 382] width 742 height 426
drag, startPoint x: 491, startPoint y: 410, endPoint x: 488, endPoint y: 399, distance: 11.2
click at [488, 399] on h5 "2 x CUFFIE PER LA PISCINA" at bounding box center [616, 393] width 406 height 14
drag, startPoint x: 410, startPoint y: 270, endPoint x: 461, endPoint y: 405, distance: 144.5
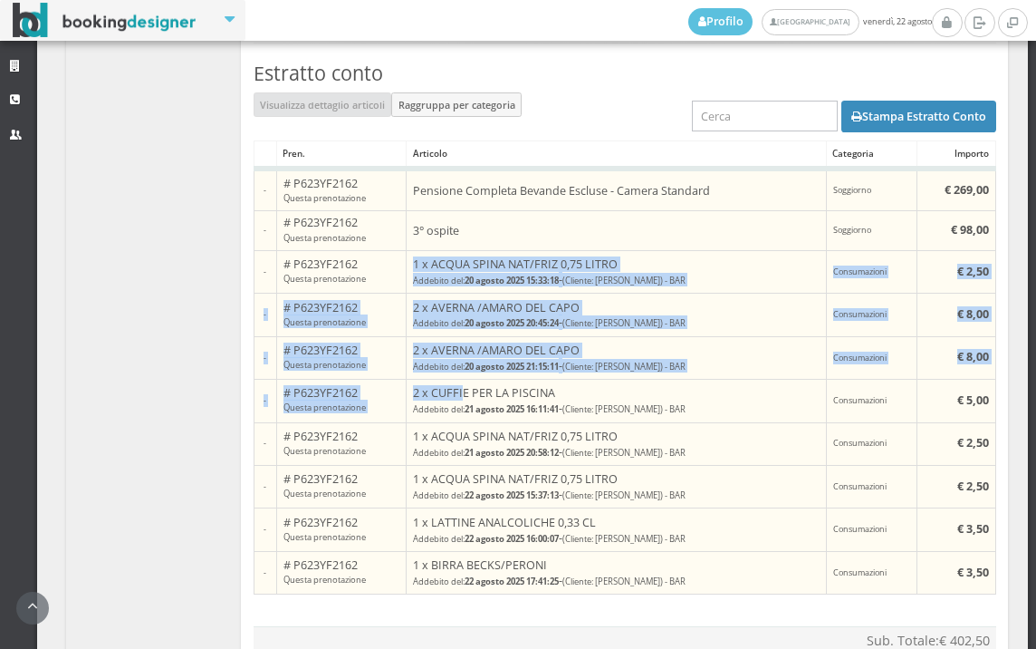
click at [461, 405] on tbody "- # P623YF2162 Questa prenotazione Pensione Completa Bevande Escluse - Camera S…" at bounding box center [625, 382] width 742 height 426
click at [462, 400] on h5 "2 x CUFFIE PER LA PISCINA" at bounding box center [616, 393] width 406 height 14
click at [453, 357] on h5 "2 x AVERNA /AMARO DEL CAPO" at bounding box center [616, 350] width 406 height 14
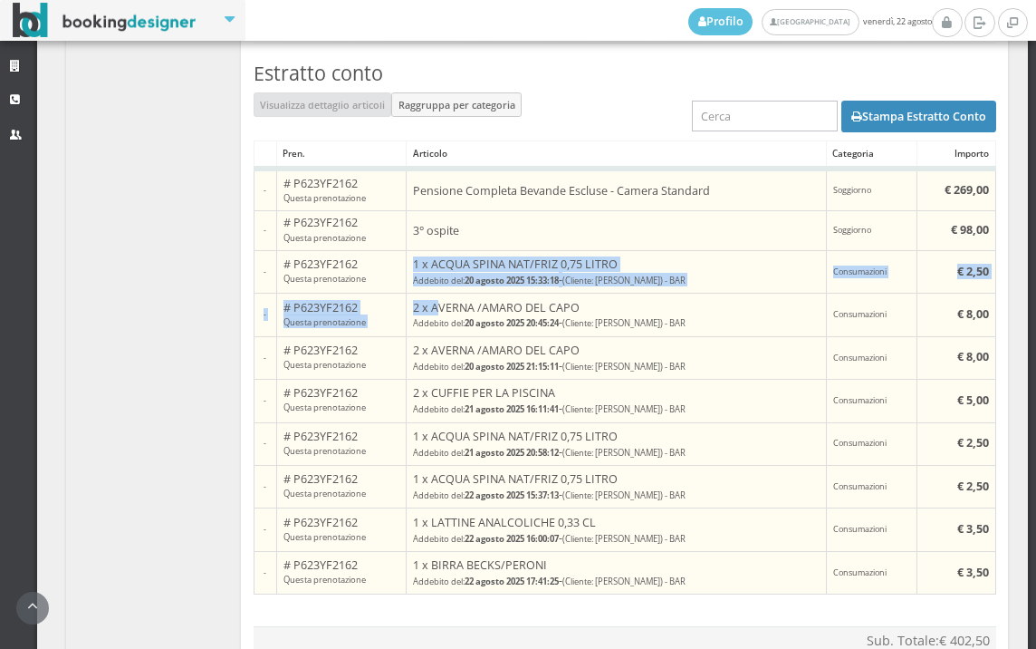
drag, startPoint x: 411, startPoint y: 277, endPoint x: 433, endPoint y: 322, distance: 49.4
click at [433, 322] on tbody "- # P623YF2162 Questa prenotazione Pensione Completa Bevande Escluse - Camera S…" at bounding box center [625, 382] width 742 height 426
drag, startPoint x: 433, startPoint y: 322, endPoint x: 420, endPoint y: 310, distance: 17.3
click at [420, 310] on td "2 x AVERNA /AMARO DEL CAPO Addebito del: 20 agosto 2025 20:45:24 - (Cliente: MA…" at bounding box center [616, 315] width 419 height 43
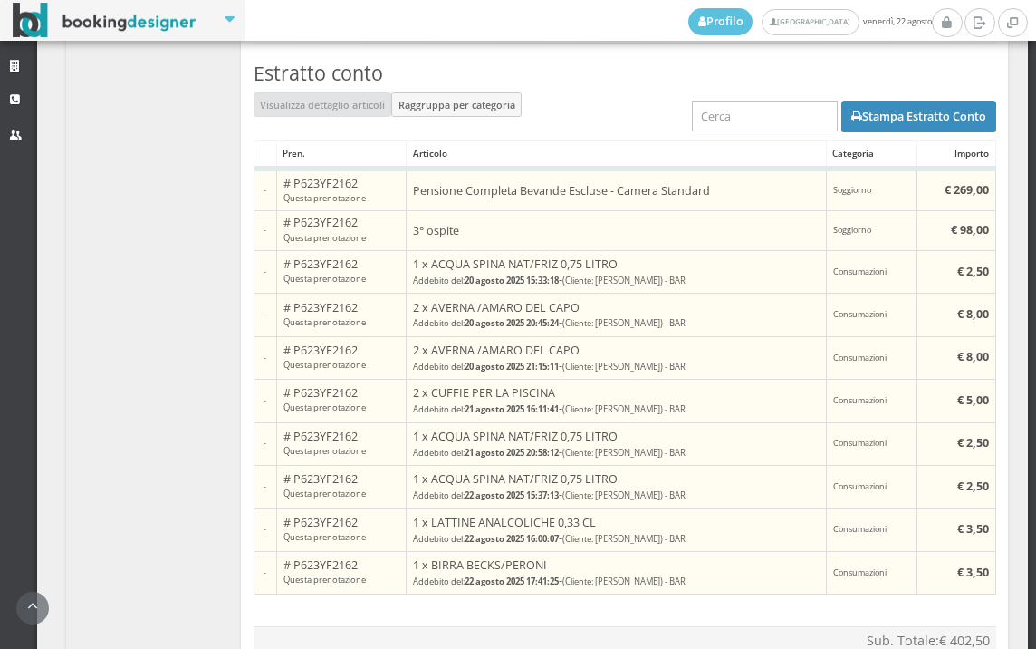
drag, startPoint x: 704, startPoint y: 294, endPoint x: 663, endPoint y: 282, distance: 42.7
click at [663, 282] on td "1 x ACQUA SPINA NAT/FRIZ 0,75 LITRO Addebito del: 20 agosto 2025 15:33:18 - (Cl…" at bounding box center [616, 271] width 419 height 43
drag, startPoint x: 663, startPoint y: 282, endPoint x: 505, endPoint y: 465, distance: 242.1
click at [505, 458] on b "21 agosto 2025 20:58:12" at bounding box center [512, 453] width 94 height 12
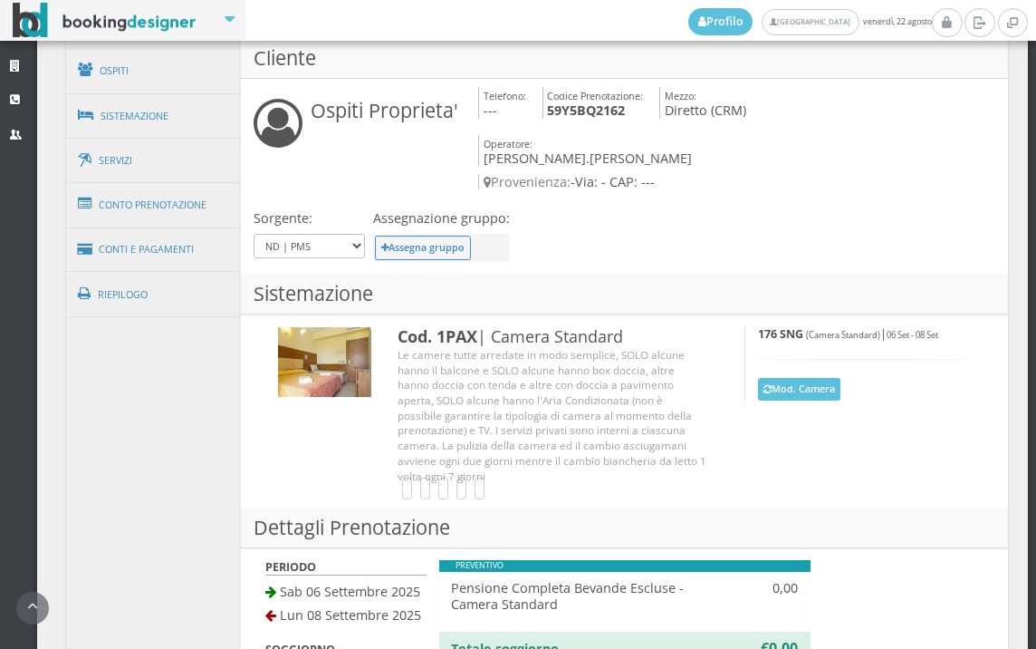
scroll to position [1208, 0]
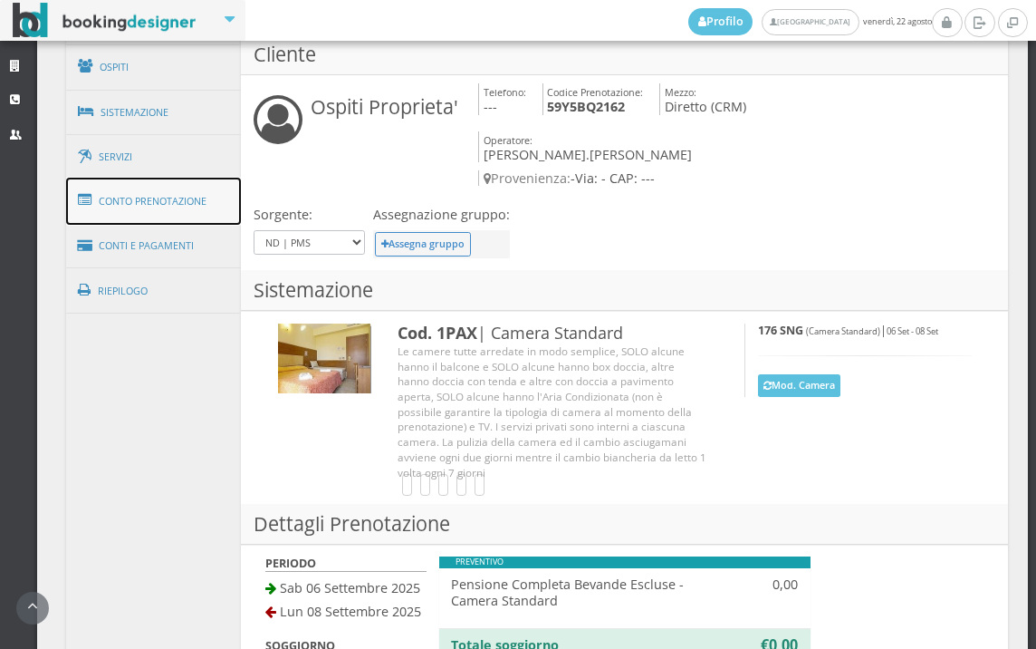
click at [185, 213] on link "Conto Prenotazione" at bounding box center [154, 201] width 176 height 47
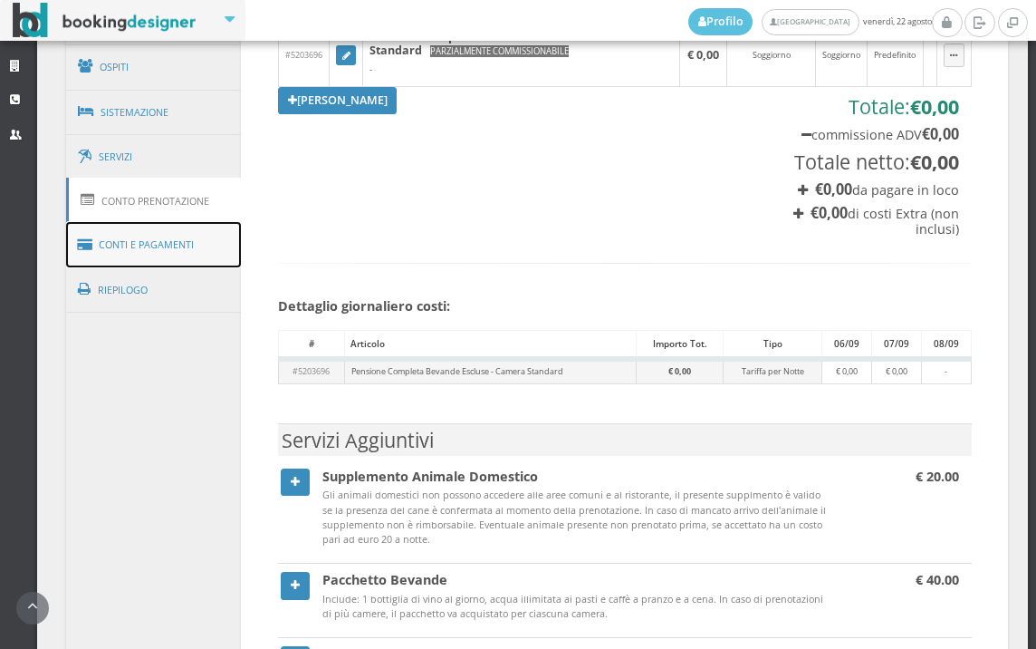
click at [184, 246] on link "Conti e Pagamenti" at bounding box center [154, 245] width 176 height 46
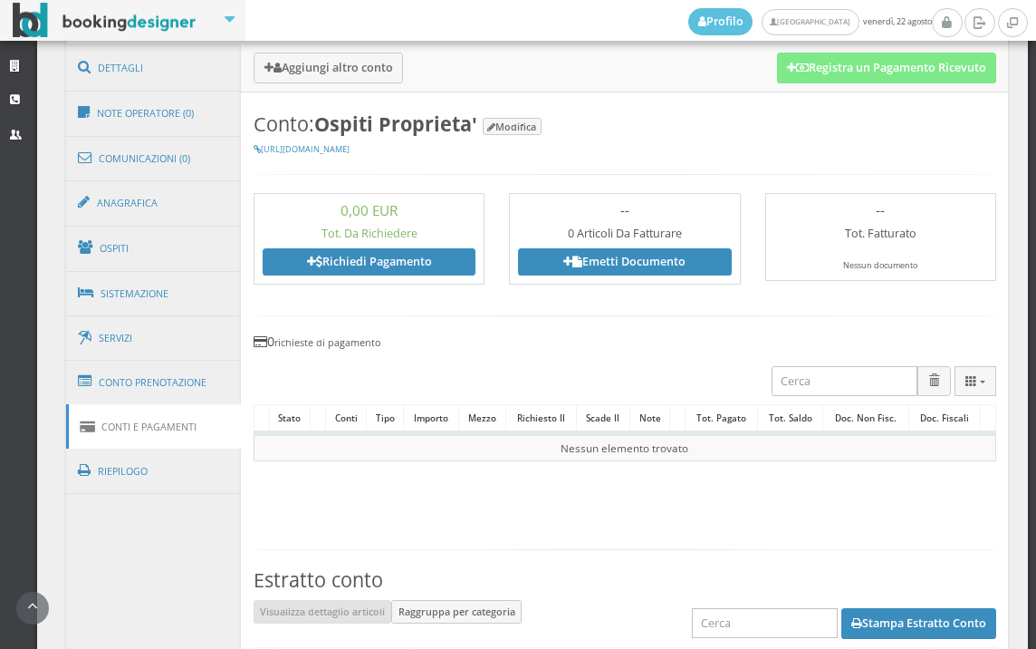
scroll to position [907, 0]
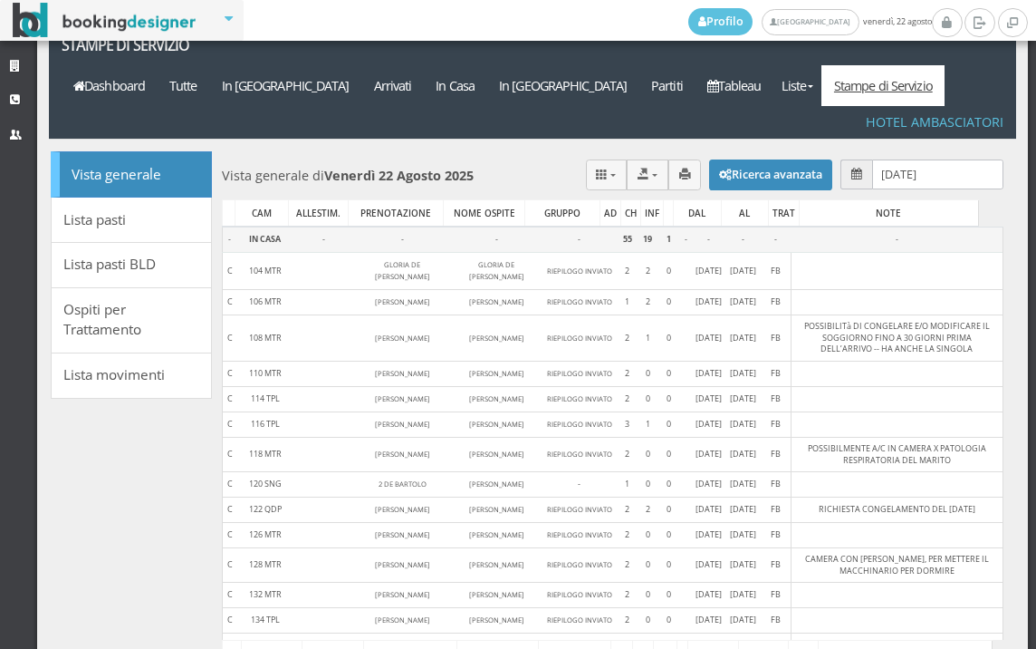
scroll to position [69, 0]
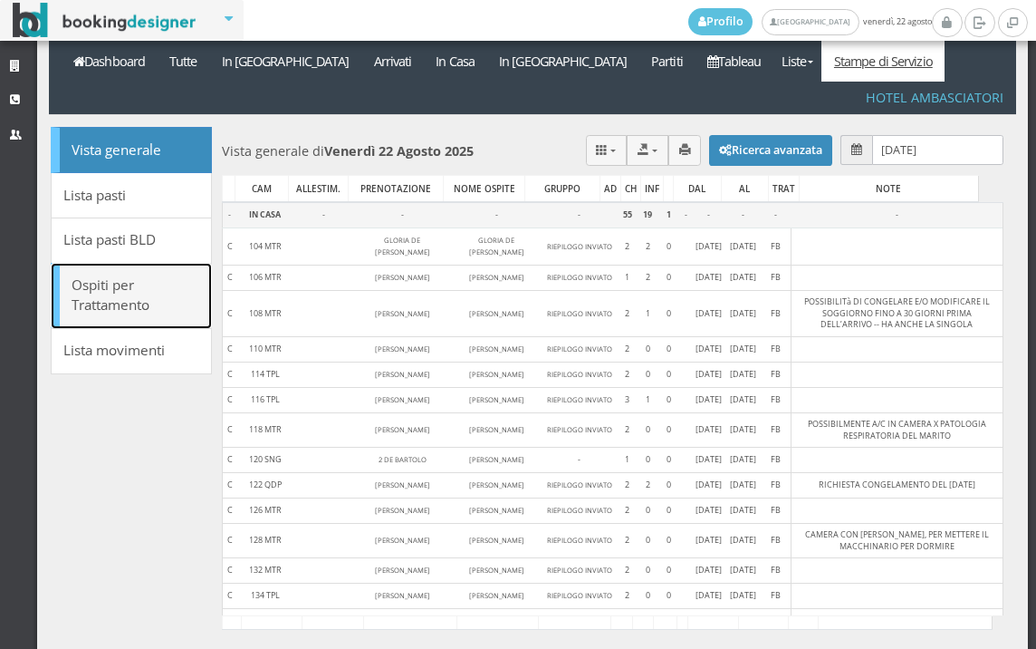
click at [97, 269] on link "Ospiti per Trattamento" at bounding box center [131, 296] width 161 height 66
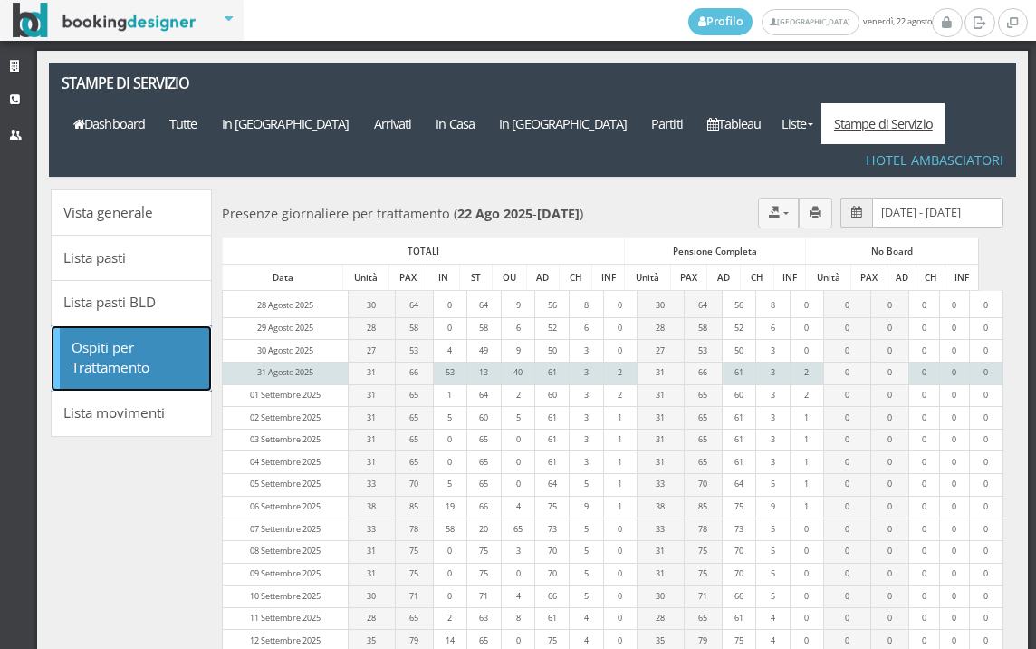
scroll to position [338, 0]
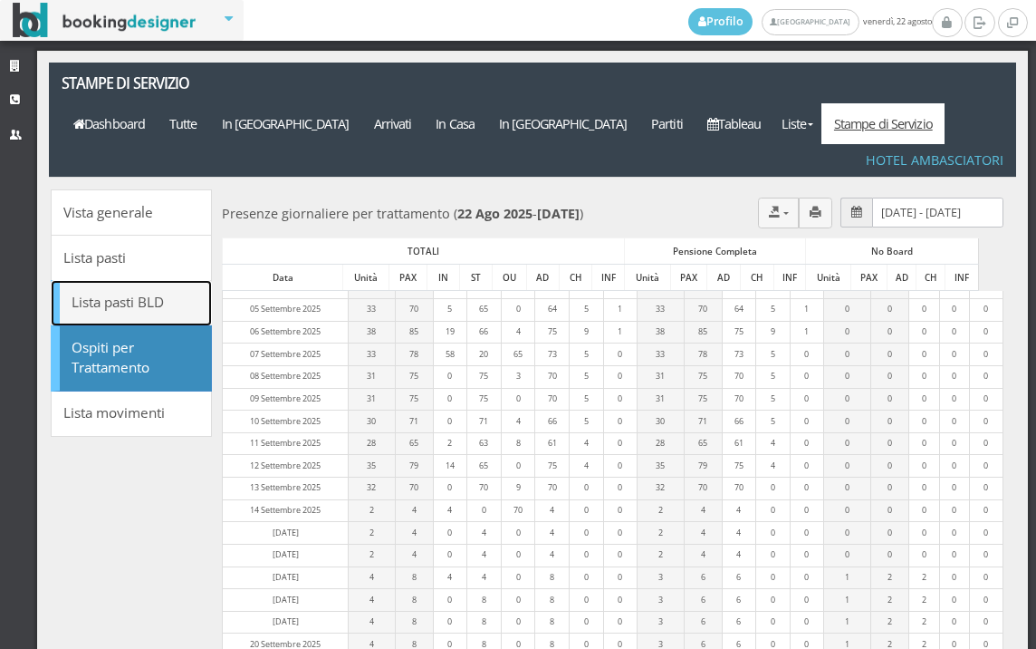
click at [178, 280] on link "Lista pasti BLD" at bounding box center [131, 303] width 161 height 46
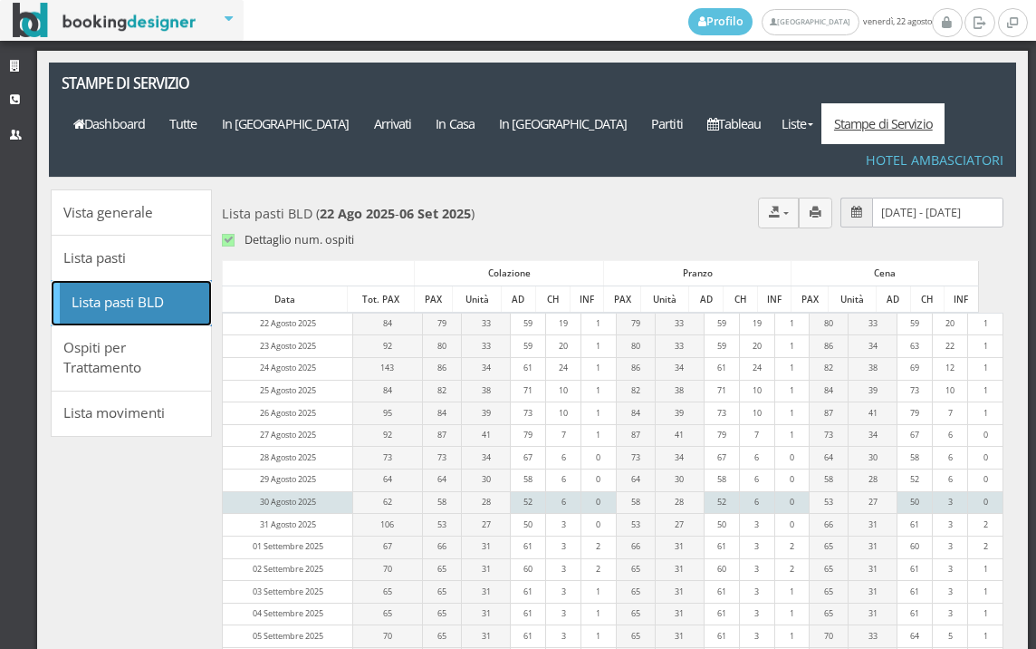
scroll to position [0, 0]
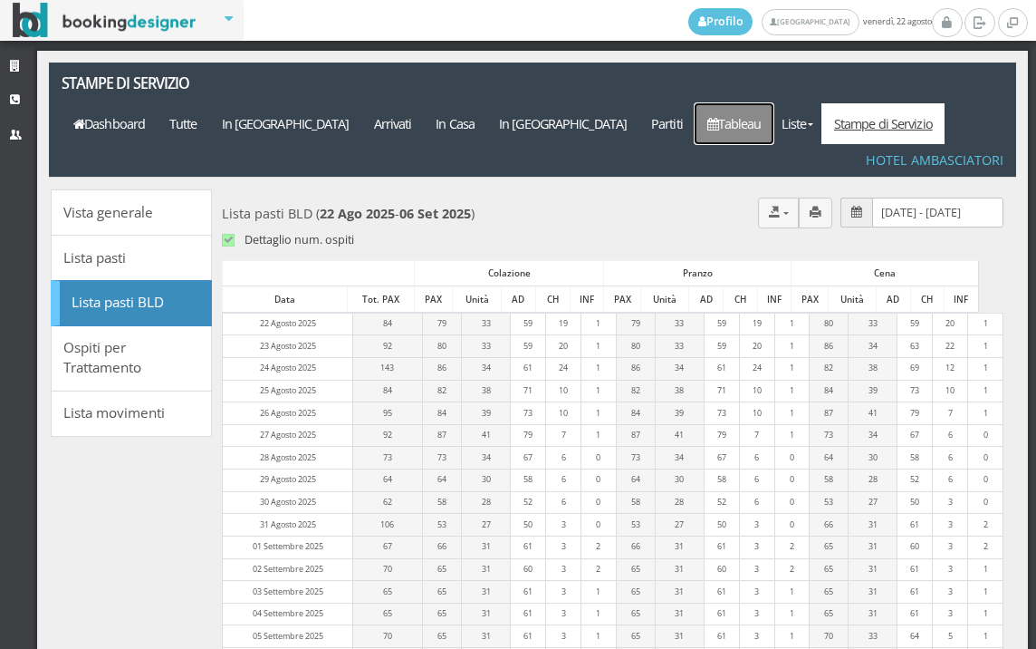
click at [774, 103] on link "Tableau" at bounding box center [734, 123] width 79 height 41
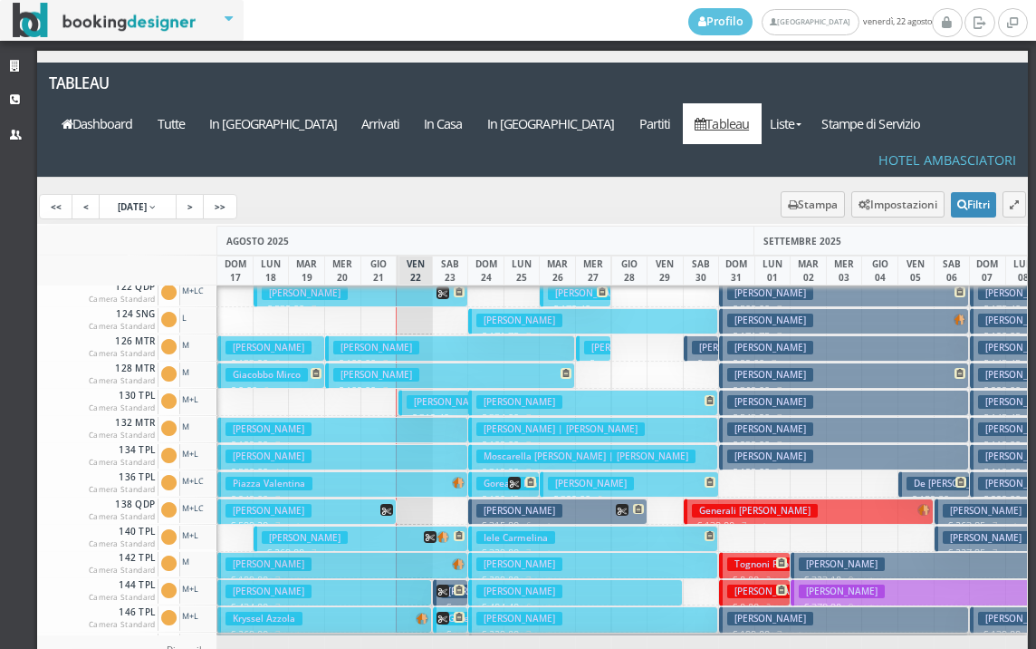
scroll to position [276, 0]
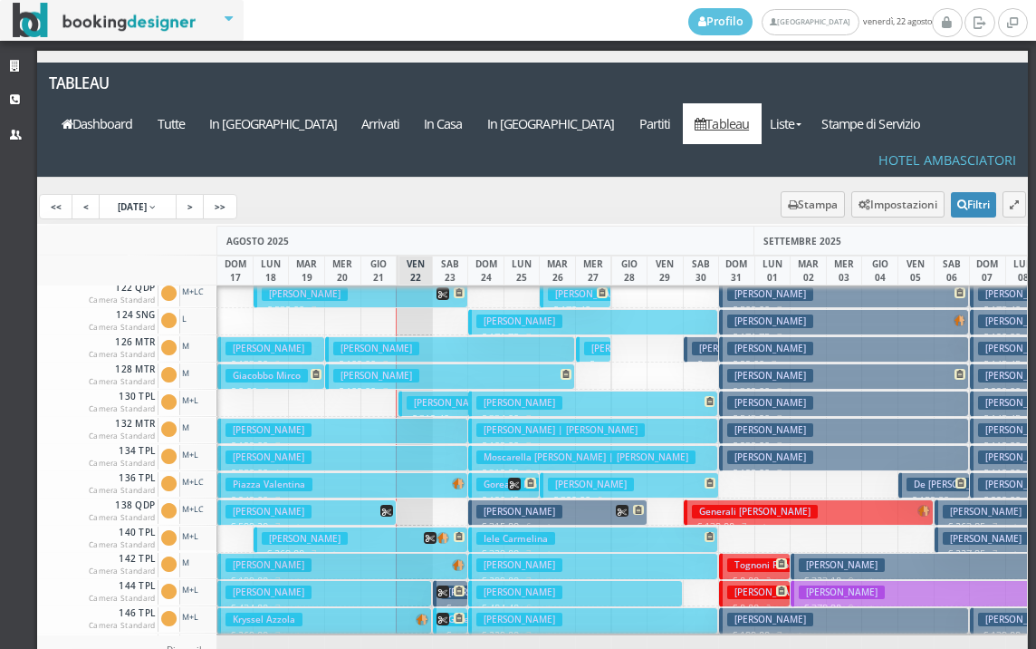
click at [430, 396] on h3 "Grotto Michela | Grotto Michela" at bounding box center [491, 403] width 169 height 14
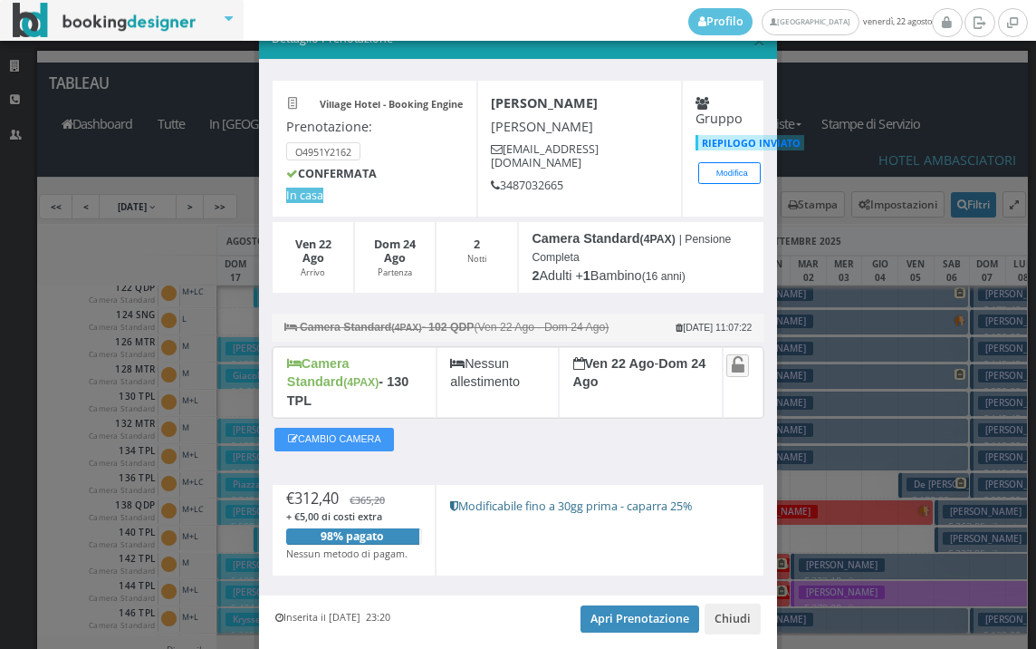
scroll to position [88, 0]
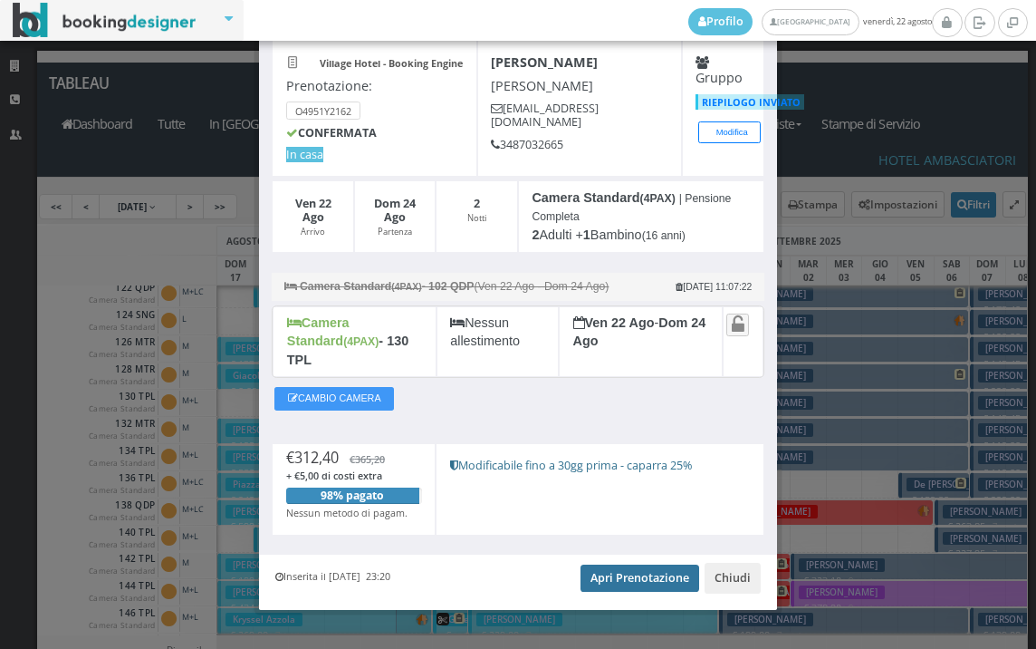
click at [634, 564] on link "Apri Prenotazione" at bounding box center [640, 577] width 119 height 27
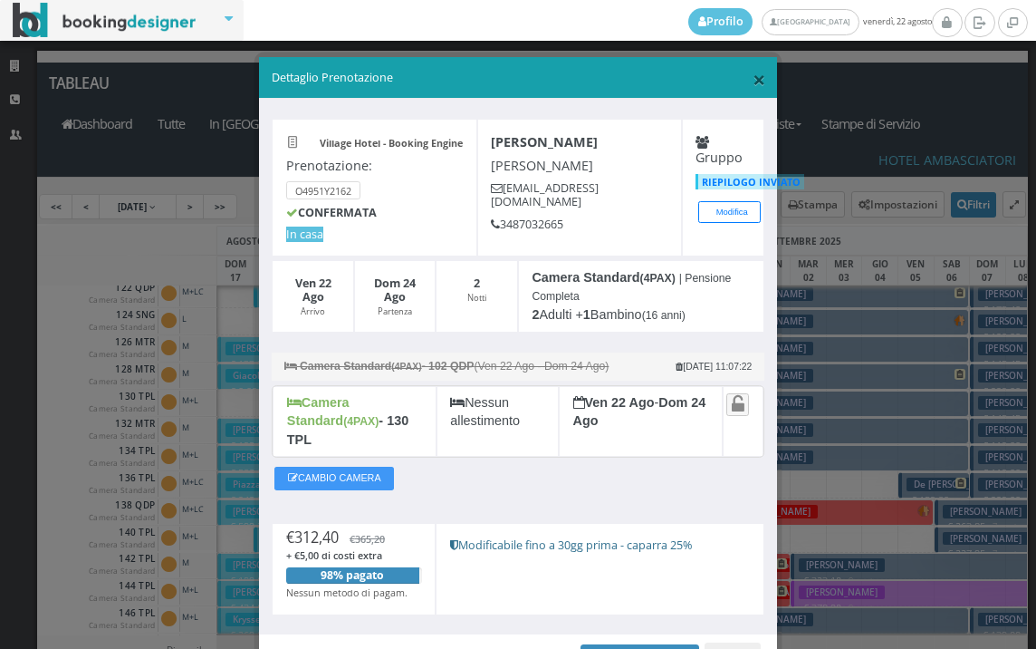
click at [753, 85] on span "×" at bounding box center [759, 78] width 13 height 31
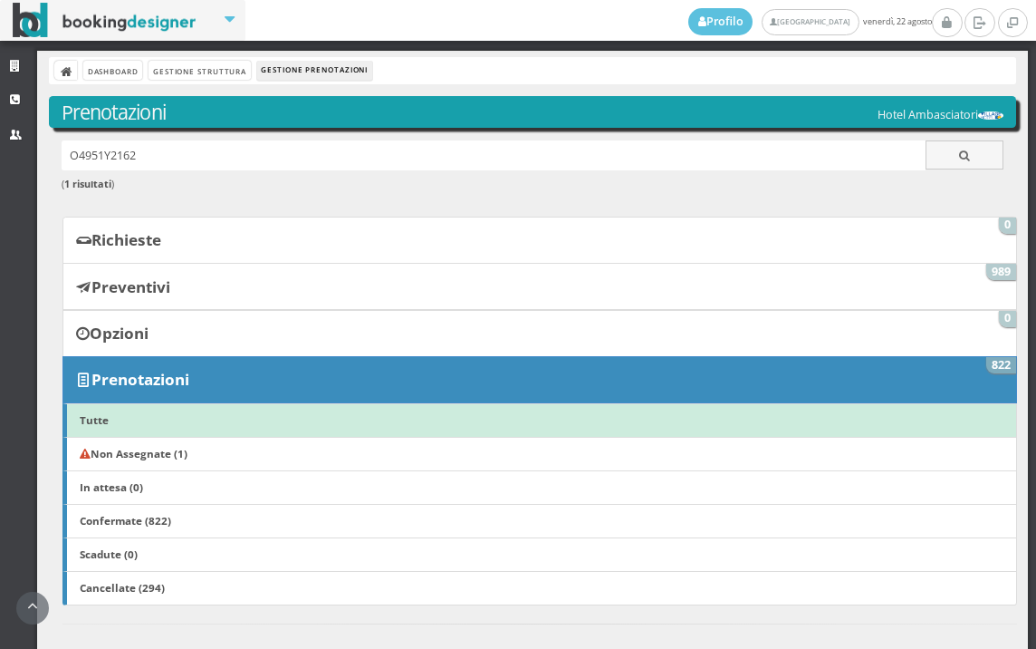
scroll to position [776, 0]
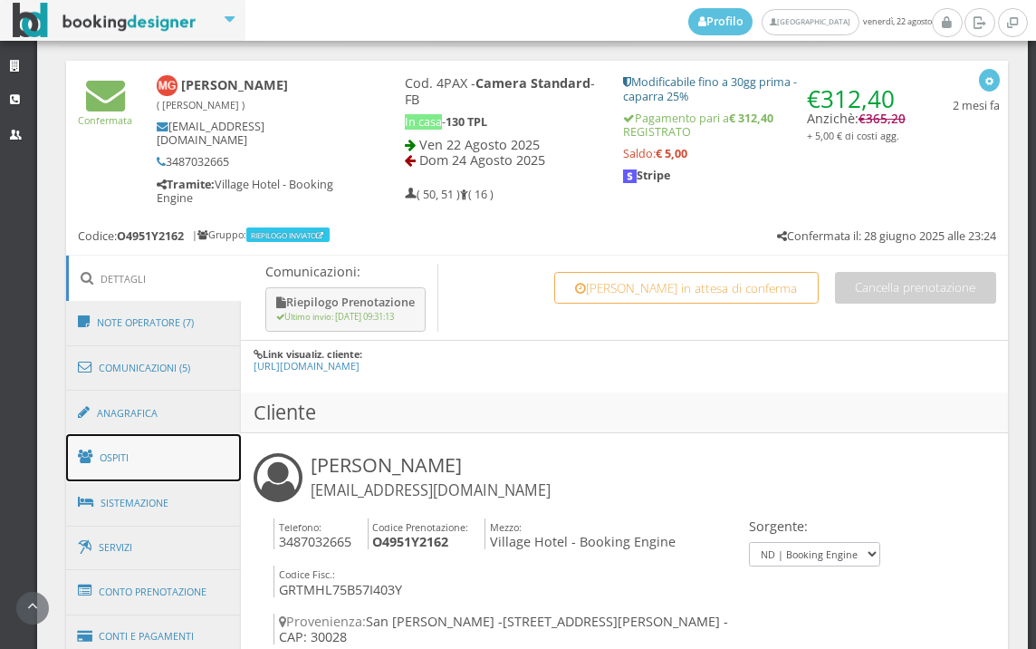
click at [204, 449] on link "Ospiti" at bounding box center [154, 457] width 176 height 47
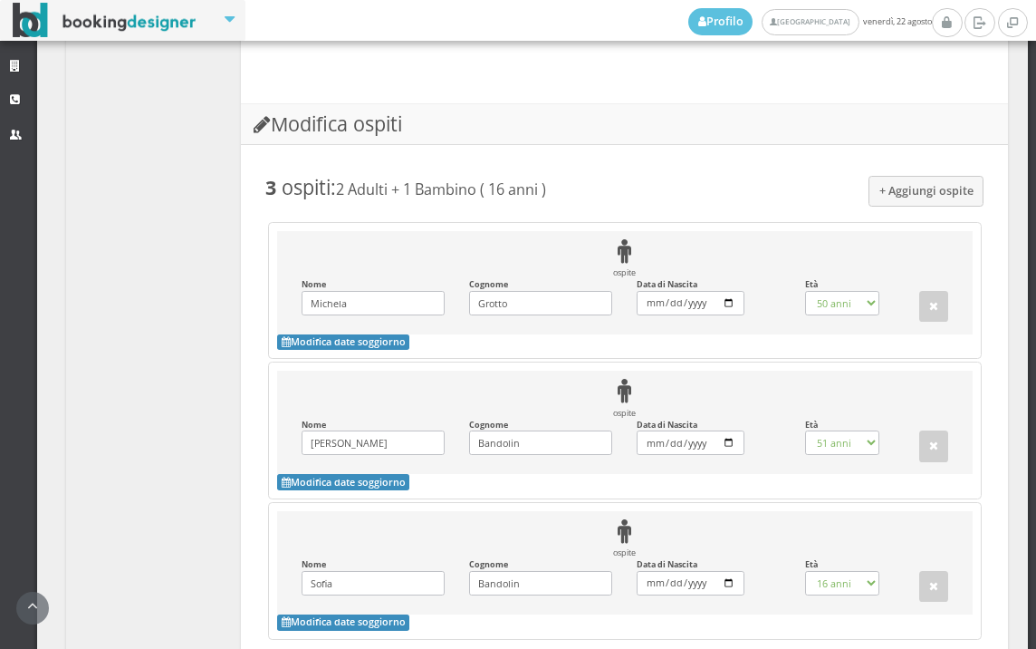
scroll to position [1735, 0]
